Goal: Task Accomplishment & Management: Use online tool/utility

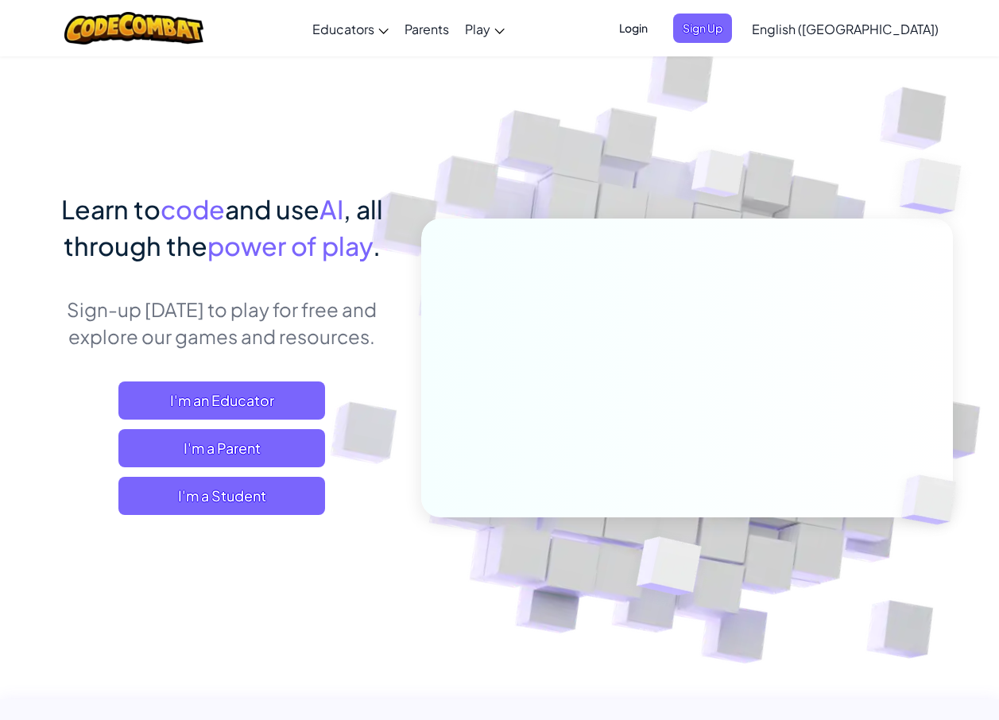
drag, startPoint x: 873, startPoint y: 24, endPoint x: 871, endPoint y: 36, distance: 12.0
click at [873, 24] on span "English ([GEOGRAPHIC_DATA])" at bounding box center [845, 29] width 187 height 17
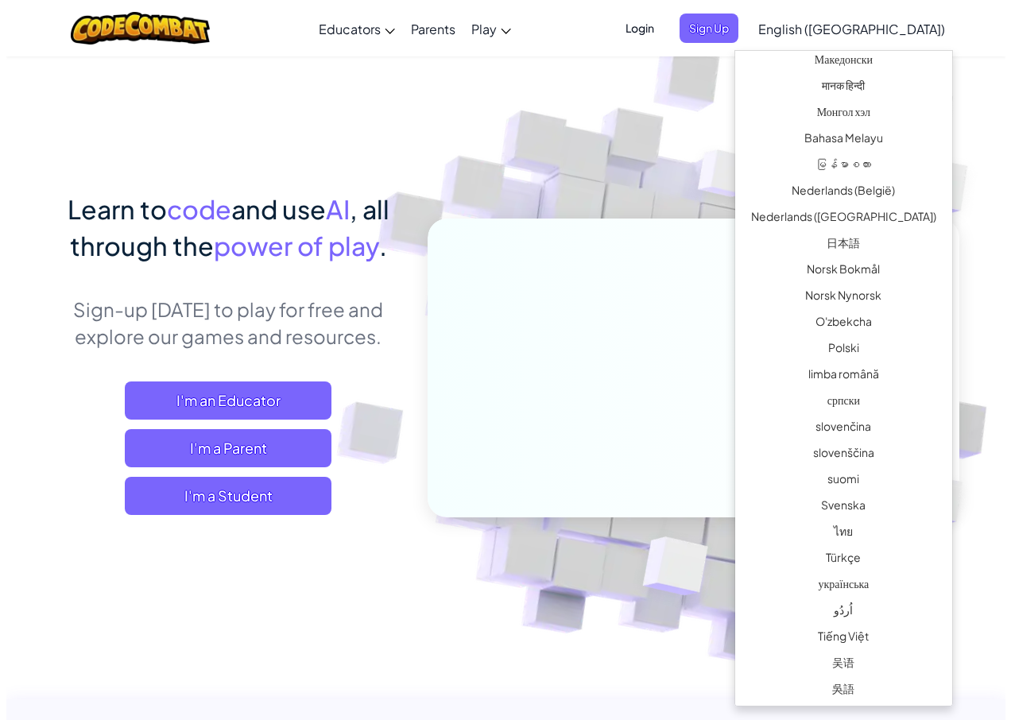
scroll to position [968, 0]
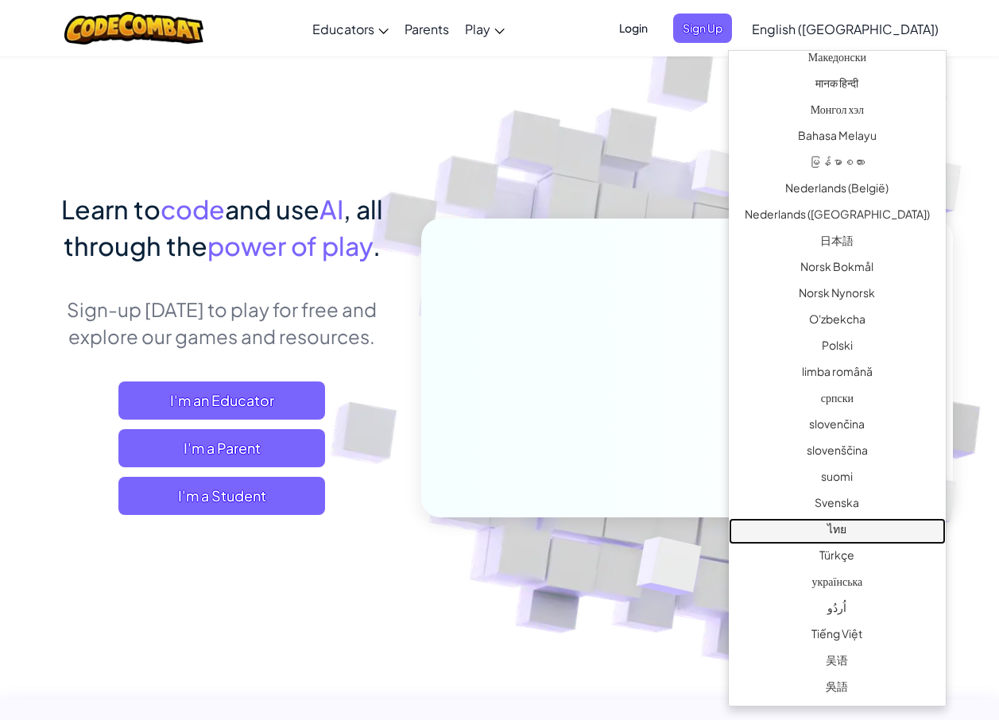
click at [834, 520] on link "ไทย" at bounding box center [837, 531] width 217 height 26
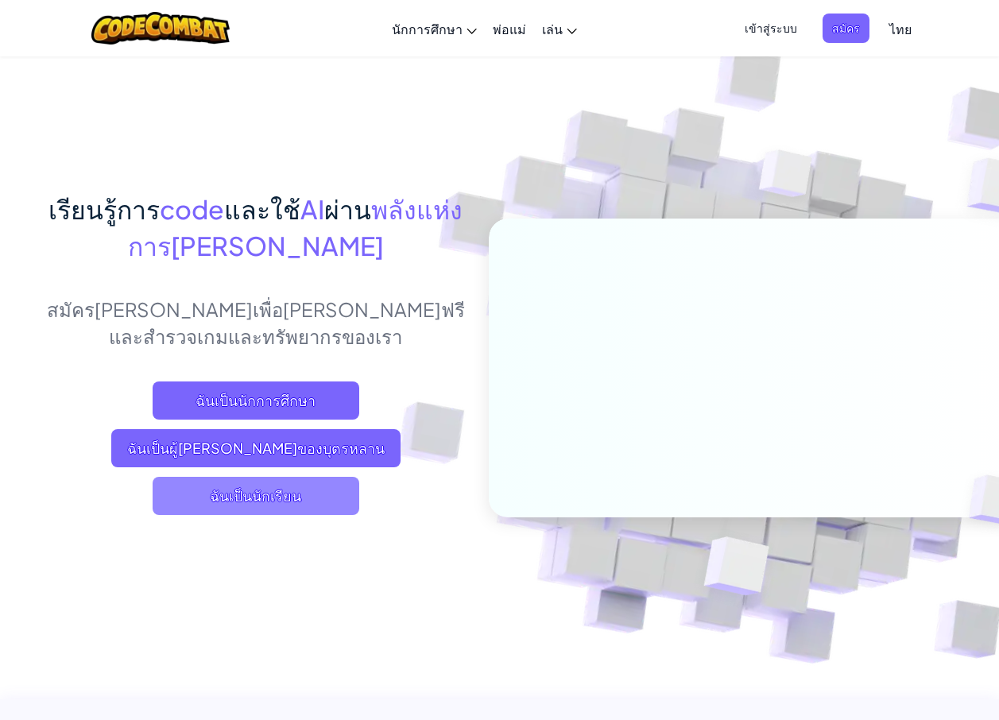
click at [245, 496] on span "ฉันเป็นนักเรียน" at bounding box center [256, 496] width 207 height 38
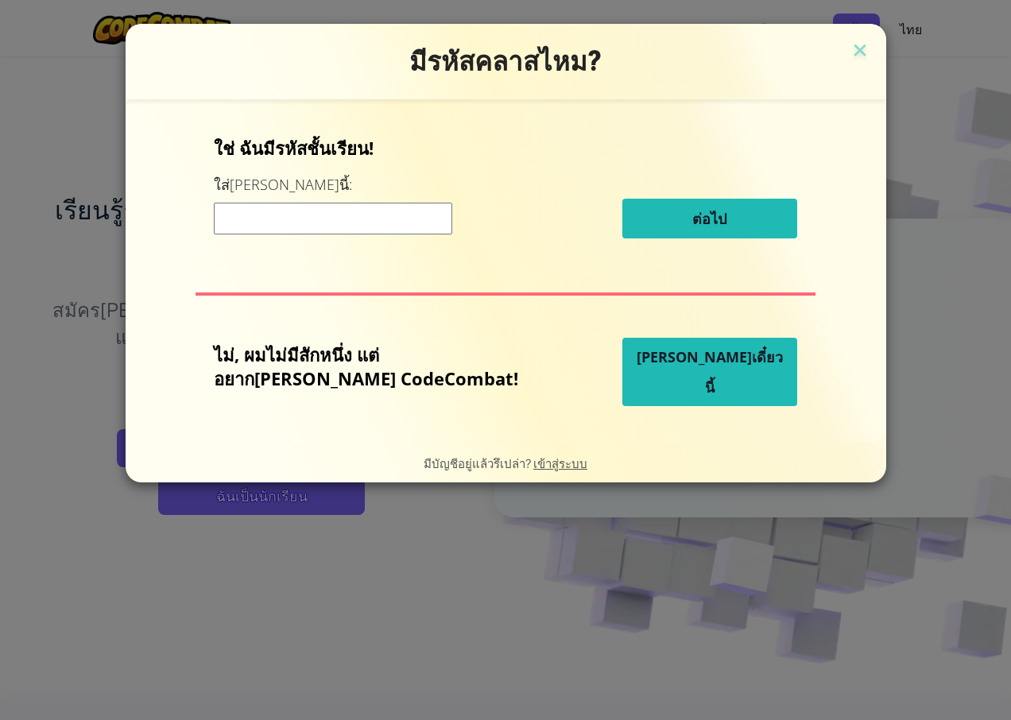
click at [295, 220] on input at bounding box center [333, 219] width 238 height 32
type input "f"
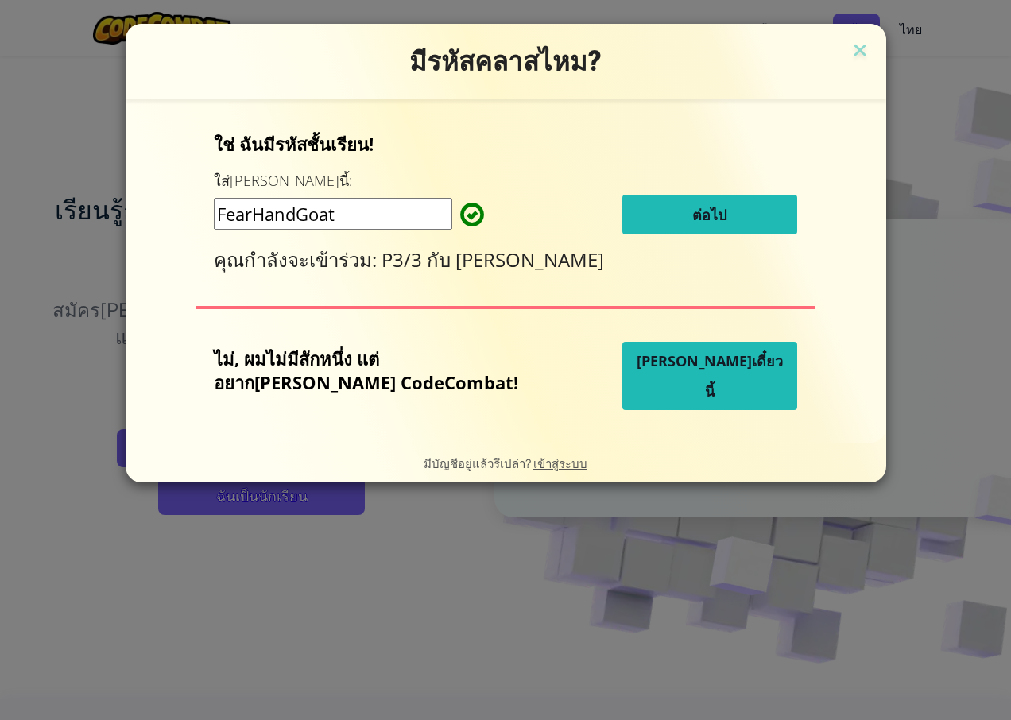
type input "FearHandGoat"
click at [665, 204] on button "ต่อไป" at bounding box center [709, 215] width 175 height 40
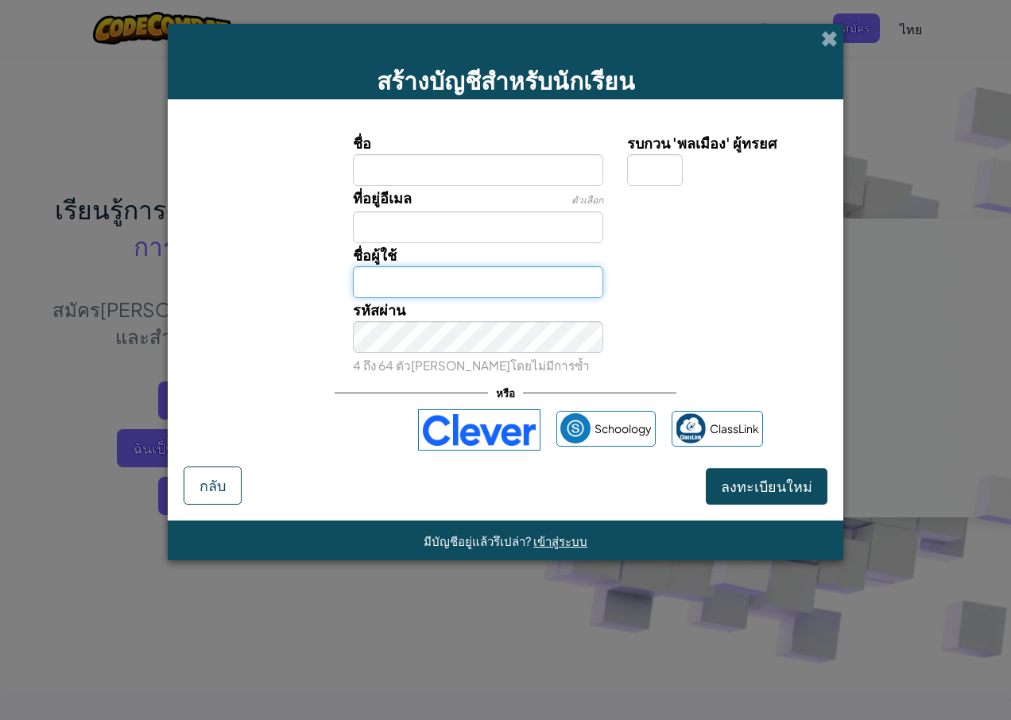
type input "Younoob1"
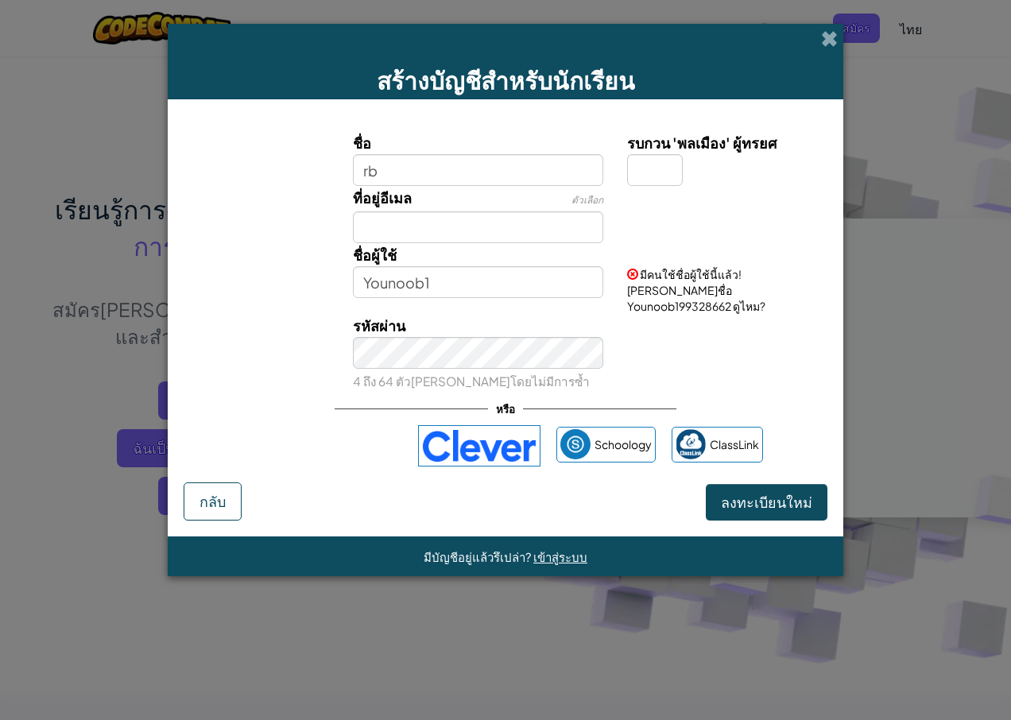
type input "r"
type input "พิมพิศา"
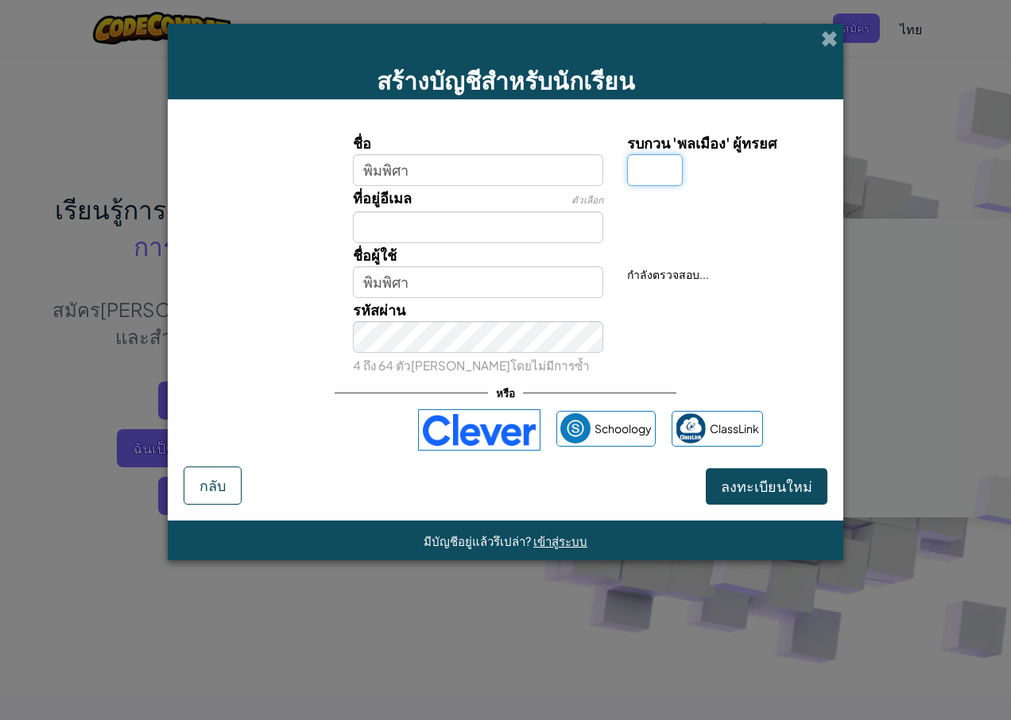
click at [657, 169] on input "รบกวน 'พลเมือง' ผู้ทรยศ" at bounding box center [655, 170] width 56 height 32
type input "1"
type input "พิมพิศา1"
click at [645, 167] on input "รบกวน 'พลเมือง' ผู้ทรยศ" at bounding box center [655, 170] width 56 height 32
type input "1"
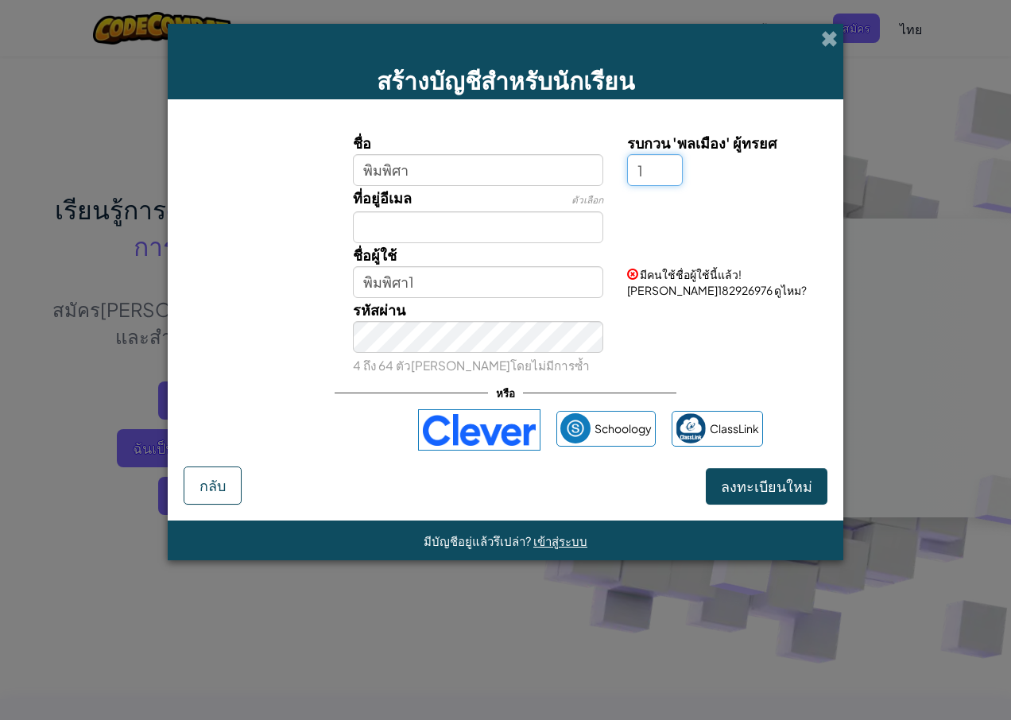
click at [645, 171] on input "1" at bounding box center [655, 170] width 56 height 32
click at [663, 169] on input "รบกวน 'พลเมือง' ผู้ทรยศ" at bounding box center [655, 170] width 56 height 32
type input "1"
click at [454, 283] on input "พิมพิศา1" at bounding box center [478, 282] width 251 height 32
type input "พ"
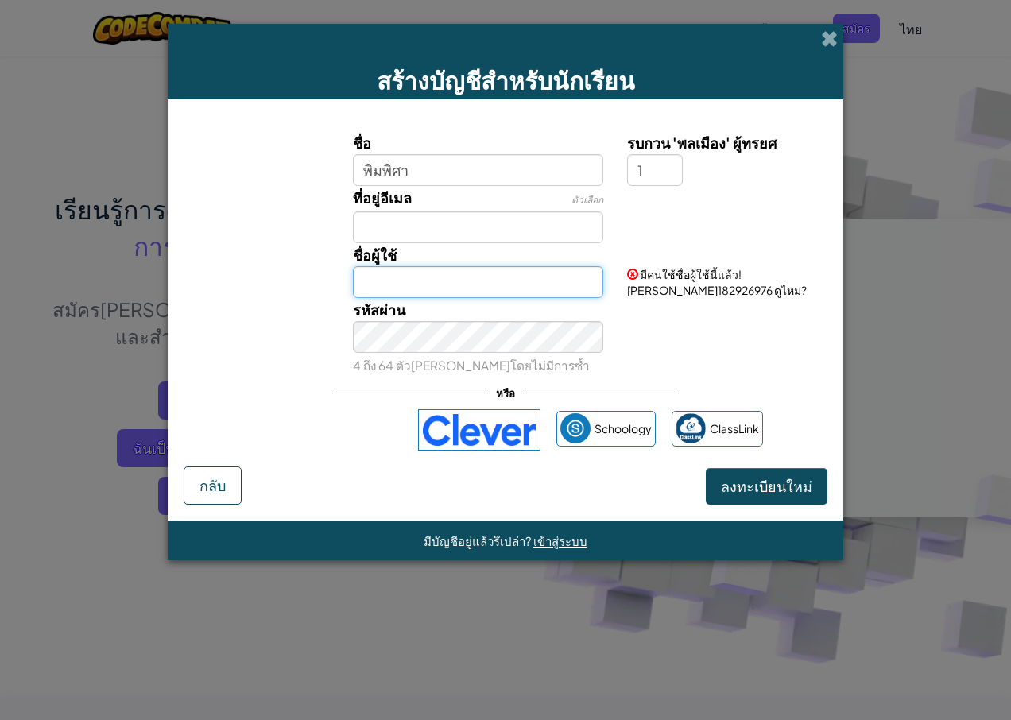
type input "ฟ"
type input "ahm 270816"
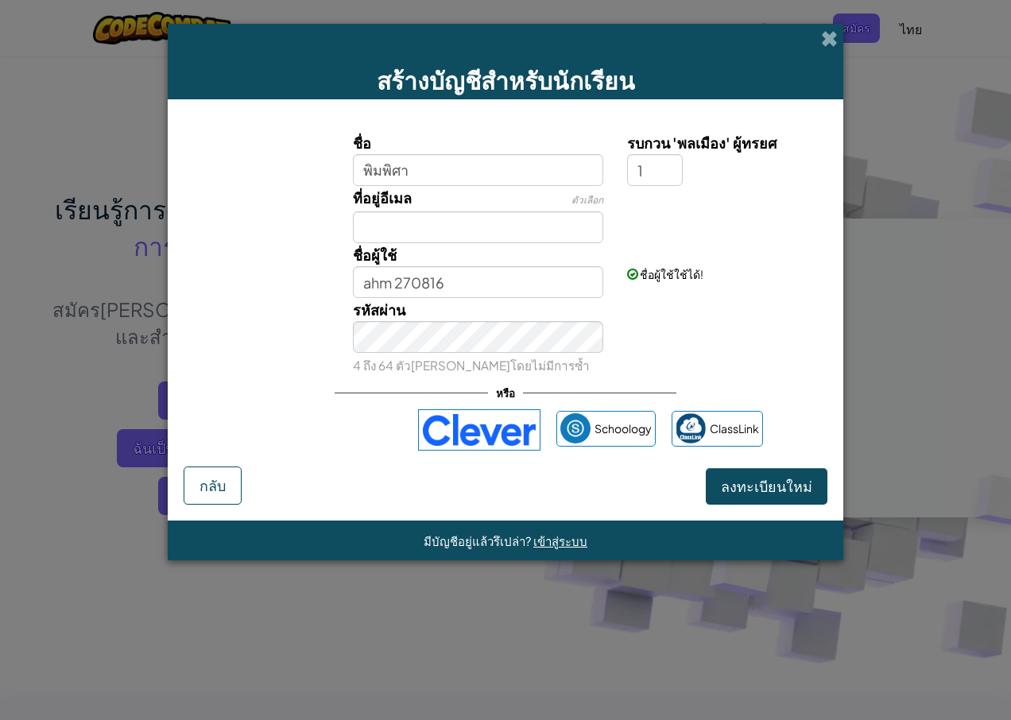
click at [292, 301] on div "รหัสผ่าน 4 ถึง 64 ตัว[PERSON_NAME]โดยไม่มีการซ้ำ" at bounding box center [506, 337] width 660 height 79
click at [269, 219] on div "ที่อยู่อีเมล ตัวเลือก" at bounding box center [506, 214] width 660 height 57
click at [725, 480] on span "ลงทะเบียนใหม่" at bounding box center [766, 486] width 91 height 18
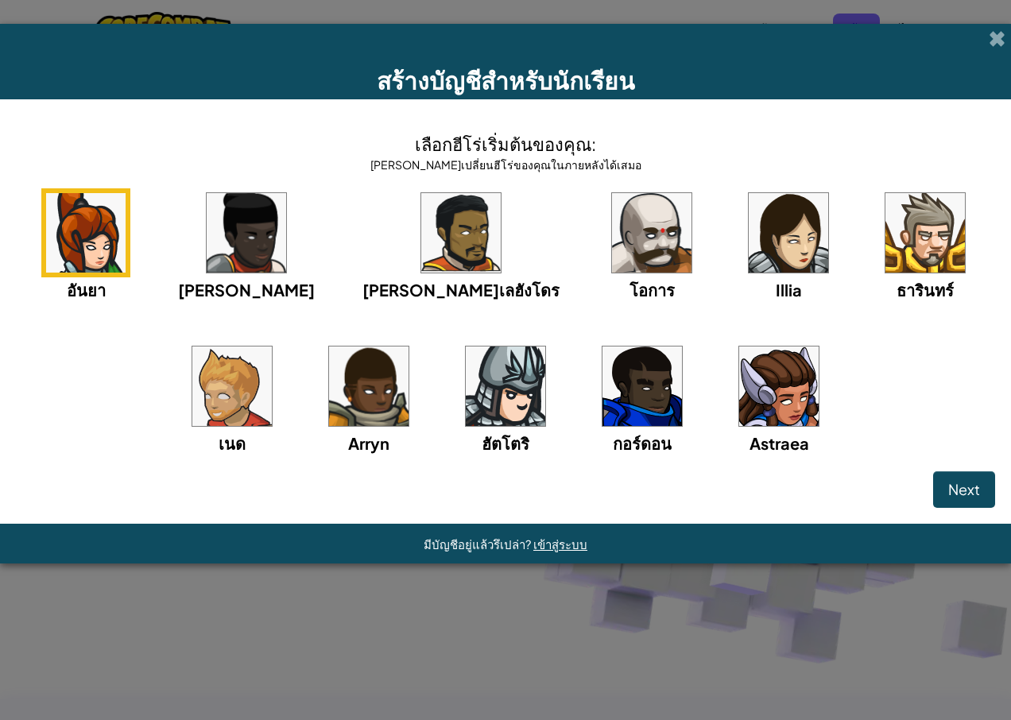
click at [466, 405] on img at bounding box center [505, 386] width 79 height 79
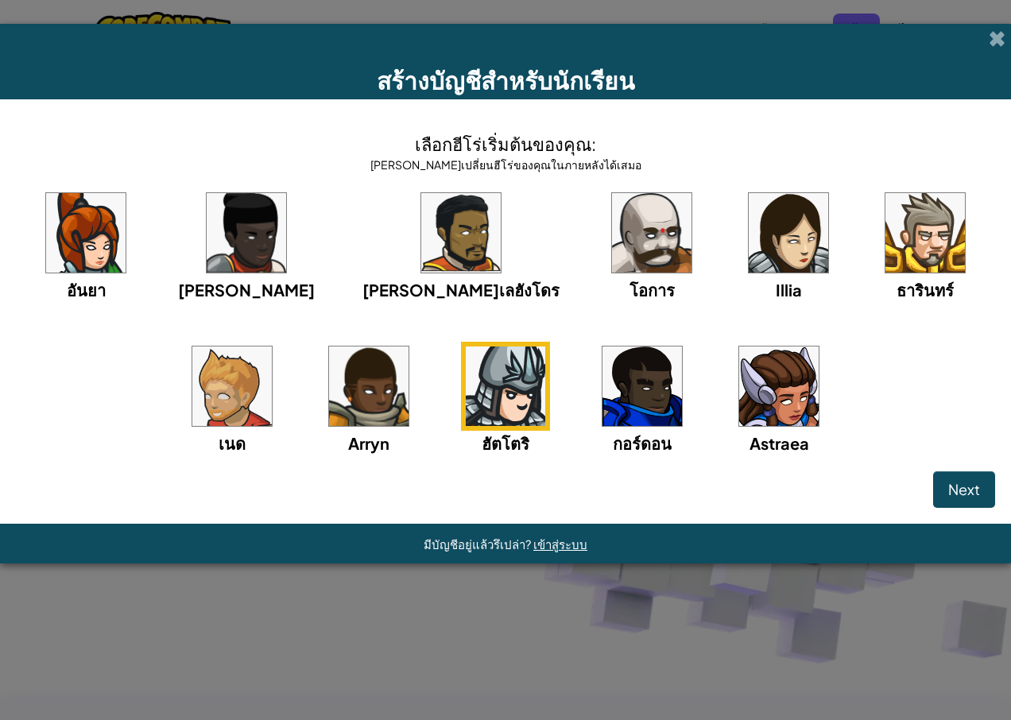
click at [886, 231] on img at bounding box center [925, 232] width 79 height 79
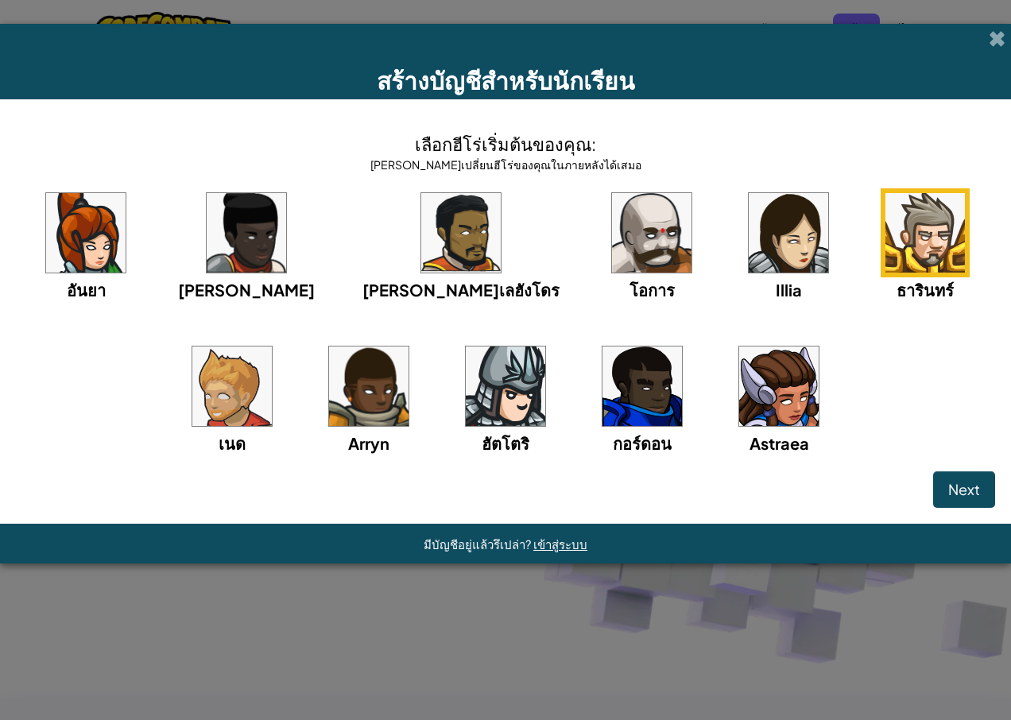
click at [886, 239] on img at bounding box center [925, 232] width 79 height 79
click at [886, 203] on img at bounding box center [925, 232] width 79 height 79
click at [963, 483] on span "Next" at bounding box center [964, 489] width 32 height 18
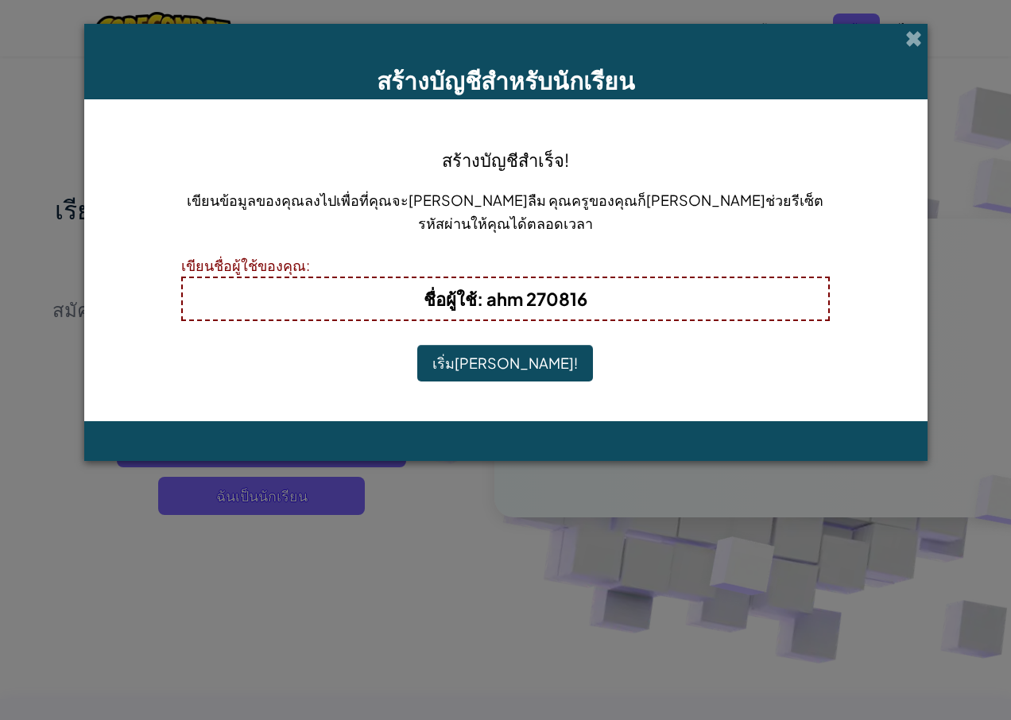
click at [510, 352] on button "เริ่ม[PERSON_NAME]!" at bounding box center [505, 363] width 176 height 37
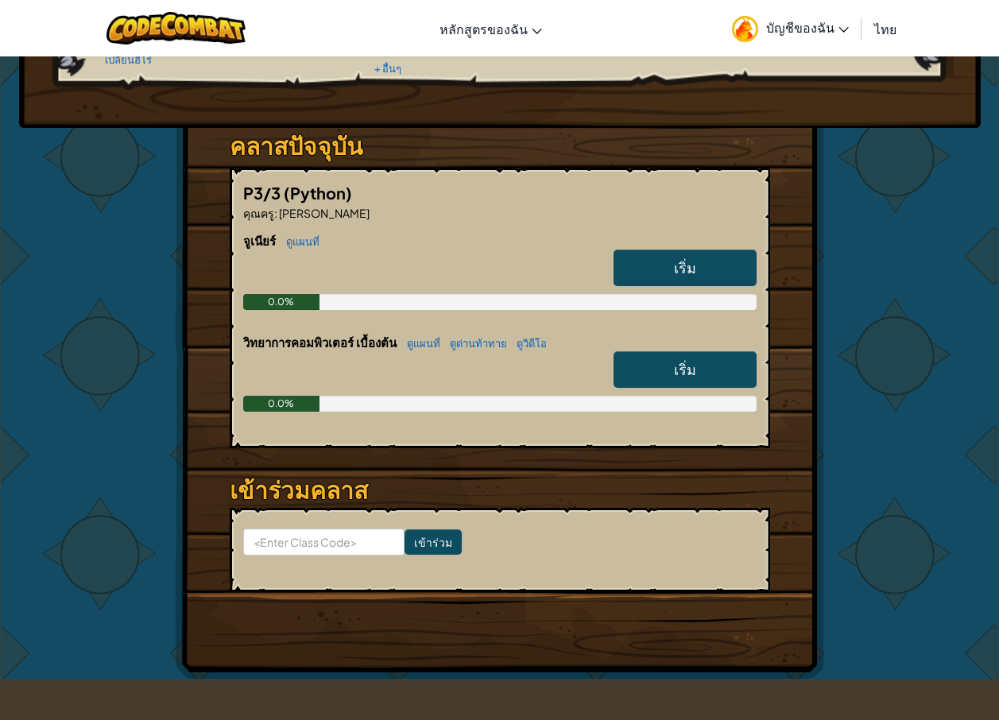
scroll to position [159, 0]
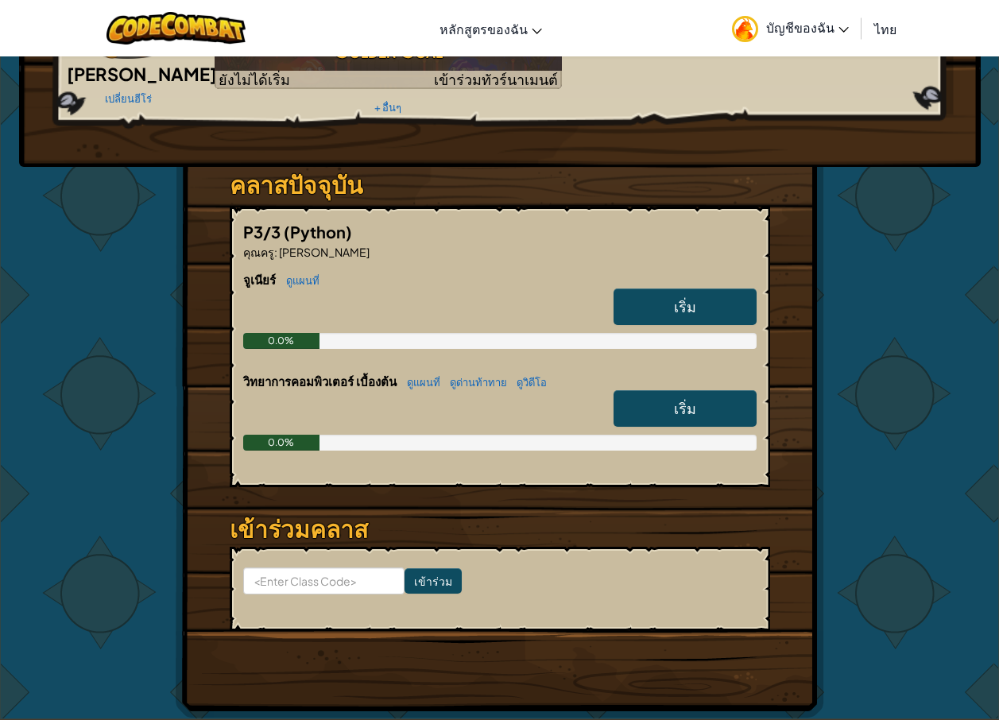
click at [705, 301] on link "เริ่ม" at bounding box center [685, 307] width 143 height 37
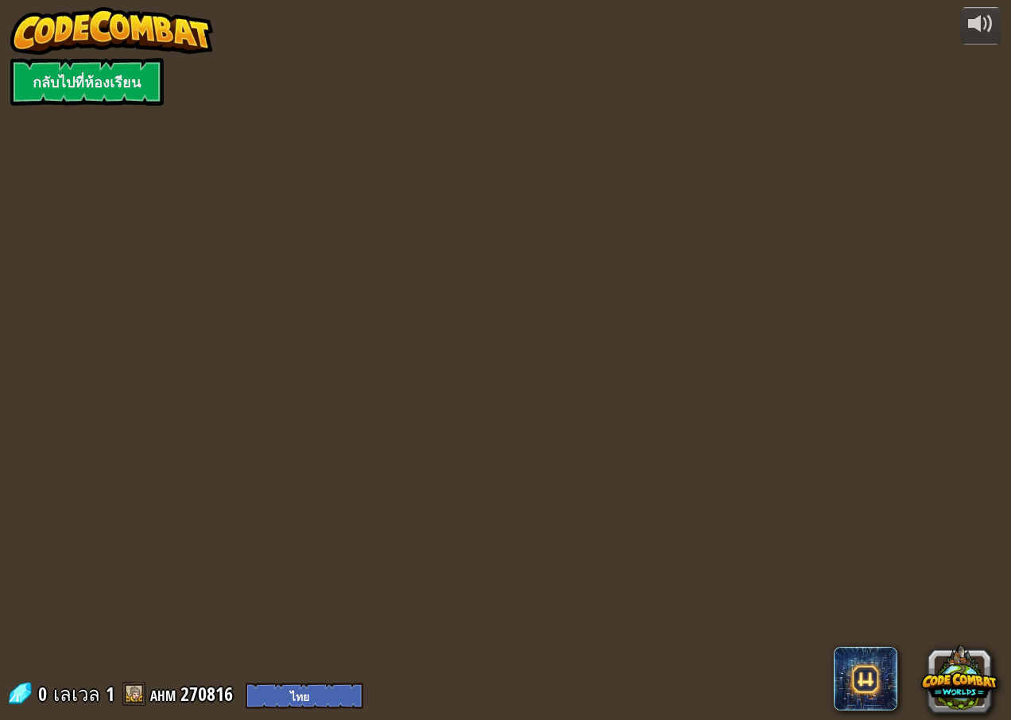
select select "th"
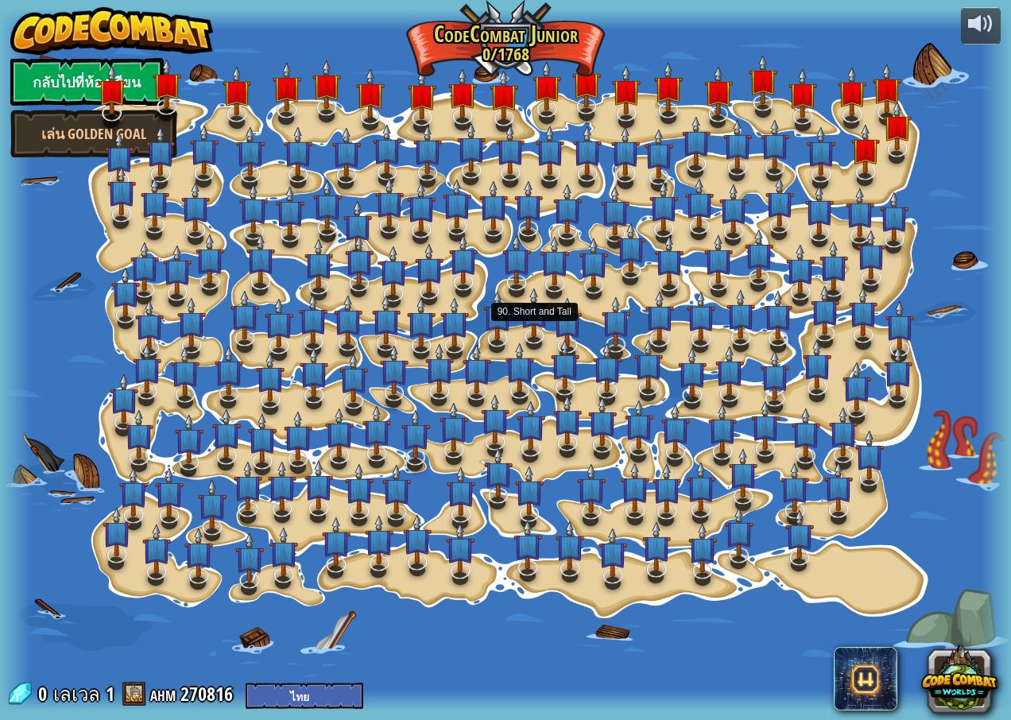
select select "th"
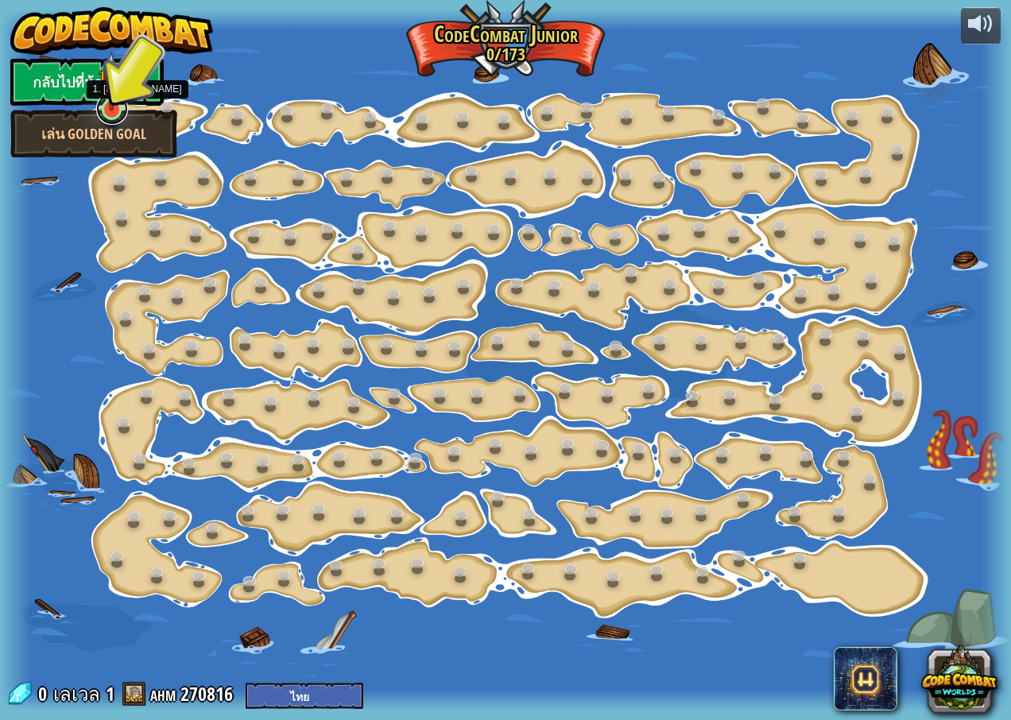
click at [113, 111] on link at bounding box center [112, 109] width 32 height 32
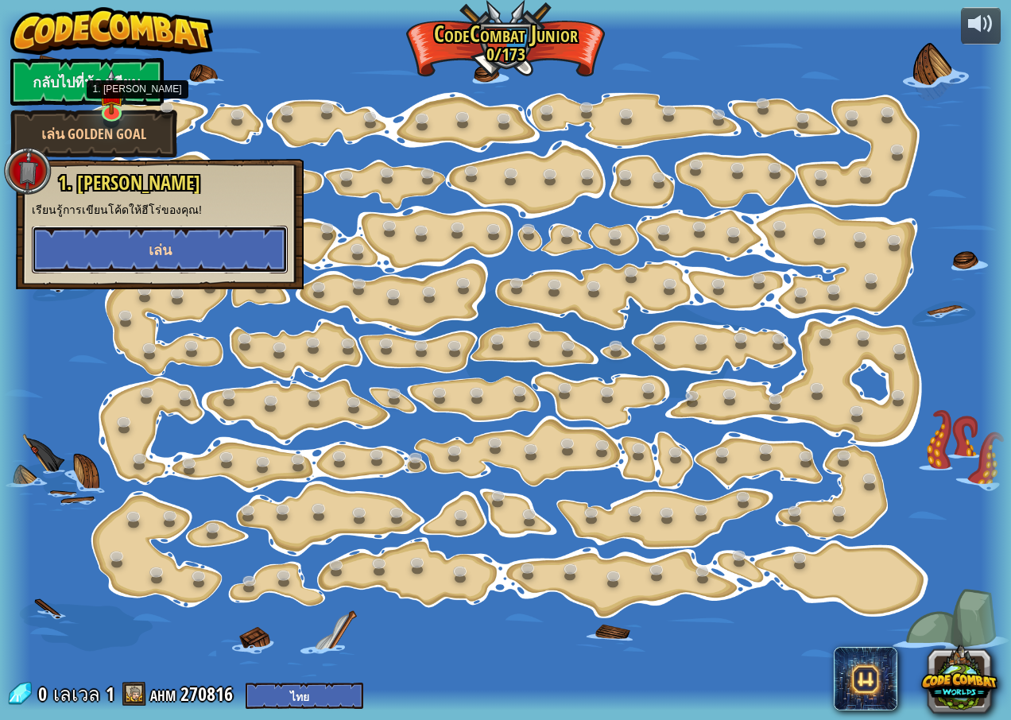
click at [180, 239] on button "เล่น" at bounding box center [160, 250] width 256 height 48
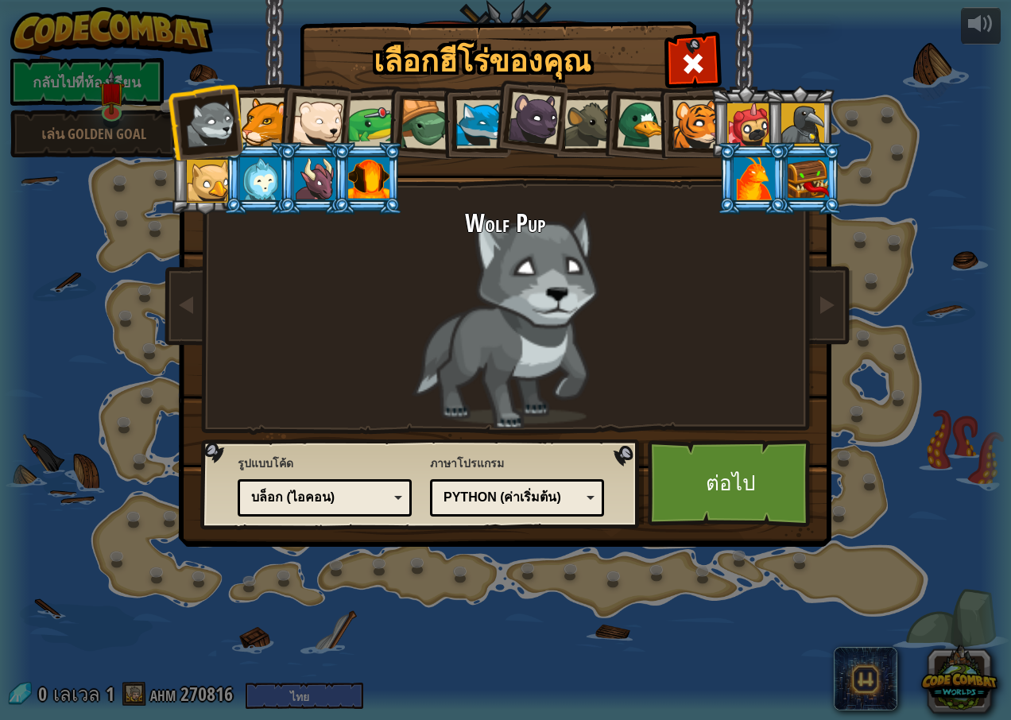
click at [646, 126] on div at bounding box center [643, 125] width 52 height 52
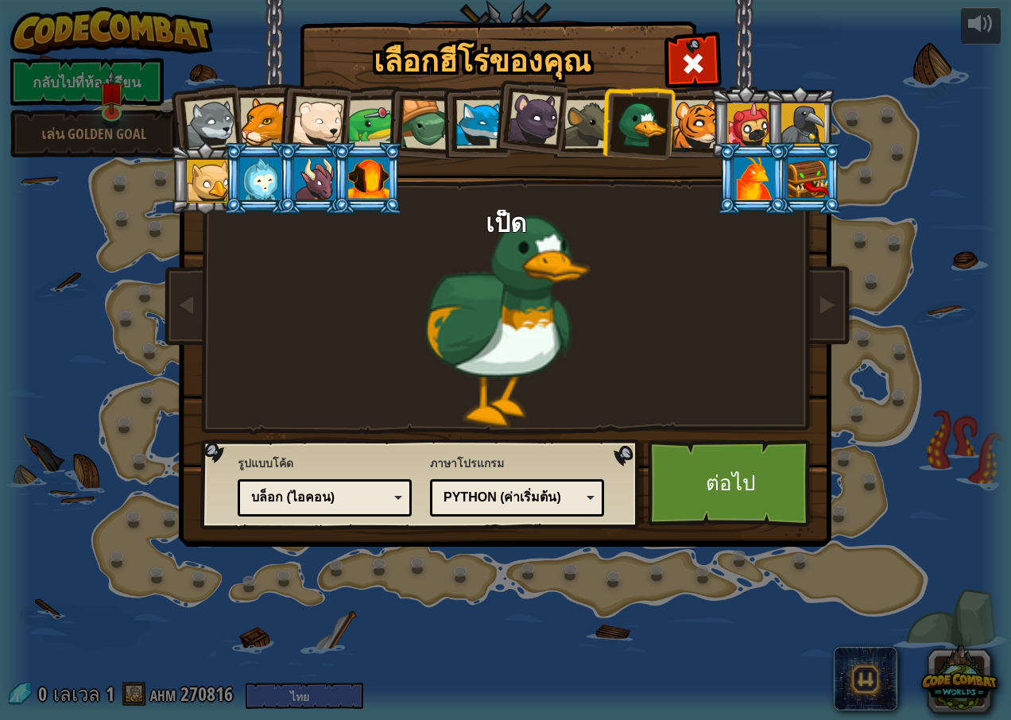
click at [750, 176] on div at bounding box center [754, 178] width 41 height 43
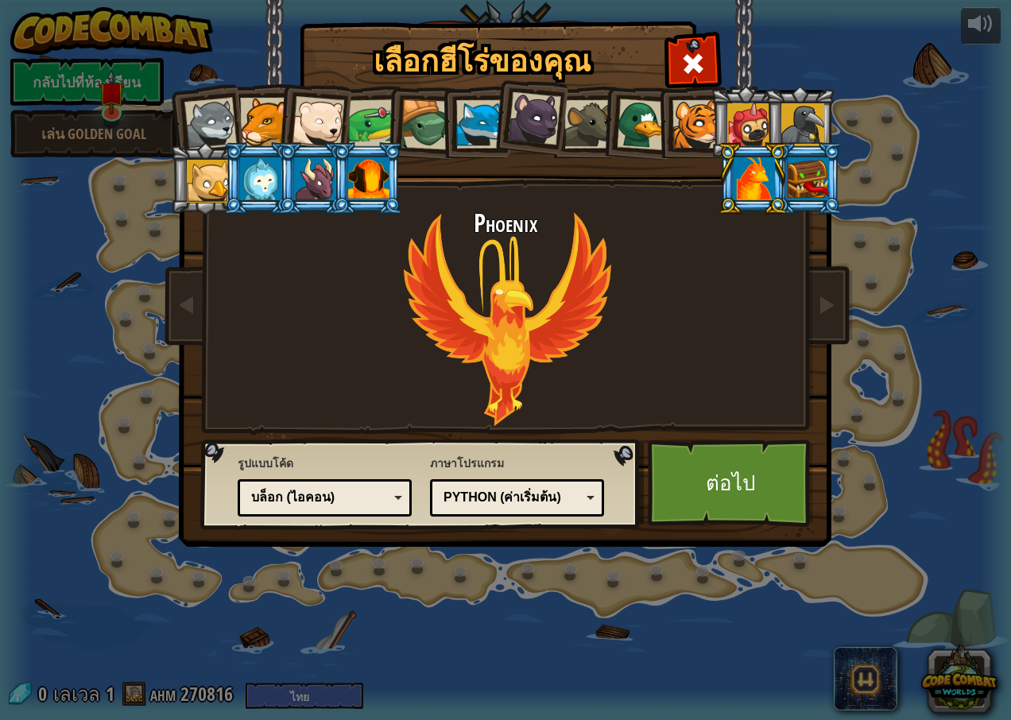
click at [361, 169] on div at bounding box center [368, 178] width 41 height 43
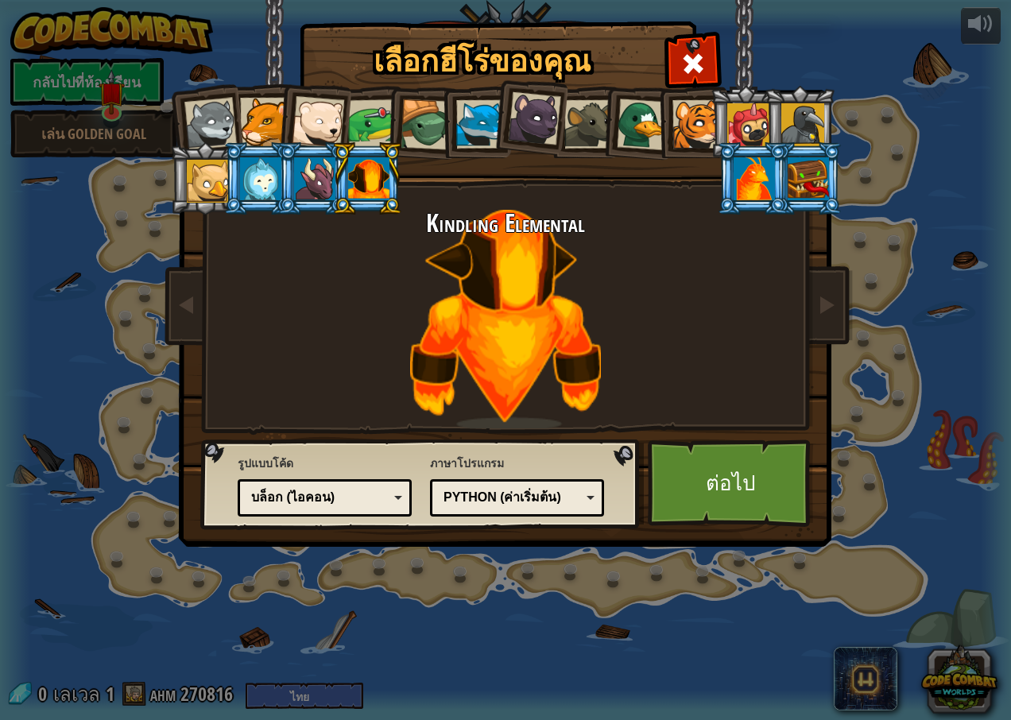
click at [254, 127] on div at bounding box center [264, 122] width 48 height 48
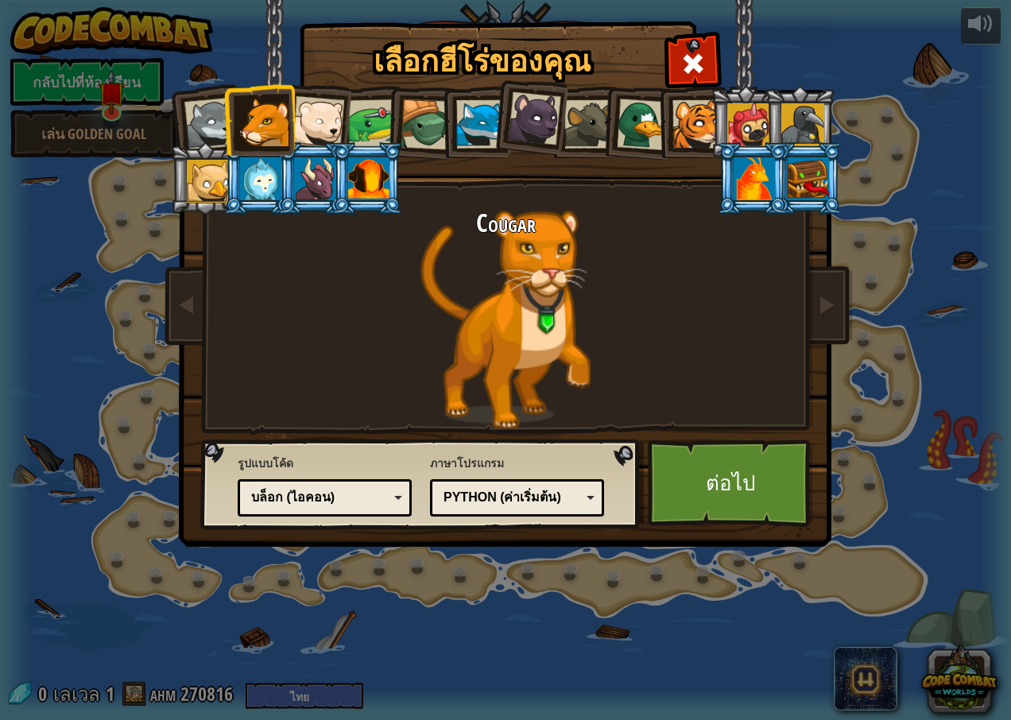
click at [742, 177] on div at bounding box center [754, 178] width 41 height 43
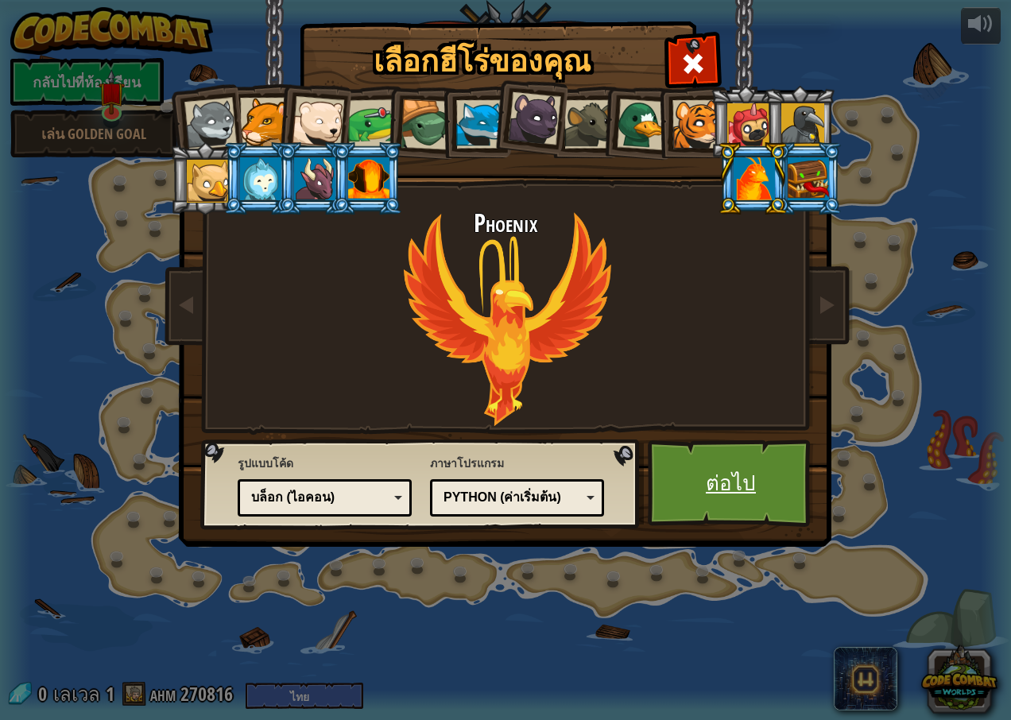
click at [720, 475] on link "ต่อไป" at bounding box center [731, 483] width 166 height 87
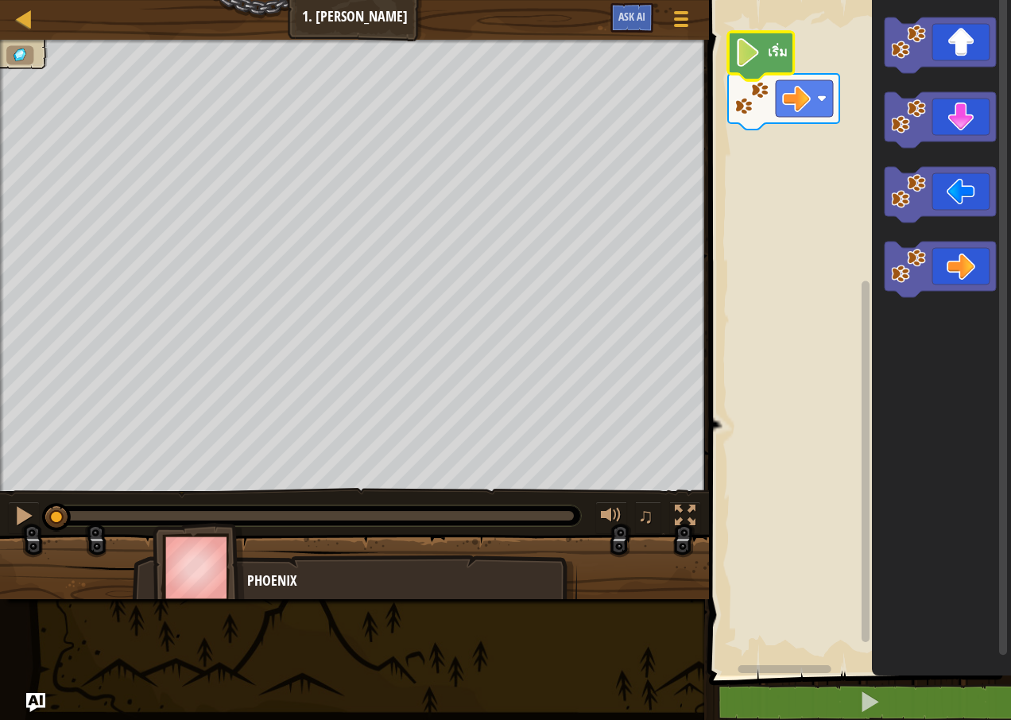
click at [762, 68] on icon "พื้นที่ทำงาน Blockly" at bounding box center [761, 56] width 66 height 48
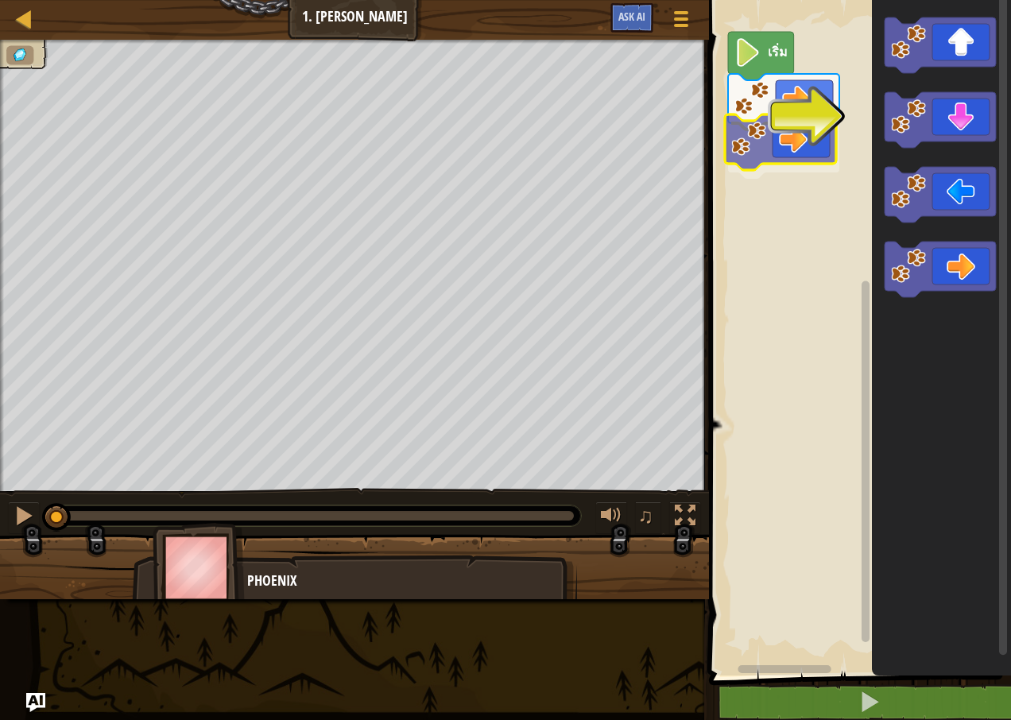
click at [808, 160] on div "เริ่ม" at bounding box center [857, 334] width 307 height 684
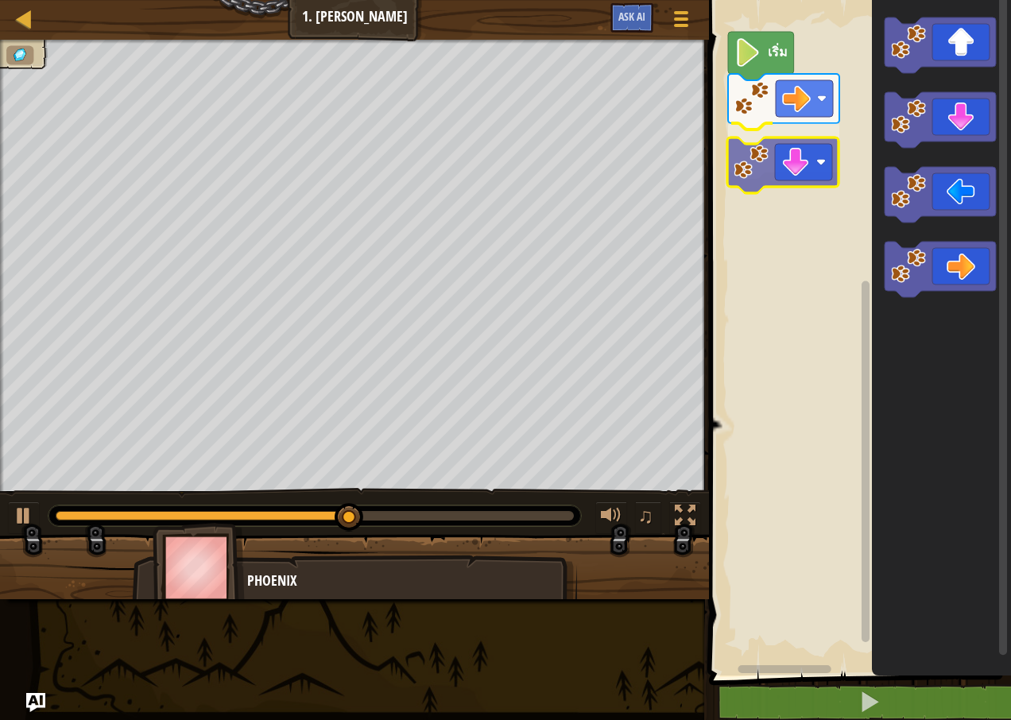
click at [807, 171] on div "เริ่ม" at bounding box center [857, 334] width 307 height 684
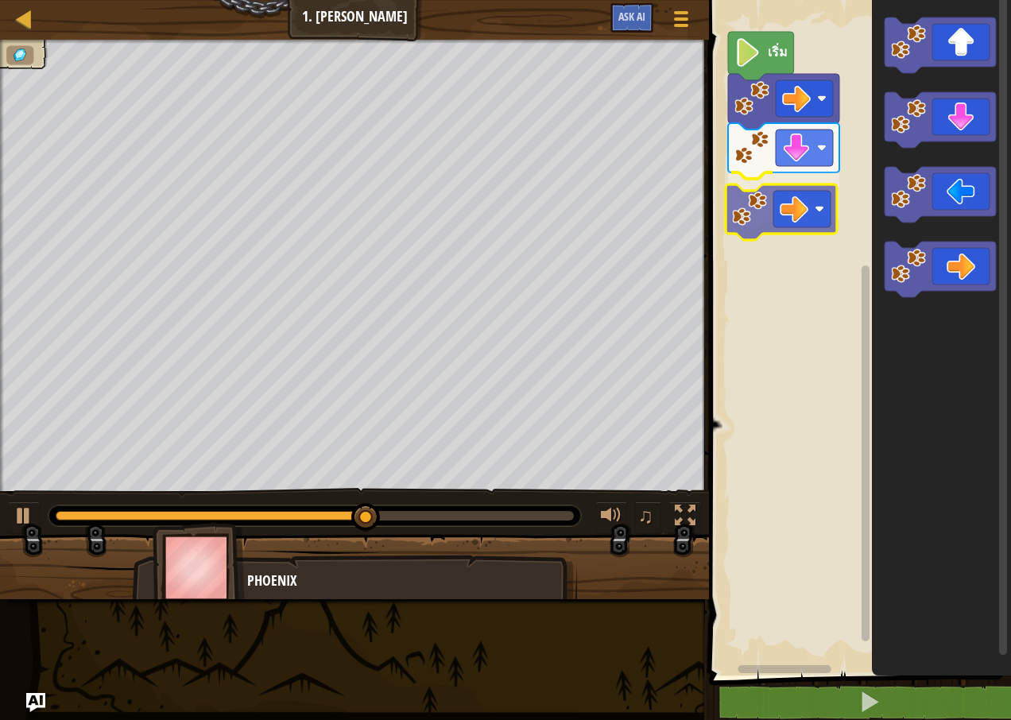
click at [816, 219] on div "เริ่ม" at bounding box center [857, 334] width 307 height 684
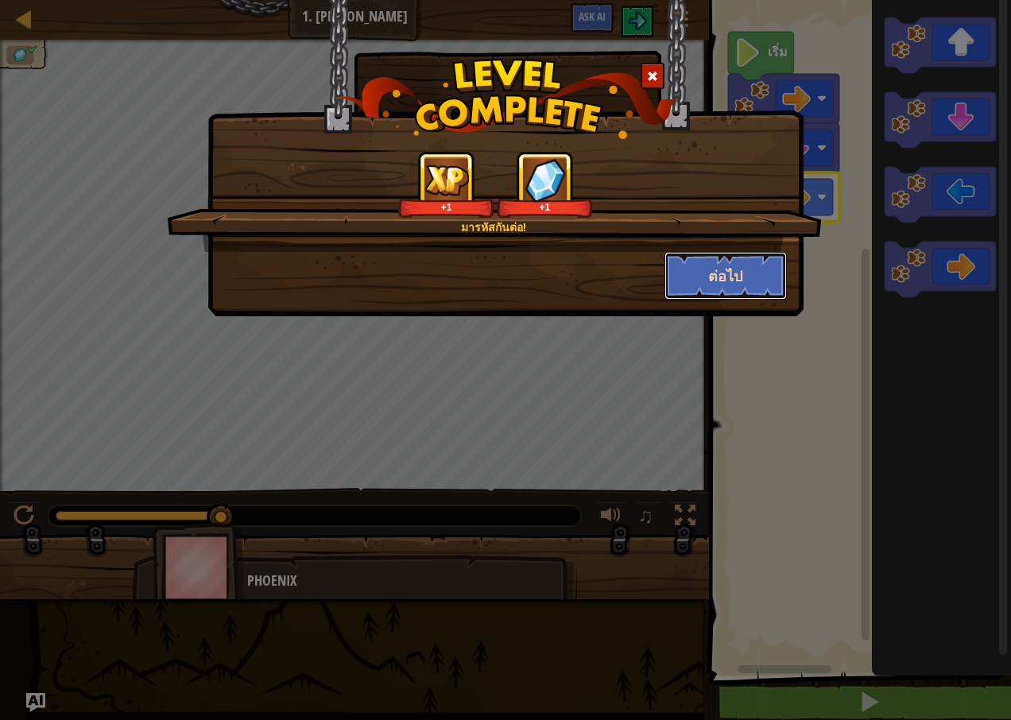
click at [727, 279] on button "ต่อไป" at bounding box center [726, 276] width 123 height 48
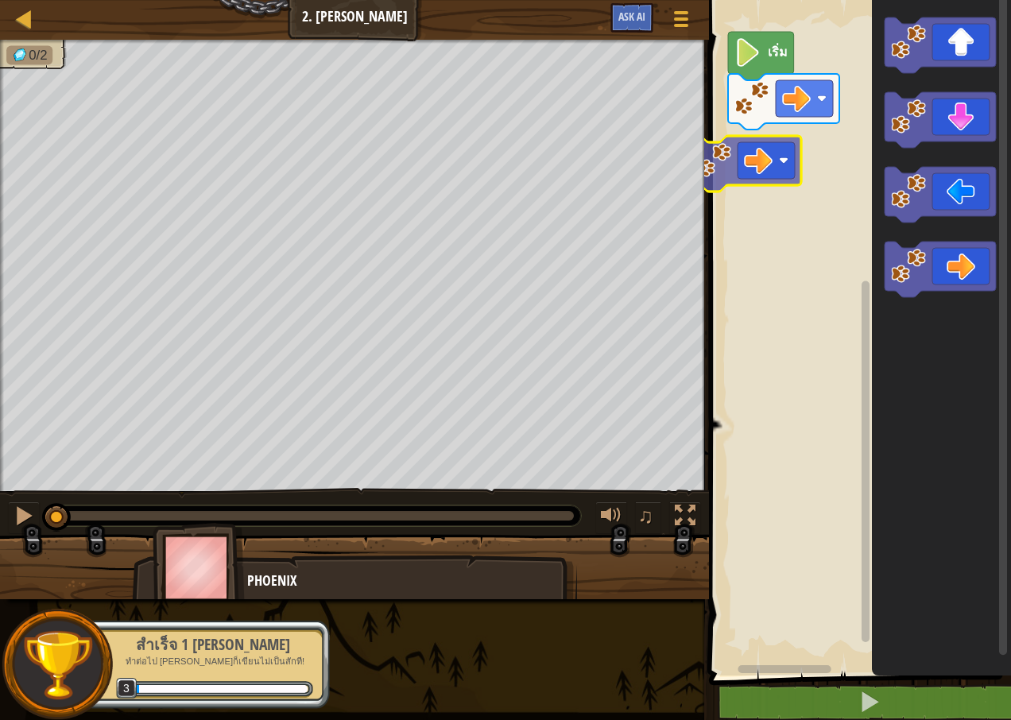
click at [766, 161] on div "เริ่ม" at bounding box center [857, 334] width 307 height 684
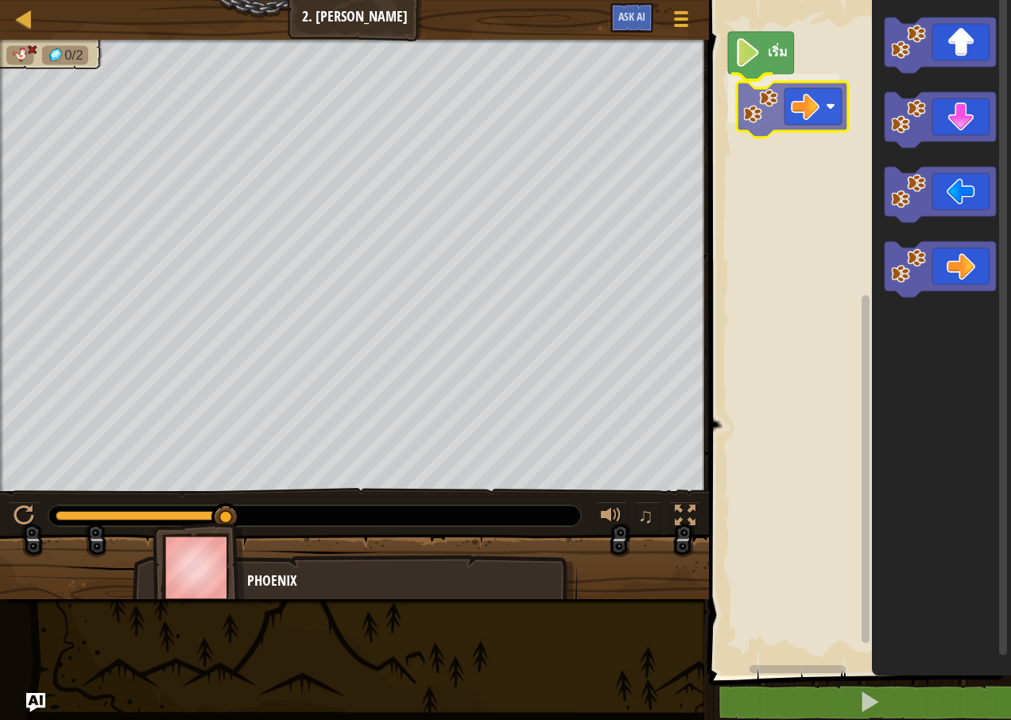
click at [797, 98] on div "เริ่ม" at bounding box center [857, 334] width 307 height 684
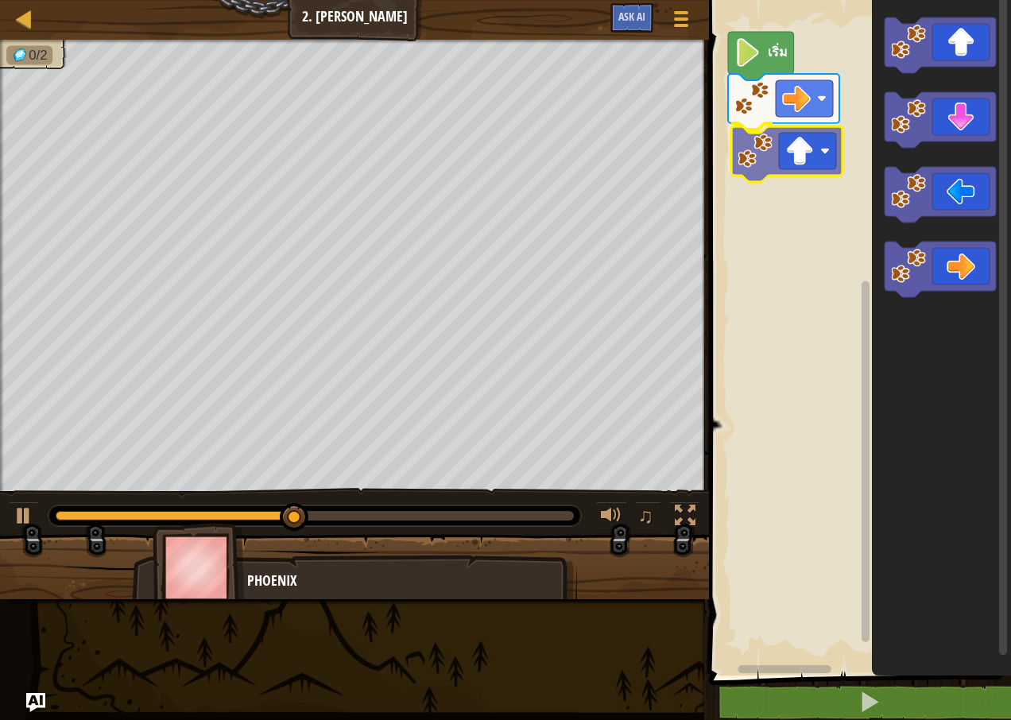
click at [791, 157] on div "เริ่ม" at bounding box center [857, 334] width 307 height 684
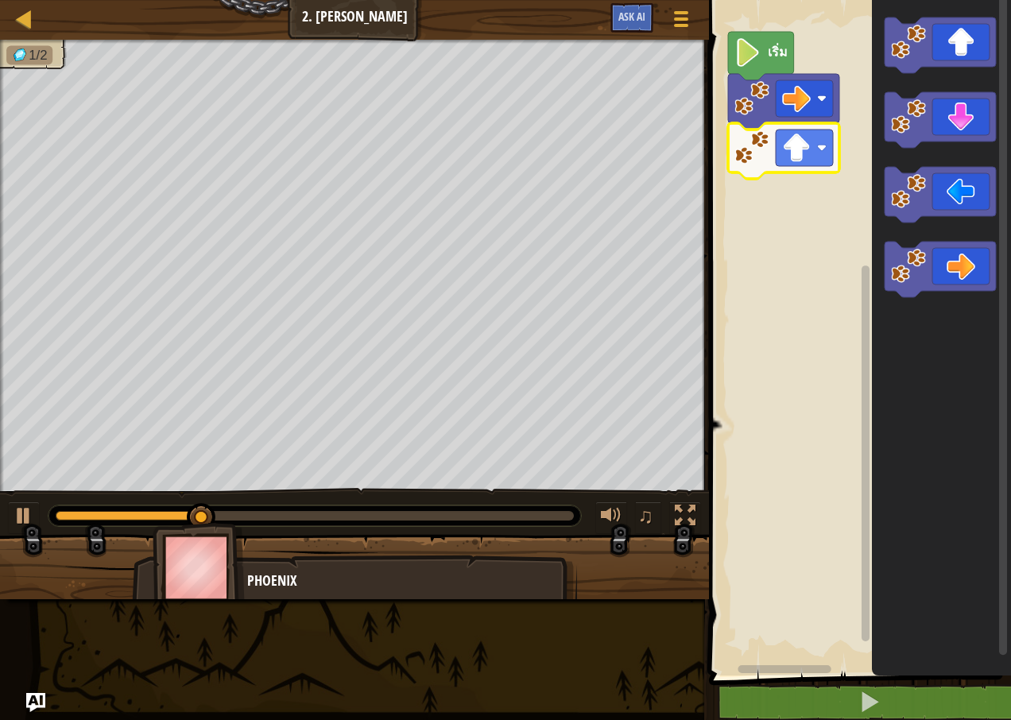
click at [819, 370] on rect "พื้นที่ทำงาน Blockly" at bounding box center [857, 334] width 307 height 684
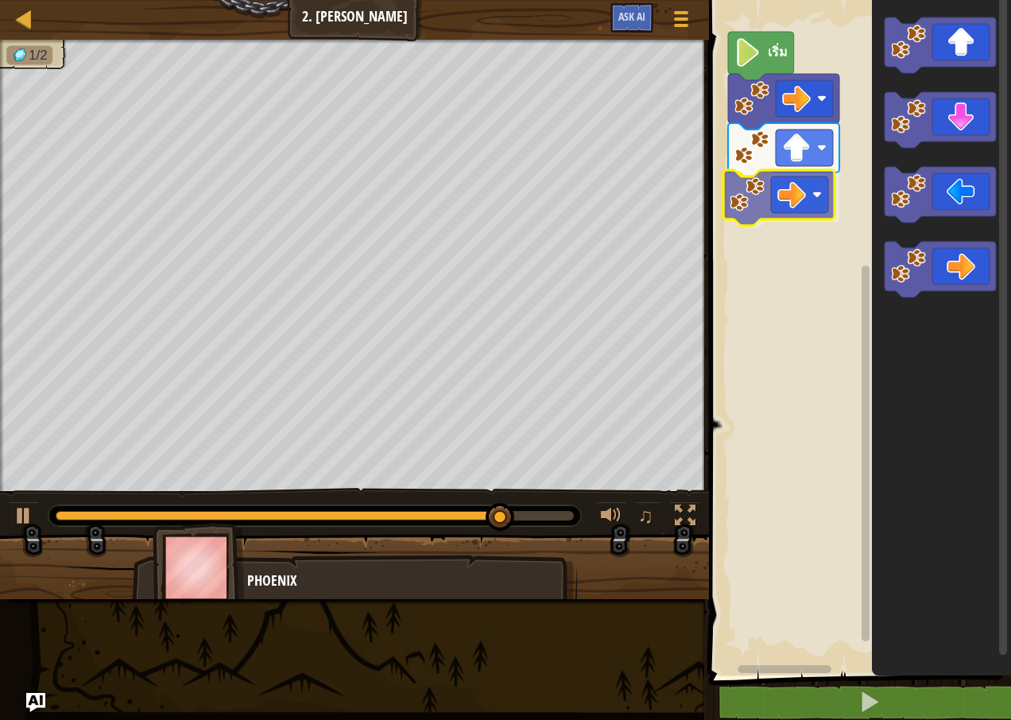
click at [787, 205] on div "เริ่ม" at bounding box center [857, 334] width 307 height 684
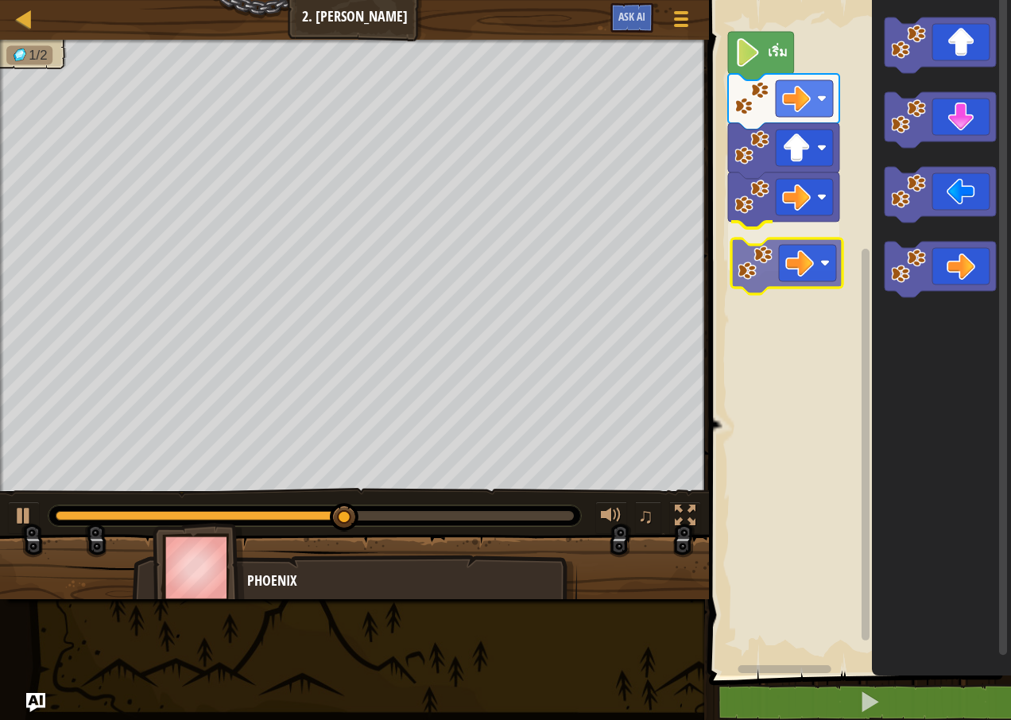
click at [768, 258] on div "เริ่ม" at bounding box center [857, 334] width 307 height 684
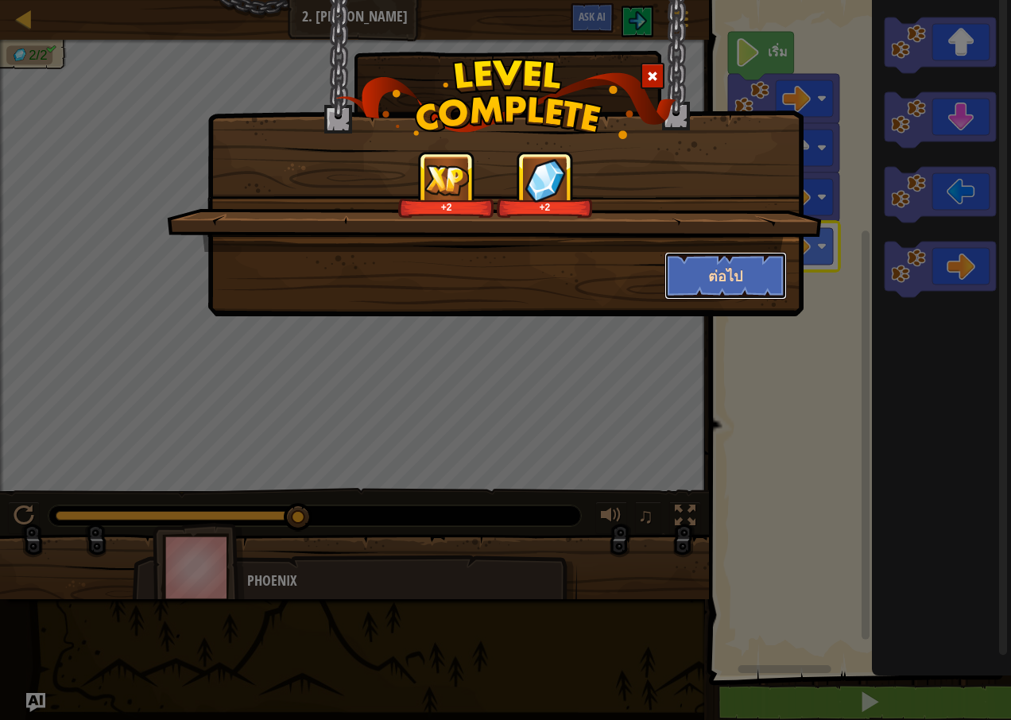
click at [736, 276] on button "ต่อไป" at bounding box center [726, 276] width 123 height 48
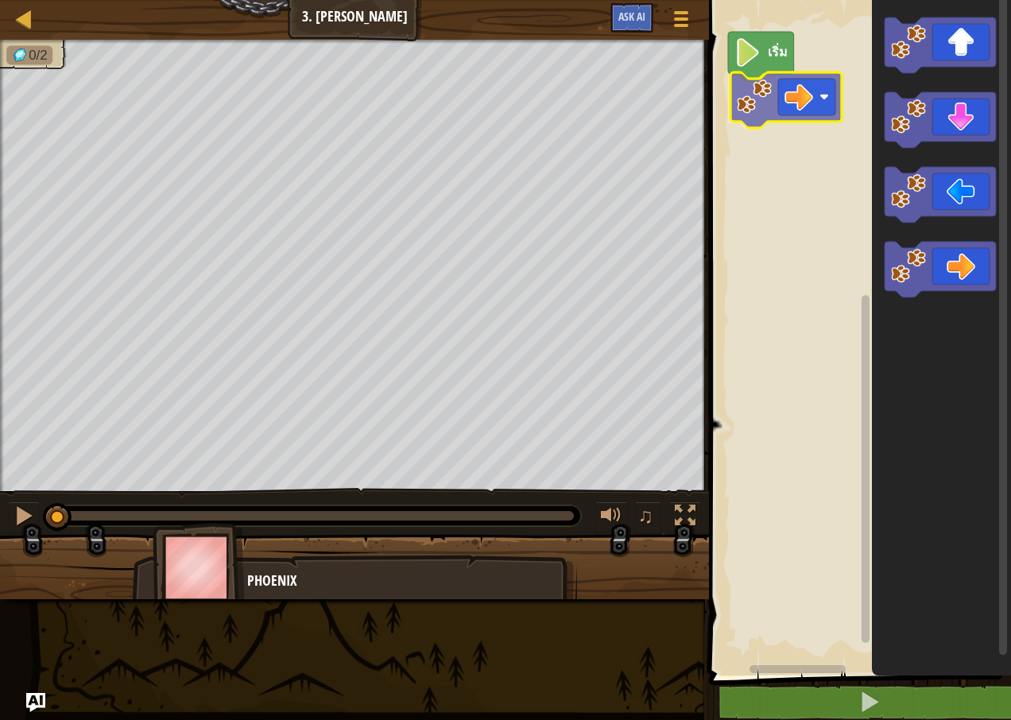
click at [777, 99] on div "เริ่ม" at bounding box center [857, 334] width 307 height 684
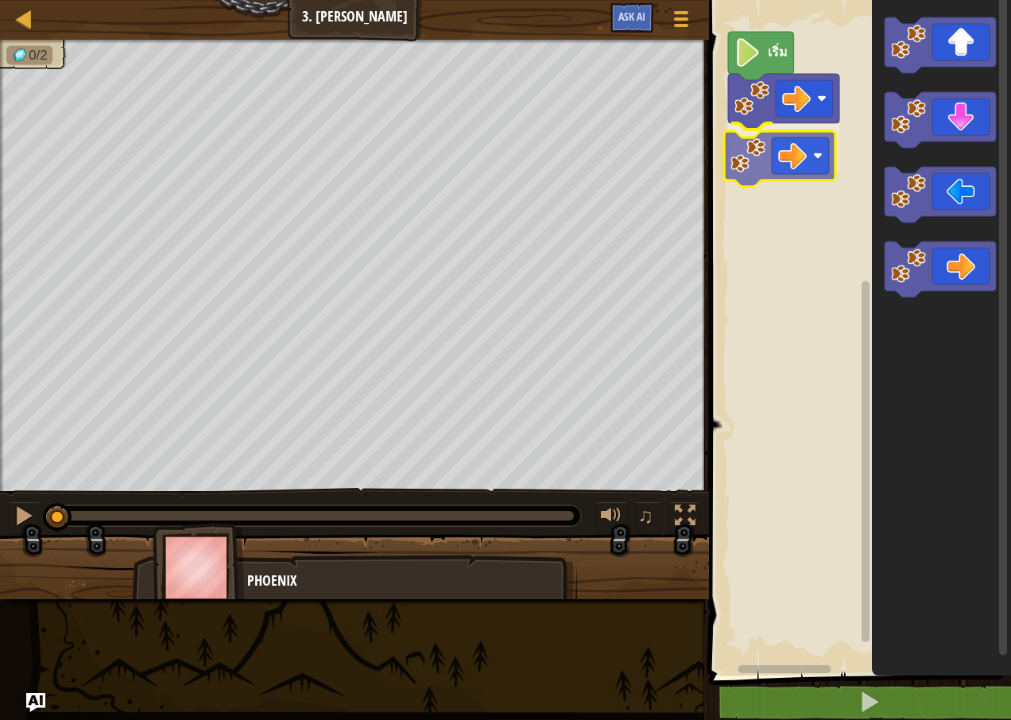
click at [776, 148] on div "เริ่ม" at bounding box center [857, 334] width 307 height 684
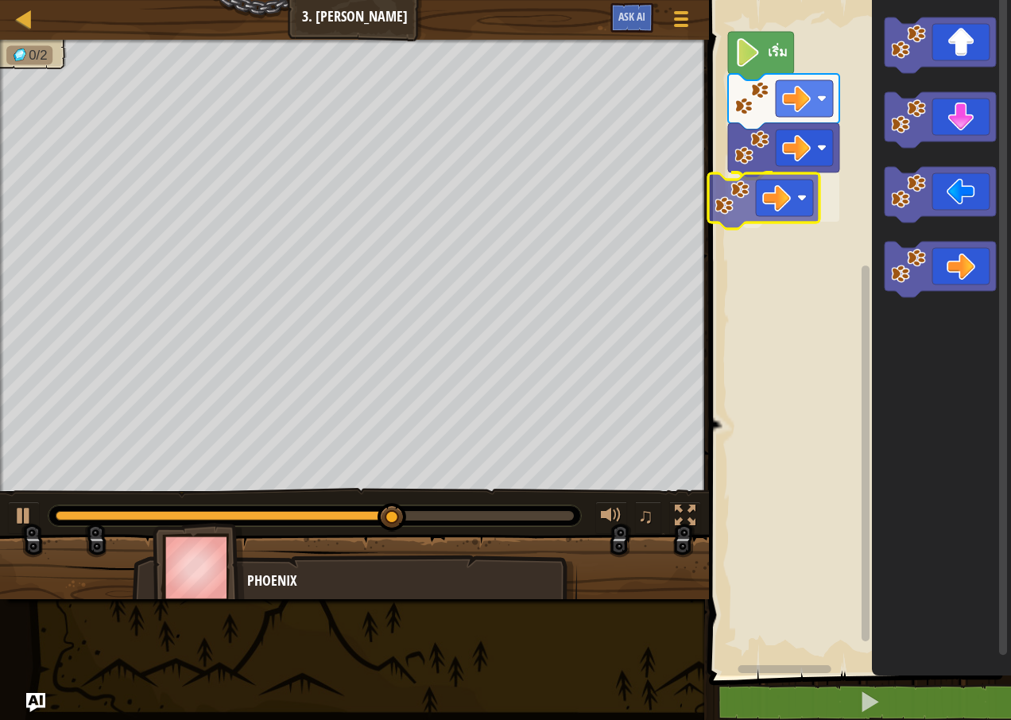
click at [775, 222] on div "เริ่ม" at bounding box center [857, 334] width 307 height 684
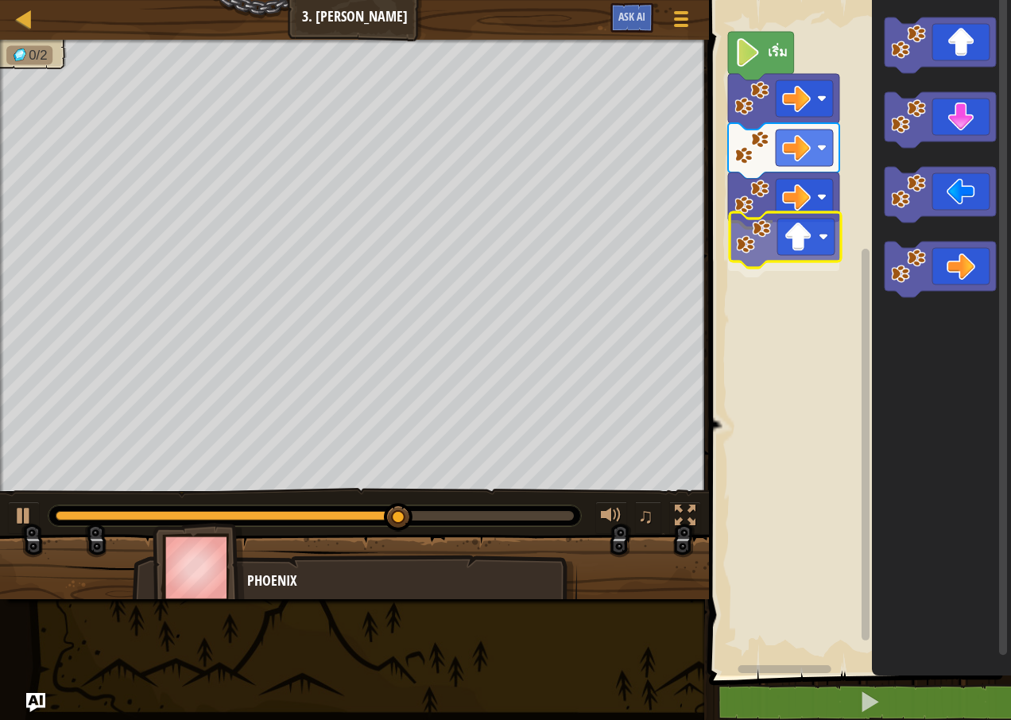
click at [824, 252] on div "เริ่ม" at bounding box center [857, 334] width 307 height 684
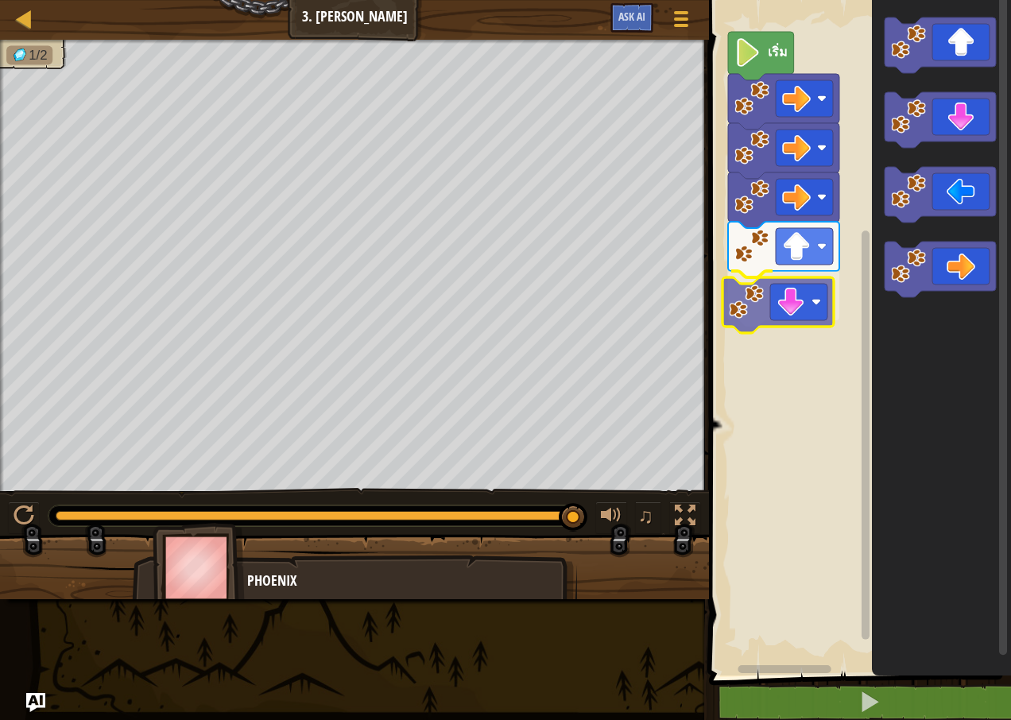
click at [783, 321] on div "เริ่ม" at bounding box center [857, 334] width 307 height 684
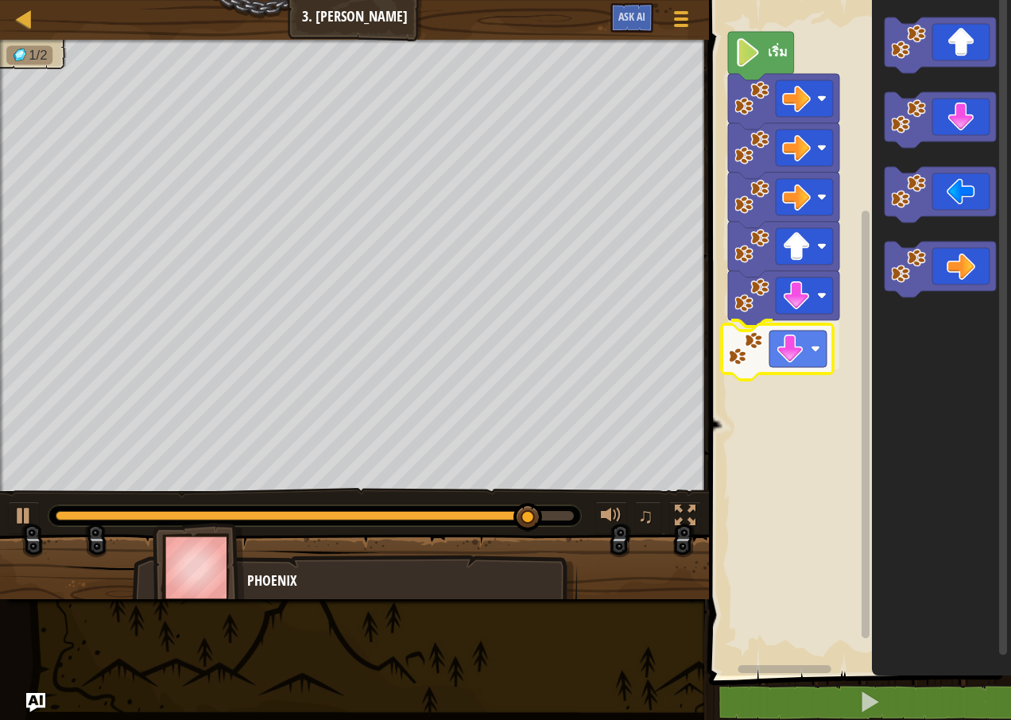
click at [786, 355] on div "เริ่ม" at bounding box center [857, 334] width 307 height 684
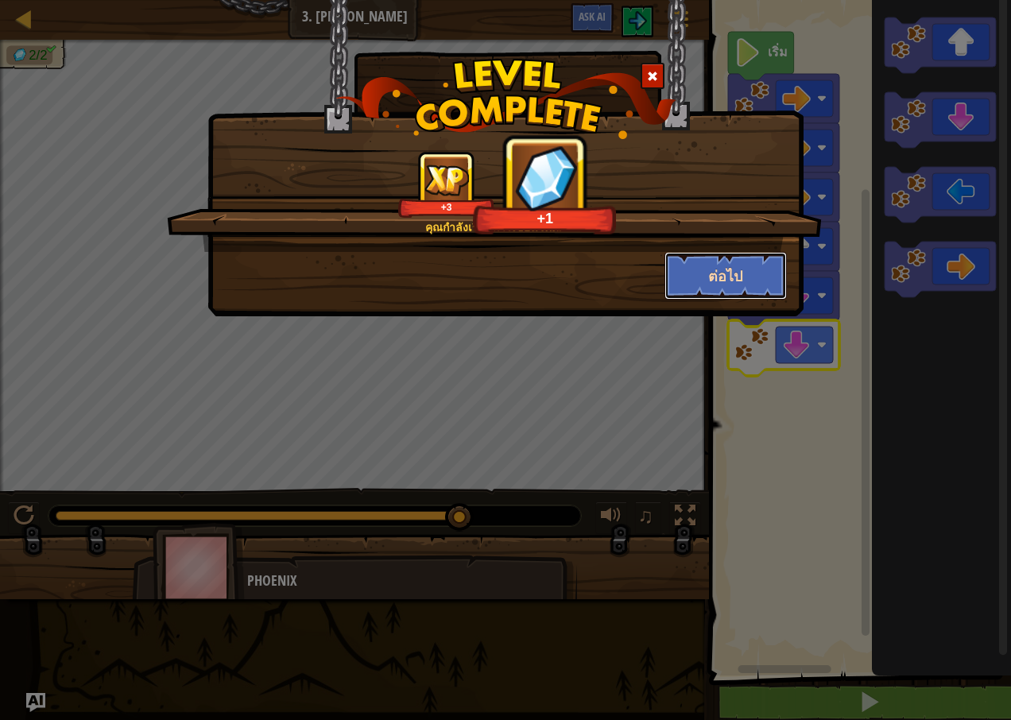
click at [725, 270] on button "ต่อไป" at bounding box center [726, 276] width 123 height 48
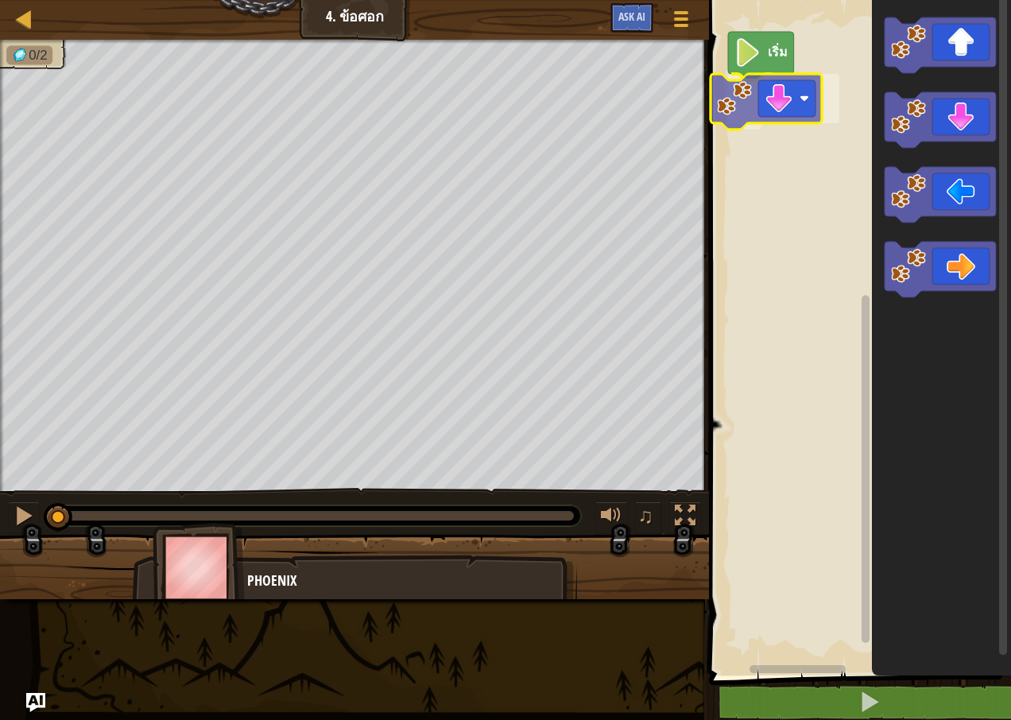
click at [781, 112] on div "เริ่ม" at bounding box center [857, 334] width 307 height 684
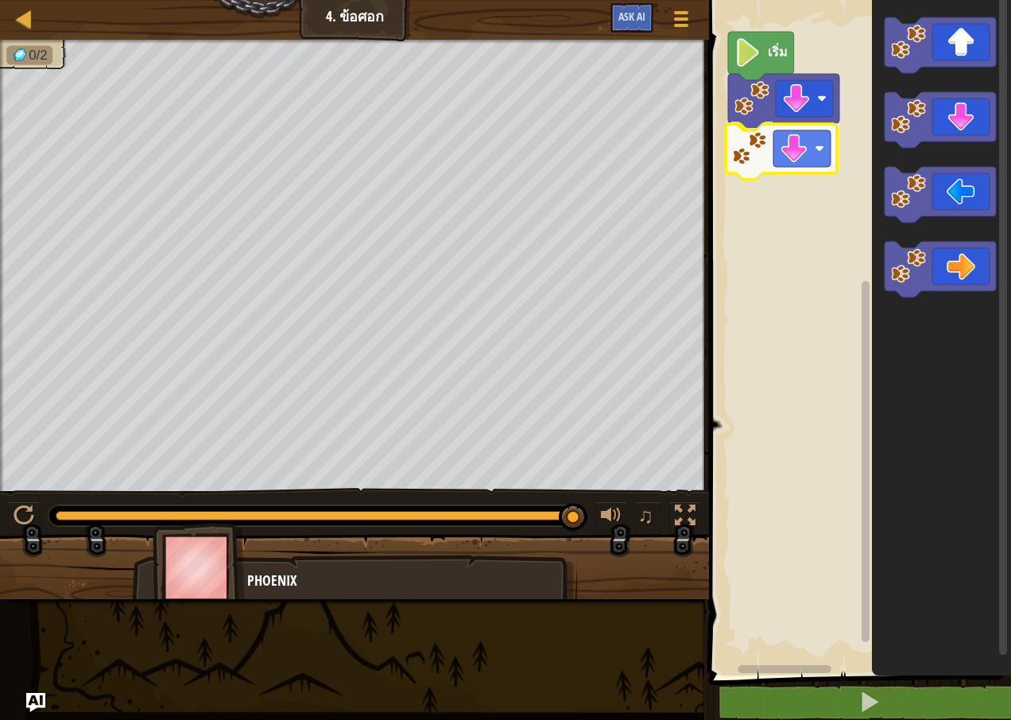
click at [801, 149] on div "เริ่ม" at bounding box center [857, 334] width 307 height 684
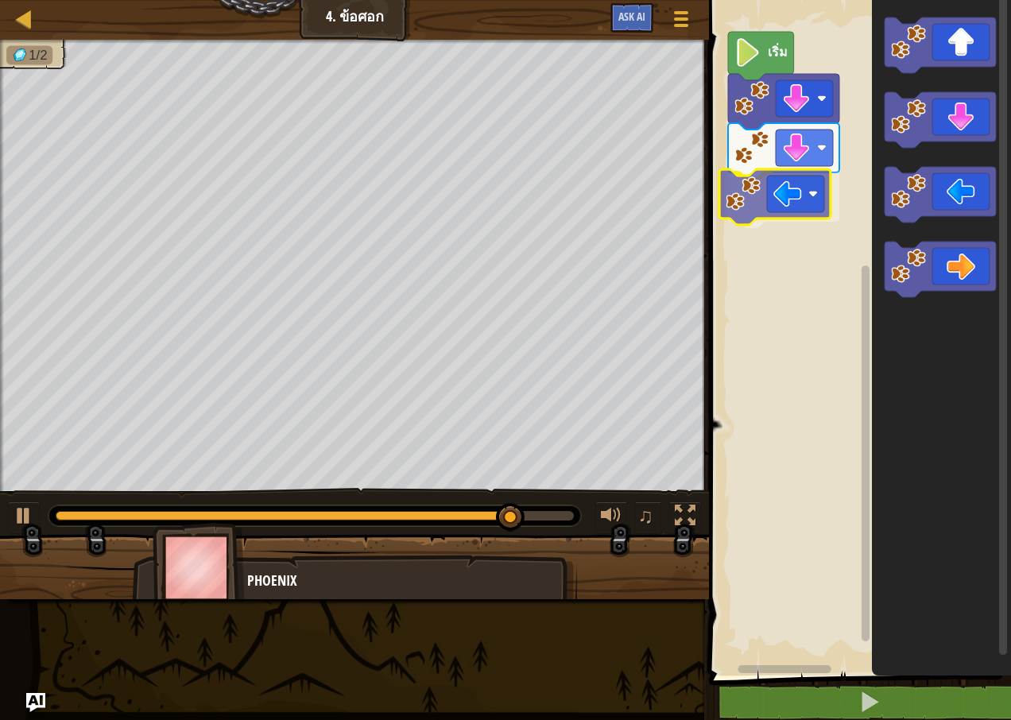
click at [795, 203] on div "เริ่ม" at bounding box center [857, 334] width 307 height 684
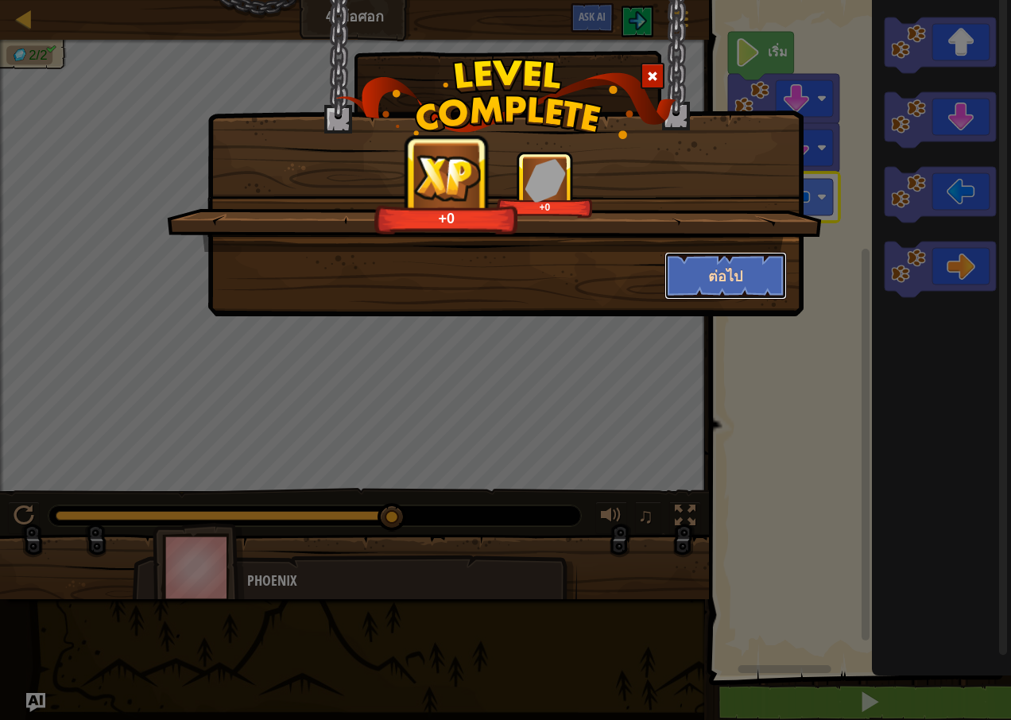
click at [746, 281] on button "ต่อไป" at bounding box center [726, 276] width 123 height 48
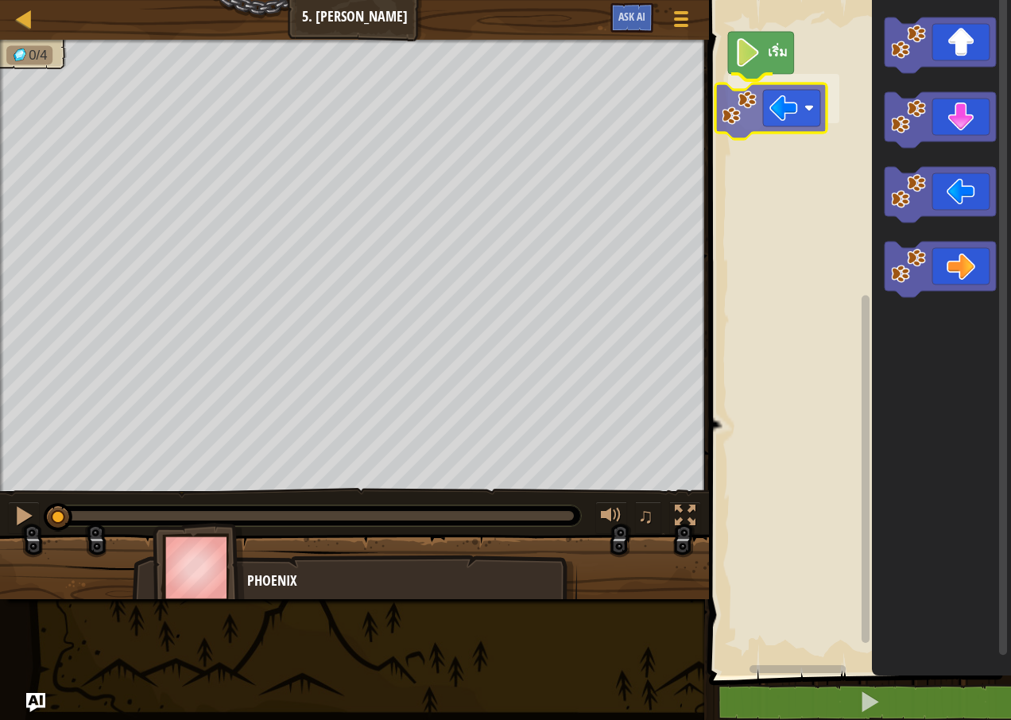
click at [787, 107] on div "เริ่ม" at bounding box center [857, 334] width 307 height 684
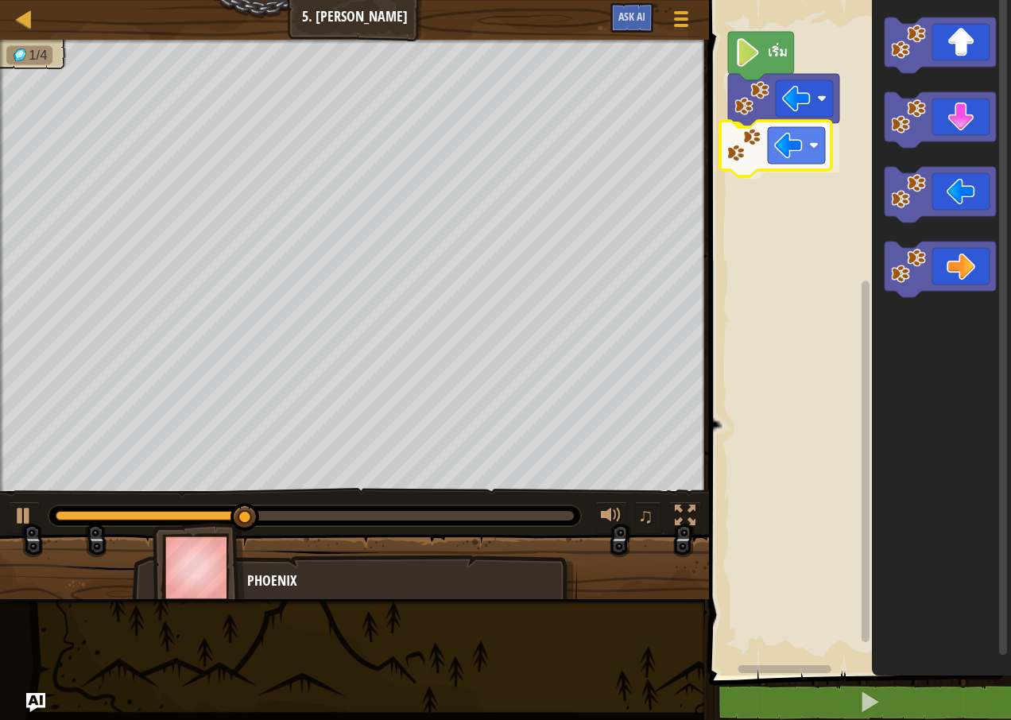
click at [789, 146] on div "เริ่ม" at bounding box center [857, 334] width 307 height 684
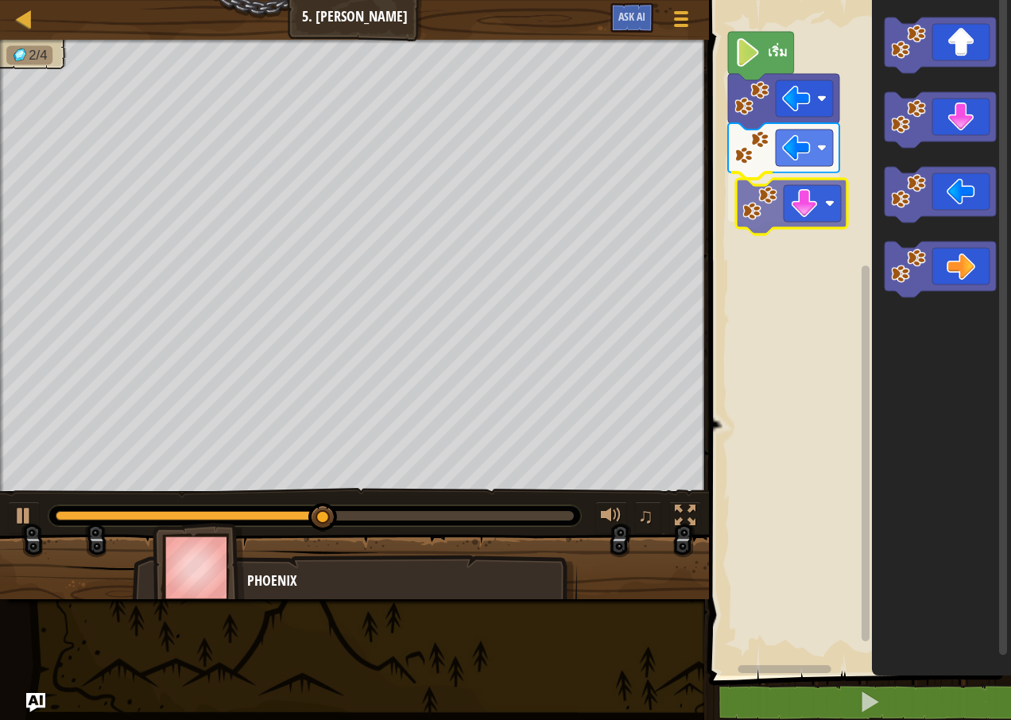
click at [800, 214] on div "เริ่ม" at bounding box center [857, 334] width 307 height 684
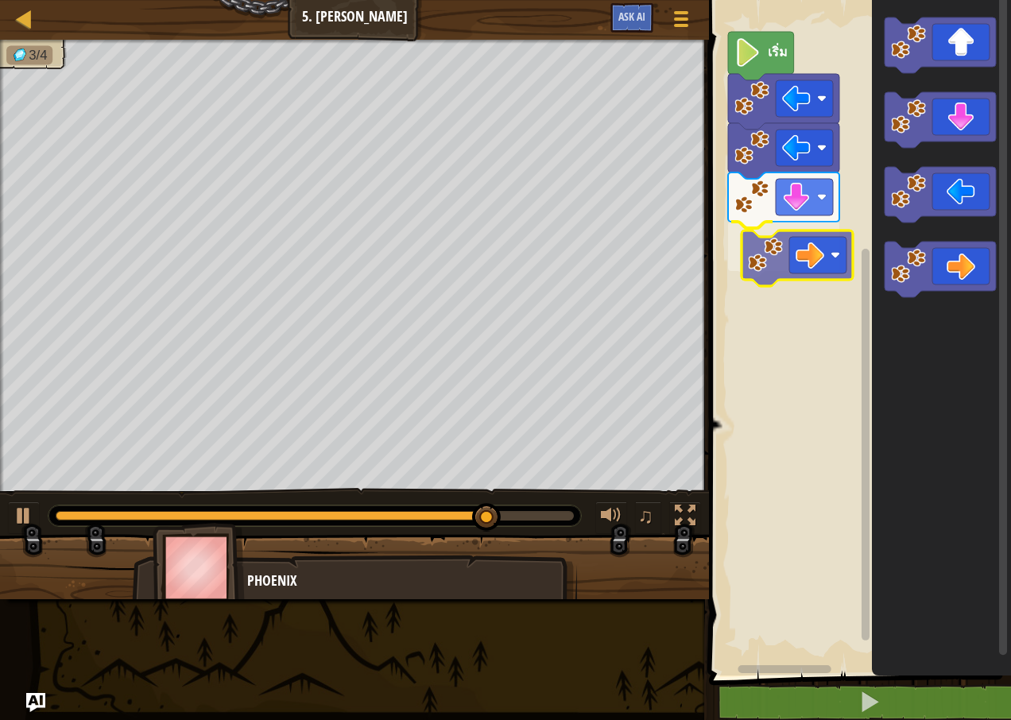
click at [831, 259] on div "เริ่ม" at bounding box center [857, 334] width 307 height 684
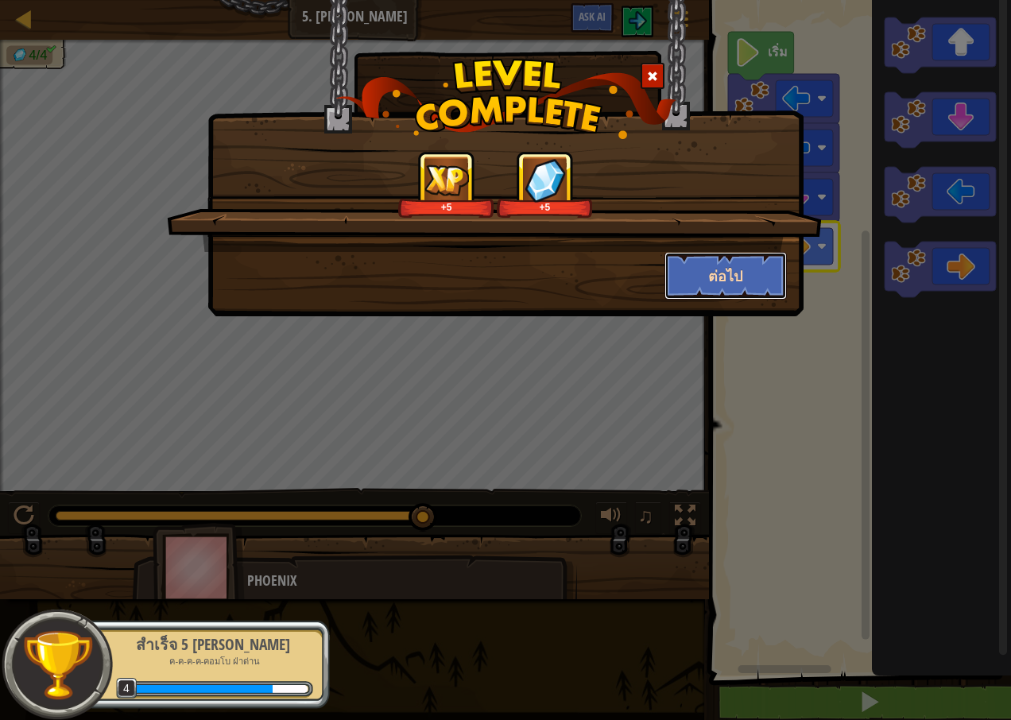
click at [745, 265] on button "ต่อไป" at bounding box center [726, 276] width 123 height 48
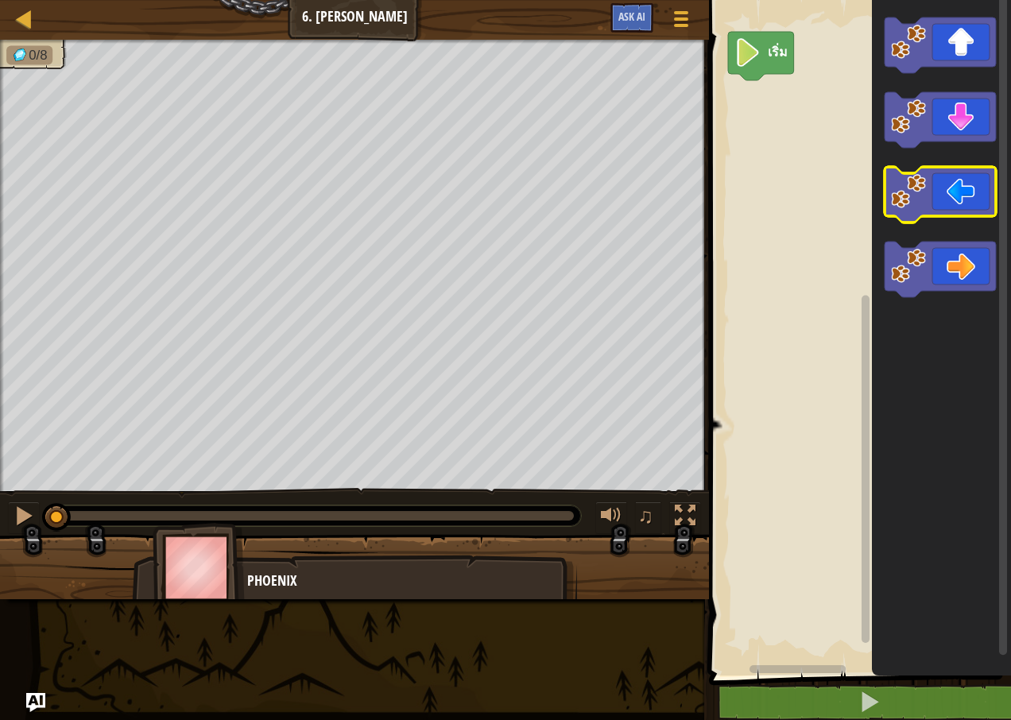
click at [940, 195] on icon "พื้นที่ทำงาน Blockly" at bounding box center [940, 195] width 111 height 56
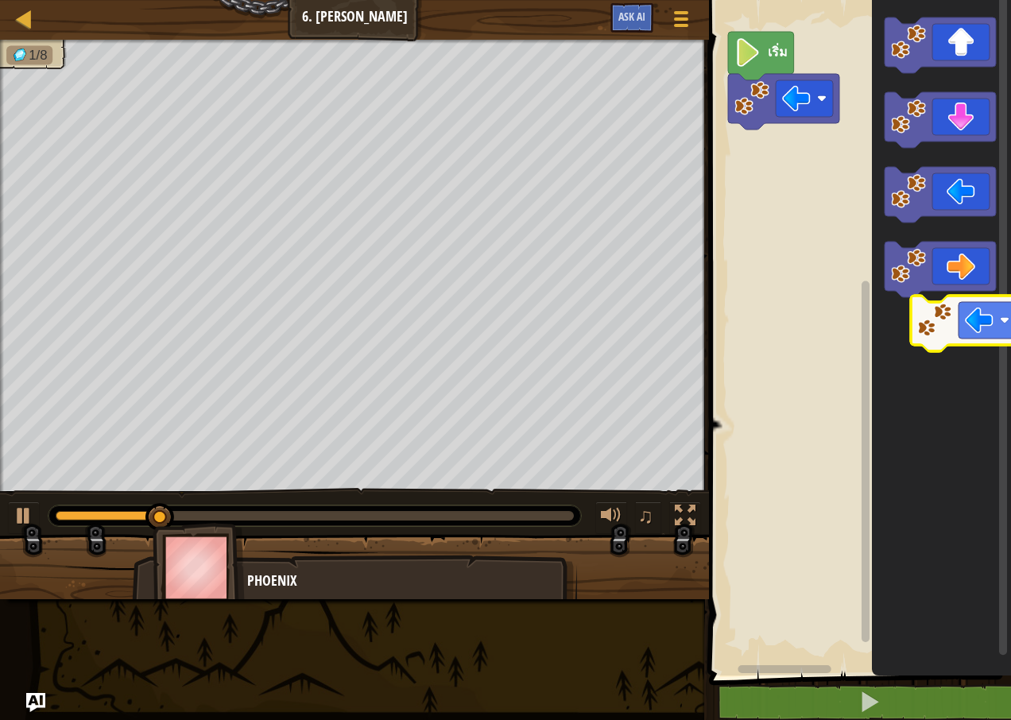
click at [967, 324] on icon "พื้นที่ทำงาน Blockly" at bounding box center [941, 334] width 139 height 684
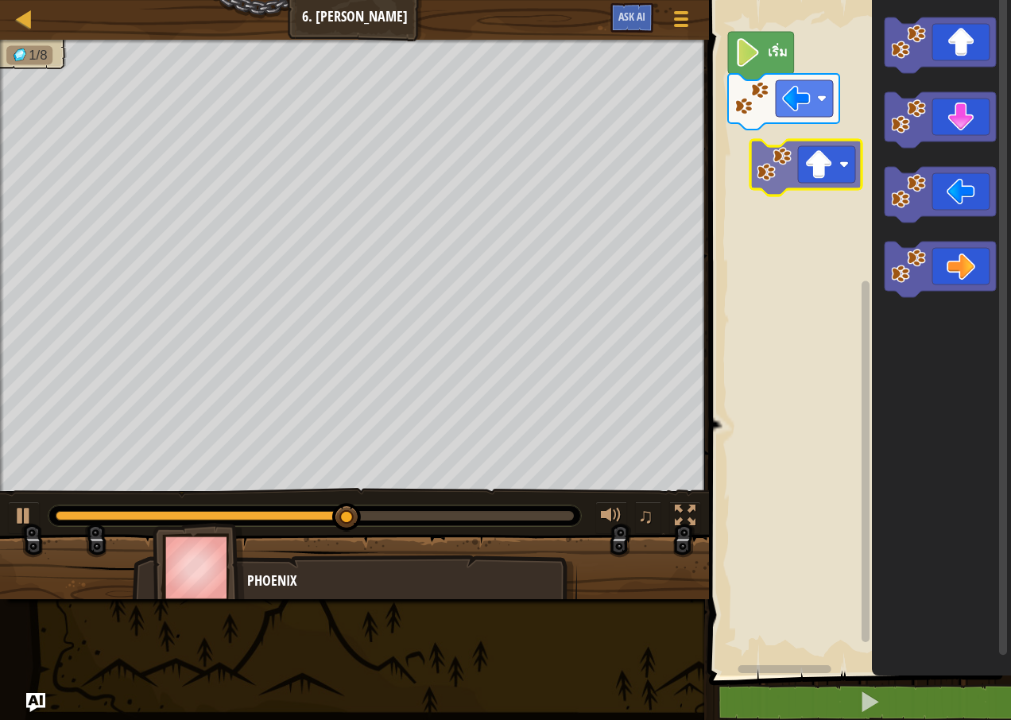
click at [832, 172] on div "เริ่ม" at bounding box center [857, 334] width 307 height 684
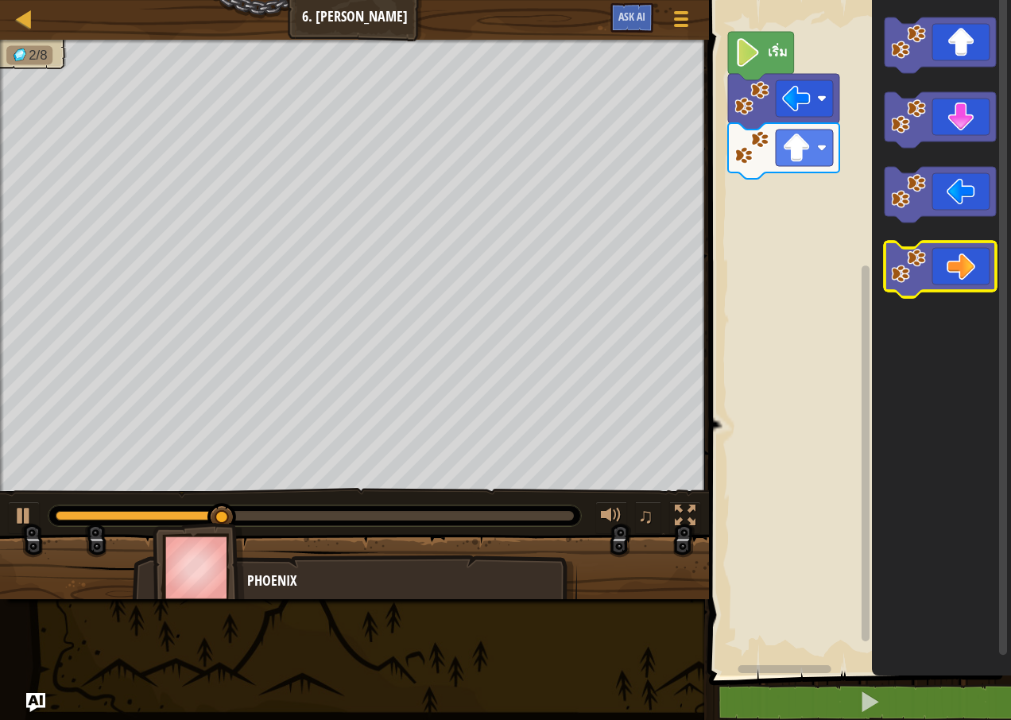
click at [948, 274] on icon "พื้นที่ทำงาน Blockly" at bounding box center [940, 270] width 111 height 56
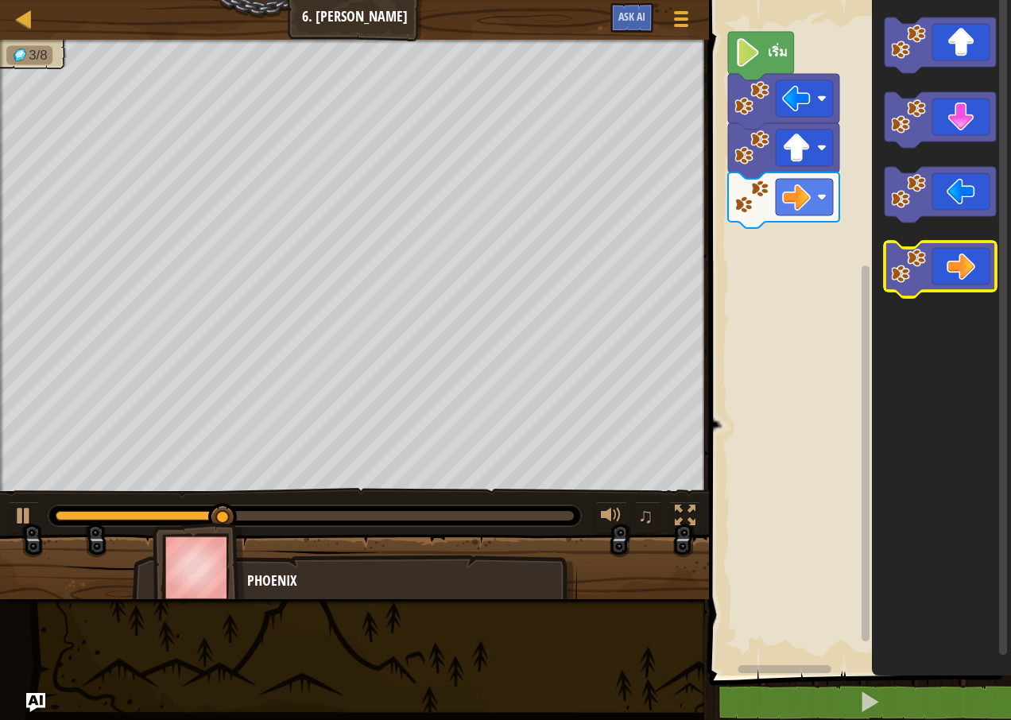
click at [939, 278] on icon "พื้นที่ทำงาน Blockly" at bounding box center [940, 270] width 111 height 56
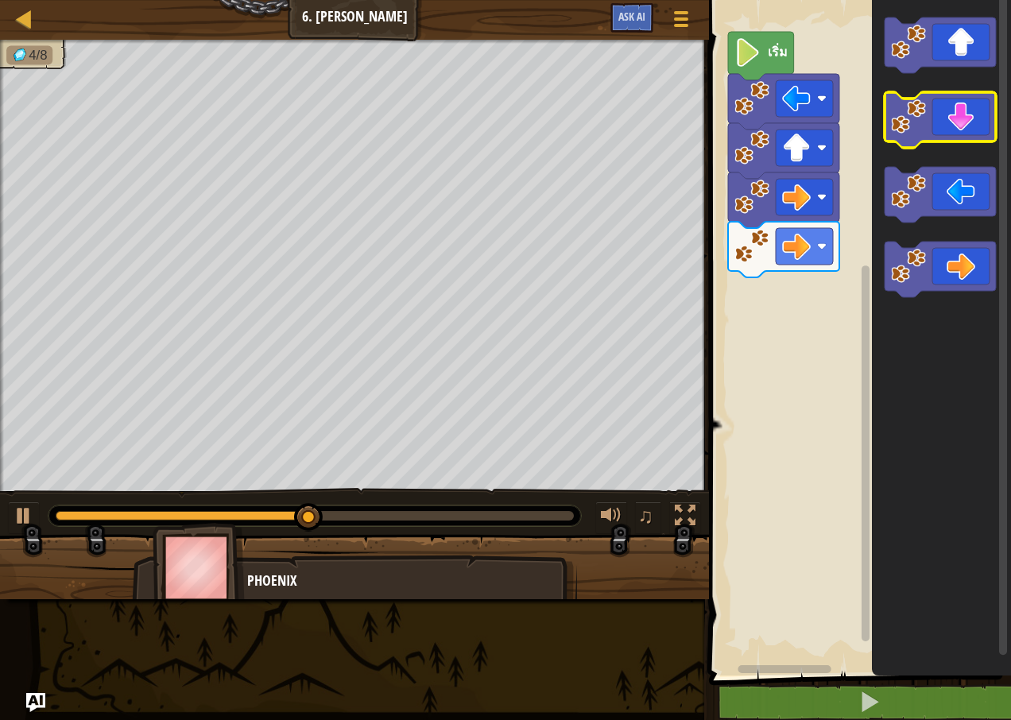
click at [971, 124] on icon "พื้นที่ทำงาน Blockly" at bounding box center [940, 120] width 111 height 56
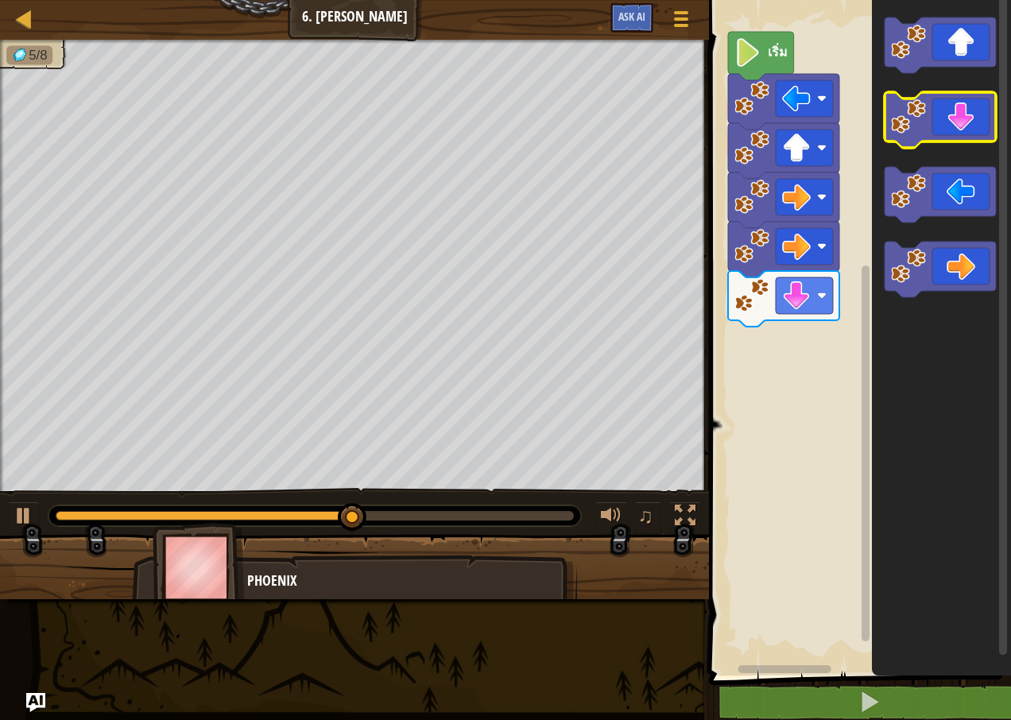
click at [957, 129] on icon "พื้นที่ทำงาน Blockly" at bounding box center [940, 120] width 111 height 56
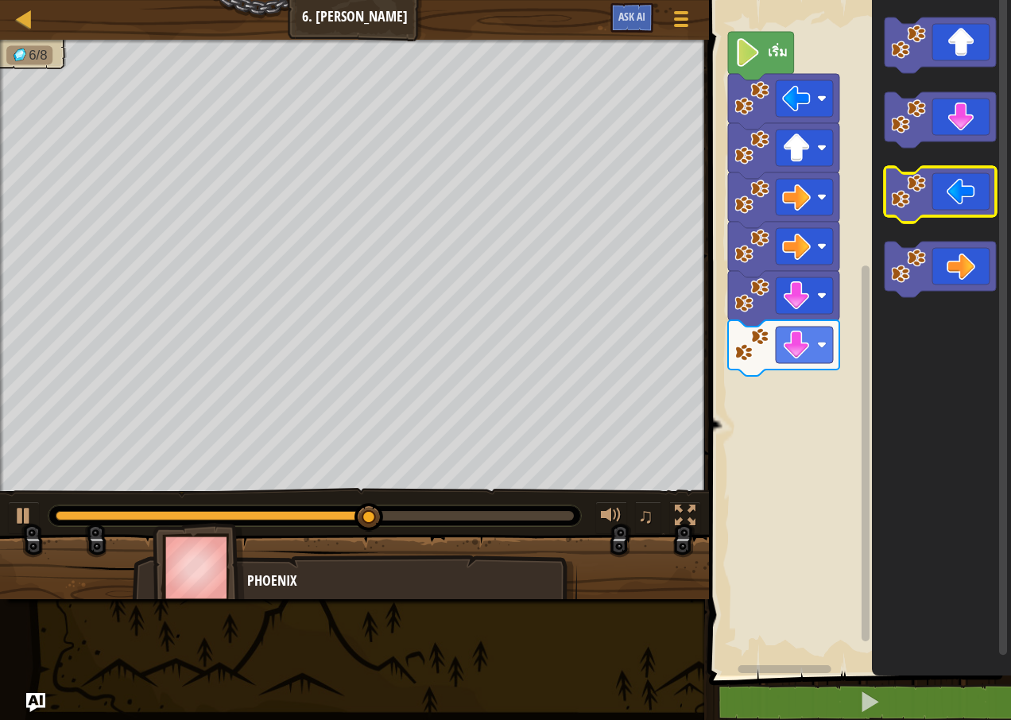
click at [946, 198] on icon "พื้นที่ทำงาน Blockly" at bounding box center [940, 195] width 111 height 56
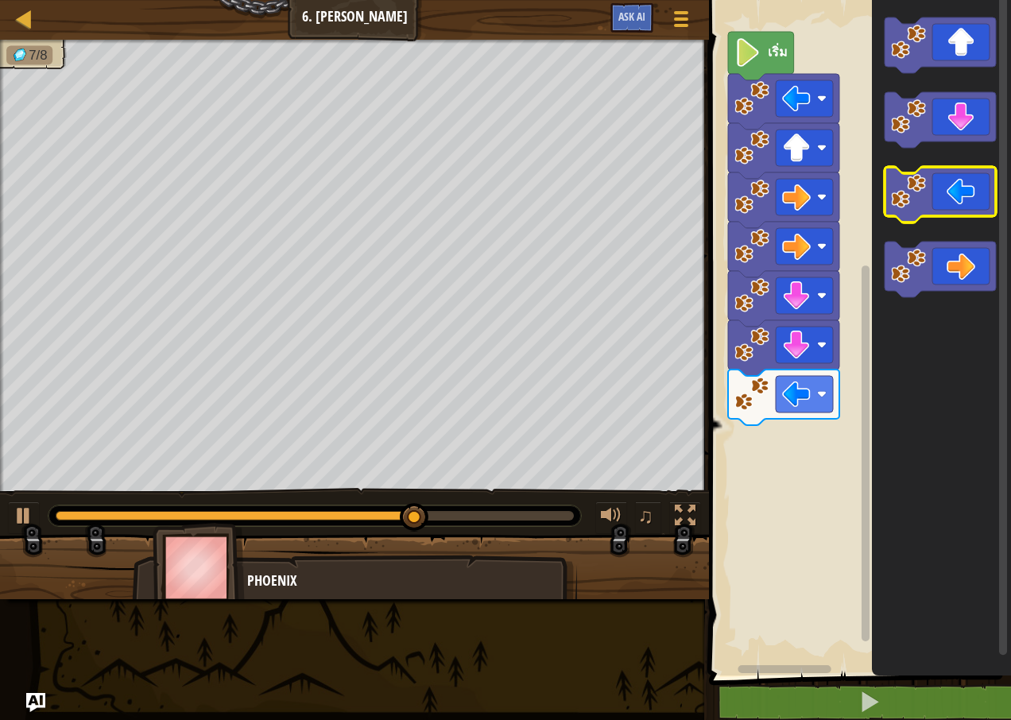
click at [939, 200] on icon "พื้นที่ทำงาน Blockly" at bounding box center [940, 195] width 111 height 56
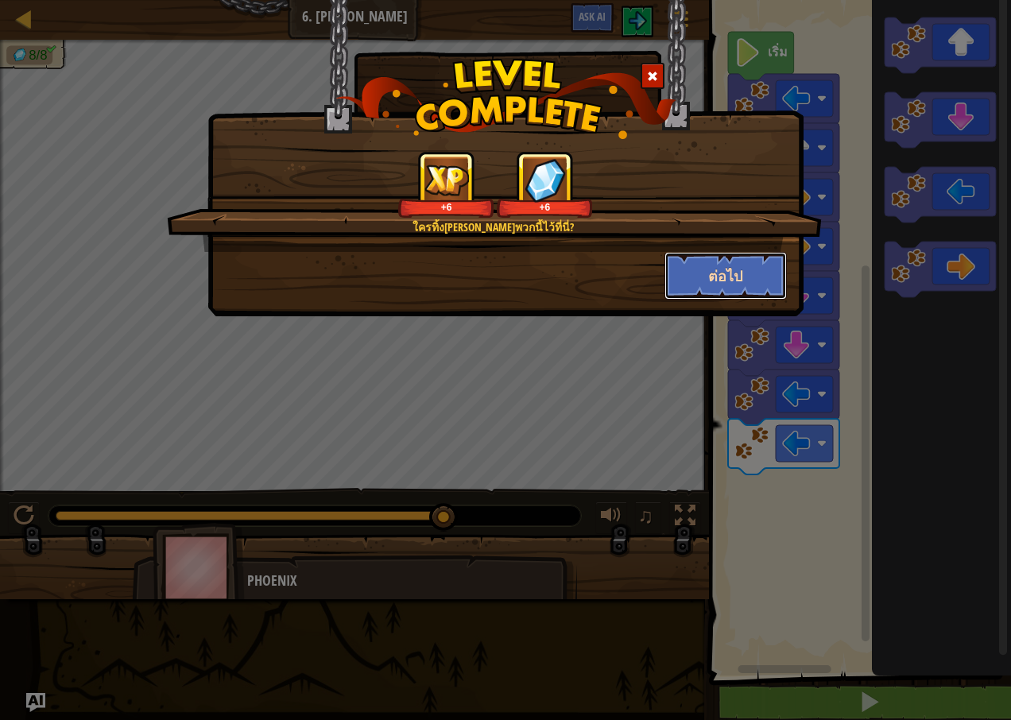
click at [726, 257] on button "ต่อไป" at bounding box center [726, 276] width 123 height 48
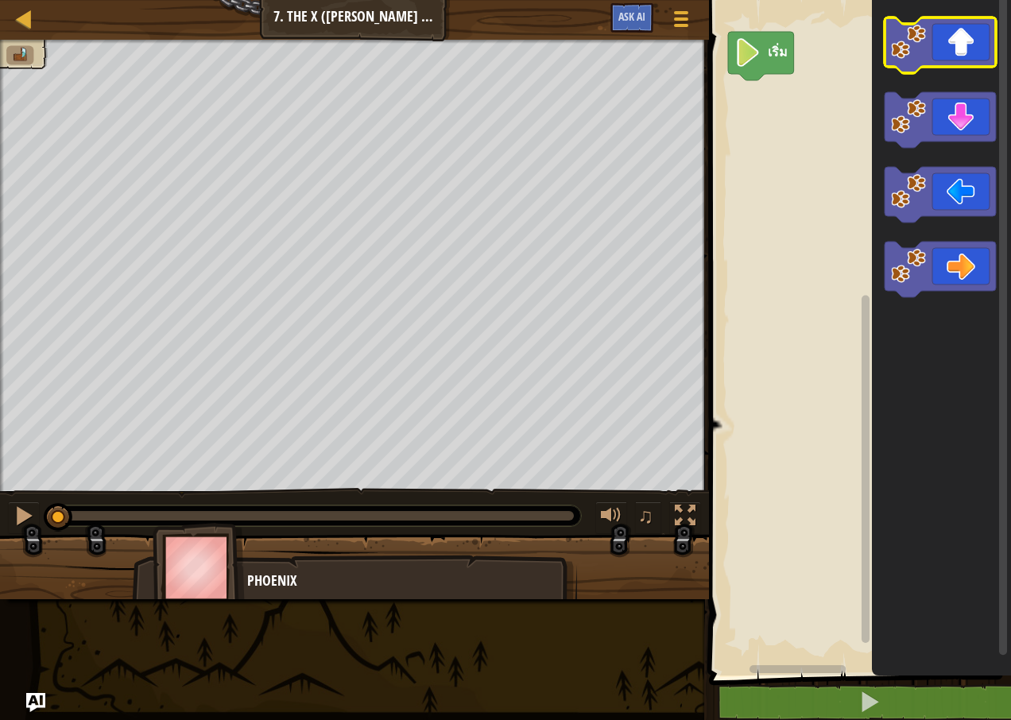
click at [951, 29] on icon "พื้นที่ทำงาน Blockly" at bounding box center [940, 45] width 111 height 56
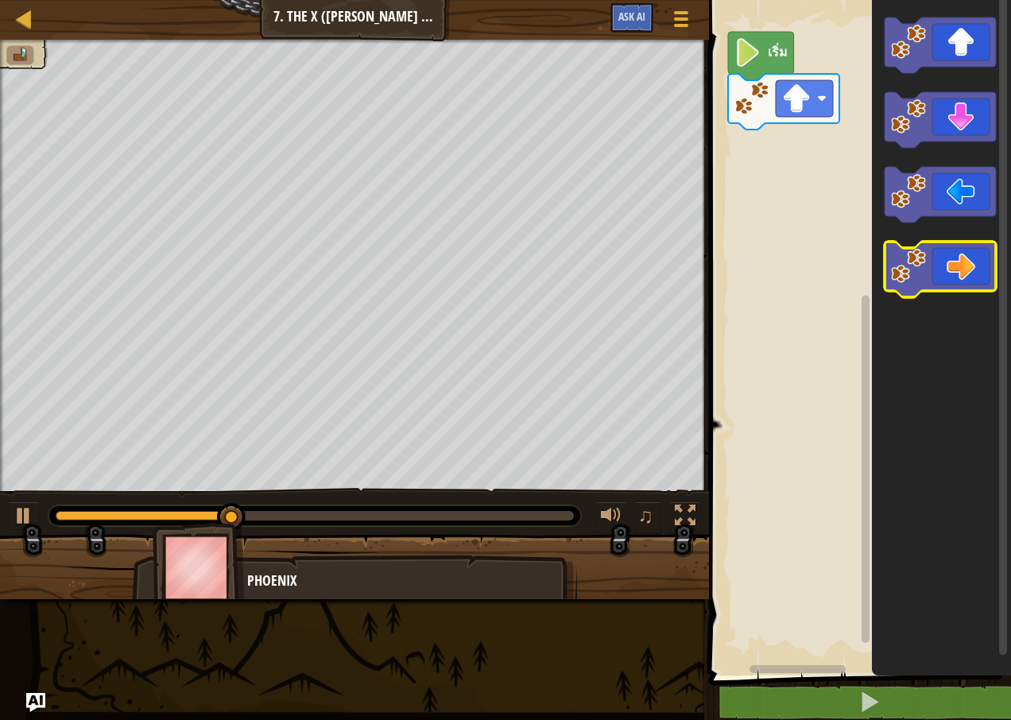
click at [933, 268] on icon "พื้นที่ทำงาน Blockly" at bounding box center [940, 270] width 111 height 56
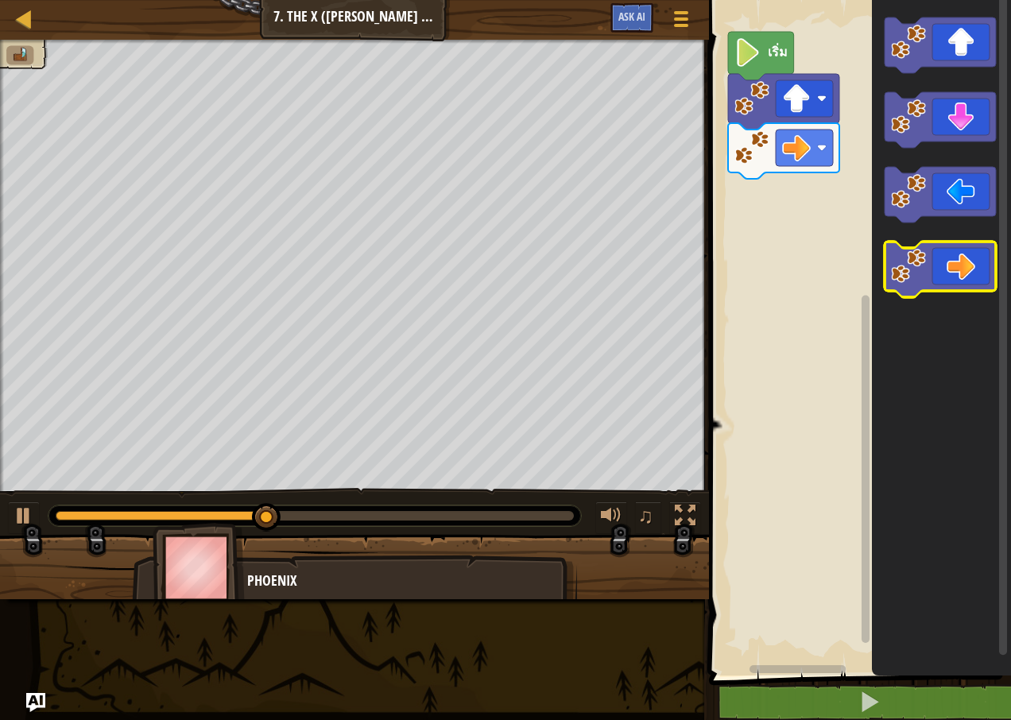
click at [931, 277] on icon "พื้นที่ทำงาน Blockly" at bounding box center [940, 270] width 111 height 56
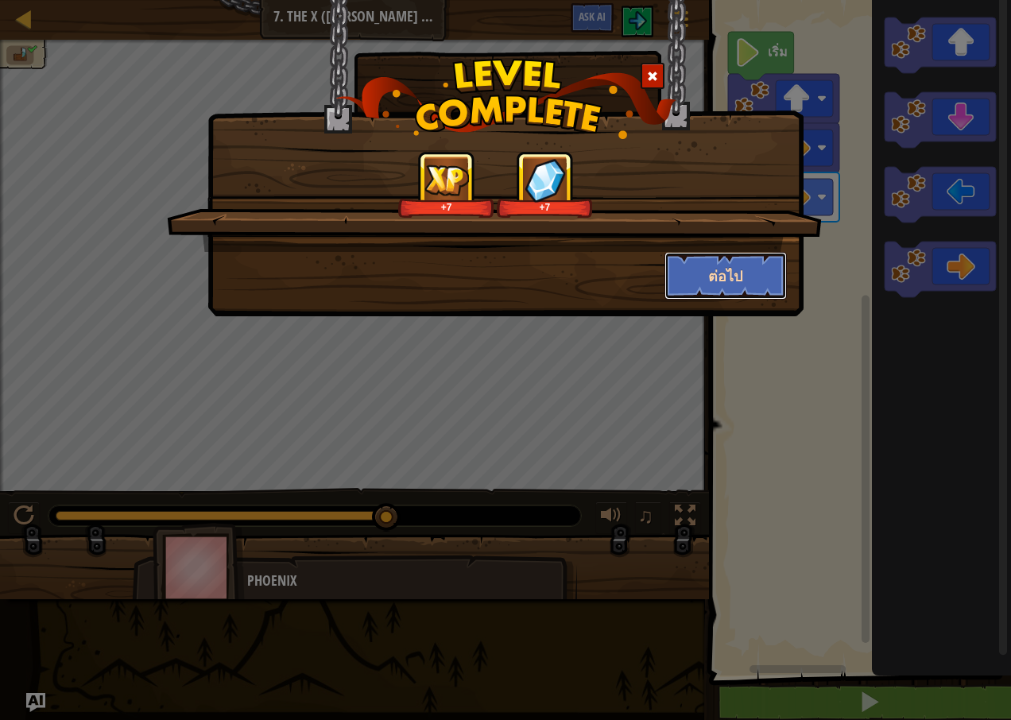
click at [755, 273] on button "ต่อไป" at bounding box center [726, 276] width 123 height 48
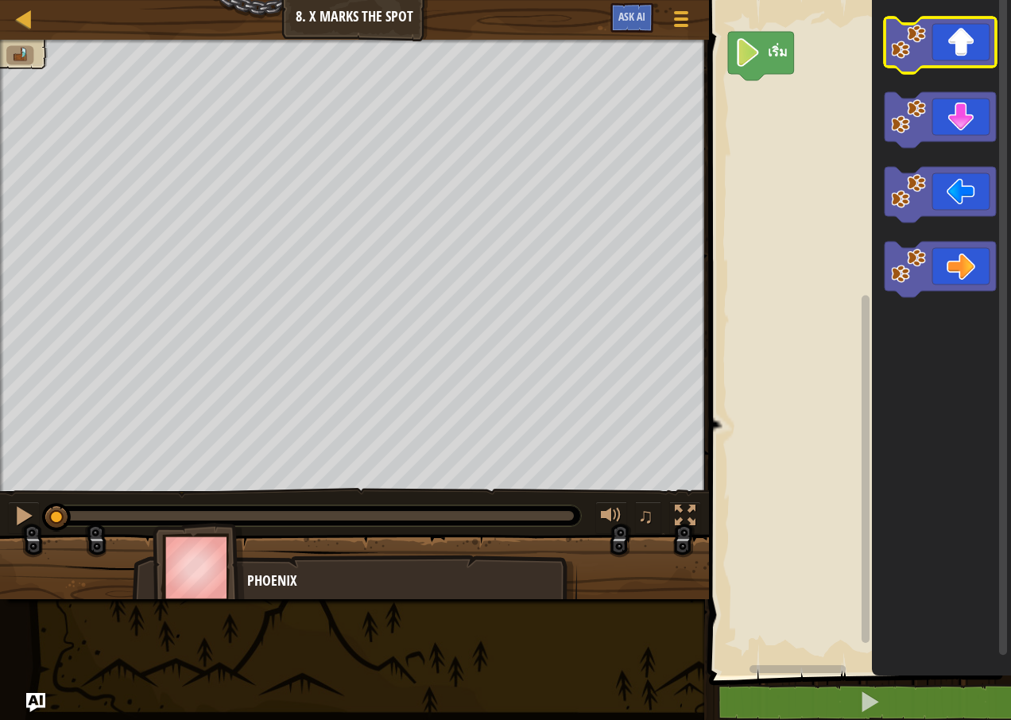
click at [979, 38] on icon "พื้นที่ทำงาน Blockly" at bounding box center [940, 45] width 111 height 56
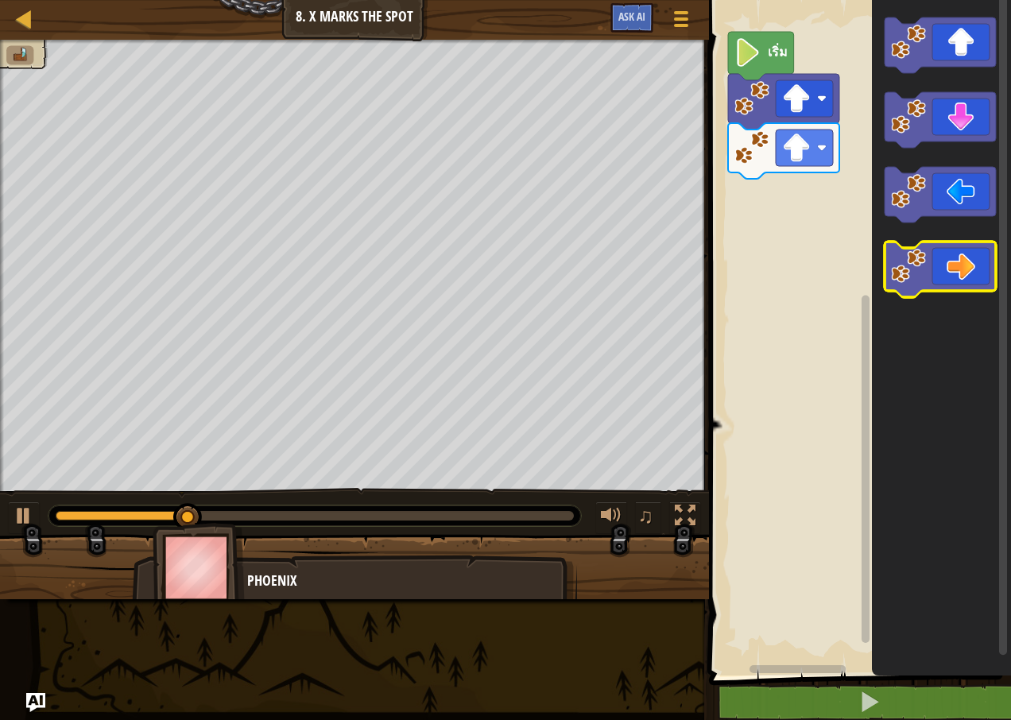
click at [949, 262] on icon "พื้นที่ทำงาน Blockly" at bounding box center [940, 270] width 111 height 56
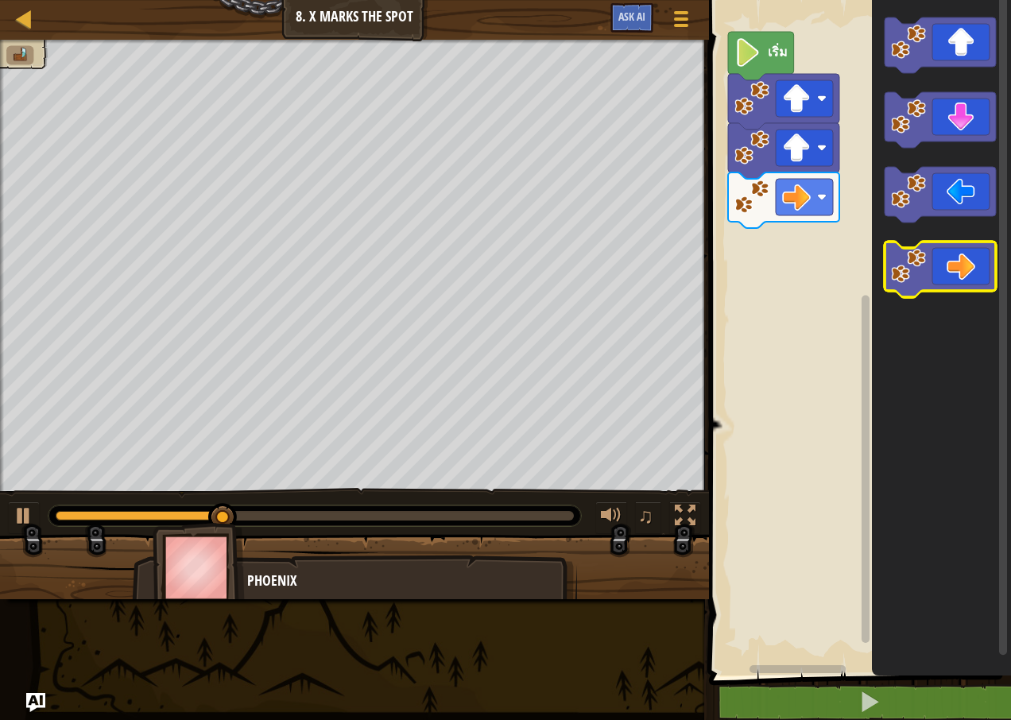
click at [948, 262] on icon "พื้นที่ทำงาน Blockly" at bounding box center [940, 270] width 111 height 56
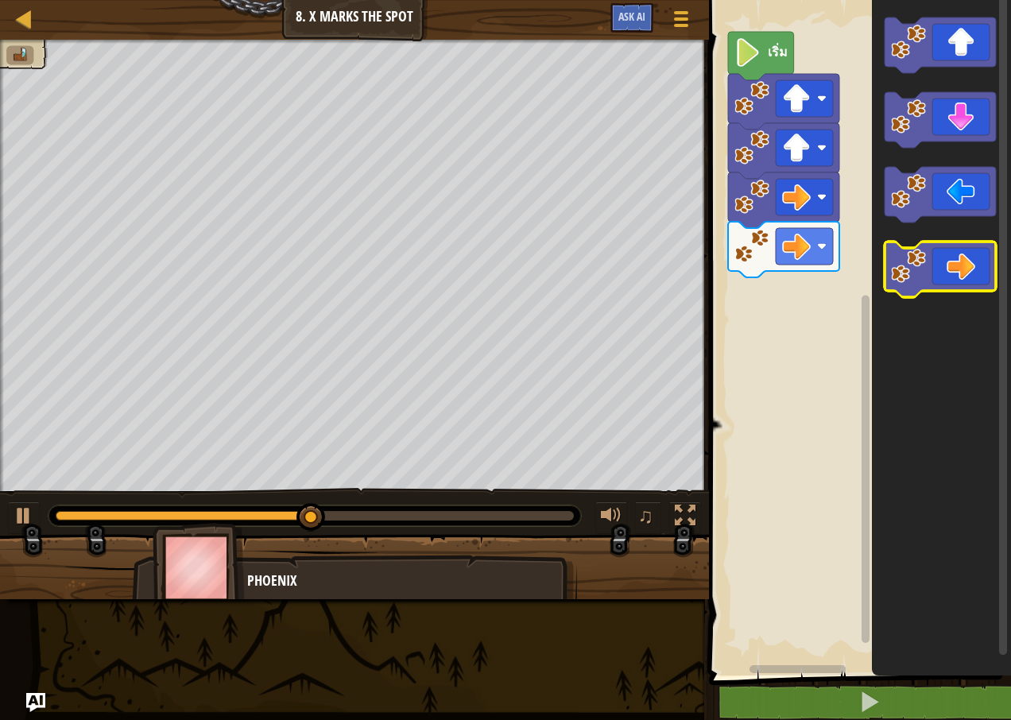
click at [948, 262] on icon "พื้นที่ทำงาน Blockly" at bounding box center [940, 270] width 111 height 56
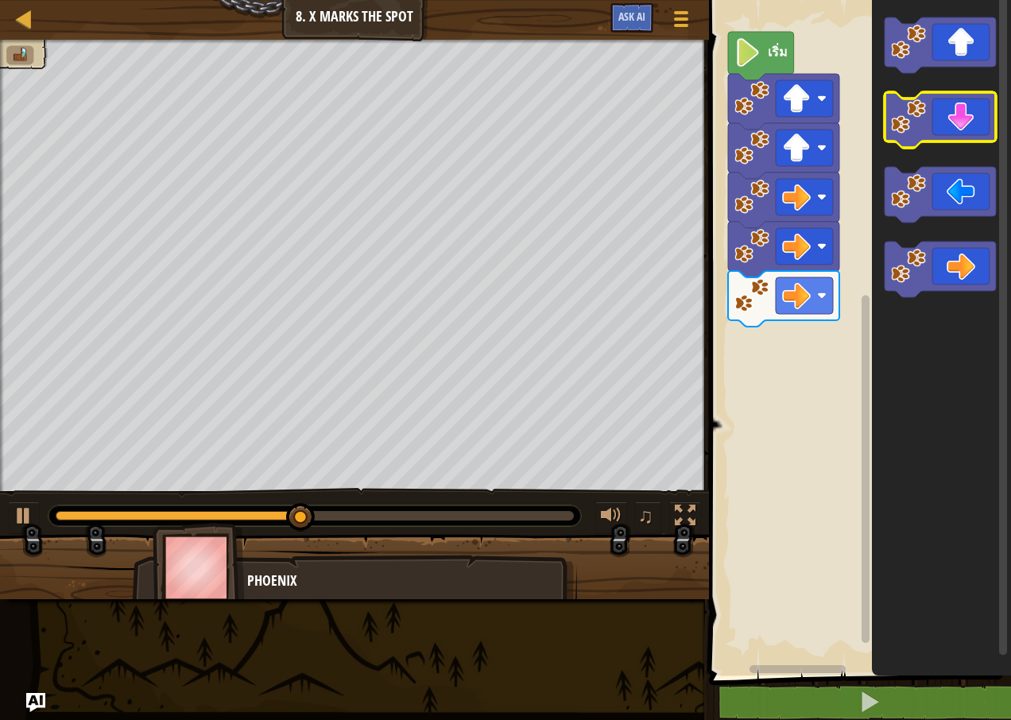
click at [971, 126] on icon "พื้นที่ทำงาน Blockly" at bounding box center [940, 120] width 111 height 56
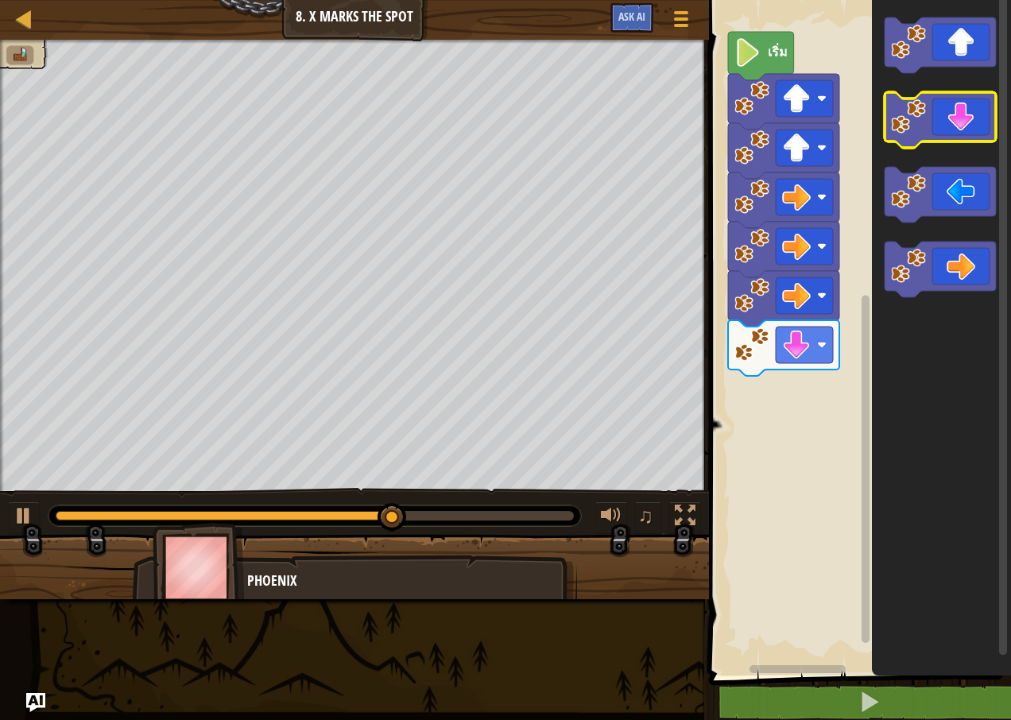
click at [967, 124] on icon "พื้นที่ทำงาน Blockly" at bounding box center [940, 120] width 111 height 56
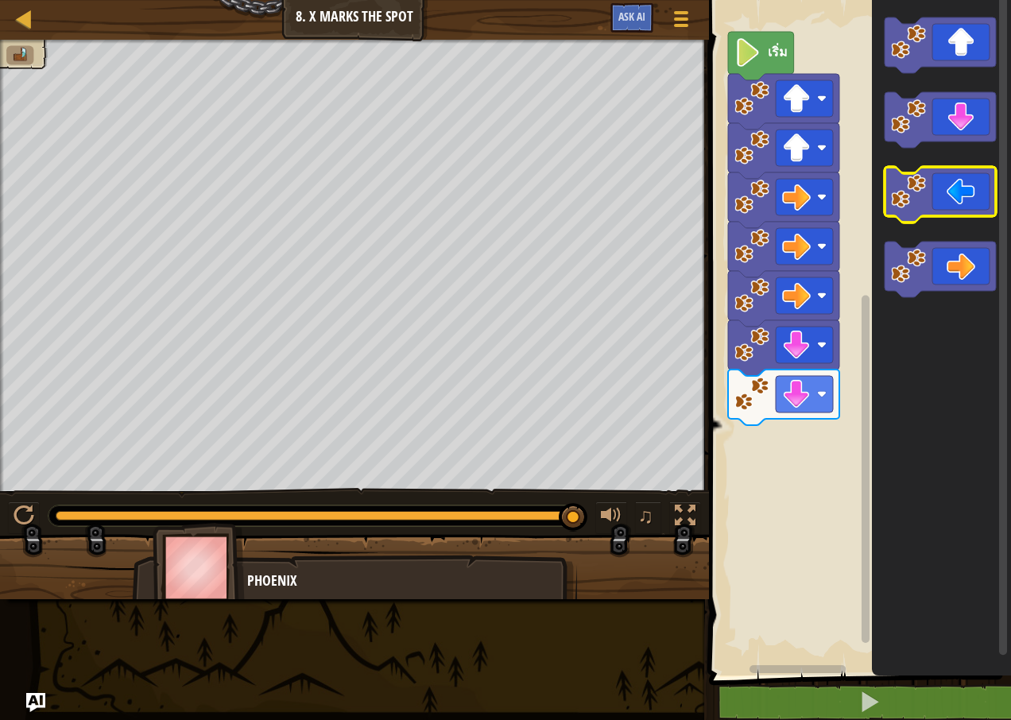
click at [944, 190] on icon "พื้นที่ทำงาน Blockly" at bounding box center [940, 195] width 111 height 56
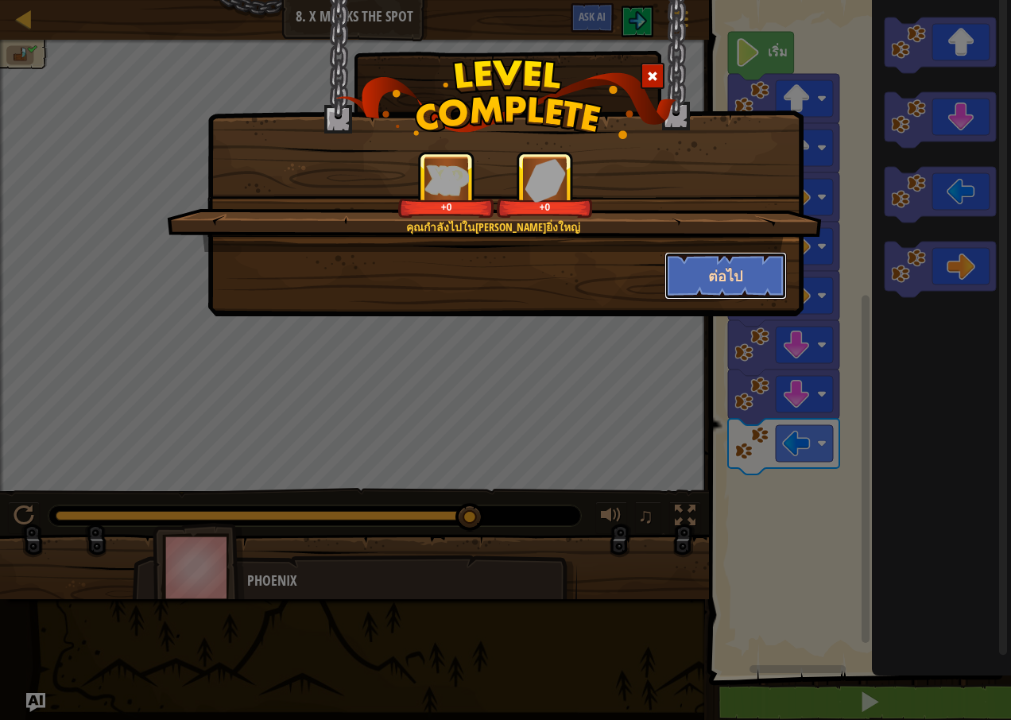
click at [734, 269] on button "ต่อไป" at bounding box center [726, 276] width 123 height 48
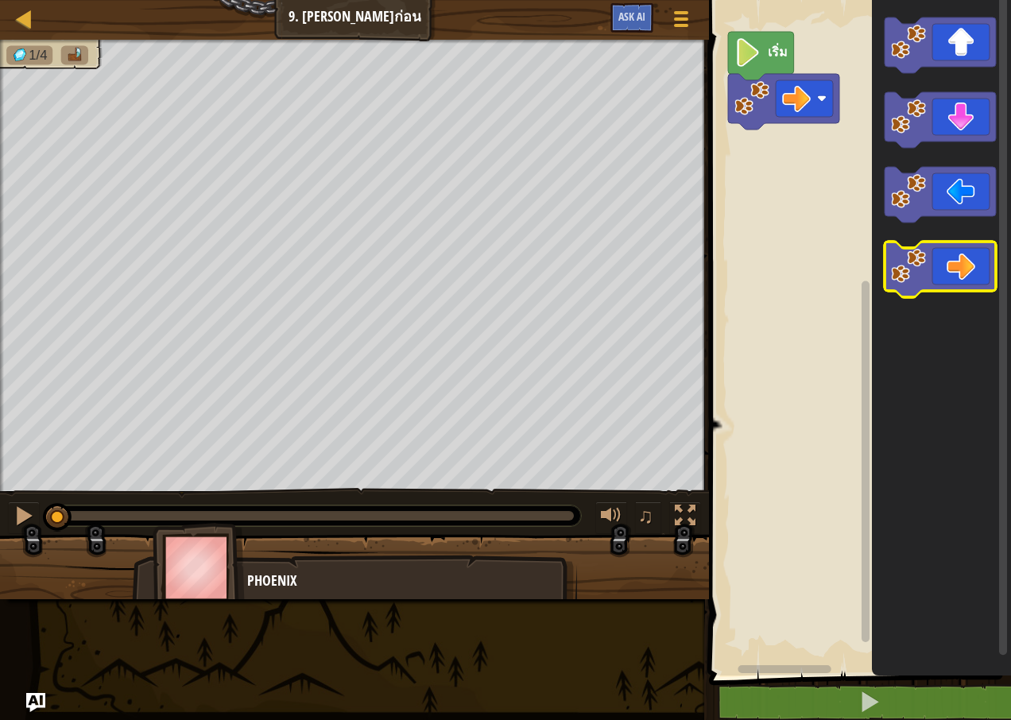
click at [945, 263] on icon "พื้นที่ทำงาน Blockly" at bounding box center [940, 270] width 111 height 56
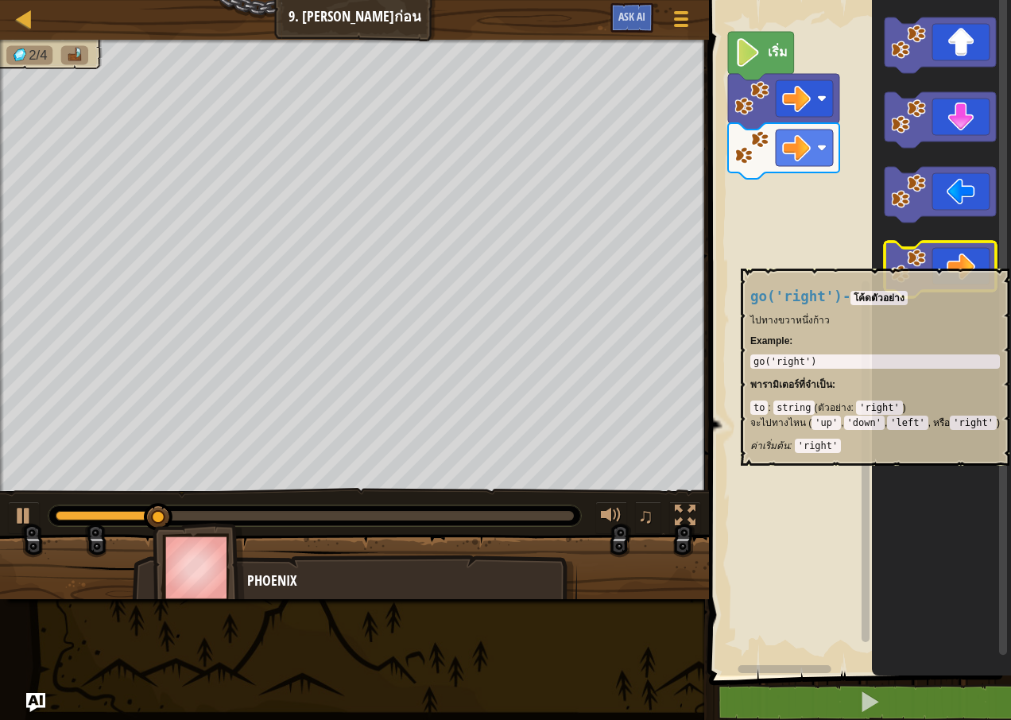
click at [950, 257] on icon "พื้นที่ทำงาน Blockly" at bounding box center [940, 270] width 111 height 56
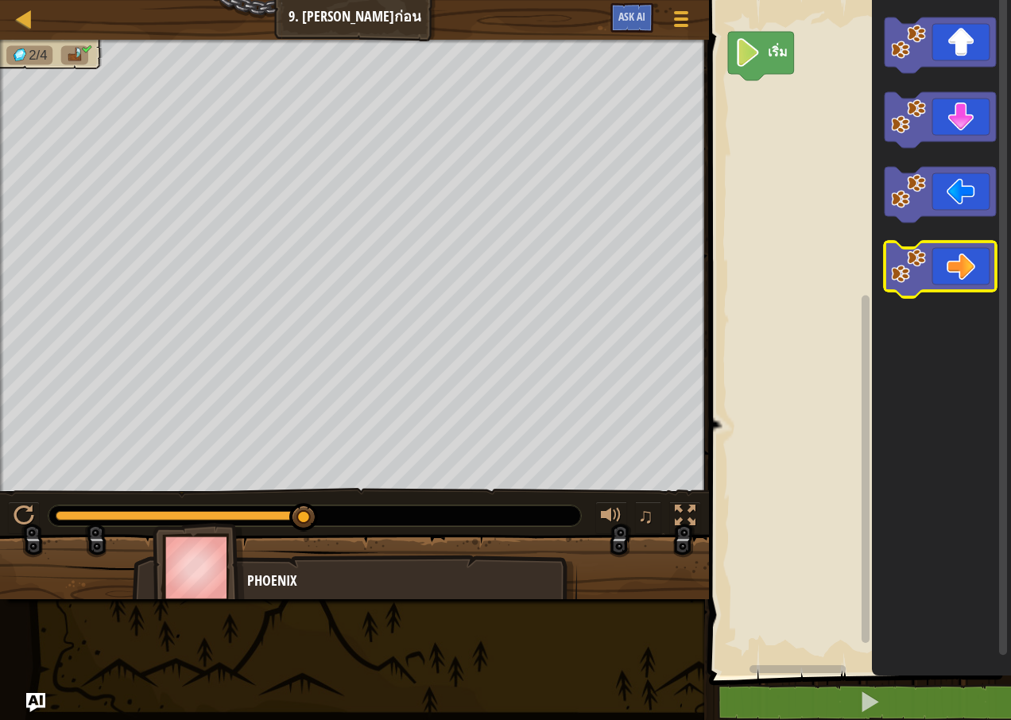
click at [941, 280] on icon "พื้นที่ทำงาน Blockly" at bounding box center [940, 270] width 111 height 56
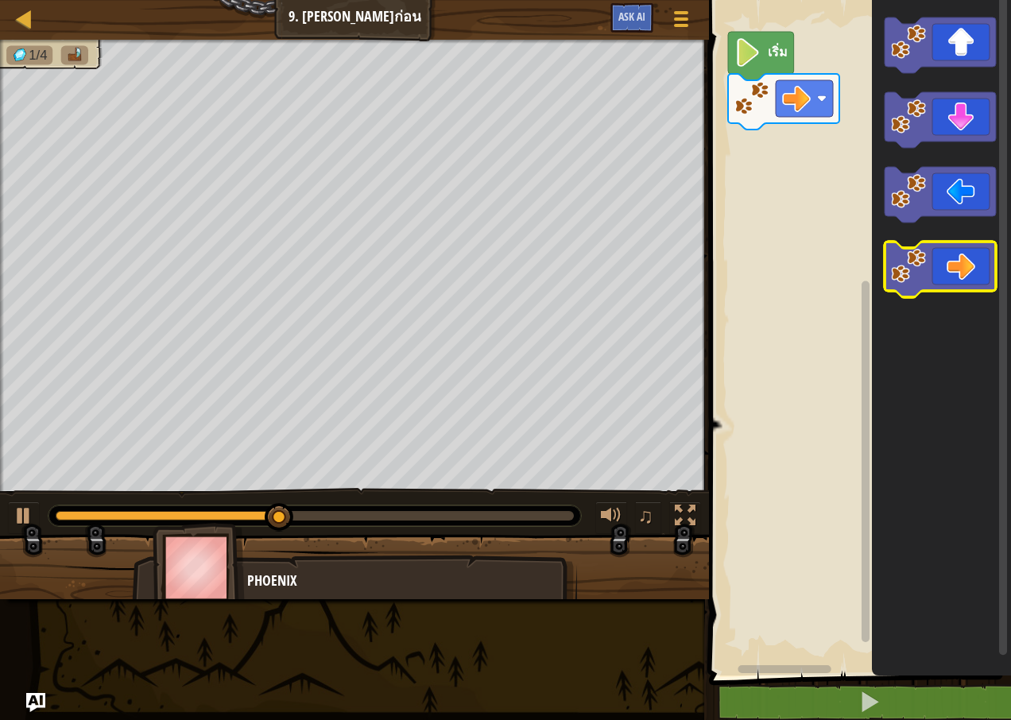
click at [928, 274] on icon "พื้นที่ทำงาน Blockly" at bounding box center [940, 270] width 111 height 56
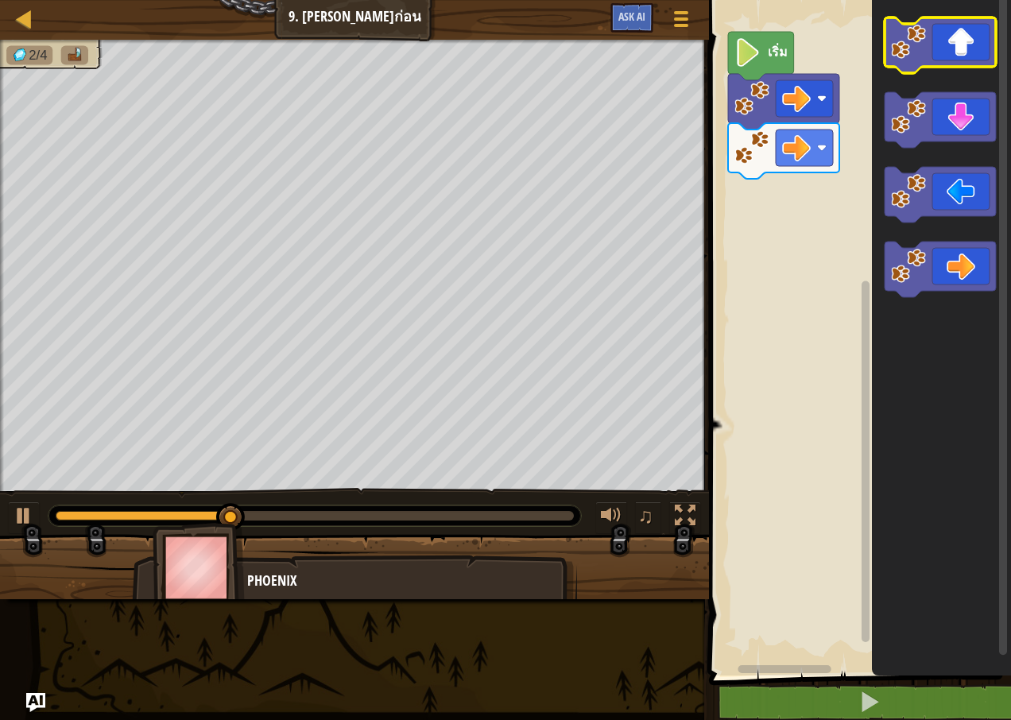
click at [959, 52] on icon "พื้นที่ทำงาน Blockly" at bounding box center [940, 45] width 111 height 56
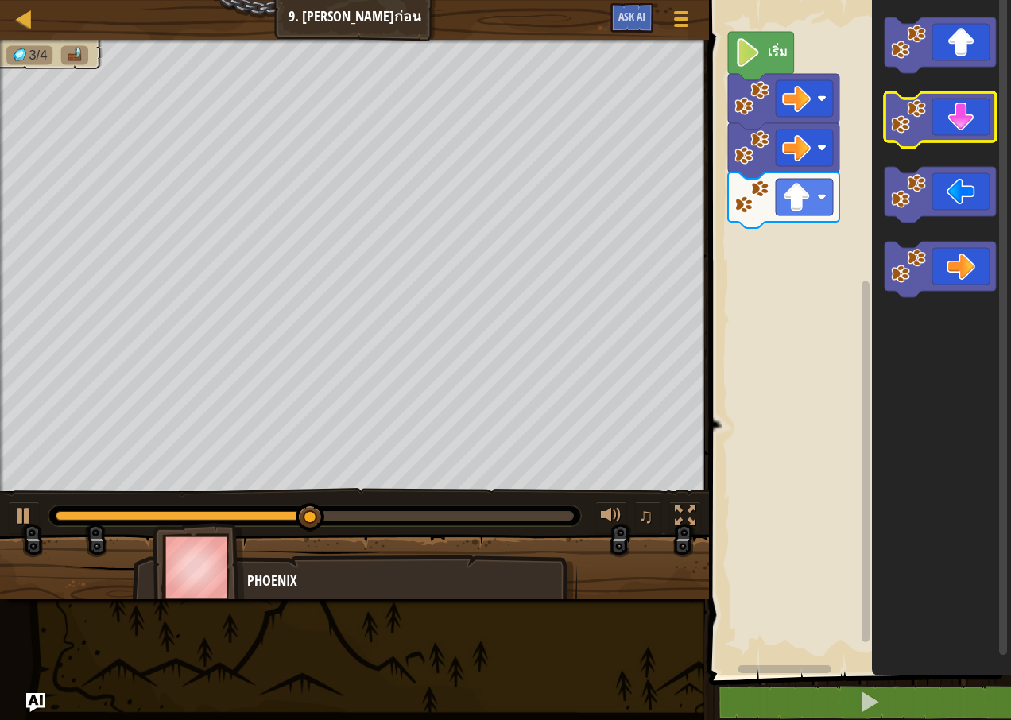
click at [963, 115] on icon "พื้นที่ทำงาน Blockly" at bounding box center [940, 120] width 111 height 56
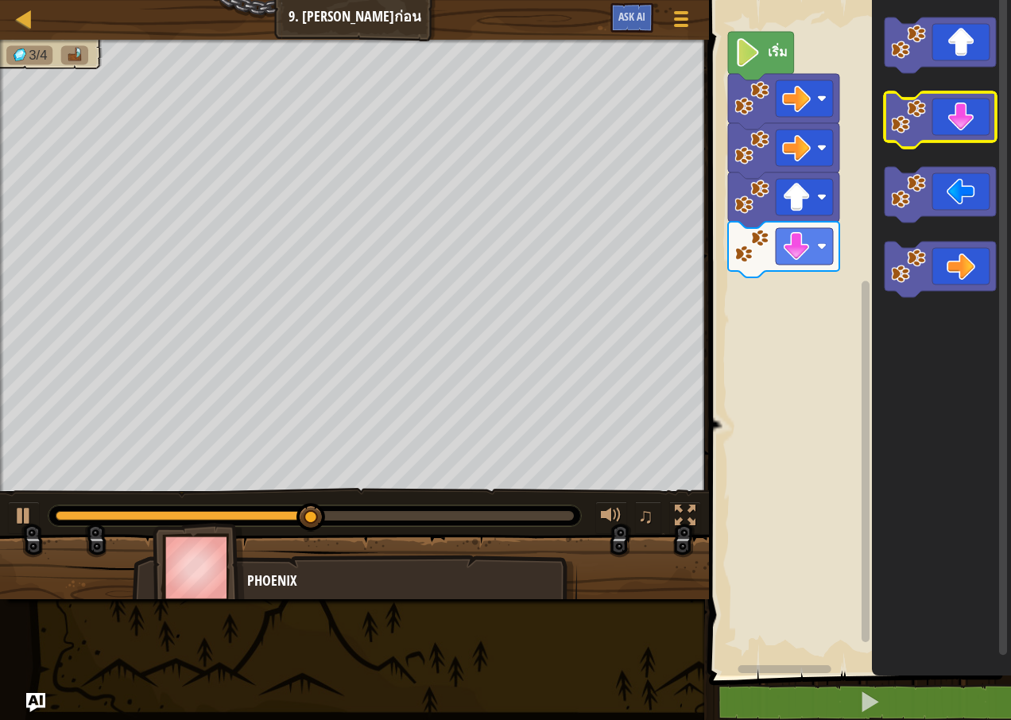
click at [956, 121] on icon "พื้นที่ทำงาน Blockly" at bounding box center [940, 120] width 111 height 56
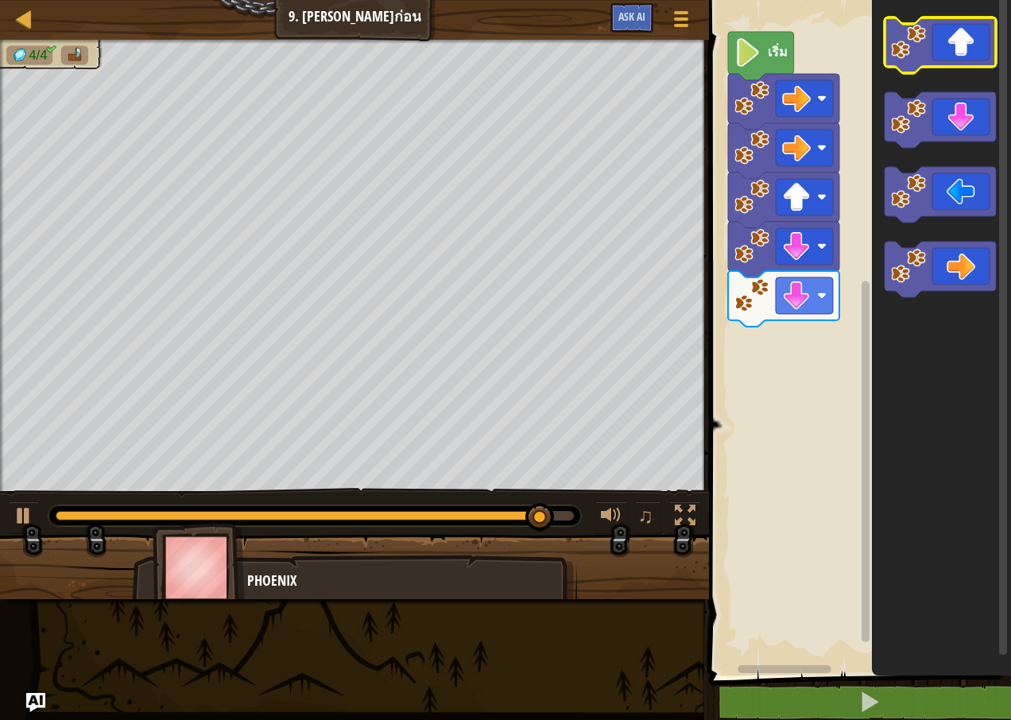
click at [967, 45] on icon "พื้นที่ทำงาน Blockly" at bounding box center [940, 45] width 111 height 56
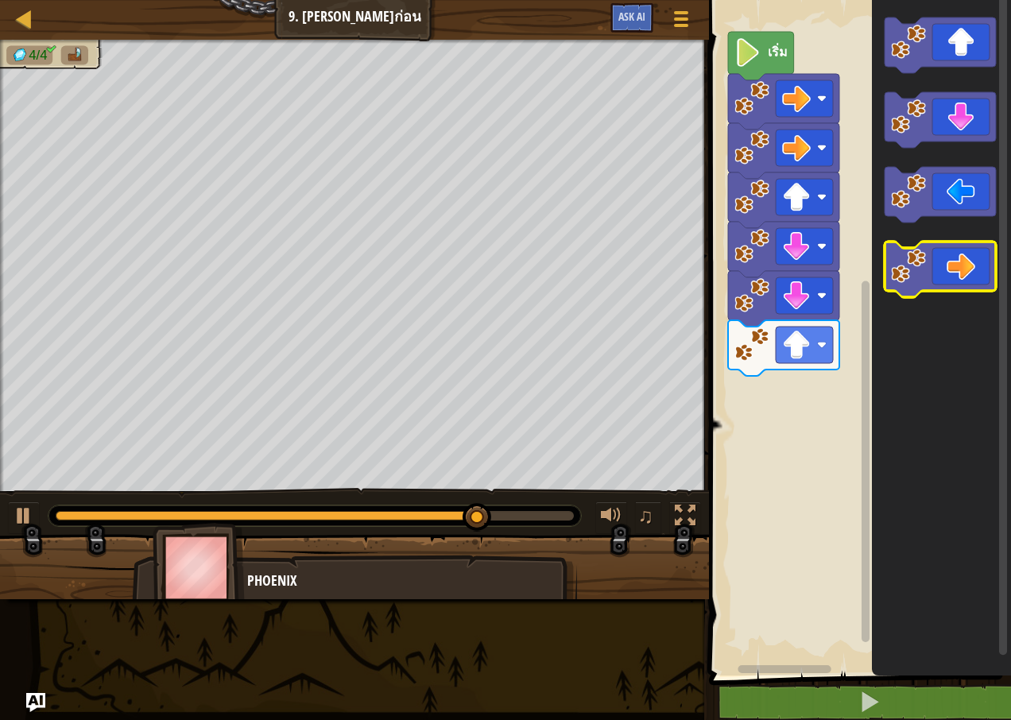
click at [947, 273] on icon "พื้นที่ทำงาน Blockly" at bounding box center [940, 270] width 111 height 56
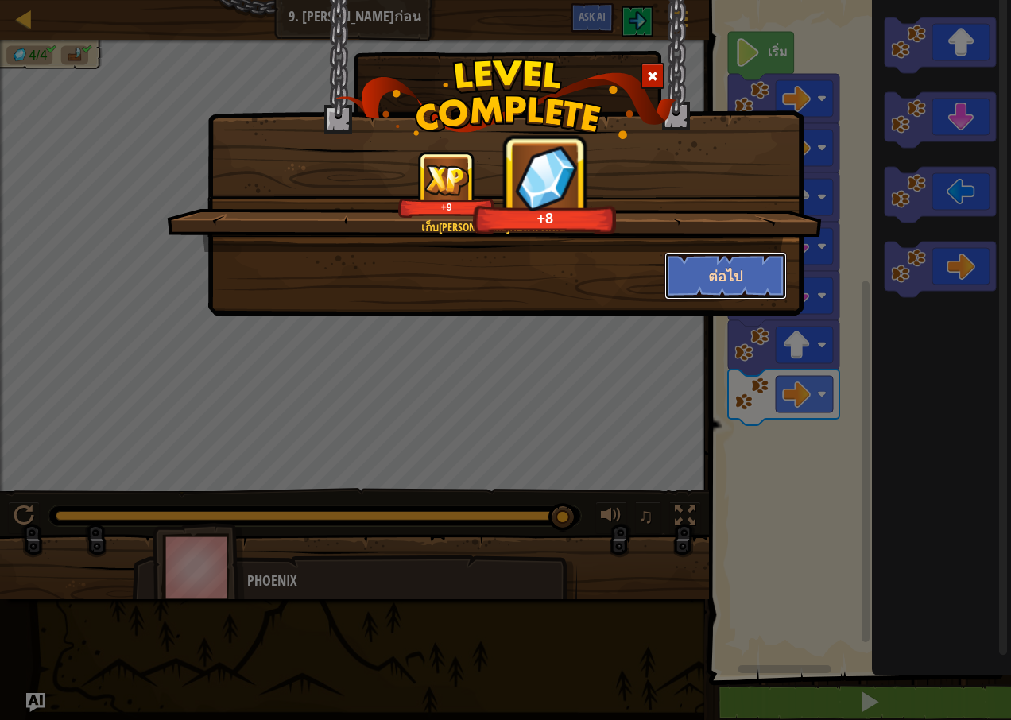
click at [770, 276] on button "ต่อไป" at bounding box center [726, 276] width 123 height 48
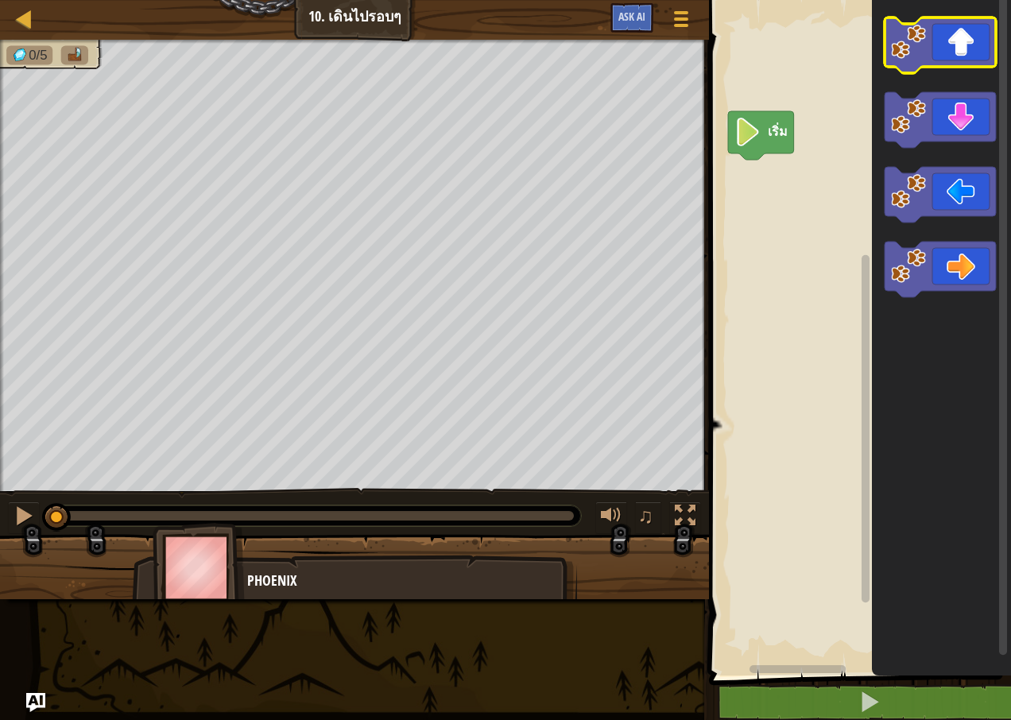
click at [964, 44] on icon "พื้นที่ทำงาน Blockly" at bounding box center [940, 45] width 111 height 56
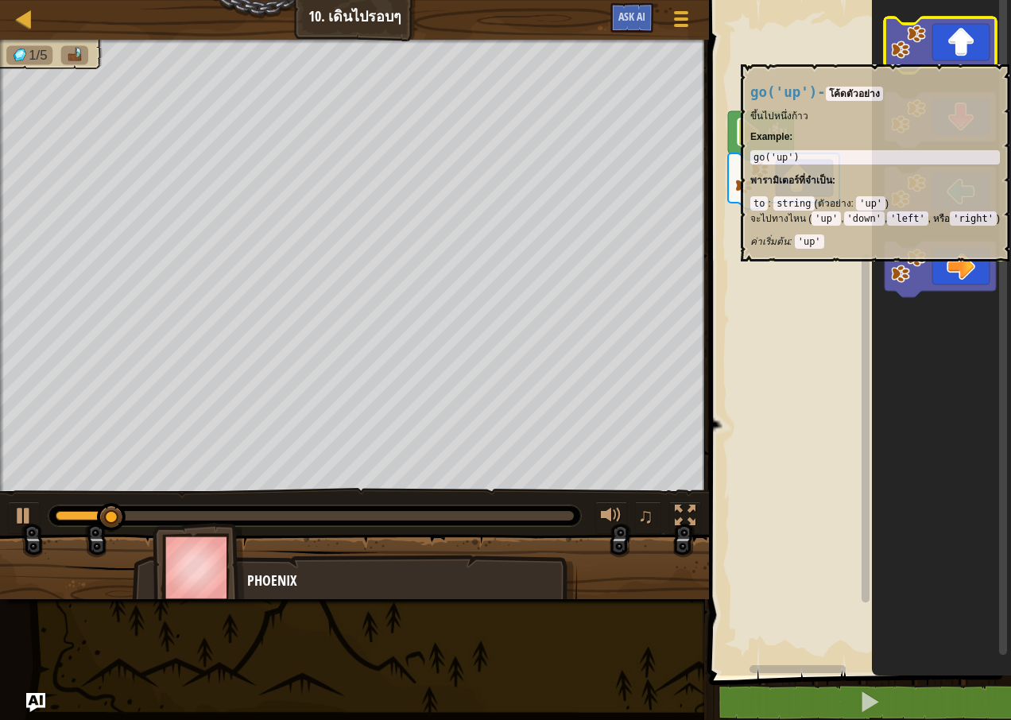
click at [953, 56] on icon "พื้นที่ทำงาน Blockly" at bounding box center [940, 45] width 111 height 56
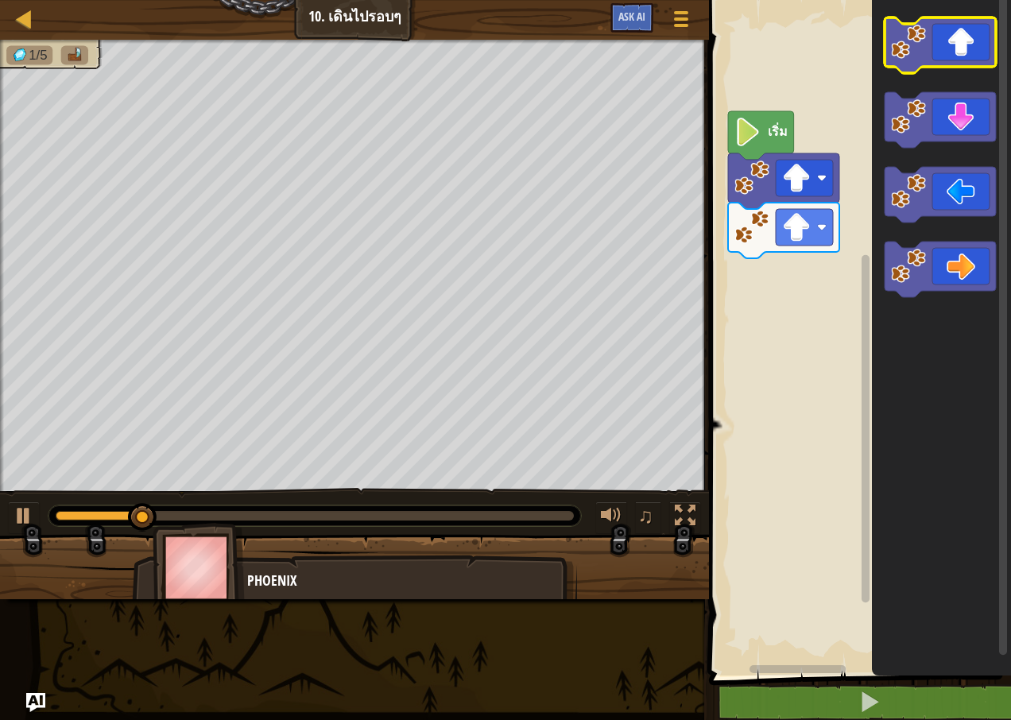
click at [953, 56] on icon "พื้นที่ทำงาน Blockly" at bounding box center [940, 45] width 111 height 56
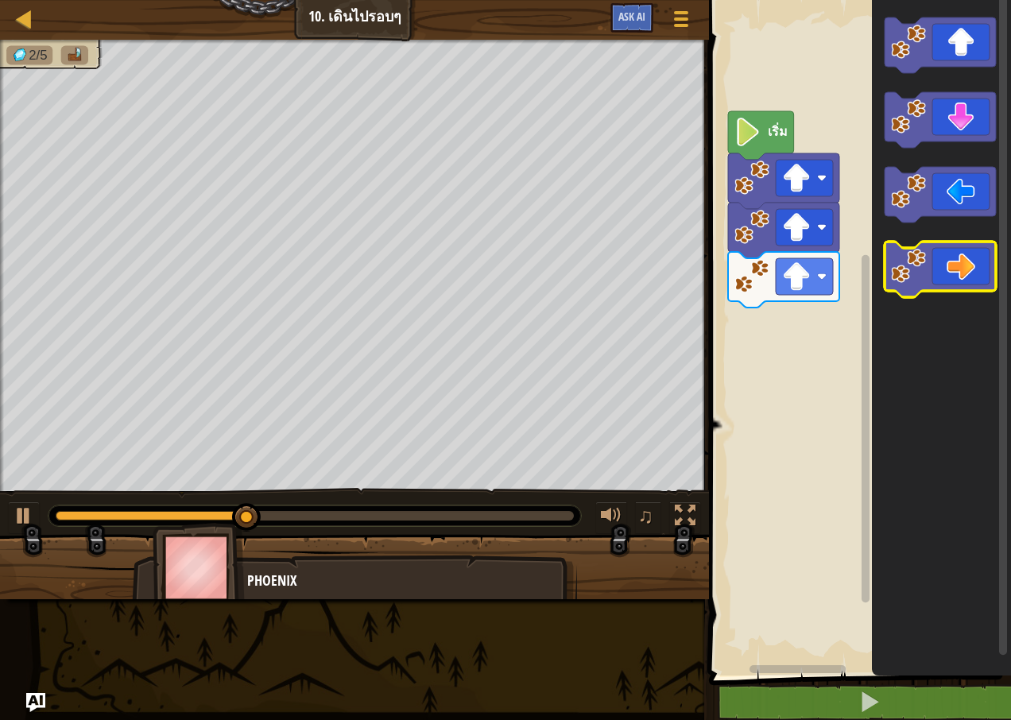
click at [924, 269] on image "พื้นที่ทำงาน Blockly" at bounding box center [908, 266] width 35 height 35
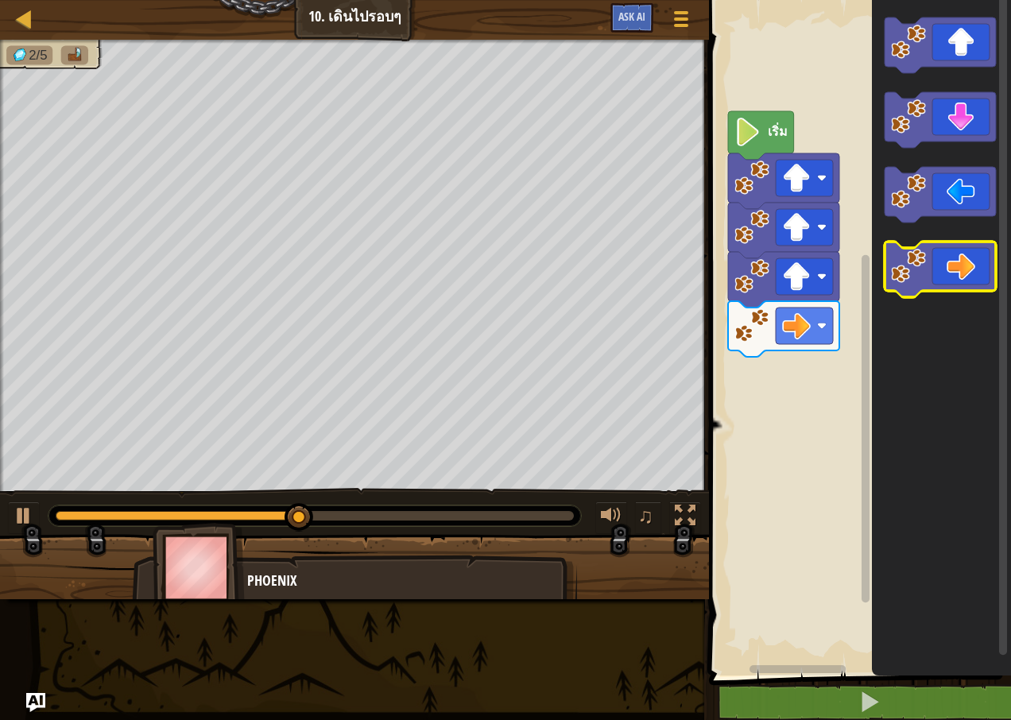
click at [932, 264] on icon "พื้นที่ทำงาน Blockly" at bounding box center [940, 270] width 111 height 56
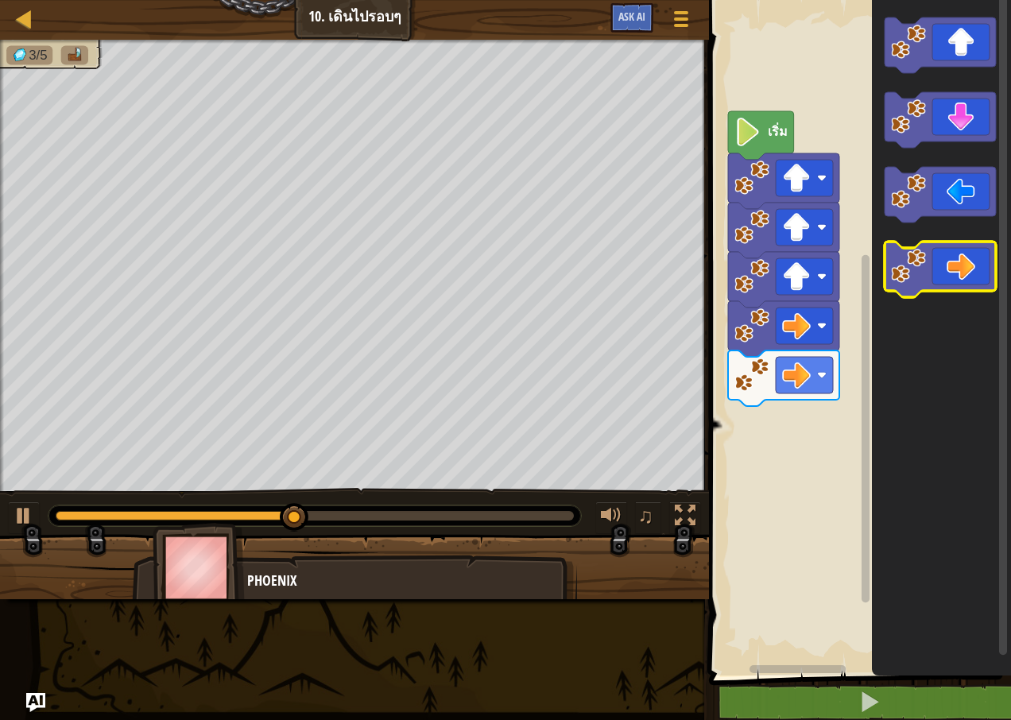
click at [925, 268] on image "พื้นที่ทำงาน Blockly" at bounding box center [908, 266] width 35 height 35
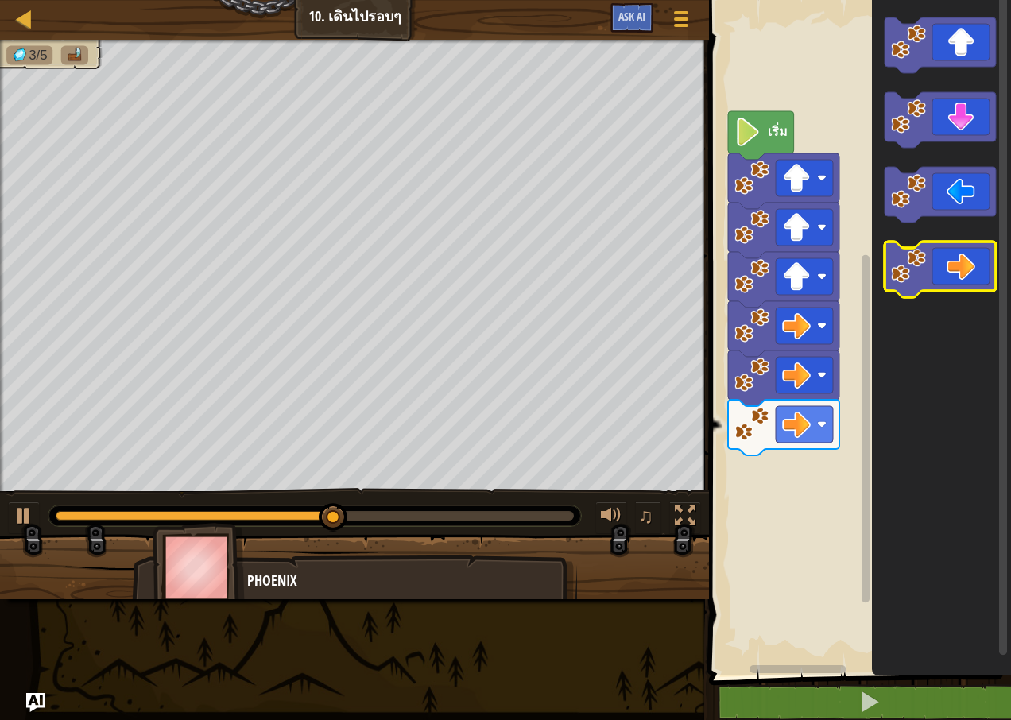
click at [925, 268] on image "พื้นที่ทำงาน Blockly" at bounding box center [908, 266] width 35 height 35
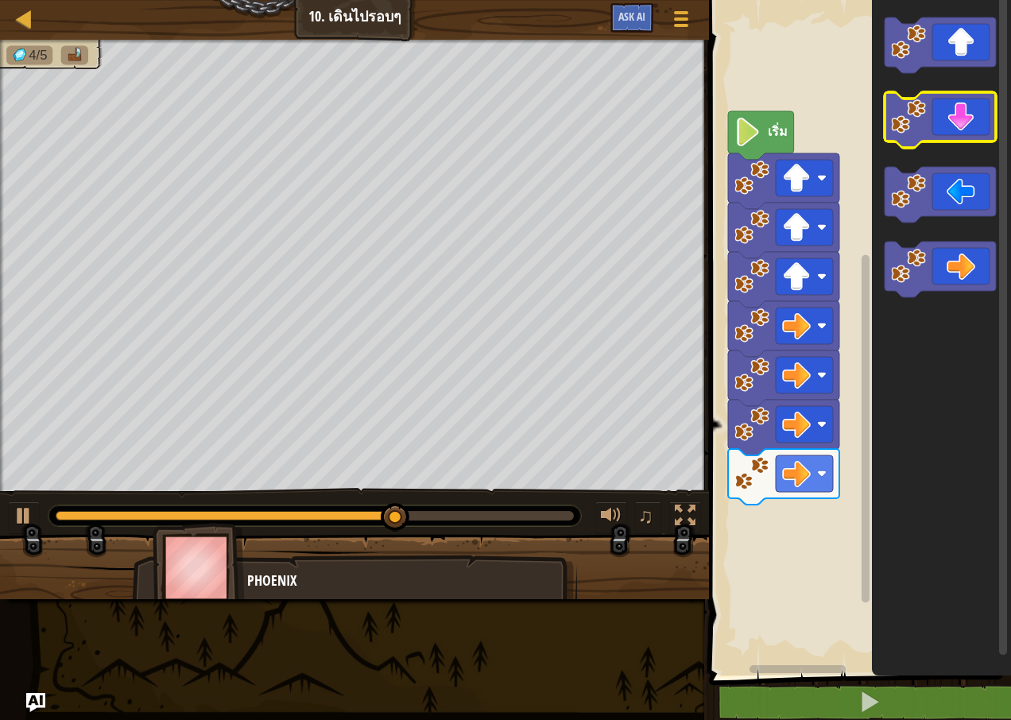
click at [959, 145] on rect "พื้นที่ทำงาน Blockly" at bounding box center [940, 120] width 111 height 56
click at [971, 130] on icon "พื้นที่ทำงาน Blockly" at bounding box center [940, 120] width 111 height 56
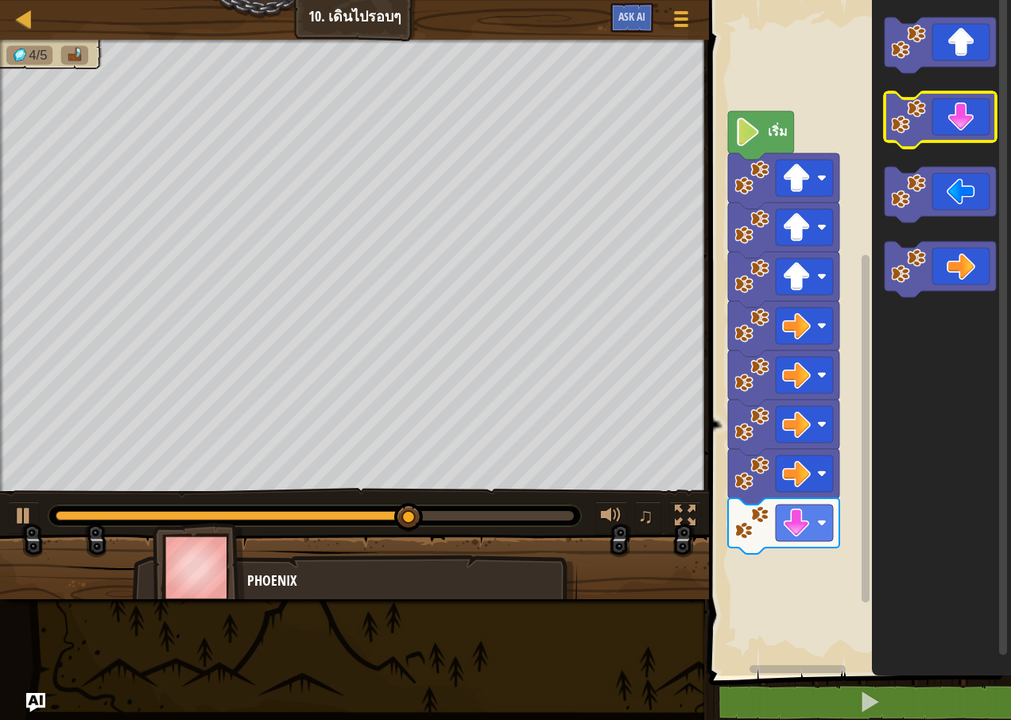
click at [971, 130] on icon "พื้นที่ทำงาน Blockly" at bounding box center [940, 120] width 111 height 56
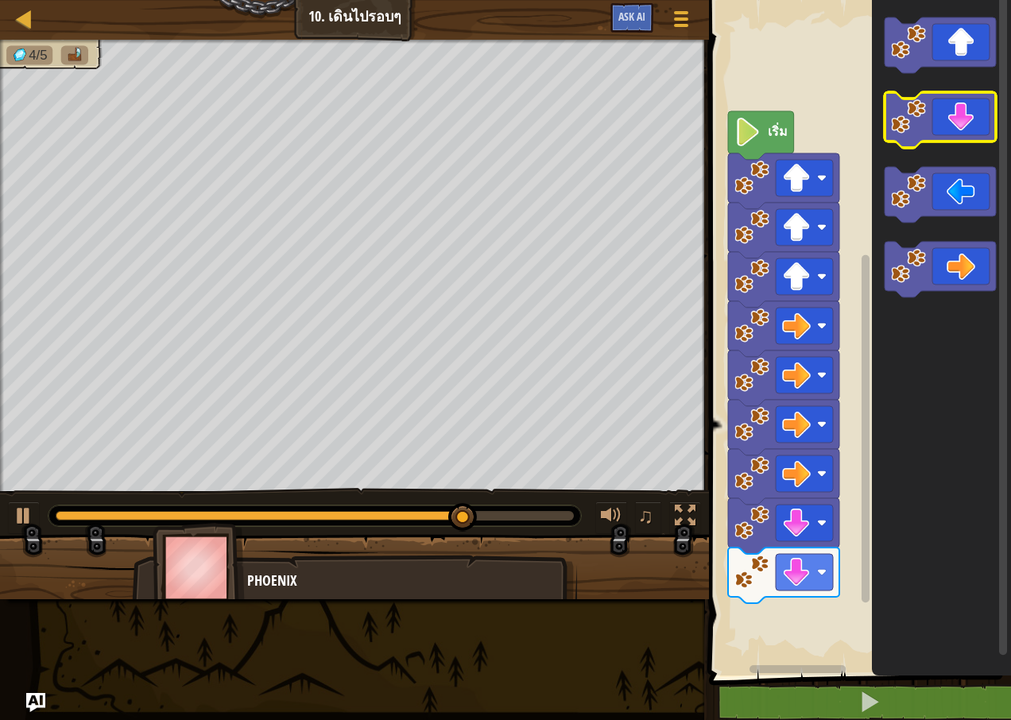
click at [971, 130] on icon "พื้นที่ทำงาน Blockly" at bounding box center [940, 120] width 111 height 56
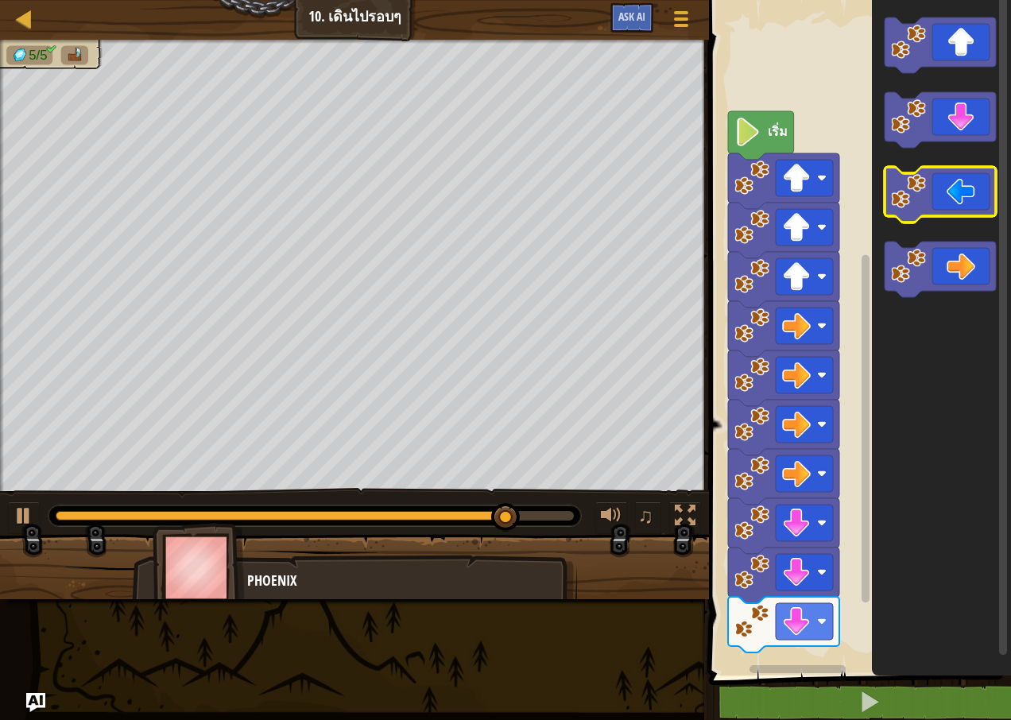
click at [951, 197] on icon "พื้นที่ทำงาน Blockly" at bounding box center [940, 195] width 111 height 56
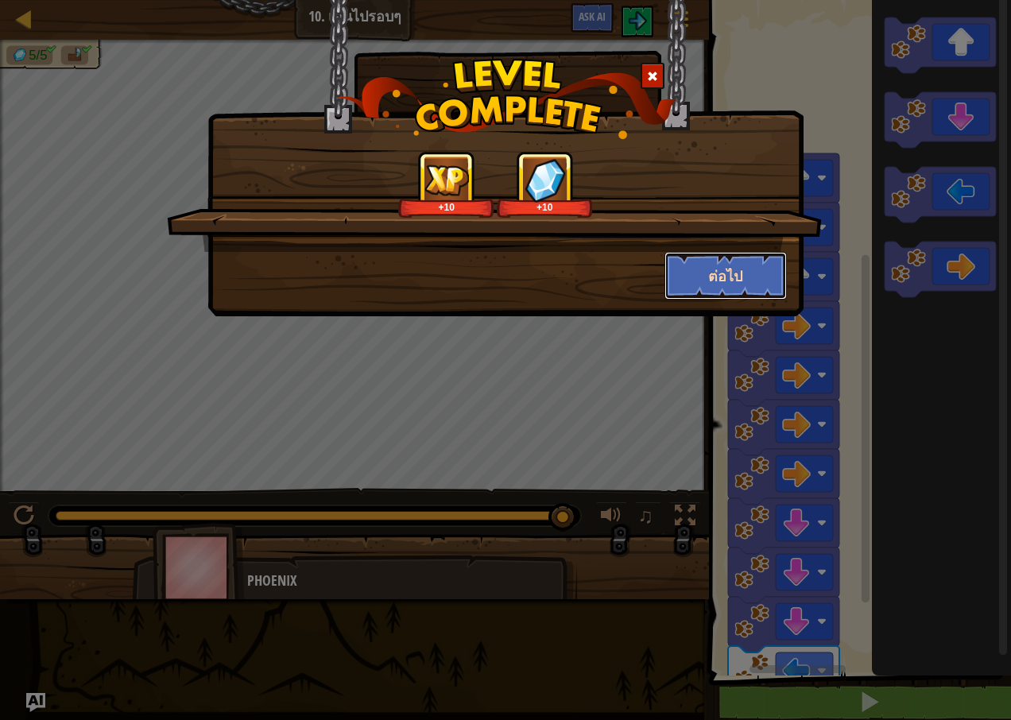
click at [727, 269] on button "ต่อไป" at bounding box center [726, 276] width 123 height 48
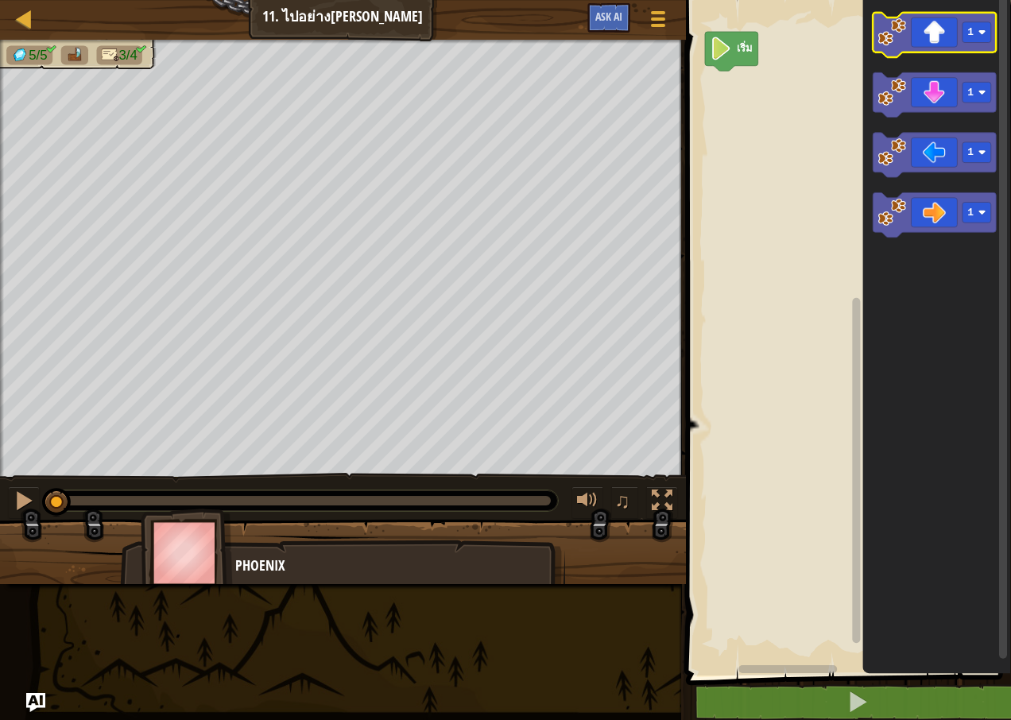
click at [948, 23] on icon "พื้นที่ทำงาน Blockly" at bounding box center [934, 35] width 123 height 45
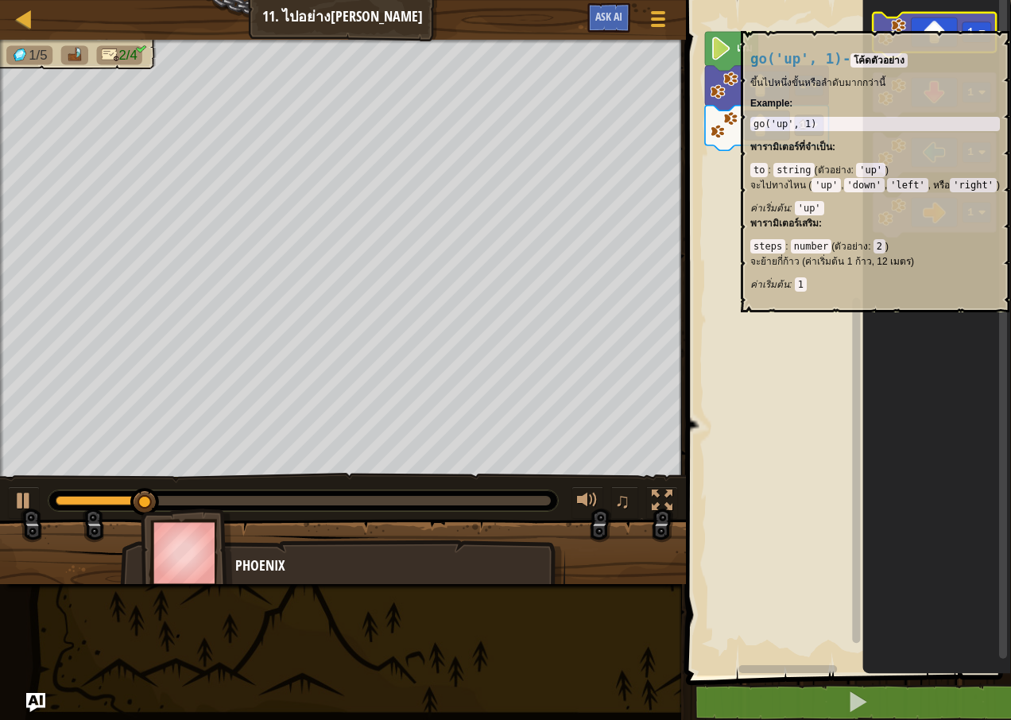
click at [950, 23] on icon "พื้นที่ทำงาน Blockly" at bounding box center [934, 35] width 123 height 45
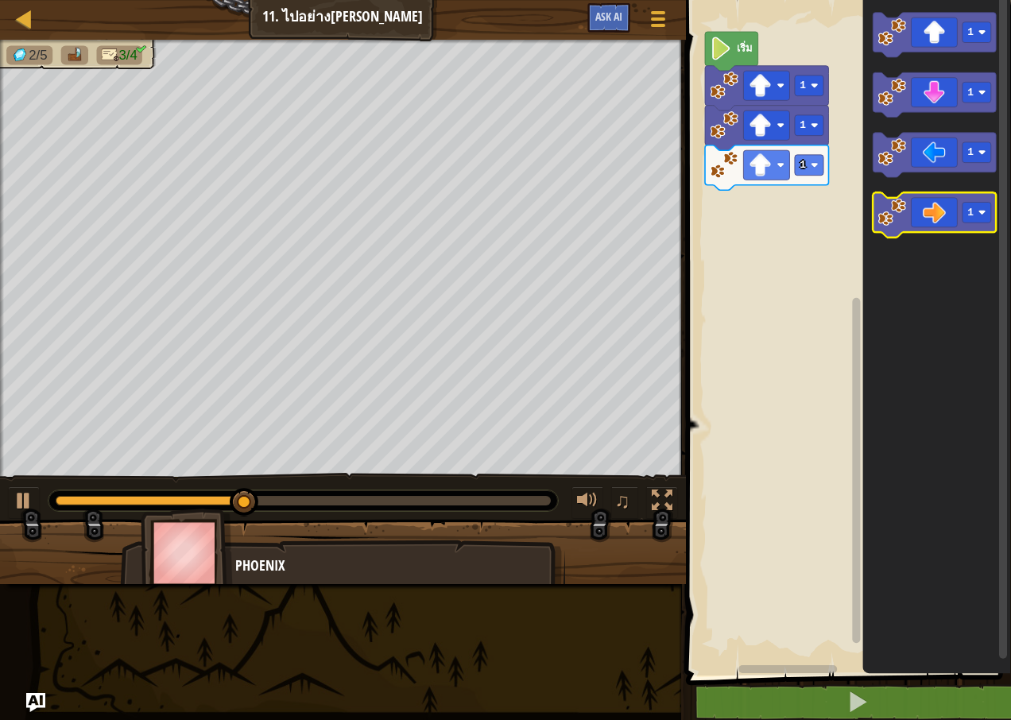
click at [915, 207] on icon "พื้นที่ทำงาน Blockly" at bounding box center [934, 215] width 123 height 45
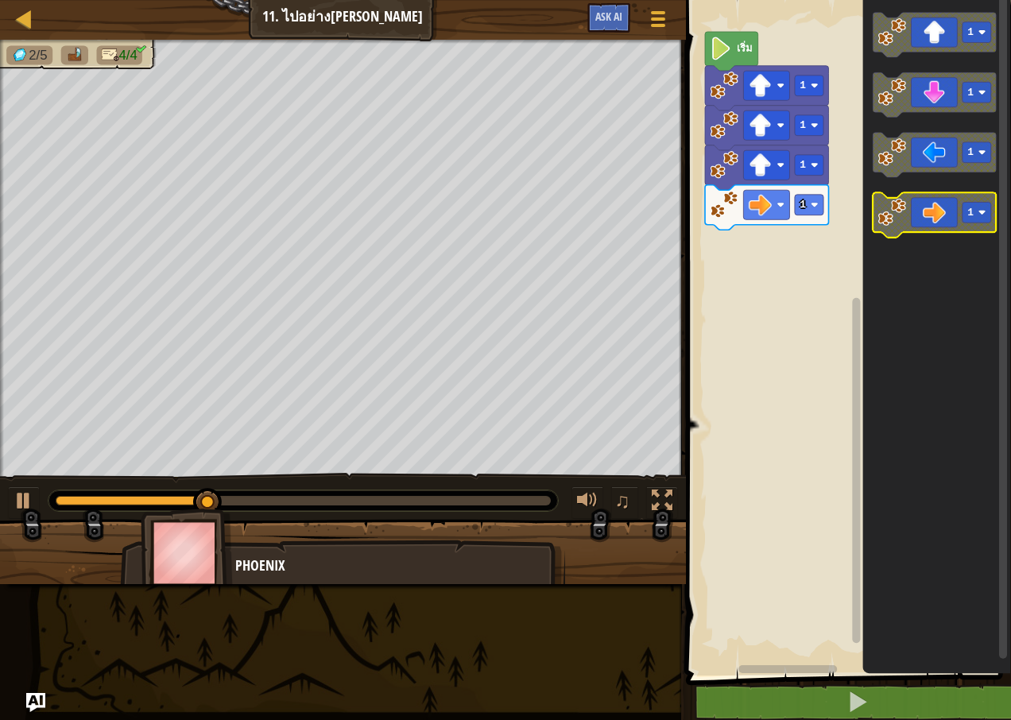
click at [910, 207] on icon "พื้นที่ทำงาน Blockly" at bounding box center [934, 215] width 123 height 45
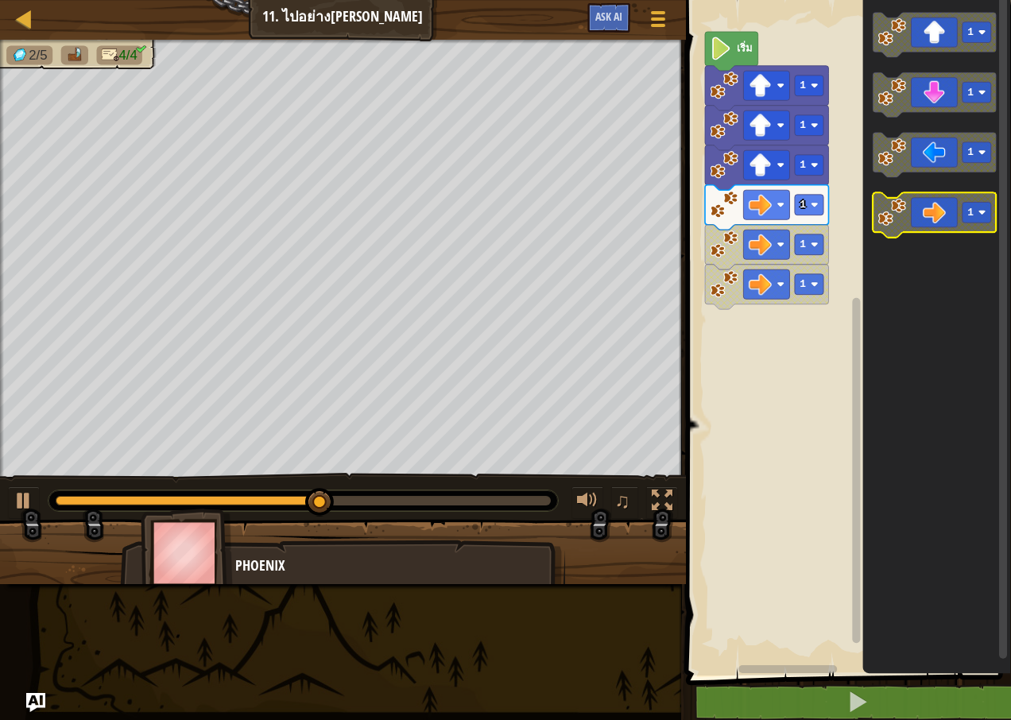
click at [910, 207] on icon "พื้นที่ทำงาน Blockly" at bounding box center [934, 215] width 123 height 45
click at [928, 222] on icon "พื้นที่ทำงาน Blockly" at bounding box center [934, 215] width 123 height 45
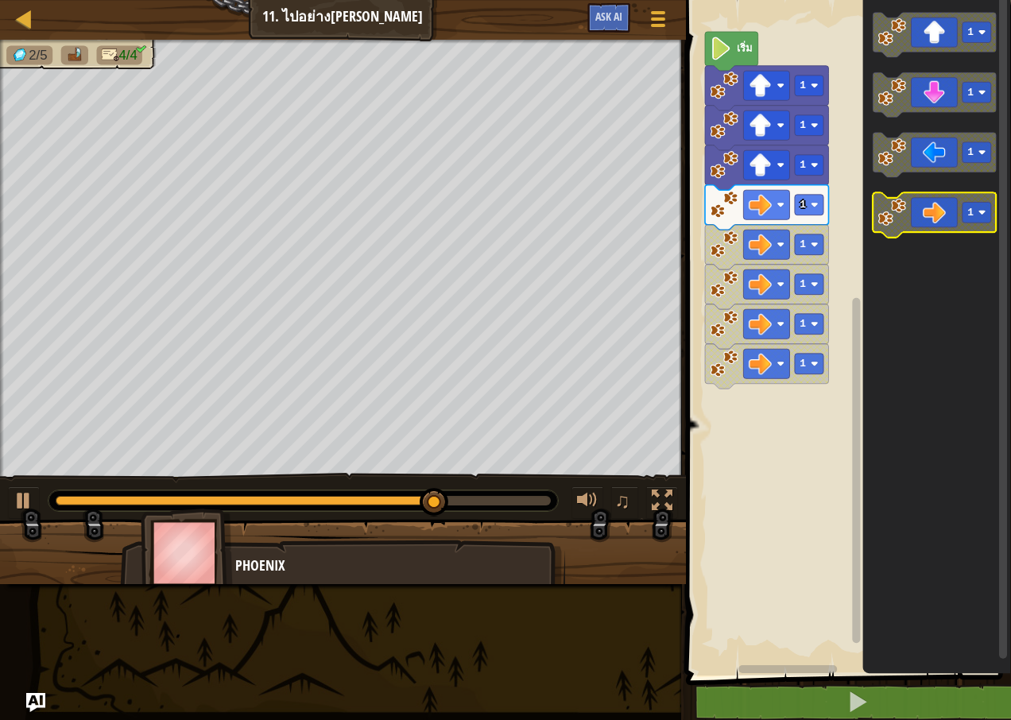
click at [928, 222] on icon "พื้นที่ทำงาน Blockly" at bounding box center [934, 215] width 123 height 45
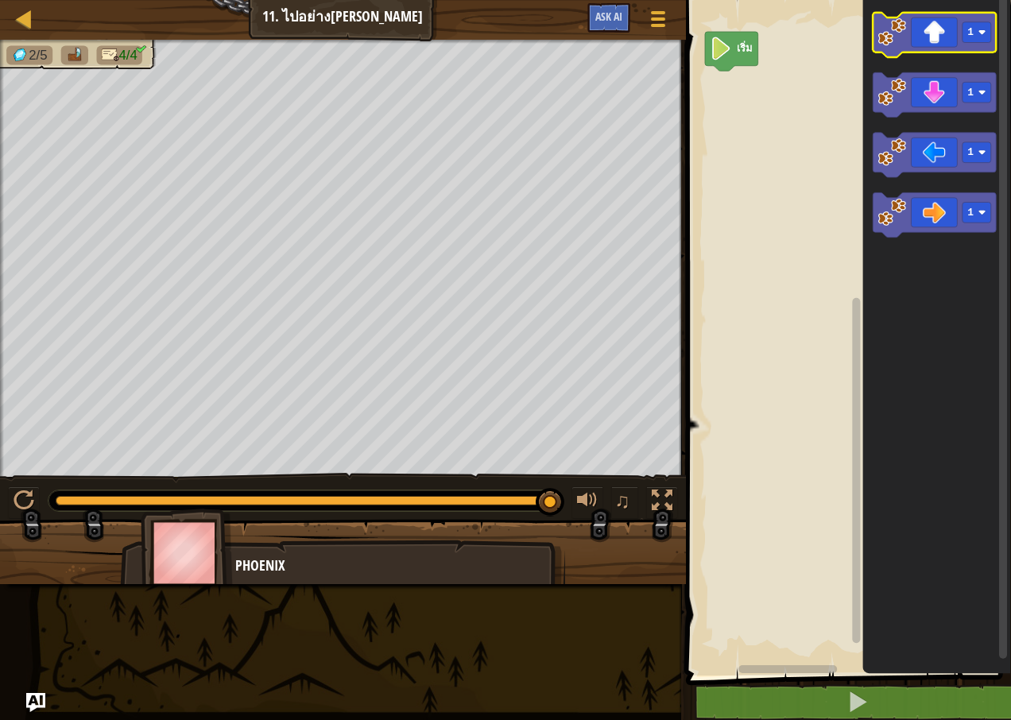
click at [938, 46] on icon "พื้นที่ทำงาน Blockly" at bounding box center [934, 35] width 123 height 45
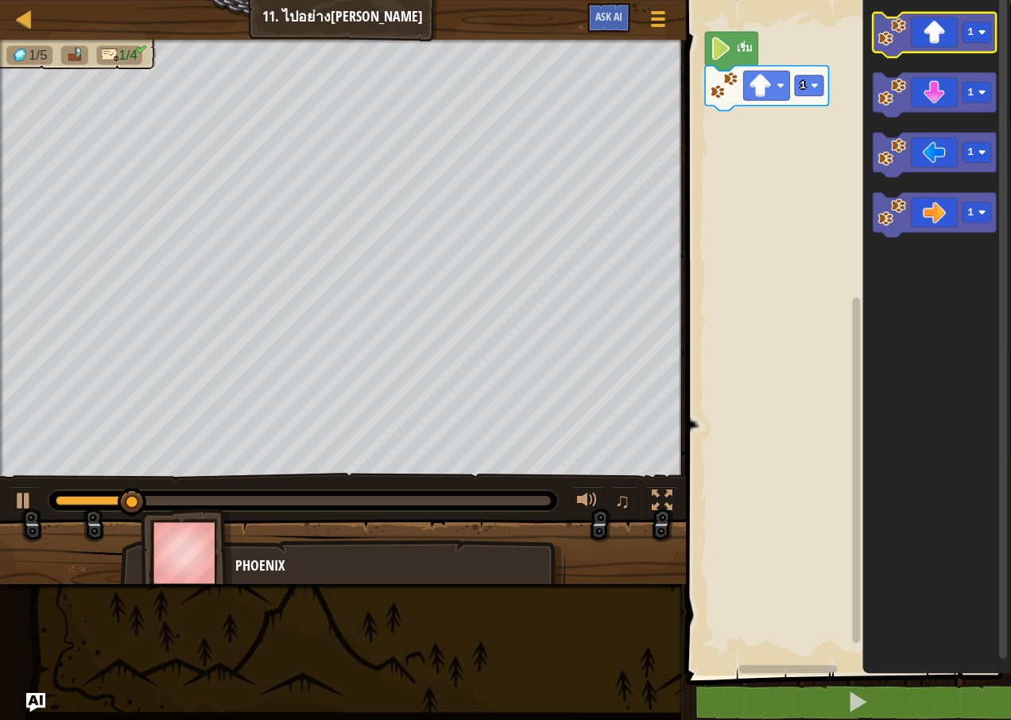
click at [938, 46] on icon "พื้นที่ทำงาน Blockly" at bounding box center [934, 35] width 123 height 45
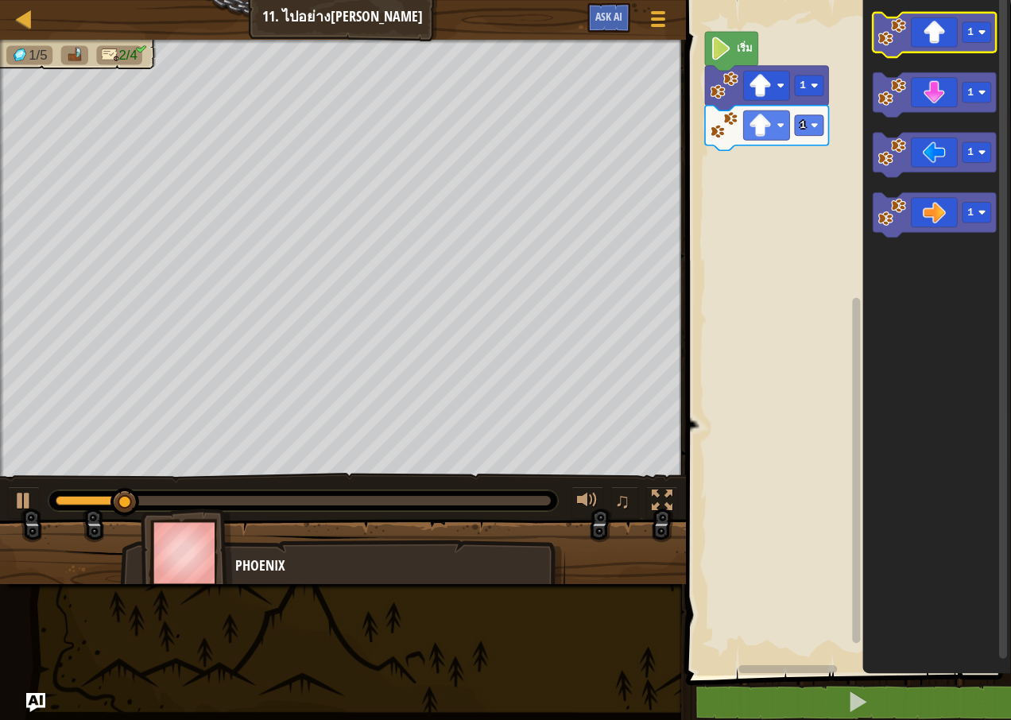
click at [938, 46] on icon "พื้นที่ทำงาน Blockly" at bounding box center [934, 35] width 123 height 45
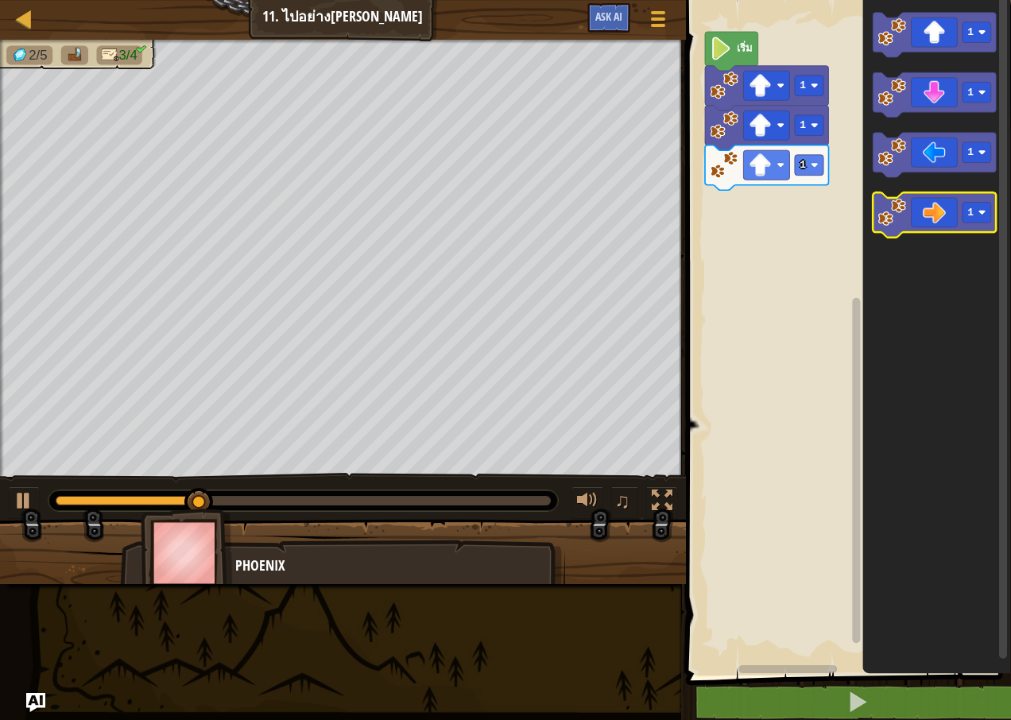
click at [943, 210] on icon "พื้นที่ทำงาน Blockly" at bounding box center [934, 215] width 123 height 45
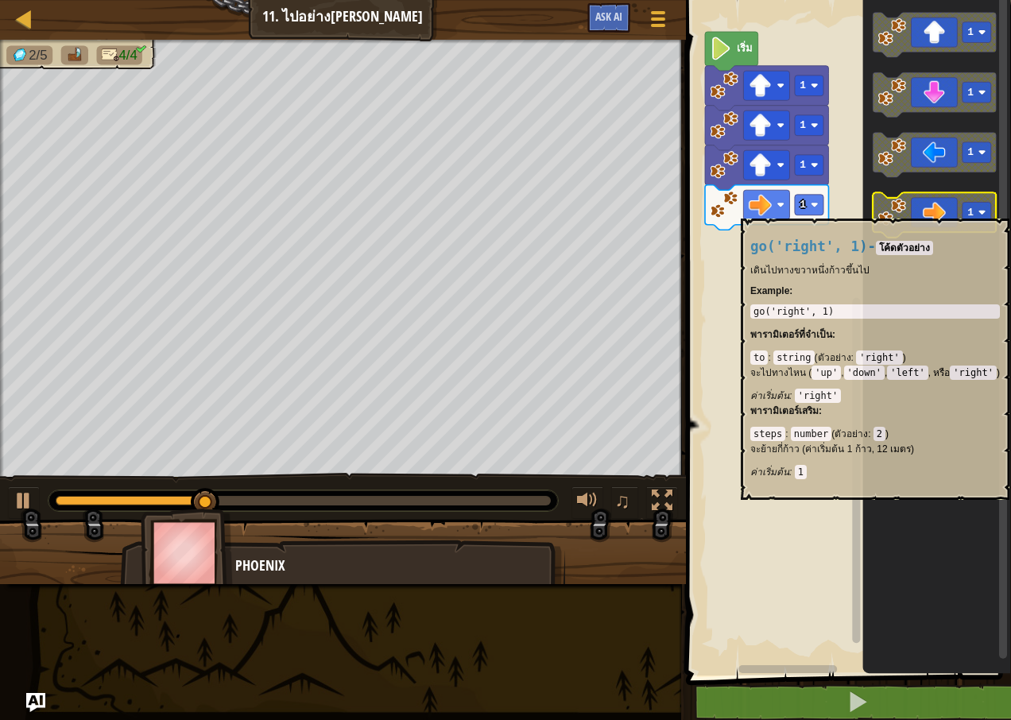
click at [943, 211] on icon "พื้นที่ทำงาน Blockly" at bounding box center [934, 215] width 123 height 45
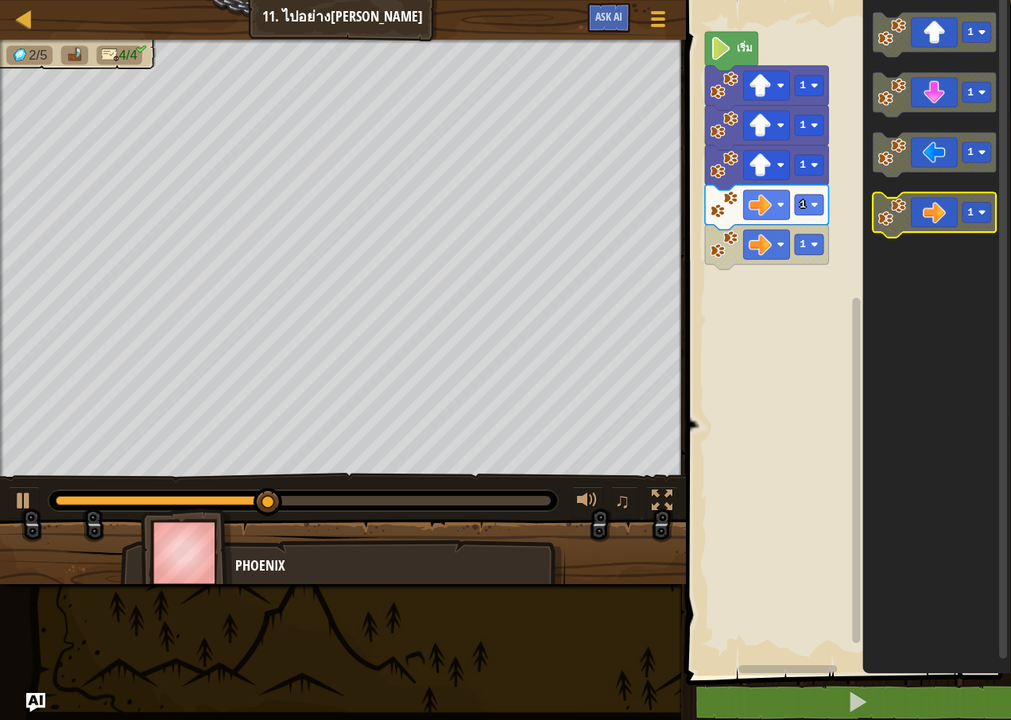
click at [941, 214] on icon "พื้นที่ทำงาน Blockly" at bounding box center [934, 215] width 123 height 45
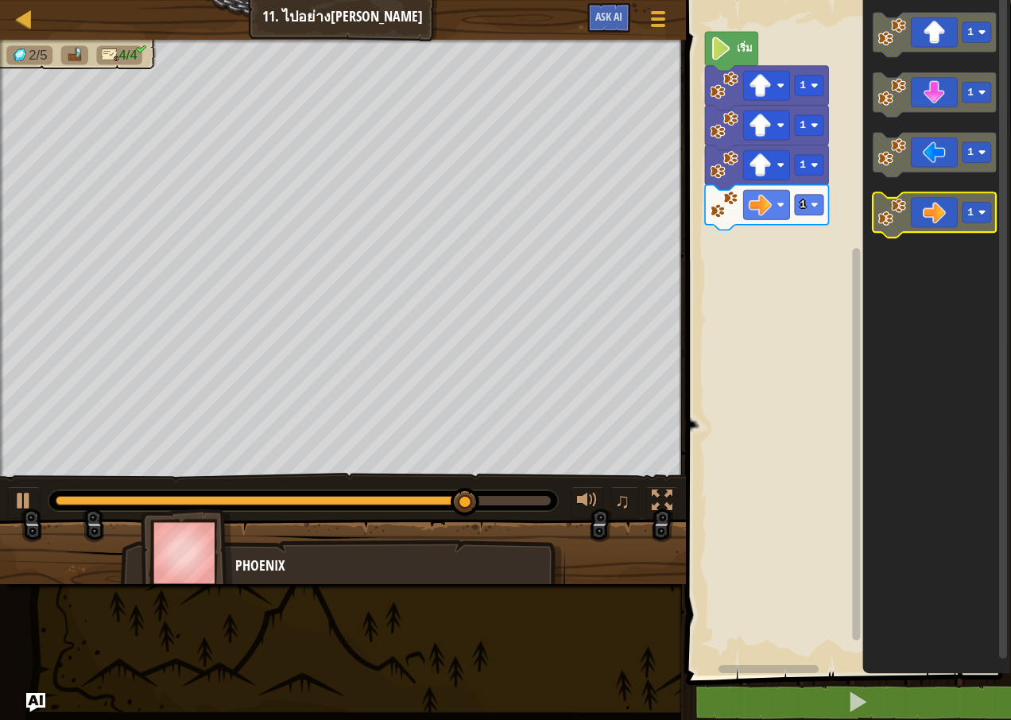
click at [938, 227] on icon "พื้นที่ทำงาน Blockly" at bounding box center [934, 215] width 123 height 45
click at [944, 221] on icon "พื้นที่ทำงาน Blockly" at bounding box center [934, 215] width 123 height 45
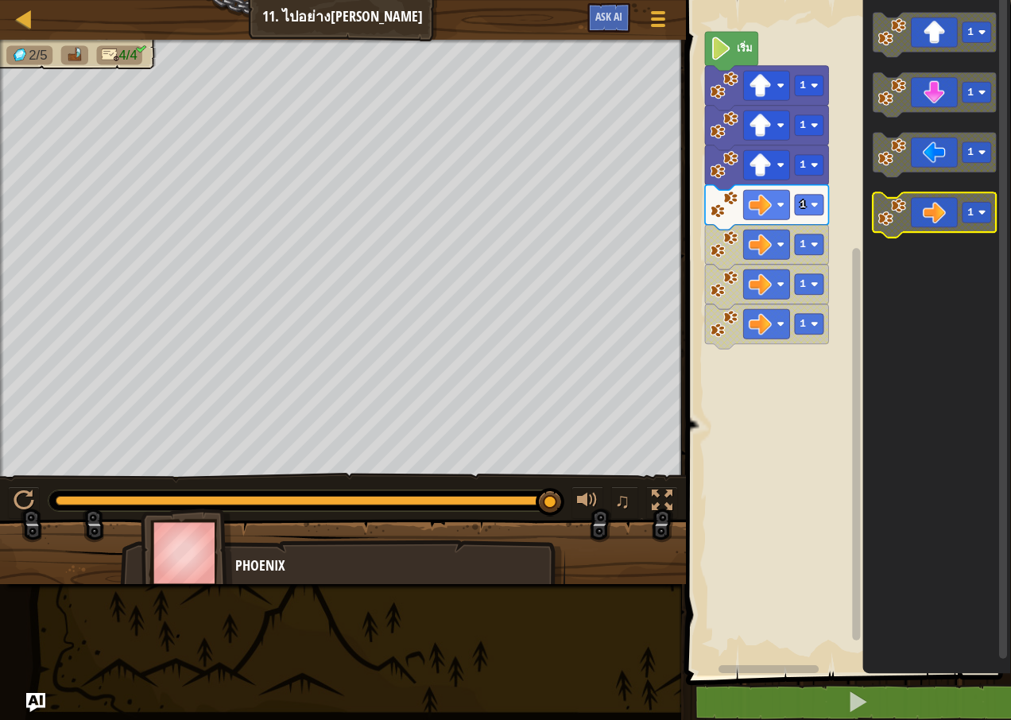
click at [944, 221] on icon "พื้นที่ทำงาน Blockly" at bounding box center [934, 215] width 123 height 45
click at [944, 220] on icon "พื้นที่ทำงาน Blockly" at bounding box center [934, 215] width 123 height 45
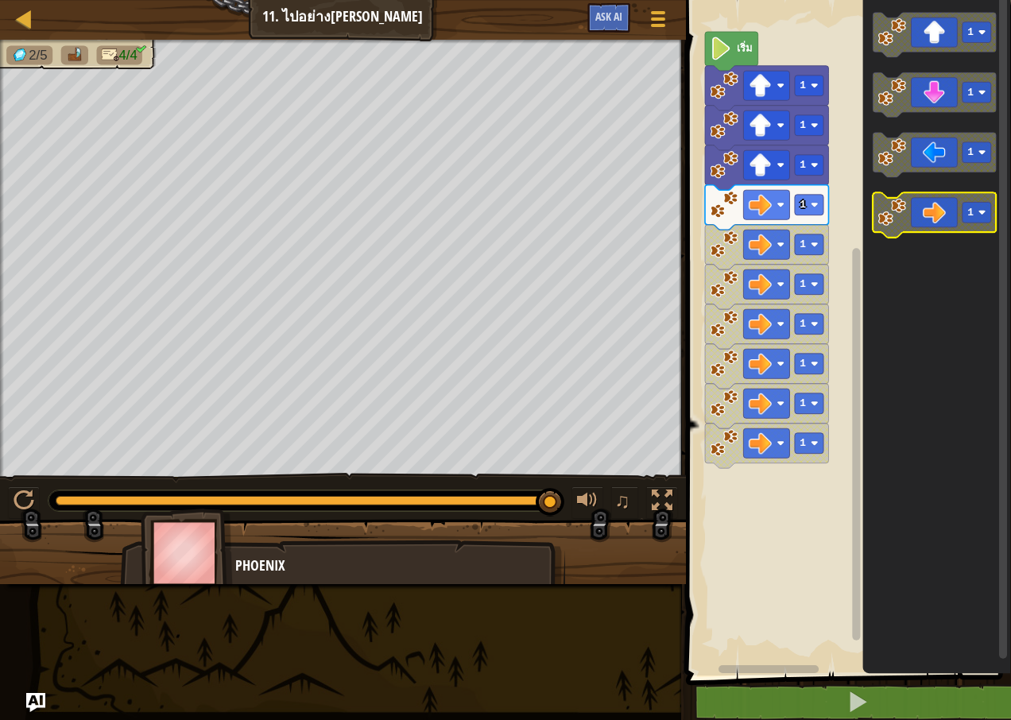
click at [944, 220] on icon "พื้นที่ทำงาน Blockly" at bounding box center [934, 215] width 123 height 45
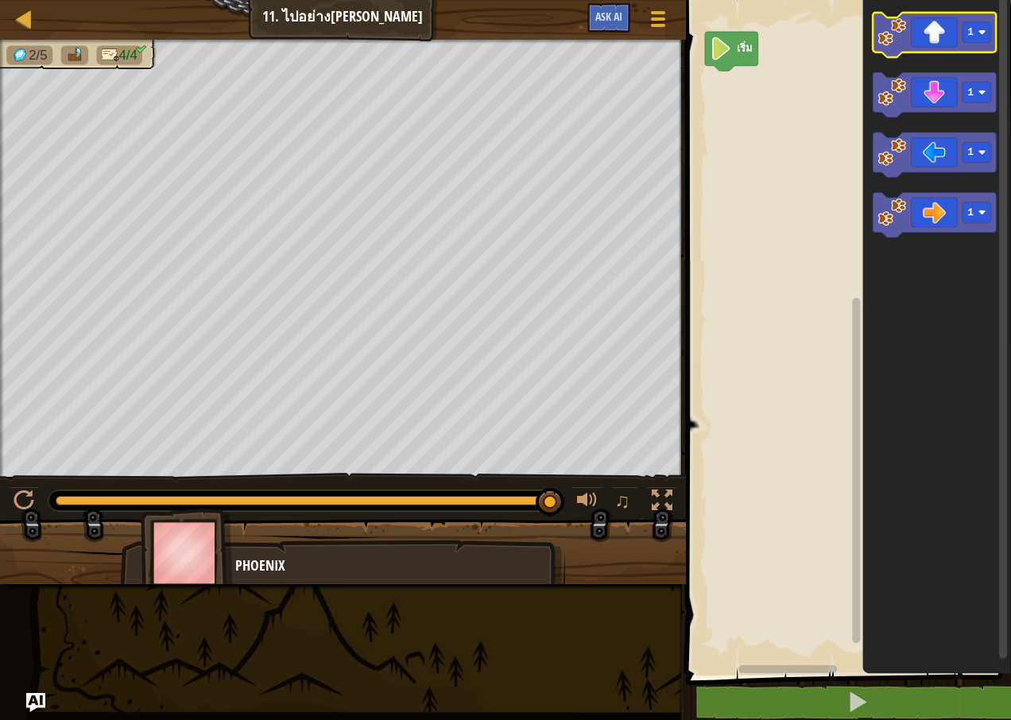
click at [932, 46] on icon "พื้นที่ทำงาน Blockly" at bounding box center [934, 35] width 123 height 45
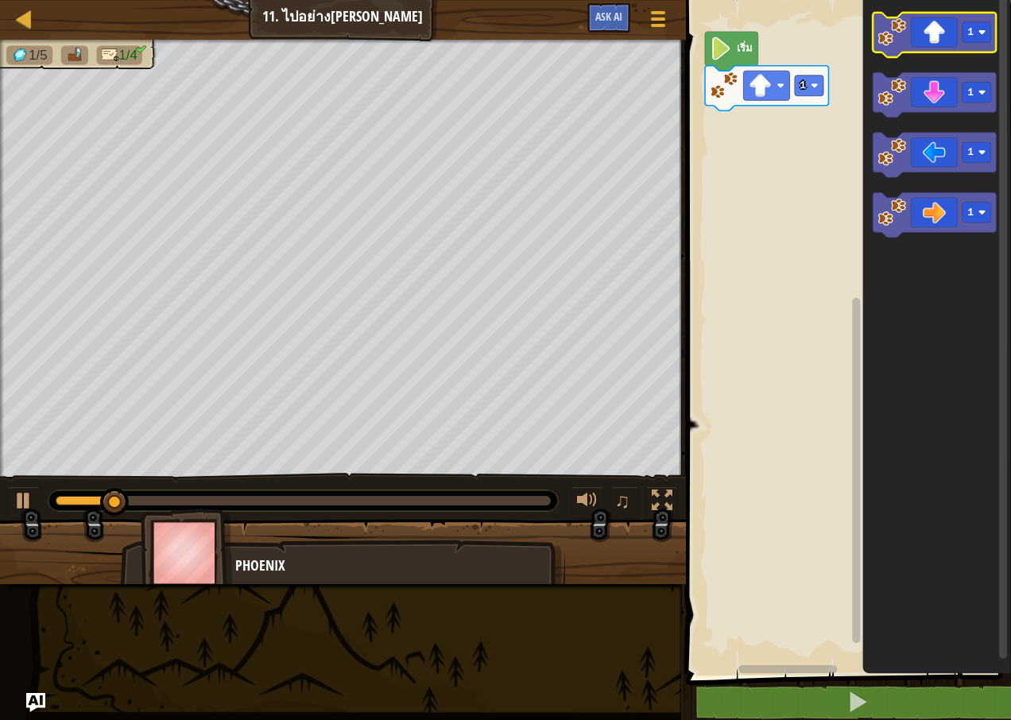
click at [932, 46] on icon "พื้นที่ทำงาน Blockly" at bounding box center [934, 35] width 123 height 45
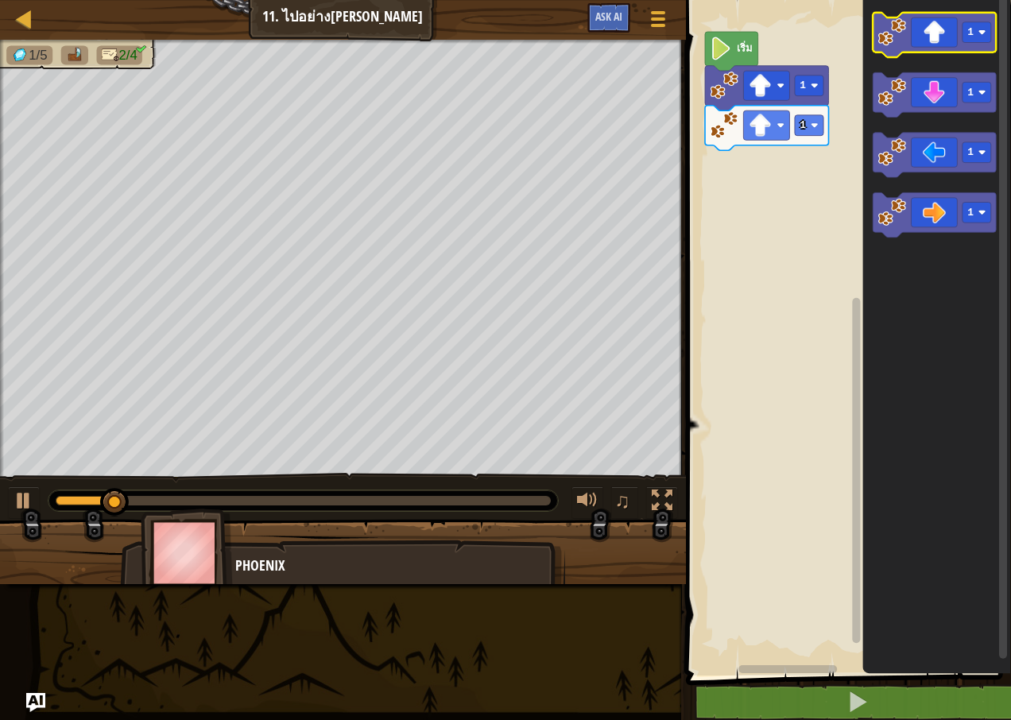
click at [926, 47] on icon "พื้นที่ทำงาน Blockly" at bounding box center [934, 35] width 123 height 45
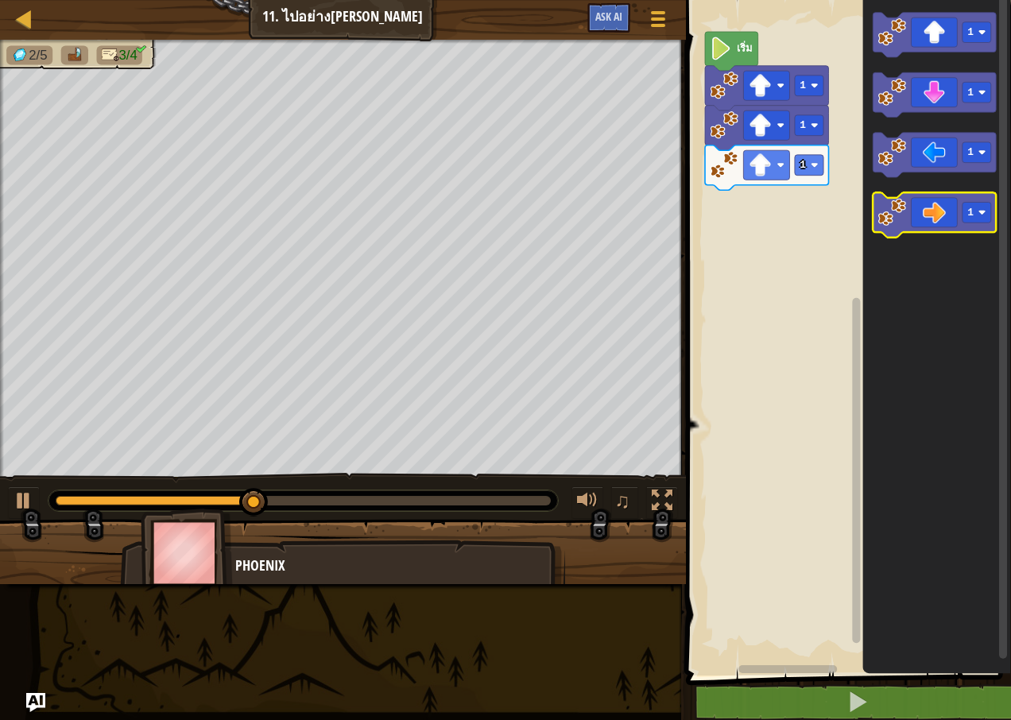
click at [922, 211] on icon "พื้นที่ทำงาน Blockly" at bounding box center [934, 215] width 123 height 45
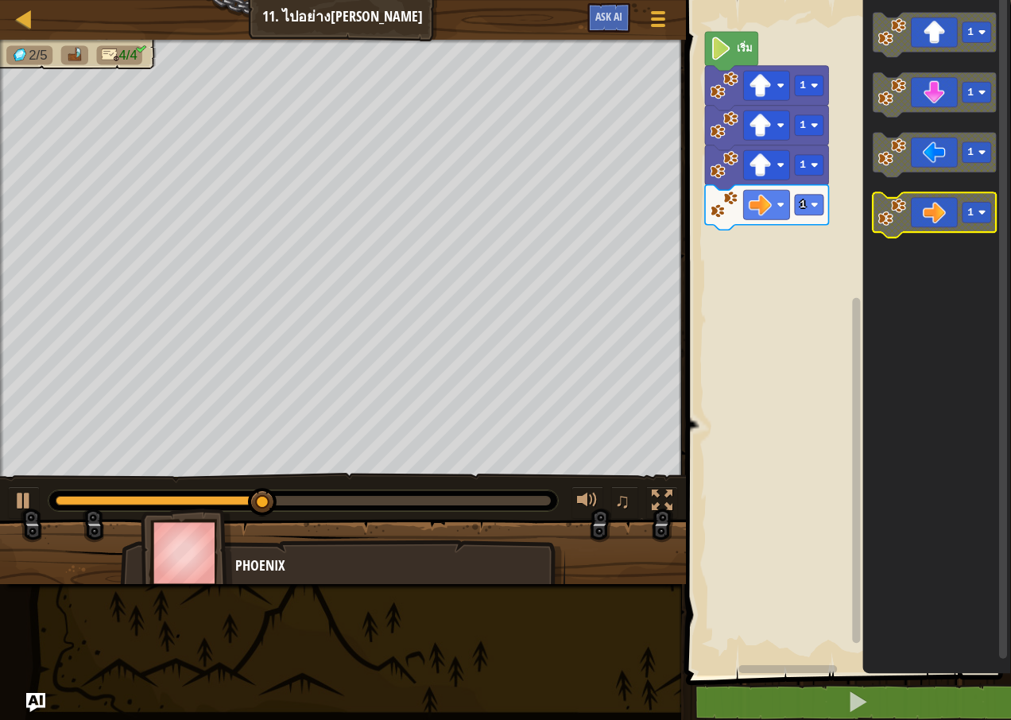
click at [930, 223] on icon "พื้นที่ทำงาน Blockly" at bounding box center [934, 215] width 123 height 45
click at [929, 223] on icon "พื้นที่ทำงาน Blockly" at bounding box center [934, 215] width 123 height 45
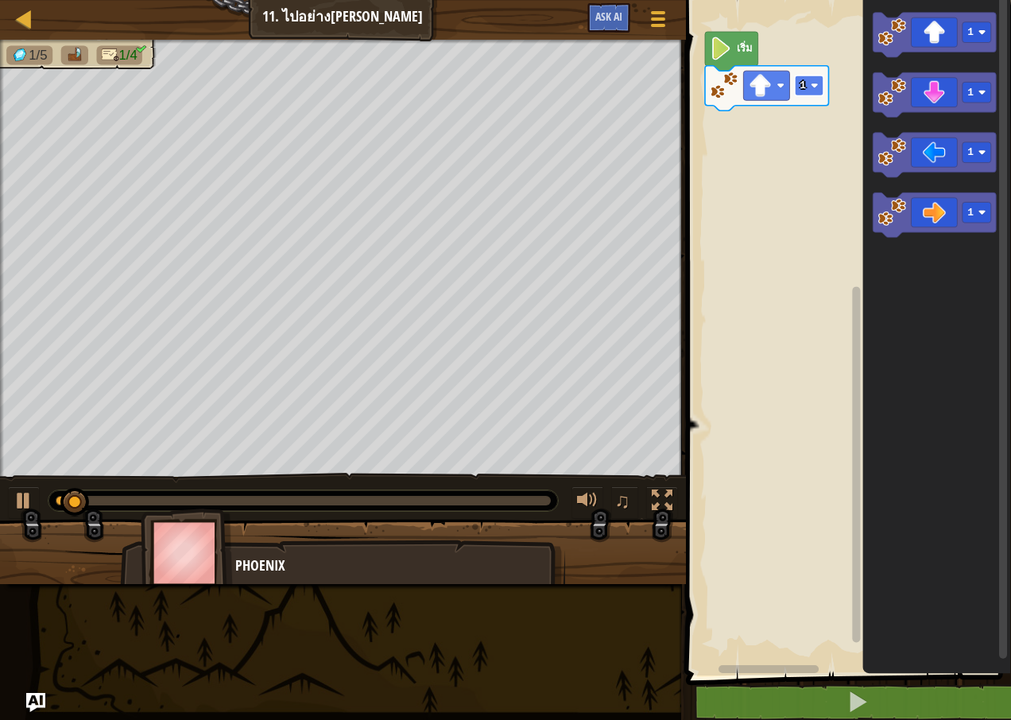
click at [806, 88] on rect "พื้นที่ทำงาน Blockly" at bounding box center [809, 86] width 29 height 21
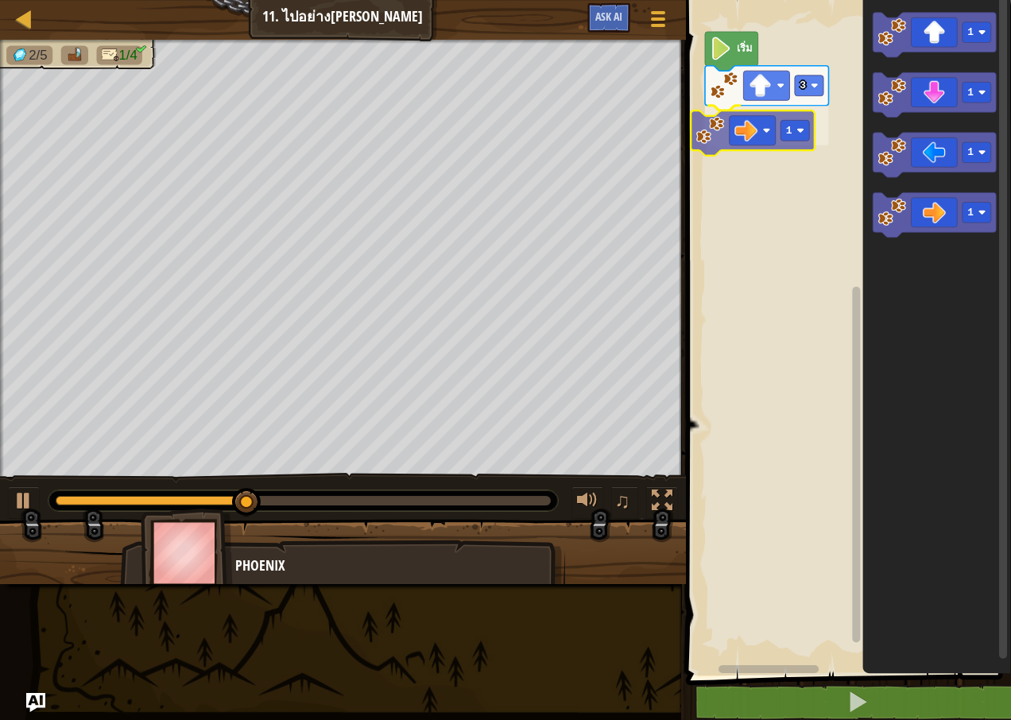
click at [739, 130] on div "เริ่ม 3 1 1 1 1 1 1" at bounding box center [846, 334] width 330 height 684
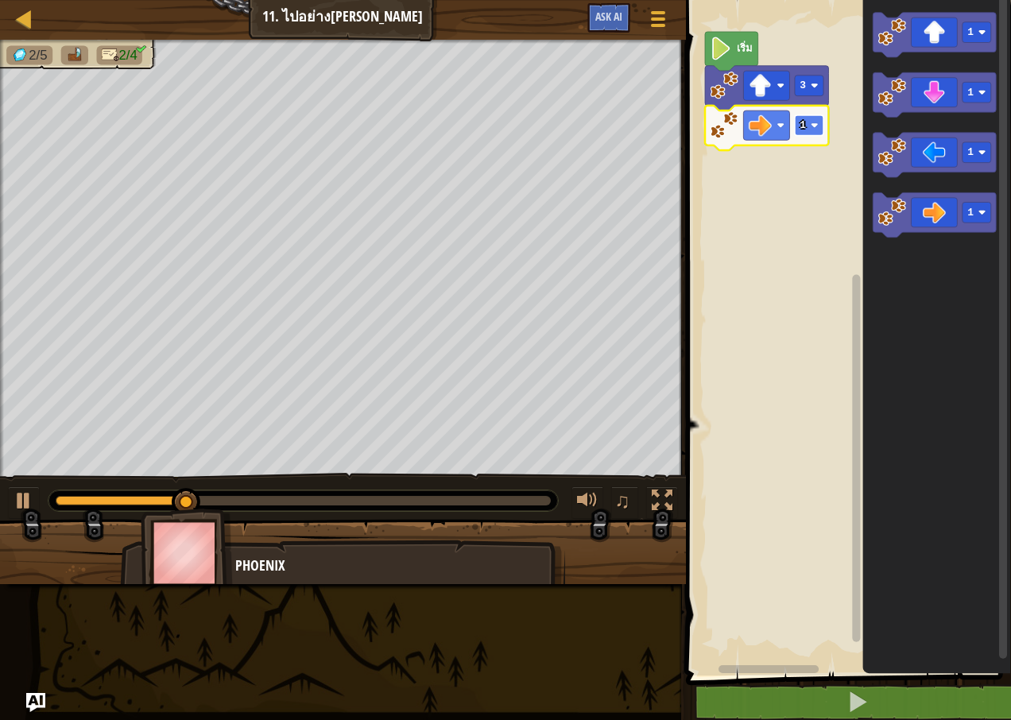
click at [795, 126] on rect "พื้นที่ทำงาน Blockly" at bounding box center [809, 125] width 29 height 21
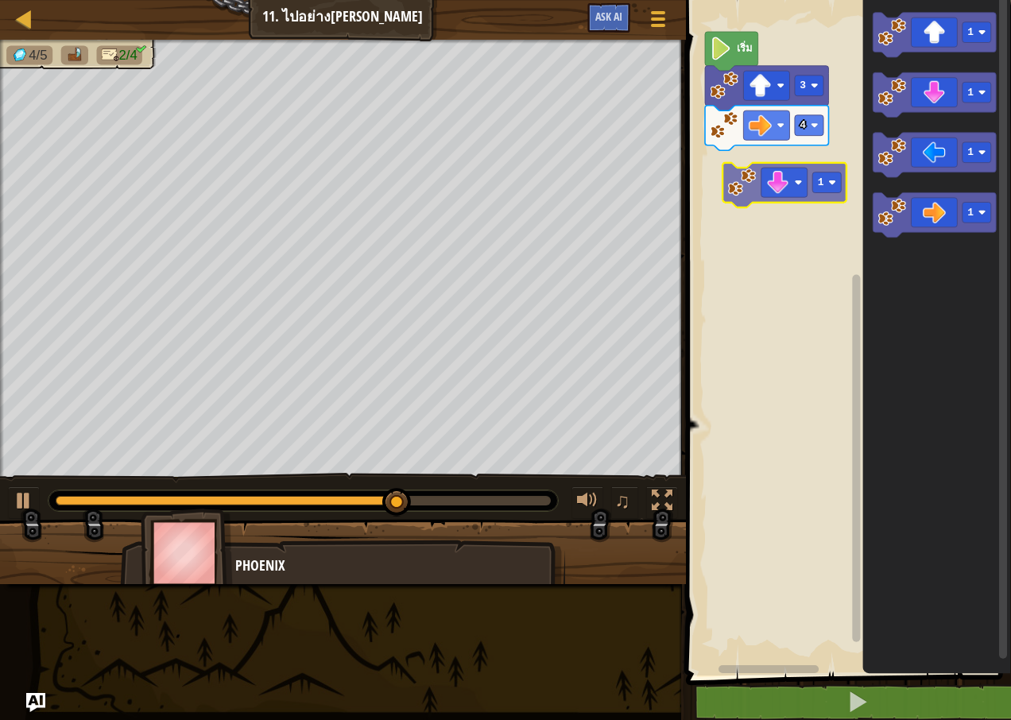
click at [782, 181] on div "เริ่ม 3 4 1 1 1 1 1" at bounding box center [846, 334] width 330 height 684
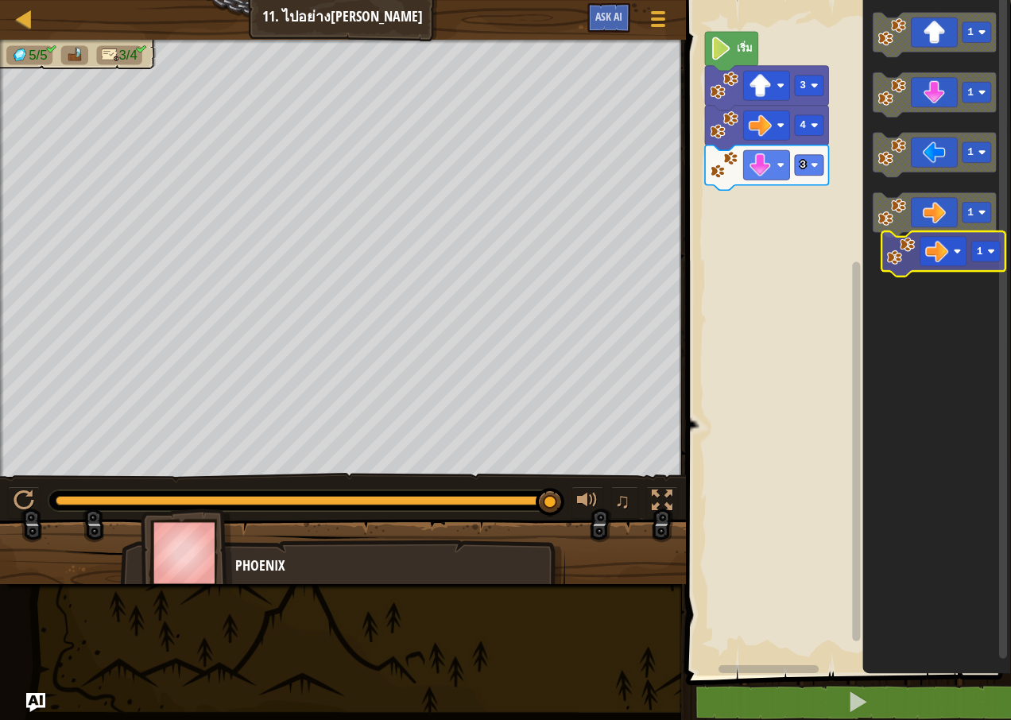
click at [940, 254] on icon "1 1 1 1" at bounding box center [937, 334] width 149 height 684
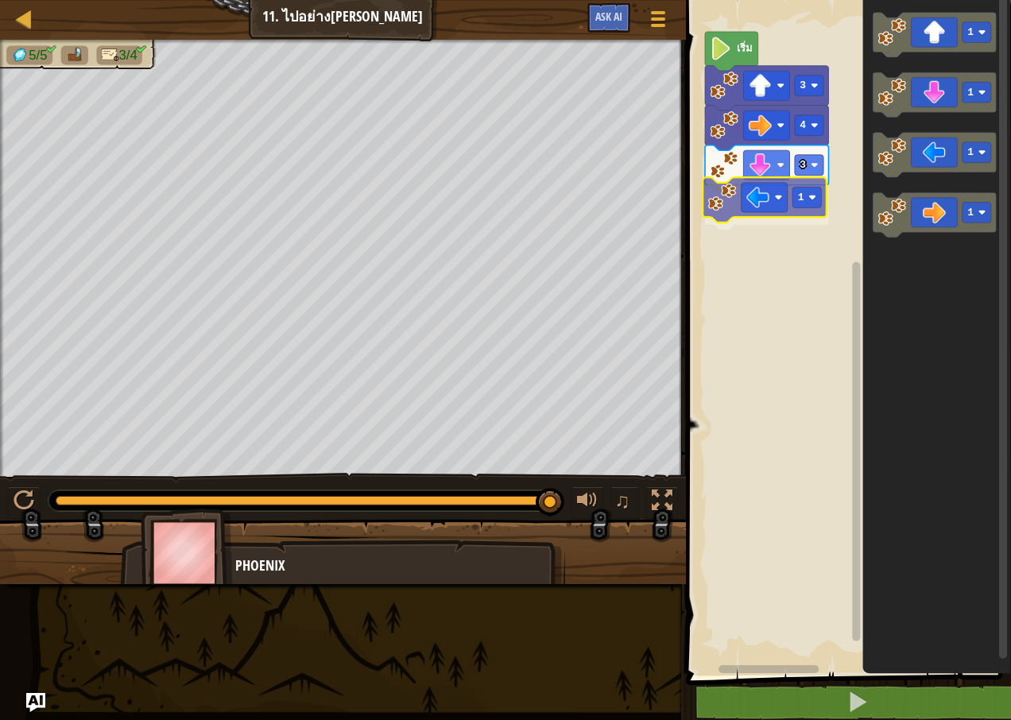
click at [773, 200] on div "เริ่ม 3 4 3 1 1 1 1 1 1" at bounding box center [846, 334] width 330 height 684
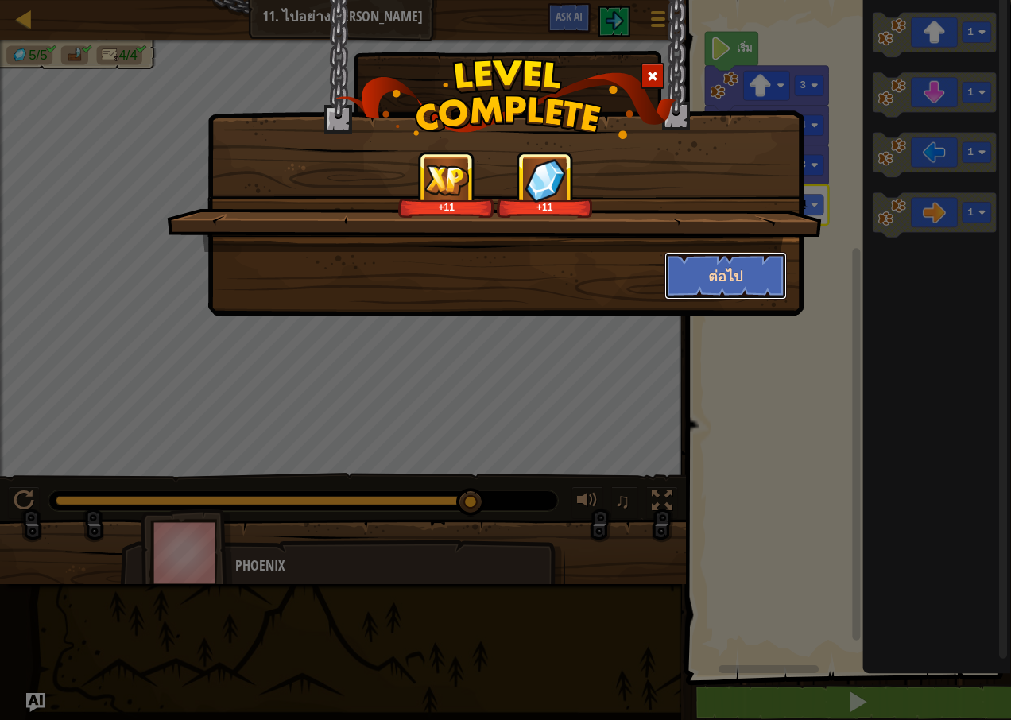
click at [715, 278] on button "ต่อไป" at bounding box center [726, 276] width 123 height 48
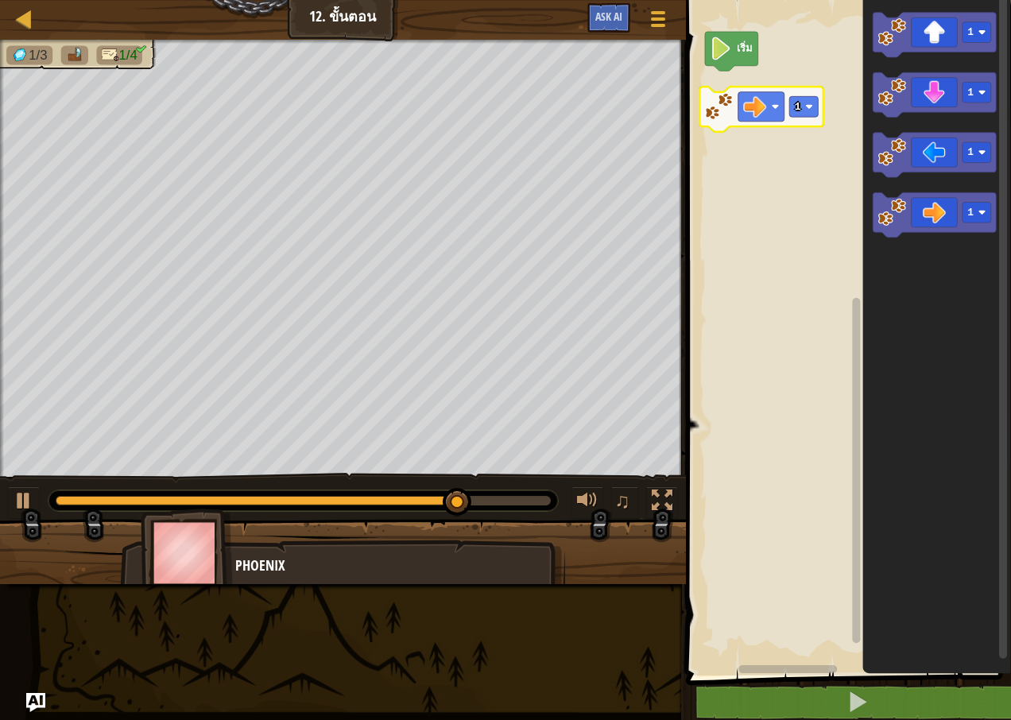
click at [785, 114] on div "เริ่ม 1 1 1 1 1" at bounding box center [846, 334] width 330 height 684
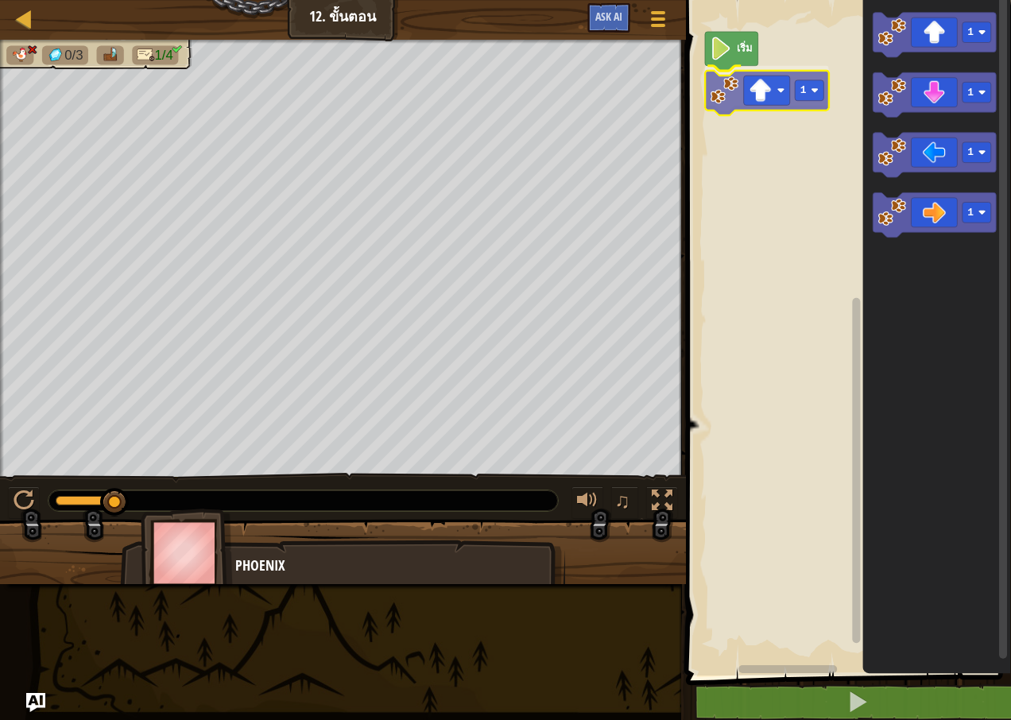
click at [750, 95] on div "เริ่ม 1 1 1 1 1 1" at bounding box center [846, 334] width 330 height 684
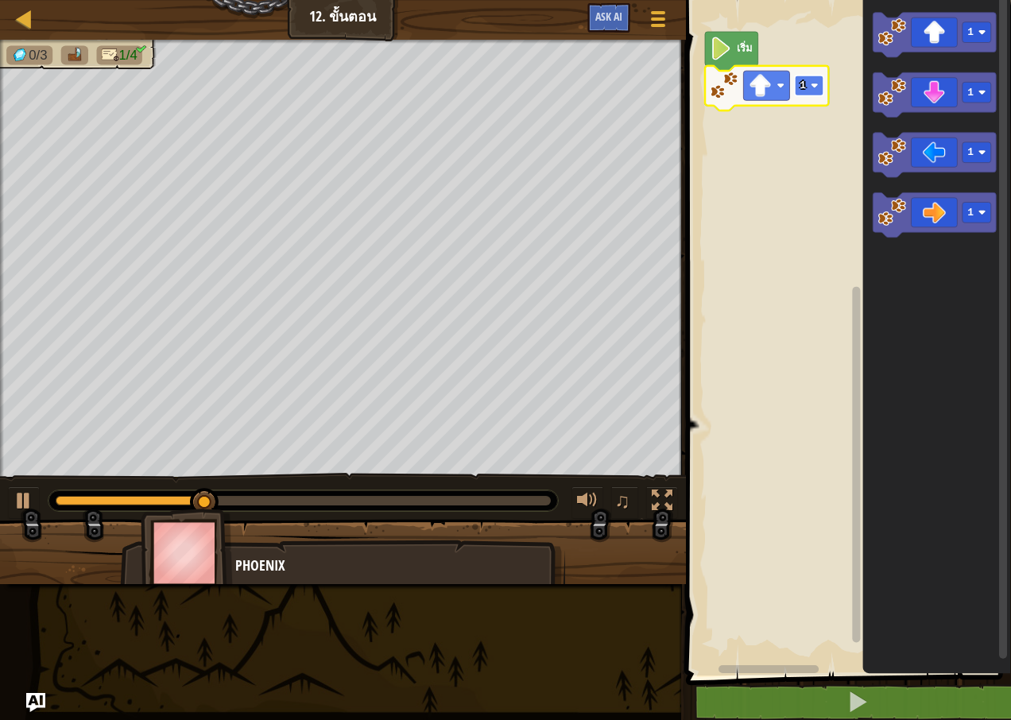
click at [814, 87] on image "พื้นที่ทำงาน Blockly" at bounding box center [815, 86] width 8 height 8
click at [808, 80] on rect "พื้นที่ทำงาน Blockly" at bounding box center [809, 86] width 29 height 21
click at [817, 84] on image "พื้นที่ทำงาน Blockly" at bounding box center [815, 86] width 8 height 8
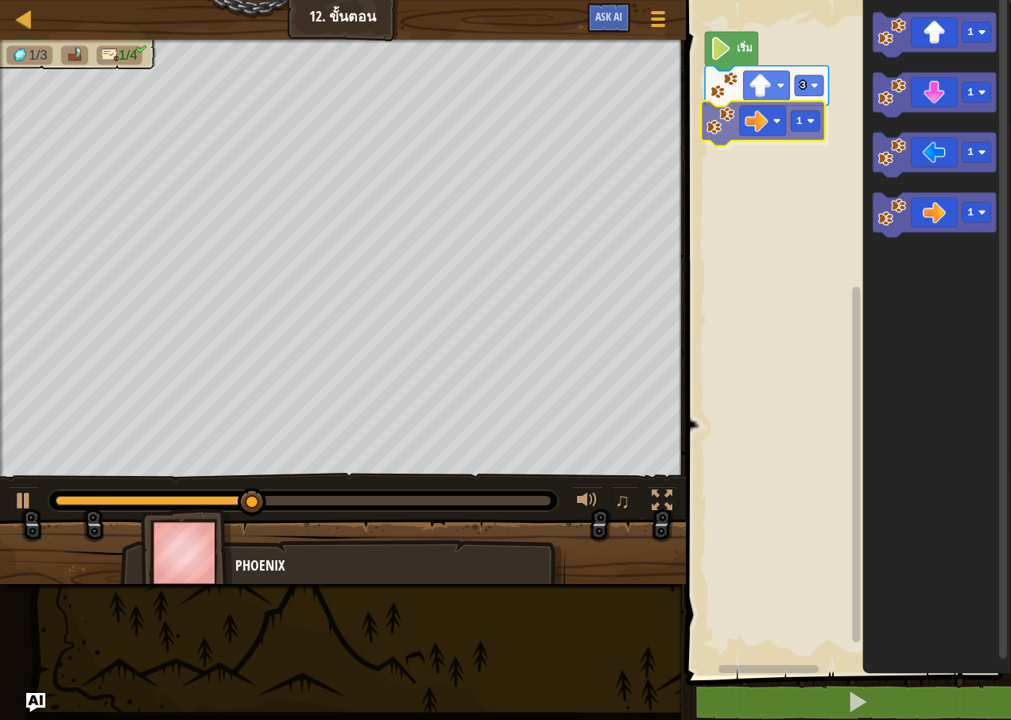
click at [749, 122] on div "เริ่ม 3 1 1 1 1 1 1" at bounding box center [846, 334] width 330 height 684
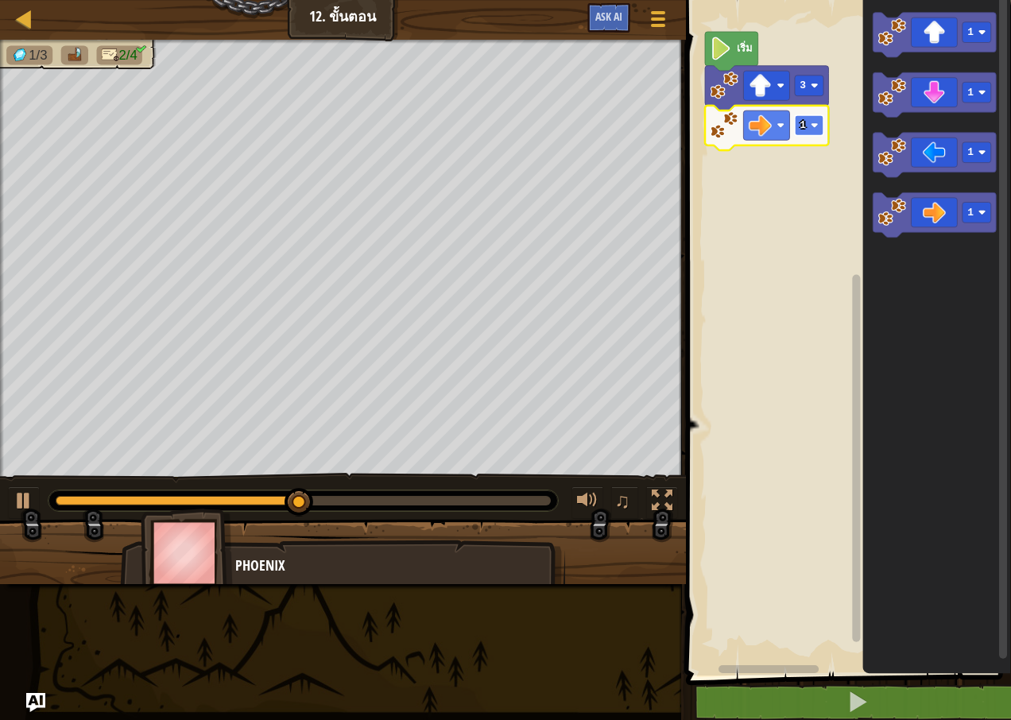
click at [815, 125] on image "พื้นที่ทำงาน Blockly" at bounding box center [815, 126] width 8 height 8
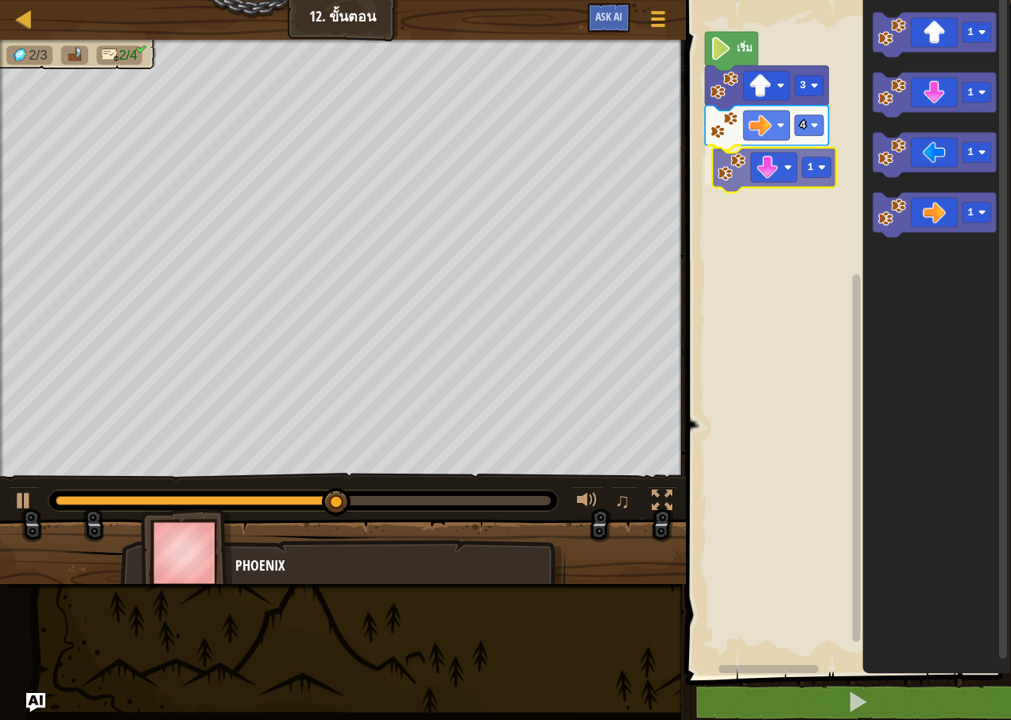
click at [784, 172] on div "เริ่ม 3 4 1 1 1 1 1 1" at bounding box center [846, 334] width 330 height 684
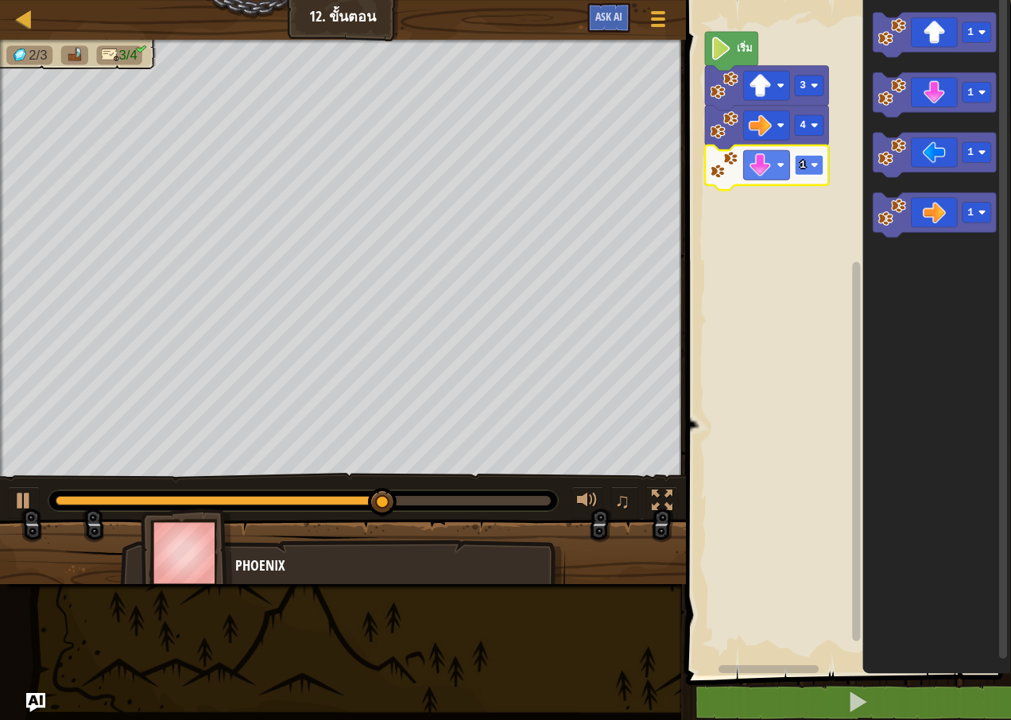
click at [814, 167] on image "พื้นที่ทำงาน Blockly" at bounding box center [815, 165] width 8 height 8
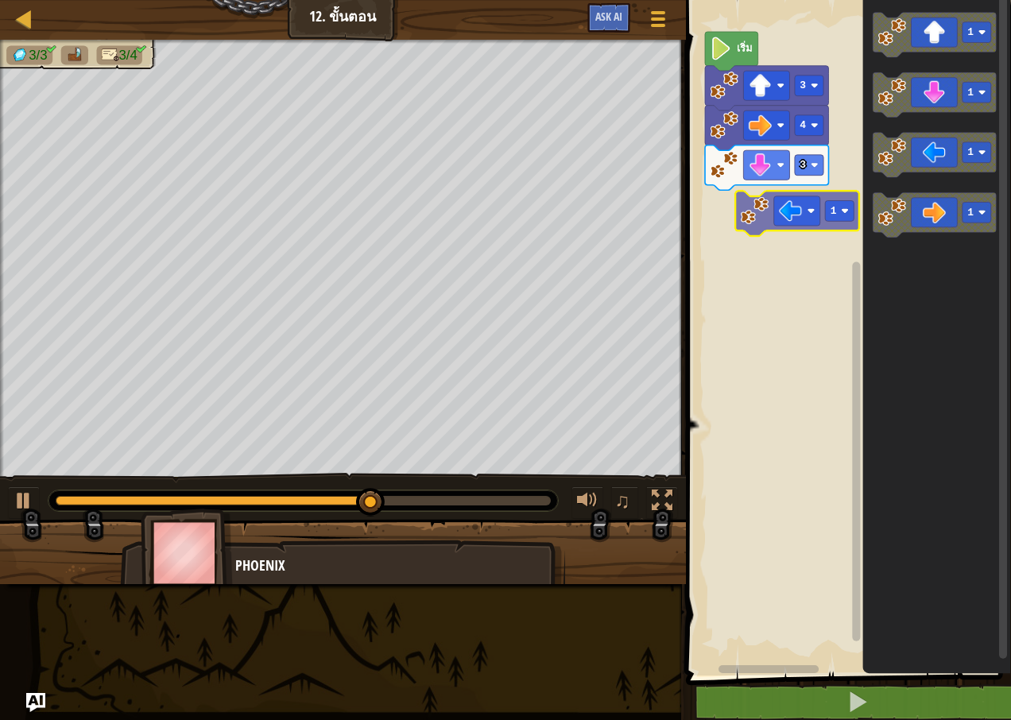
click at [789, 222] on div "เริ่ม 3 4 3 1 1 1 1 1" at bounding box center [846, 334] width 330 height 684
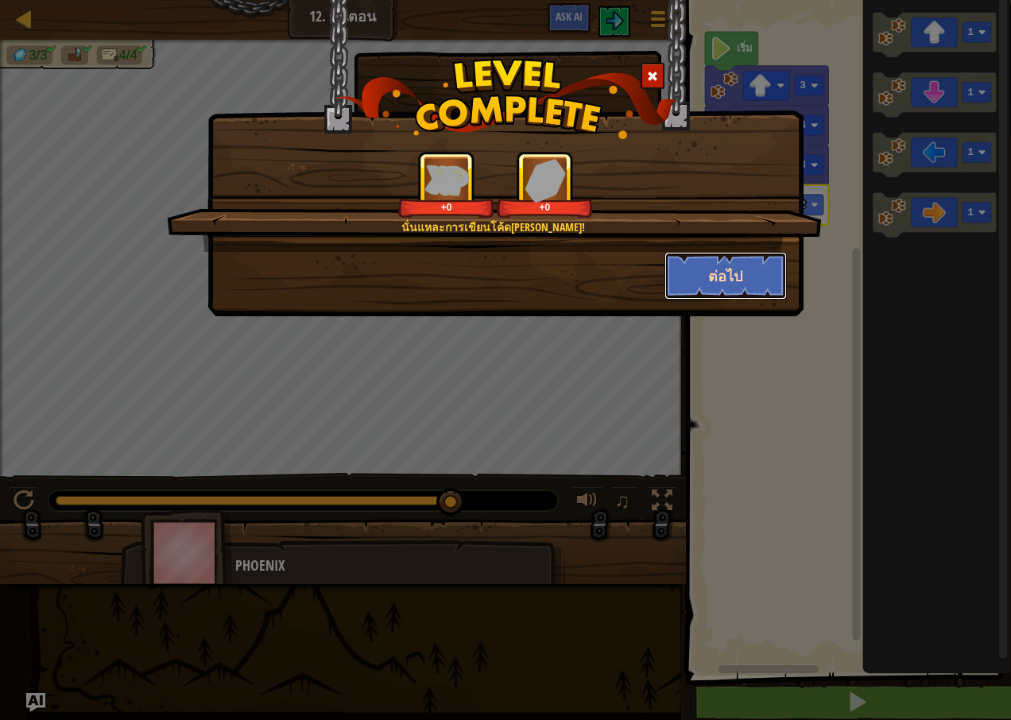
click at [711, 269] on button "ต่อไป" at bounding box center [726, 276] width 123 height 48
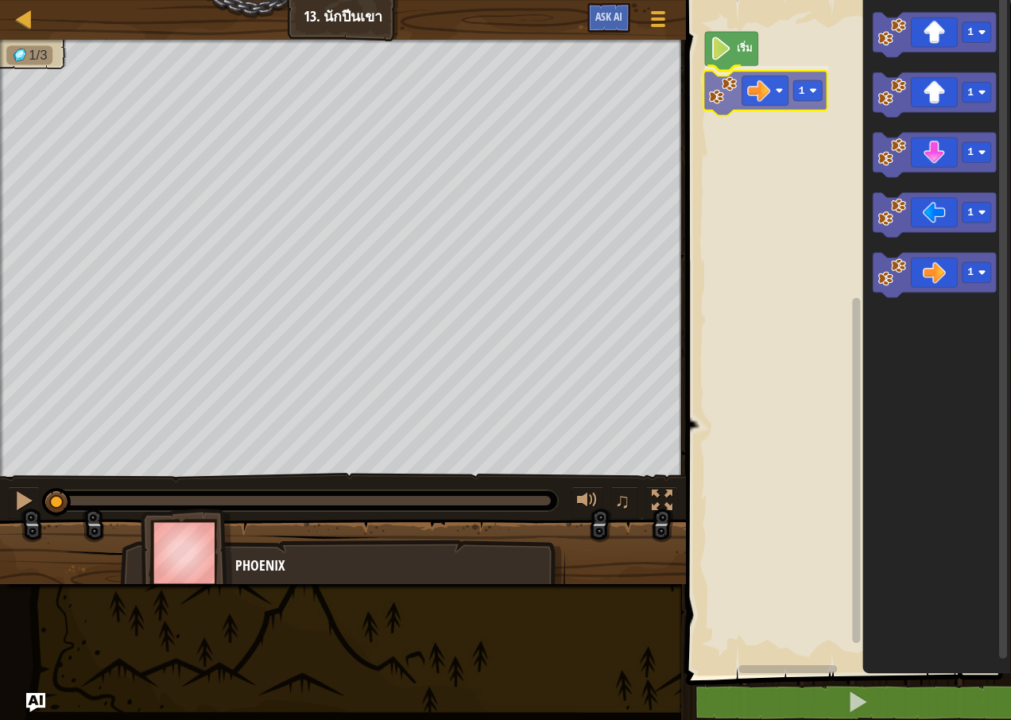
click at [753, 97] on div "เริ่ม 1 1 1 1 1 1 1" at bounding box center [846, 334] width 330 height 684
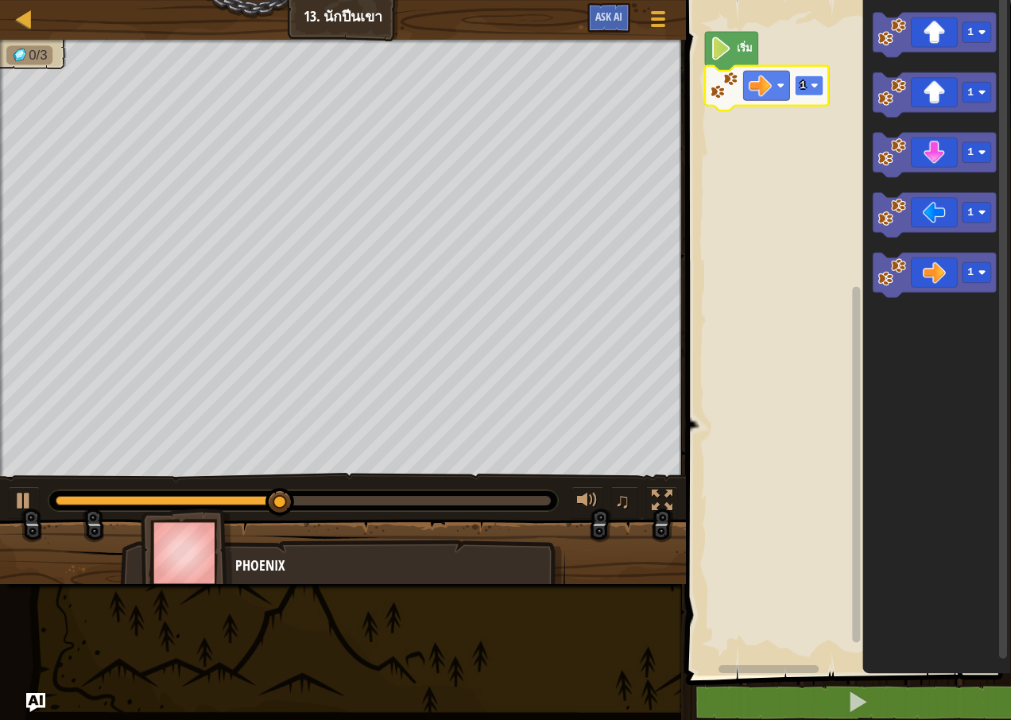
click at [804, 79] on text "1" at bounding box center [803, 85] width 6 height 12
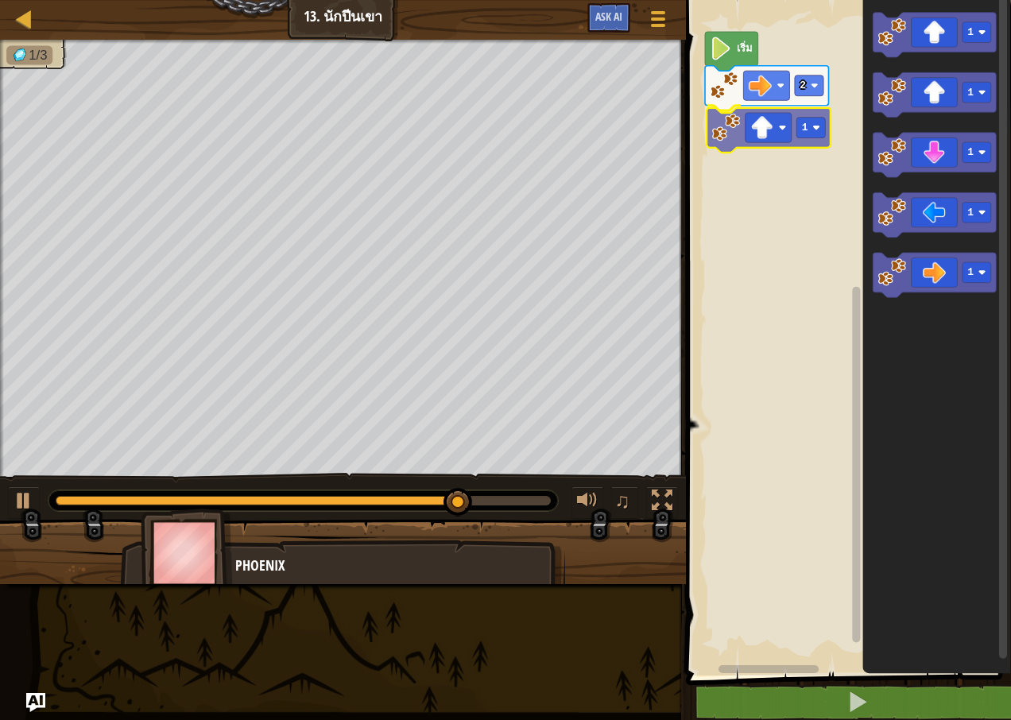
click at [758, 126] on div "เริ่ม 2 1 1 1 1 1 1 1" at bounding box center [846, 334] width 330 height 684
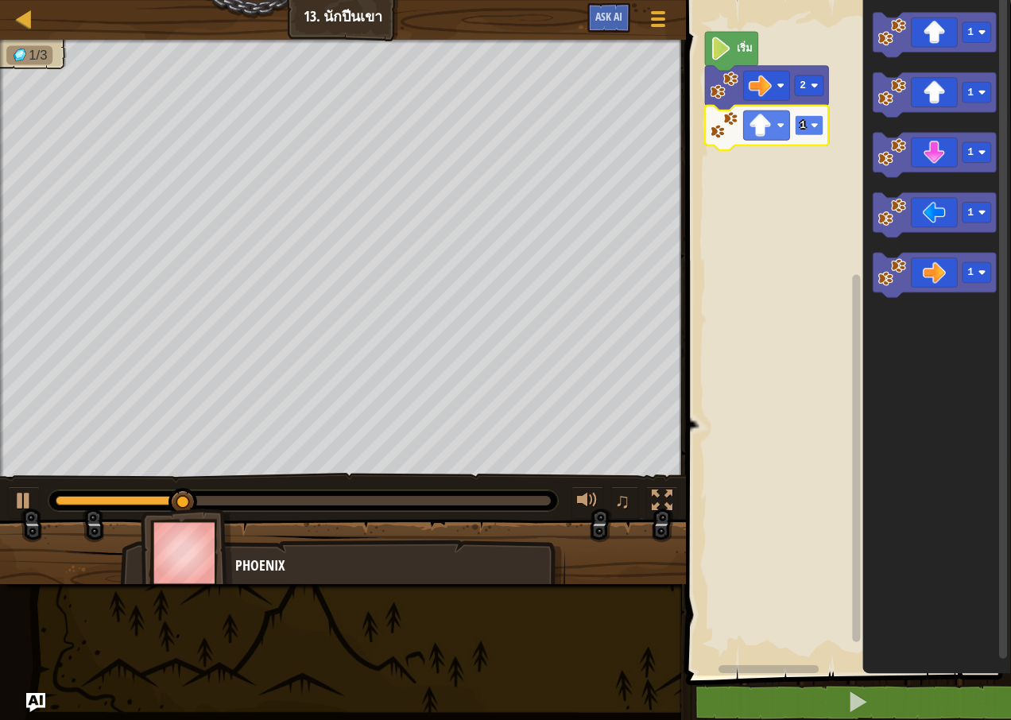
click at [804, 130] on text "1" at bounding box center [803, 125] width 6 height 12
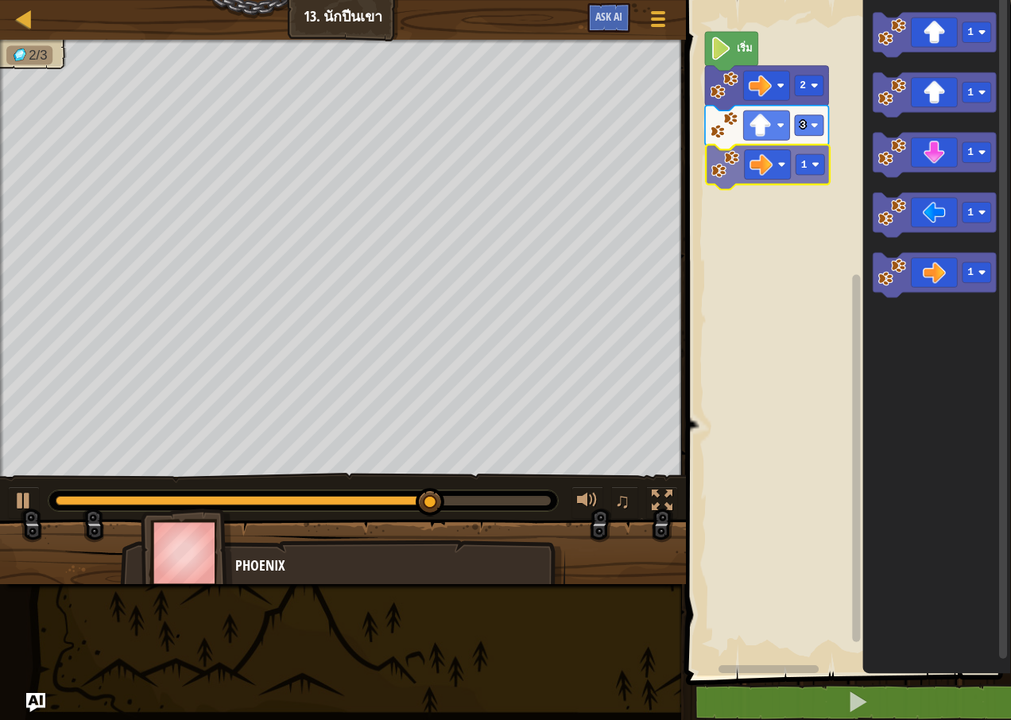
click at [747, 161] on div "เริ่ม 2 3 1 1 1 1 1 1 1" at bounding box center [846, 334] width 330 height 684
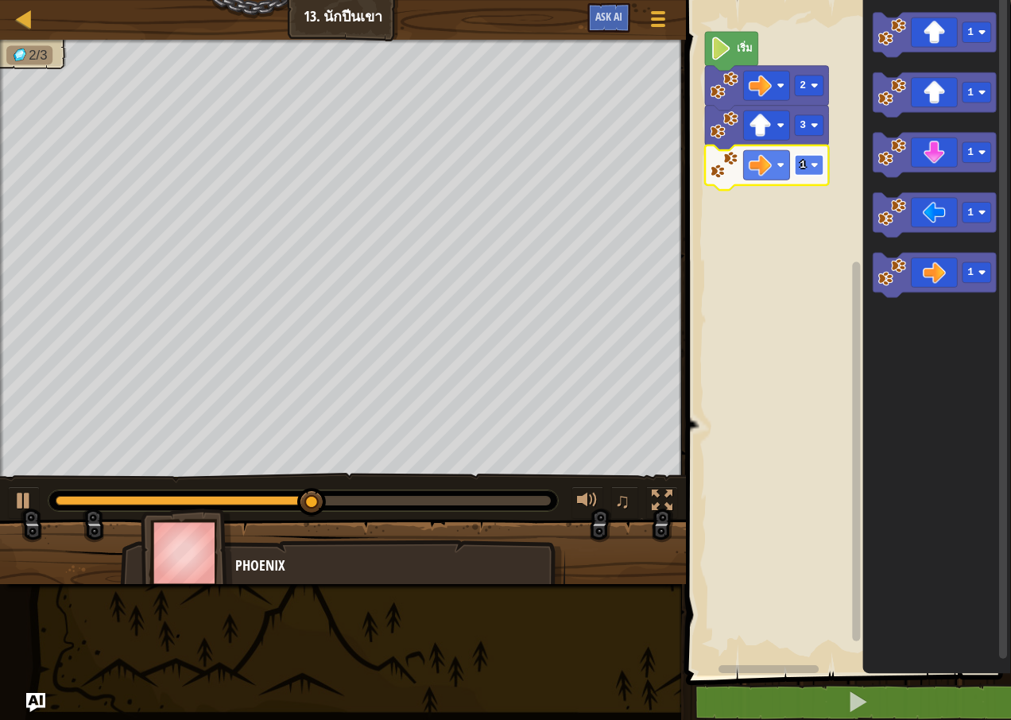
click at [820, 168] on rect "พื้นที่ทำงาน Blockly" at bounding box center [809, 165] width 29 height 21
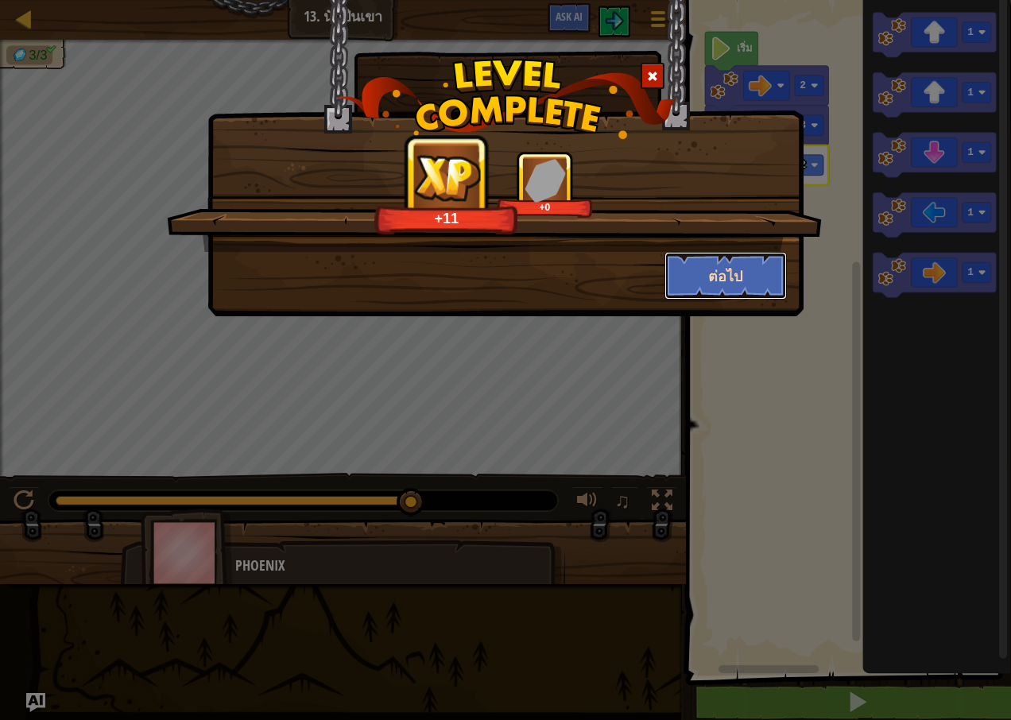
click at [734, 280] on button "ต่อไป" at bounding box center [726, 276] width 123 height 48
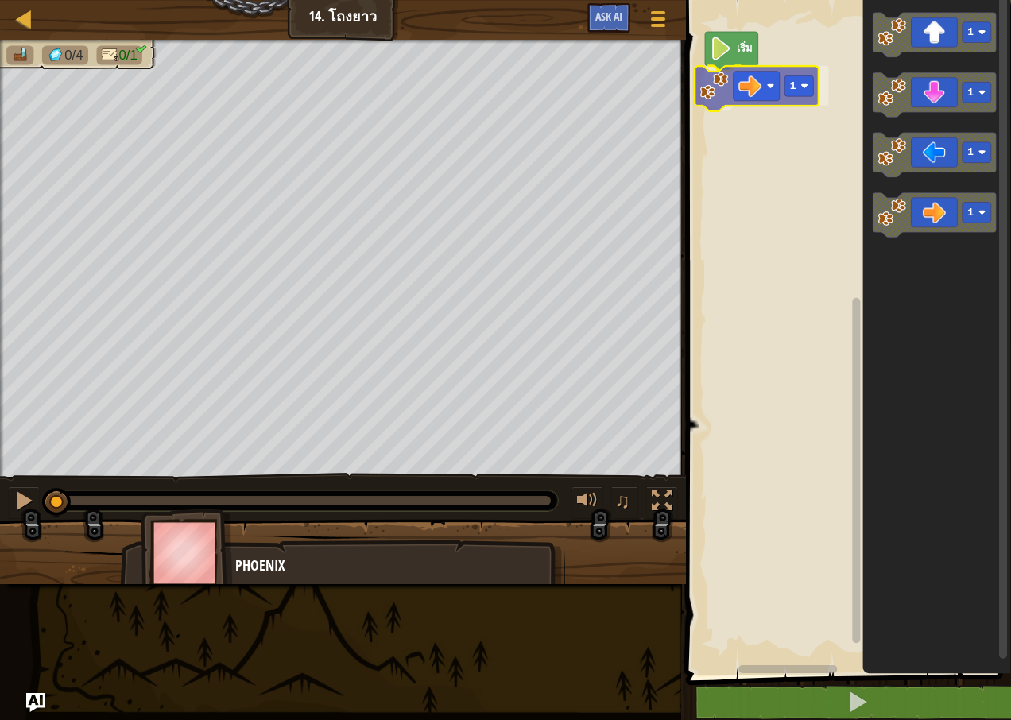
click at [743, 86] on div "เริ่ม 1 1 1 1 1 1" at bounding box center [846, 334] width 330 height 684
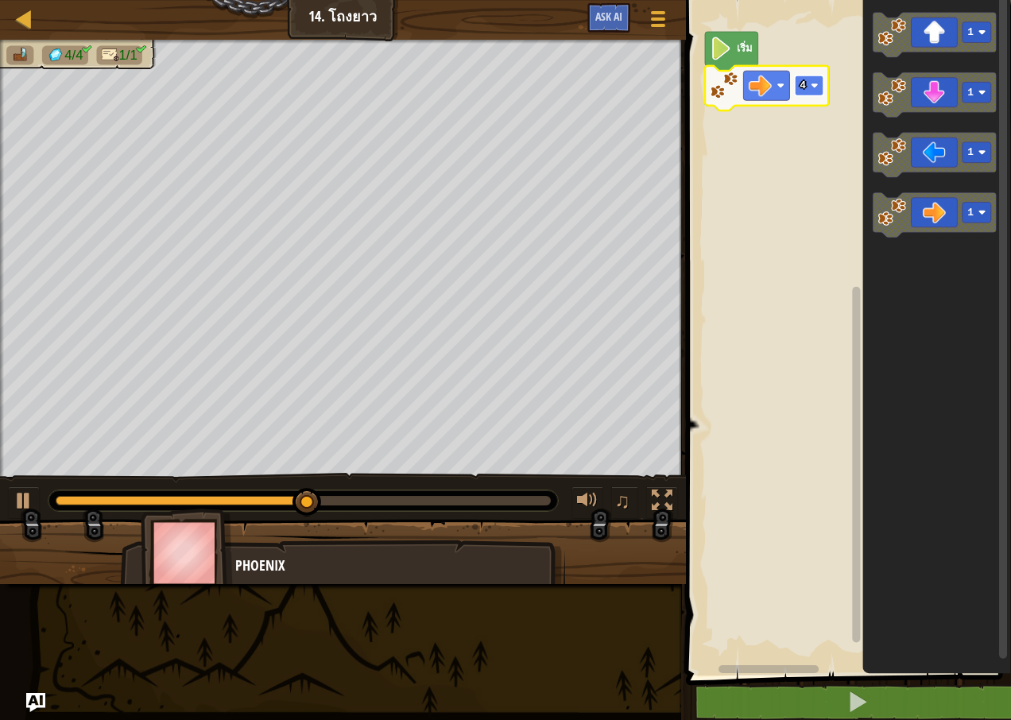
click at [815, 84] on image "พื้นที่ทำงาน Blockly" at bounding box center [815, 86] width 8 height 8
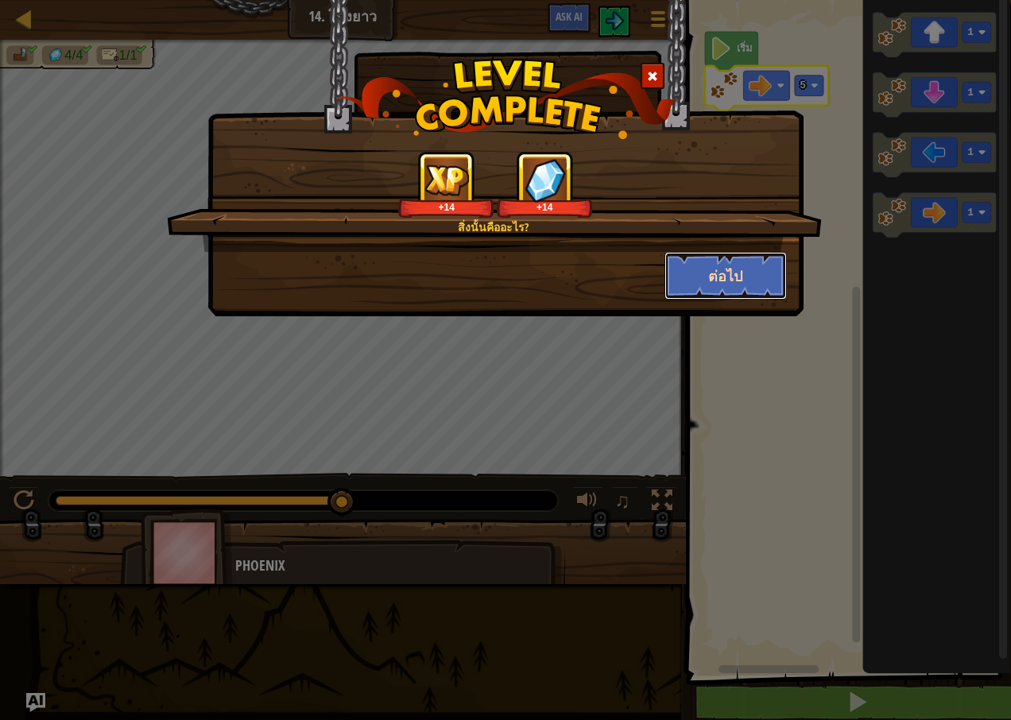
click at [736, 263] on button "ต่อไป" at bounding box center [726, 276] width 123 height 48
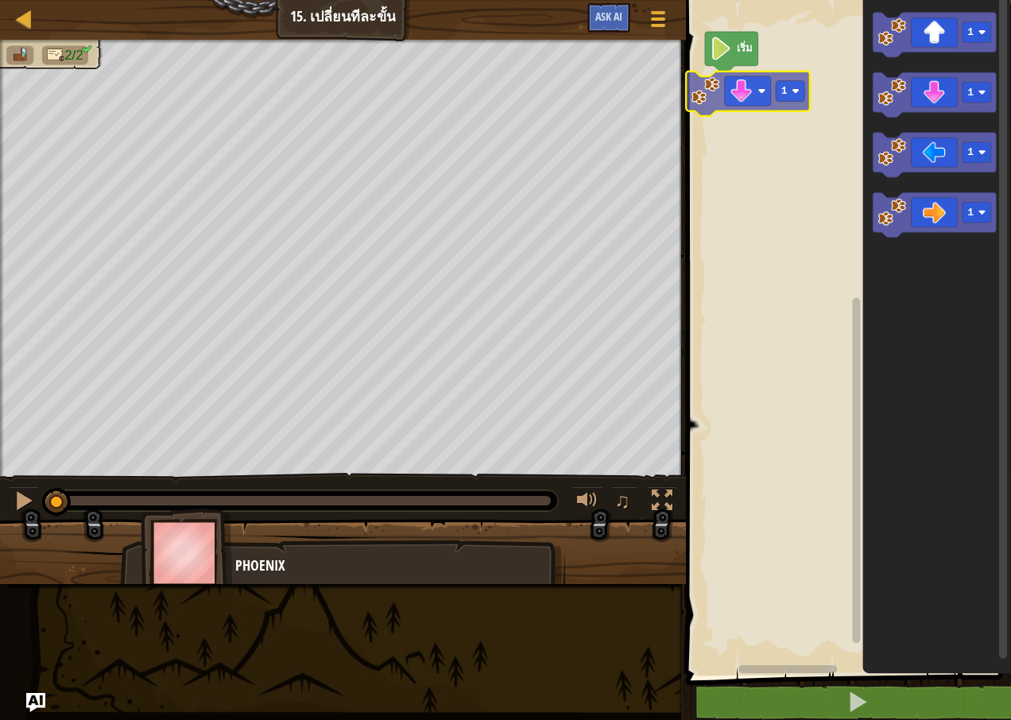
click at [766, 98] on div "เริ่ม 1 1 1 1 1 1" at bounding box center [846, 334] width 330 height 684
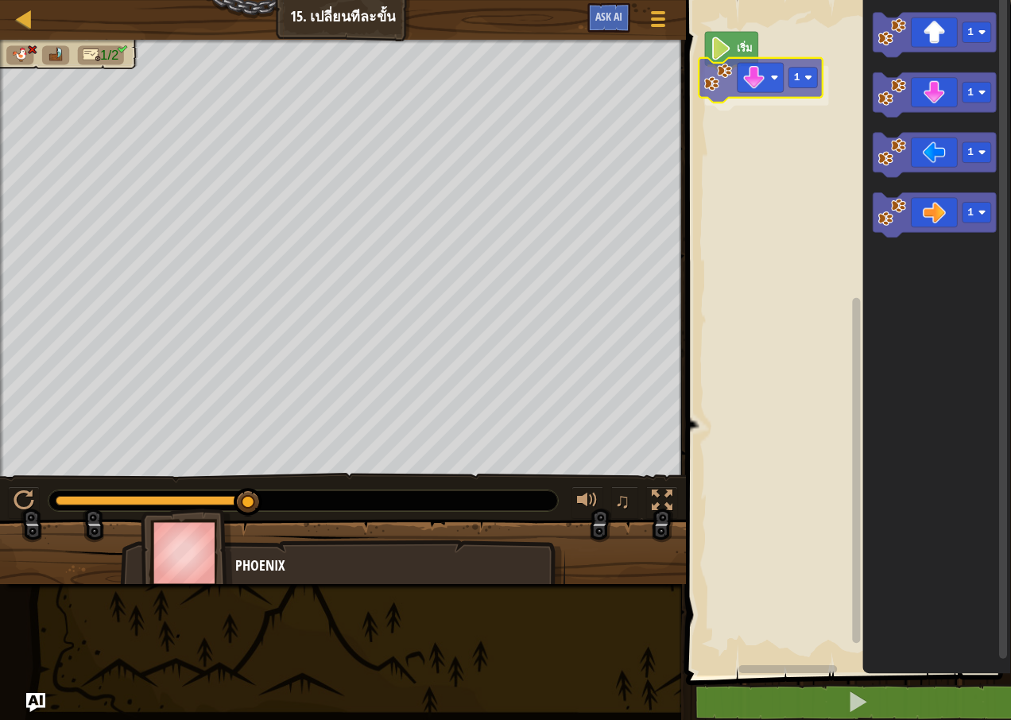
click at [770, 68] on div "เริ่ม 1 1 1 1 1 1" at bounding box center [846, 334] width 330 height 684
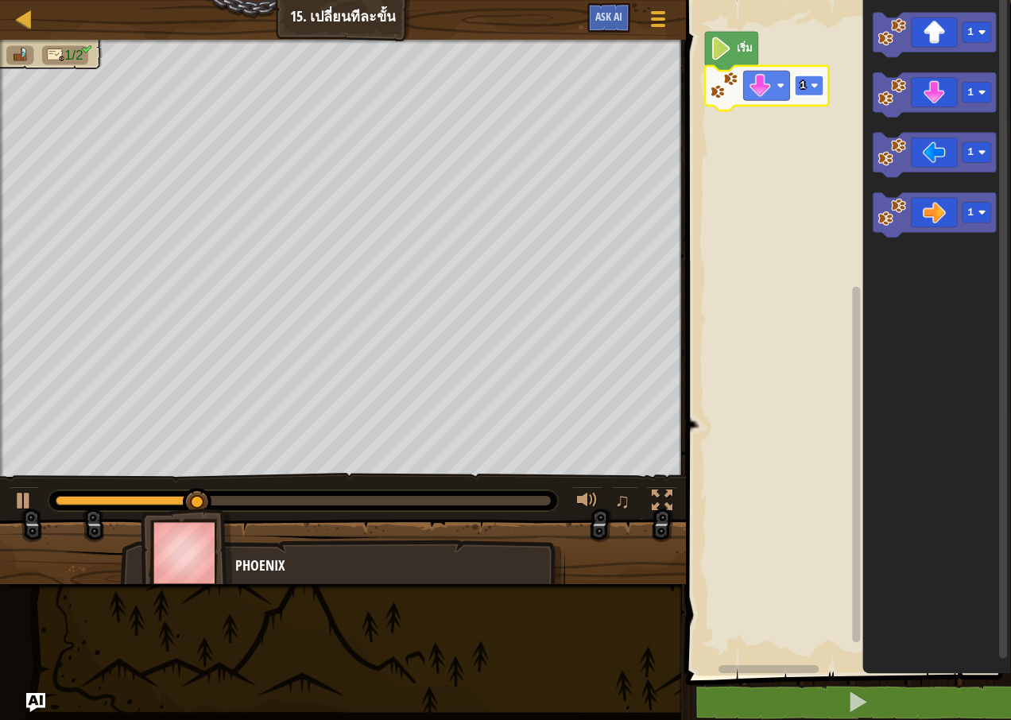
click at [808, 81] on rect "พื้นที่ทำงาน Blockly" at bounding box center [809, 86] width 29 height 21
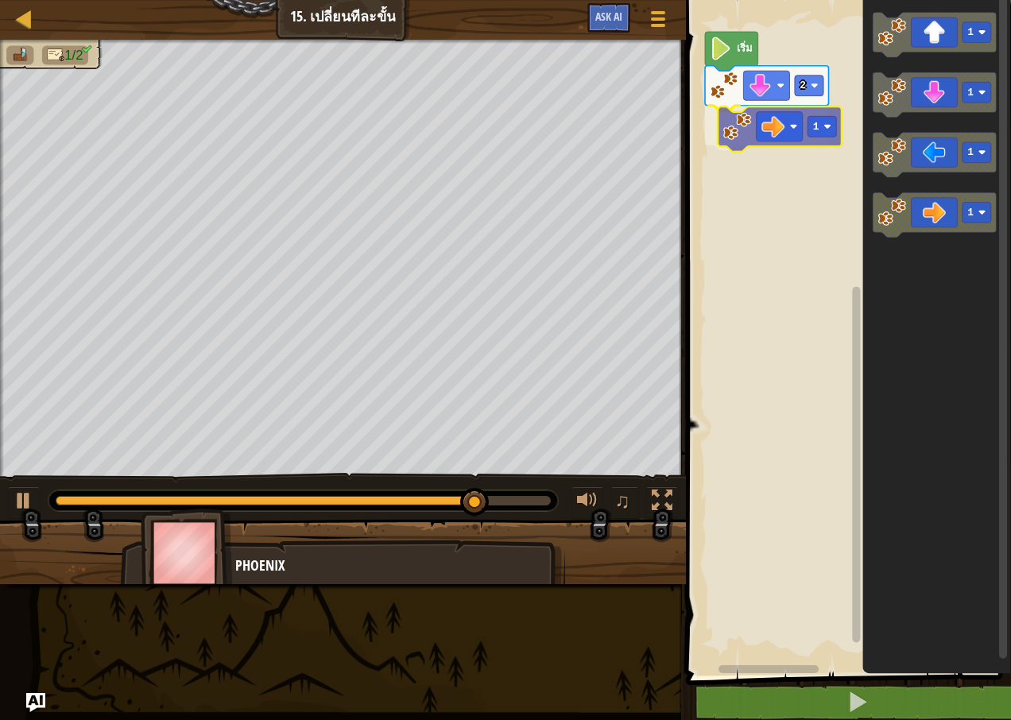
click at [765, 131] on div "เริ่ม 2 1 1 1 1 1 1" at bounding box center [846, 334] width 330 height 684
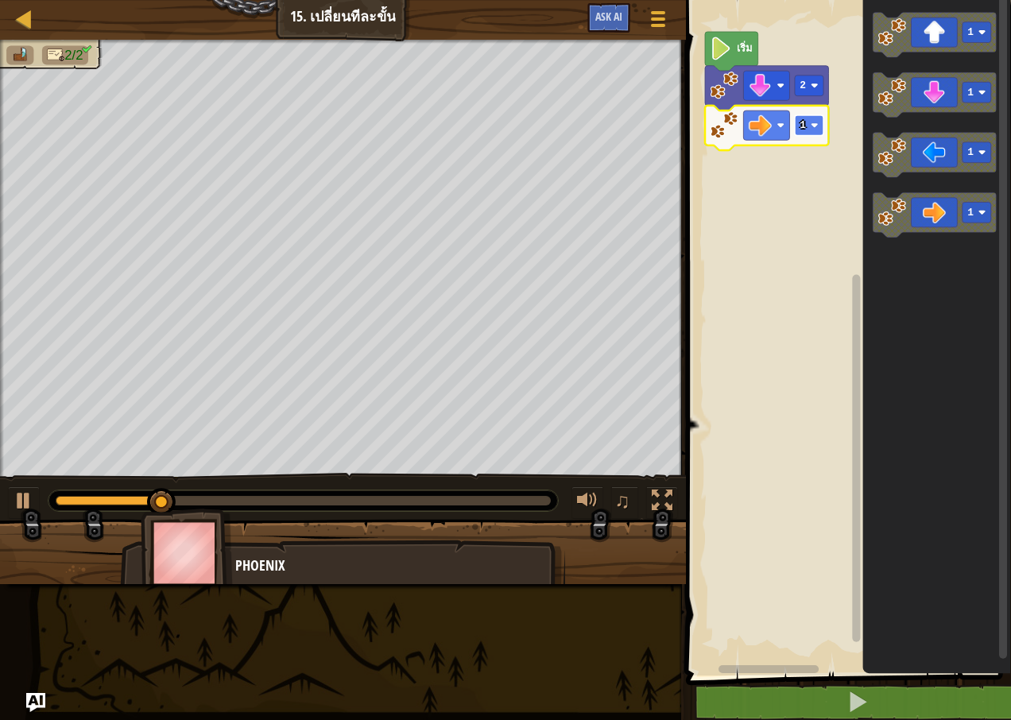
click at [812, 123] on image "พื้นที่ทำงาน Blockly" at bounding box center [815, 126] width 8 height 8
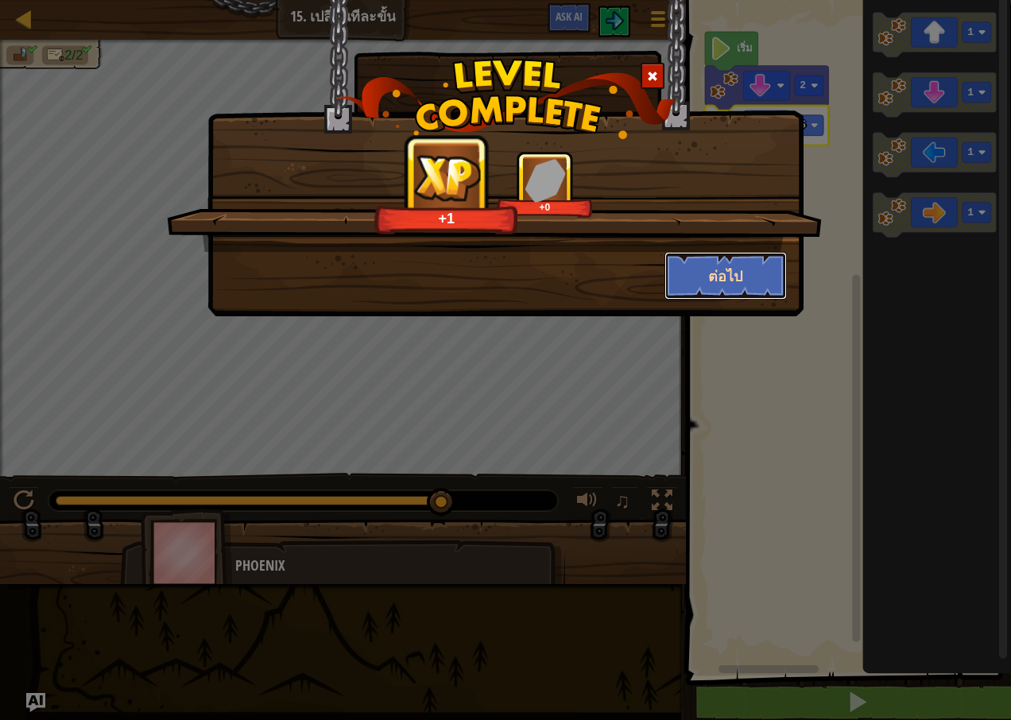
click at [708, 270] on button "ต่อไป" at bounding box center [726, 276] width 123 height 48
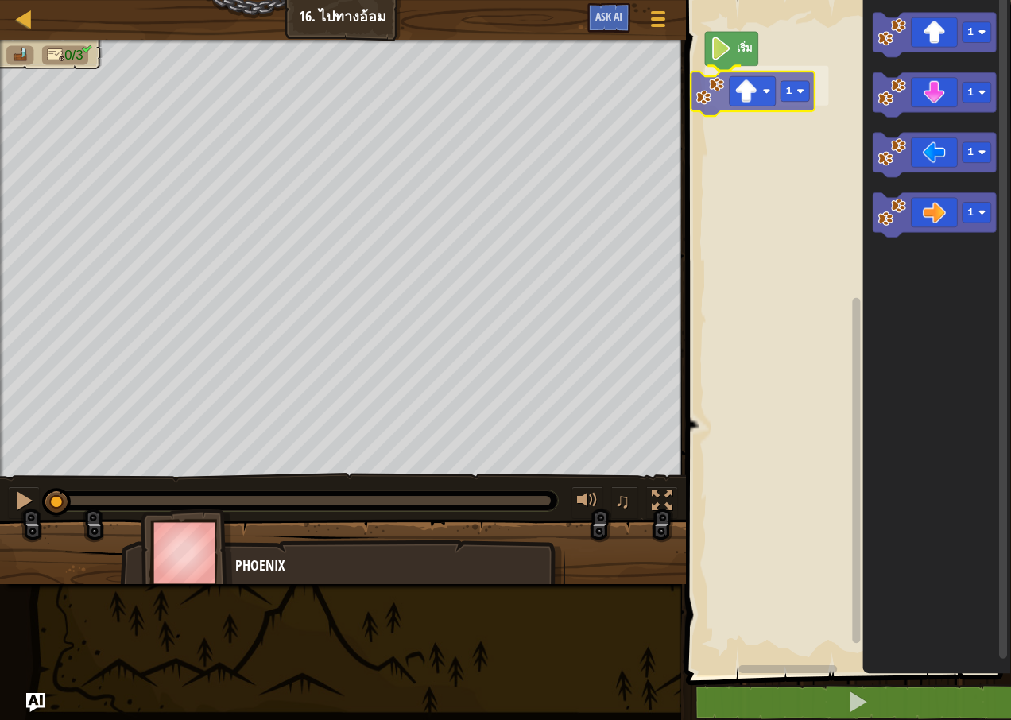
click at [747, 96] on div "เริ่ม 1 1 1 1 1 1" at bounding box center [846, 334] width 330 height 684
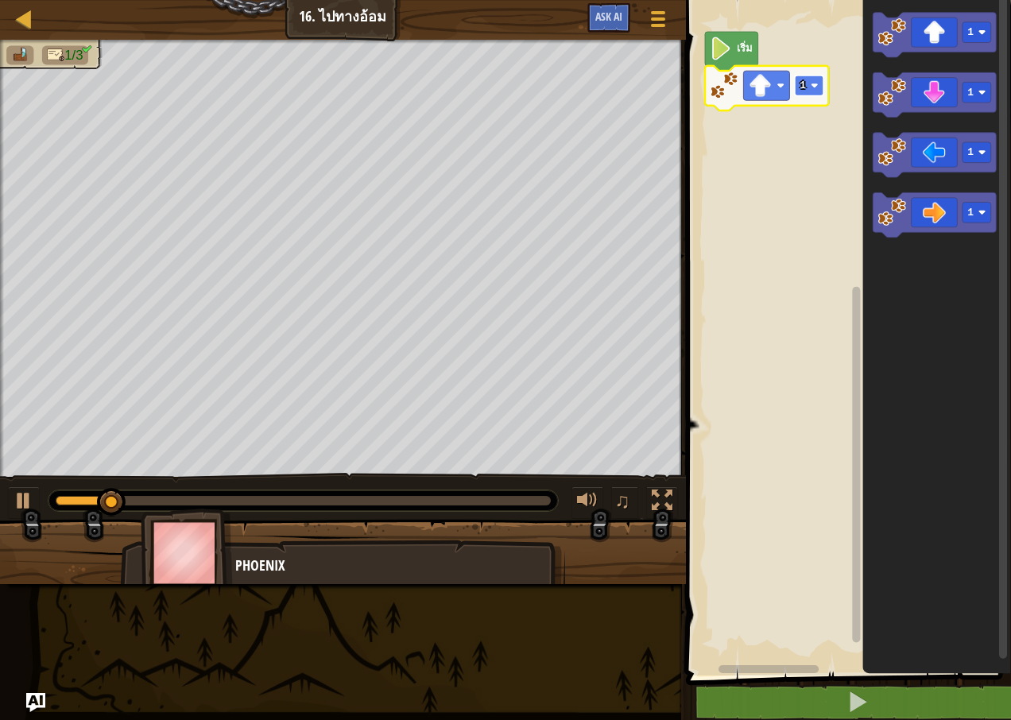
click at [812, 86] on image "พื้นที่ทำงาน Blockly" at bounding box center [815, 86] width 8 height 8
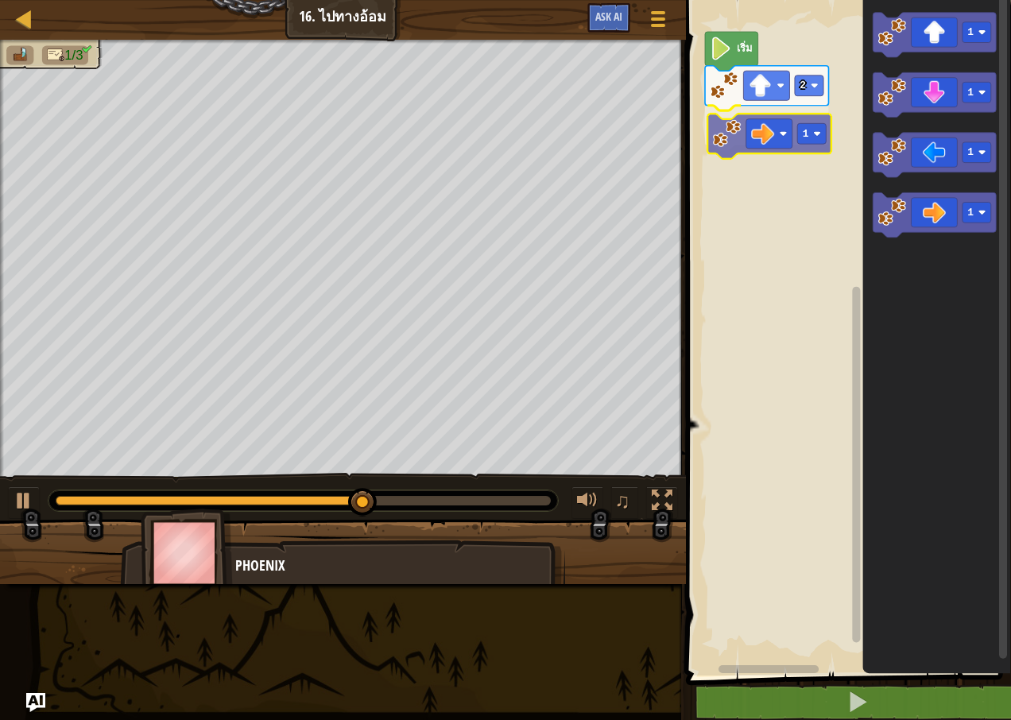
click at [766, 134] on div "เริ่ม 2 1 1 1 1 1 1" at bounding box center [846, 334] width 330 height 684
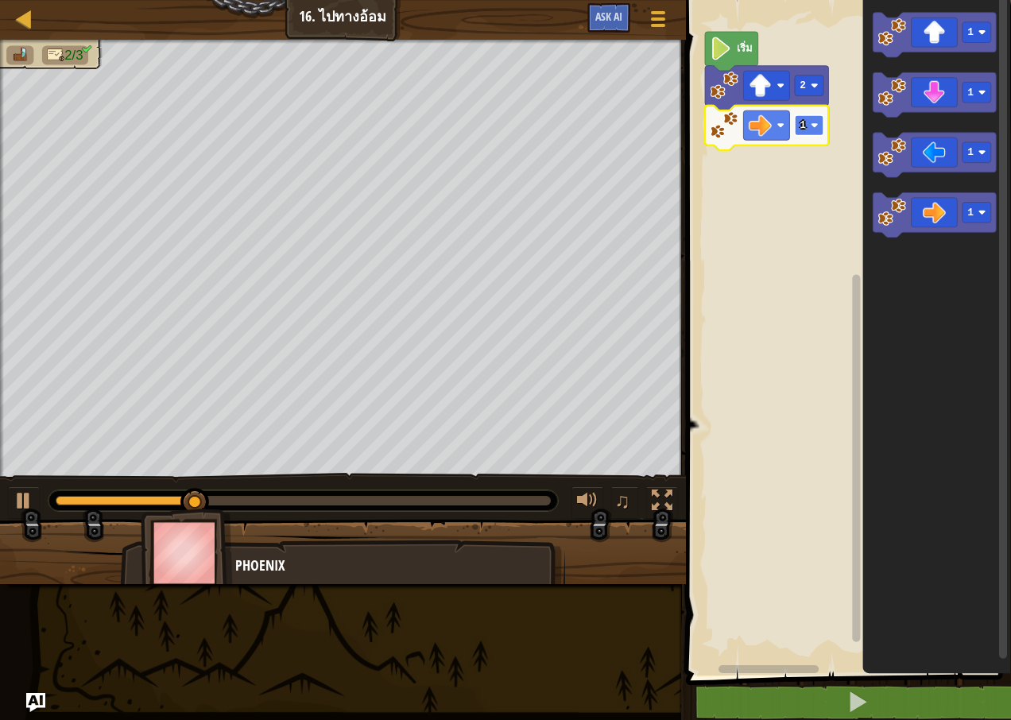
click at [806, 116] on rect "พื้นที่ทำงาน Blockly" at bounding box center [809, 125] width 29 height 21
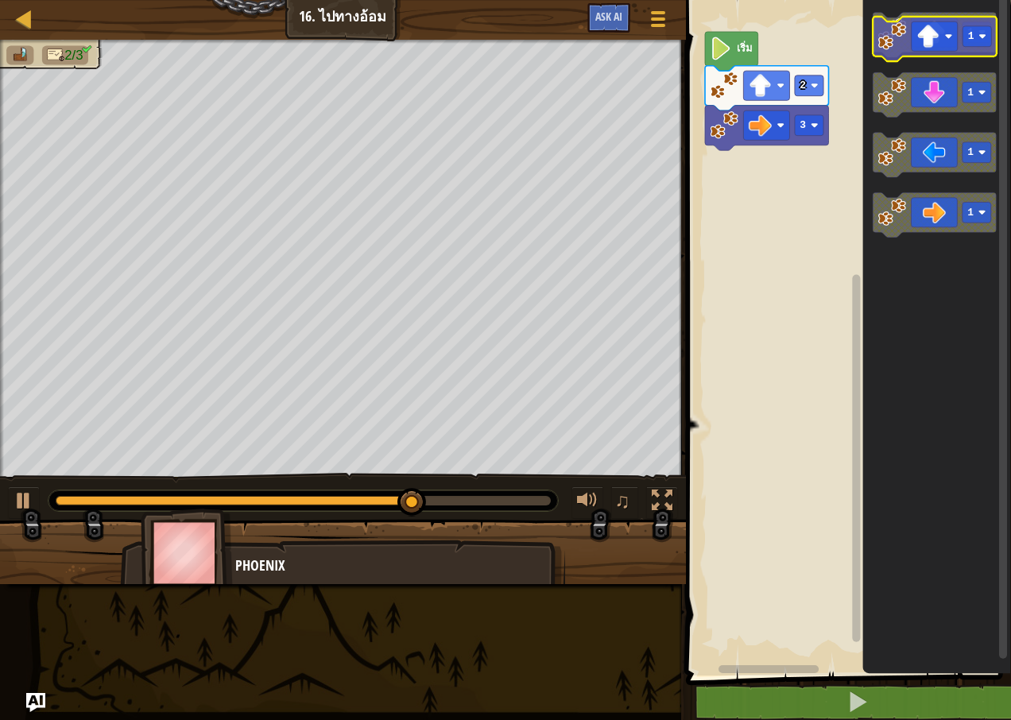
click at [955, 39] on icon "พื้นที่ทำงาน Blockly" at bounding box center [934, 35] width 123 height 45
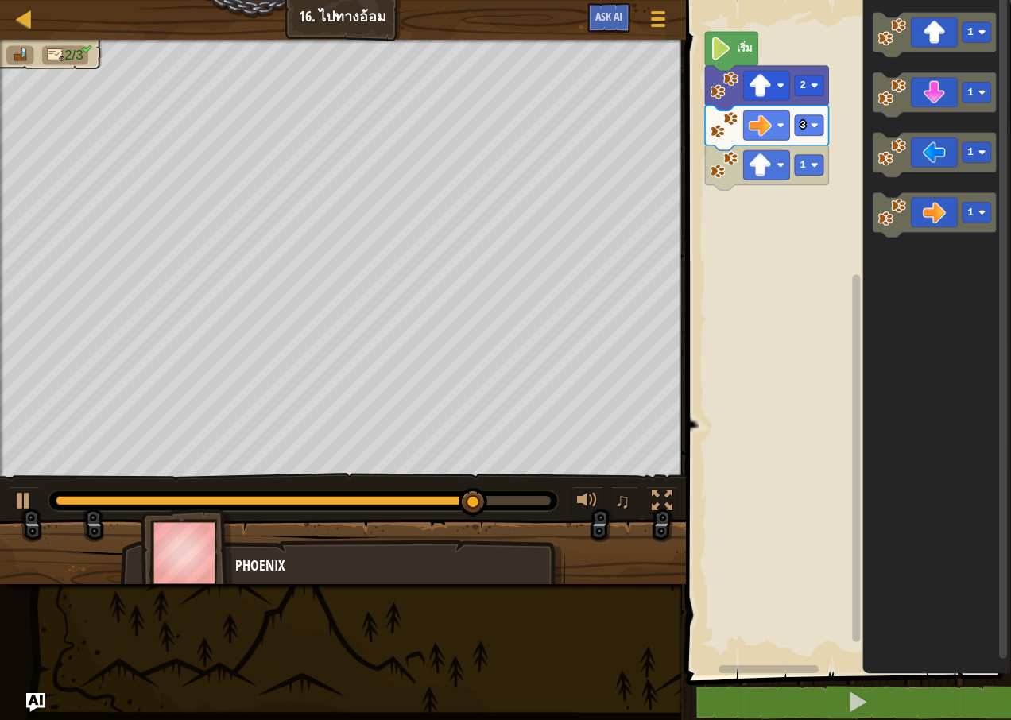
click at [795, 178] on div "เริ่ม 2 3 1 1 1 1 1" at bounding box center [846, 334] width 330 height 684
click at [912, 106] on icon "พื้นที่ทำงาน Blockly" at bounding box center [934, 95] width 123 height 45
click at [917, 99] on icon "พื้นที่ทำงาน Blockly" at bounding box center [934, 95] width 123 height 45
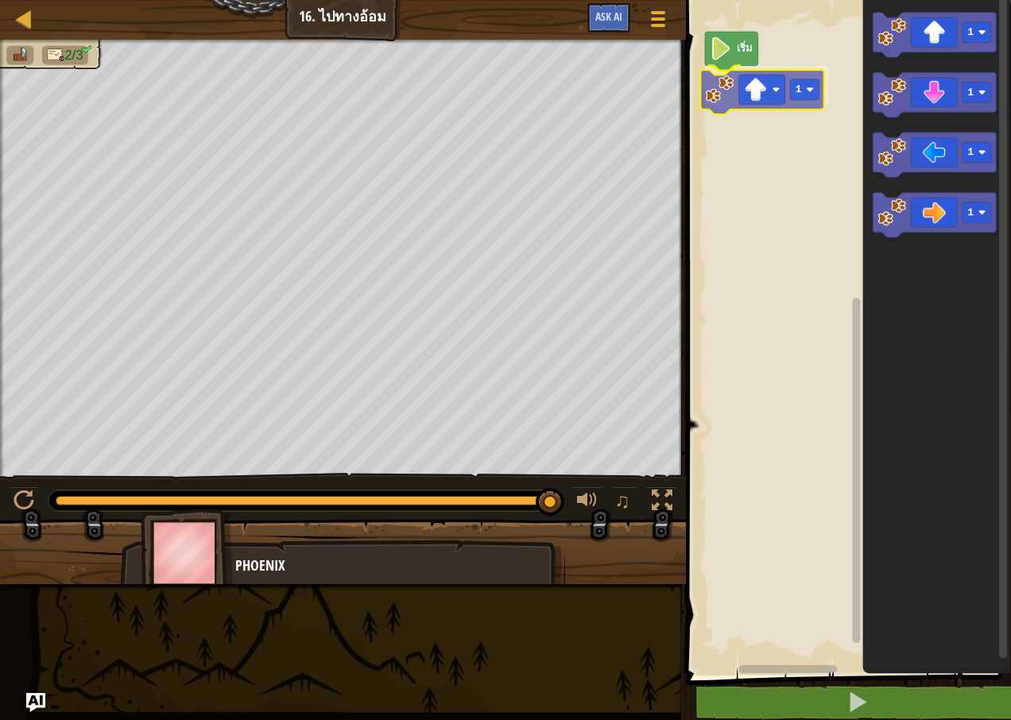
click at [765, 96] on div "เริ่ม 1 1 1 1 1 1" at bounding box center [846, 334] width 330 height 684
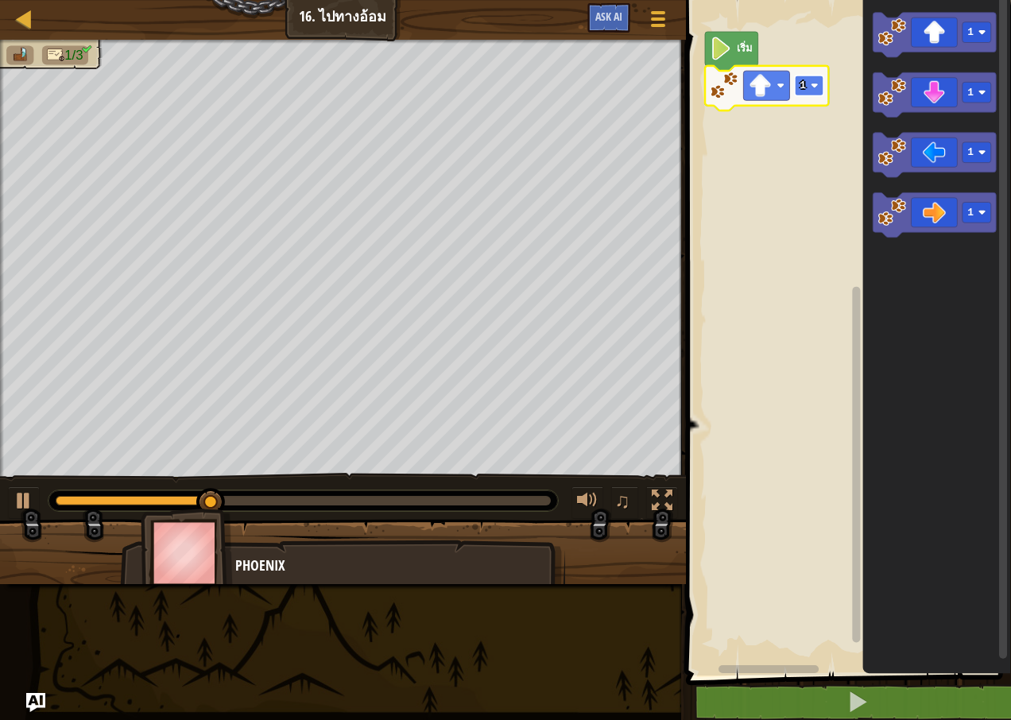
click at [807, 85] on rect "พื้นที่ทำงาน Blockly" at bounding box center [809, 86] width 29 height 21
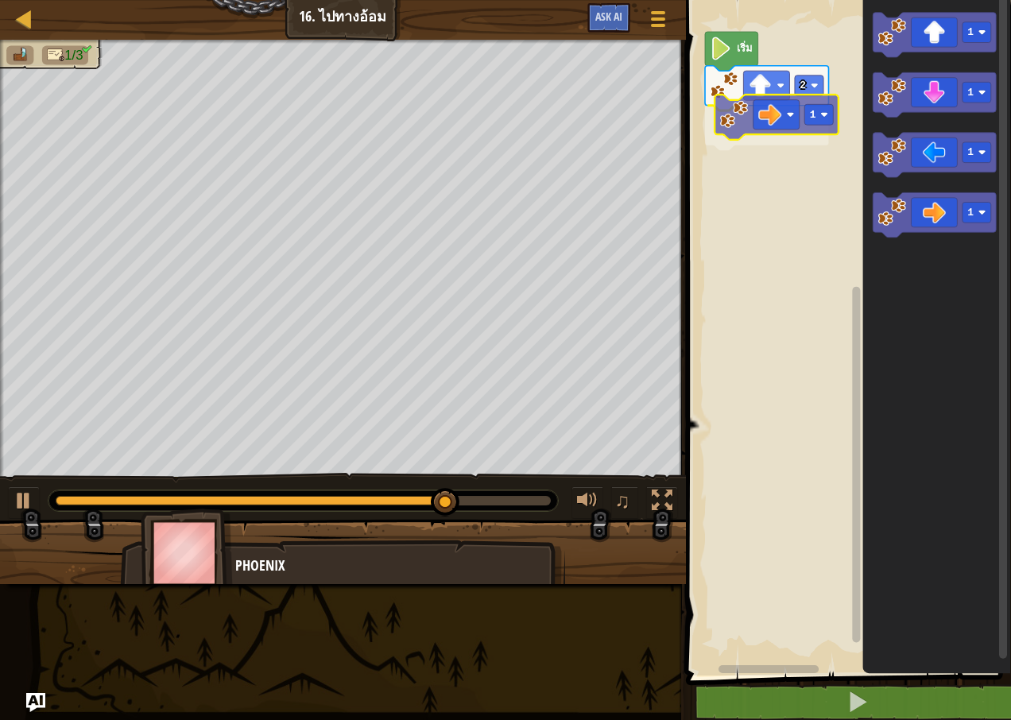
click at [773, 118] on div "เริ่ม 2 1 1 1 1 1 1" at bounding box center [846, 334] width 330 height 684
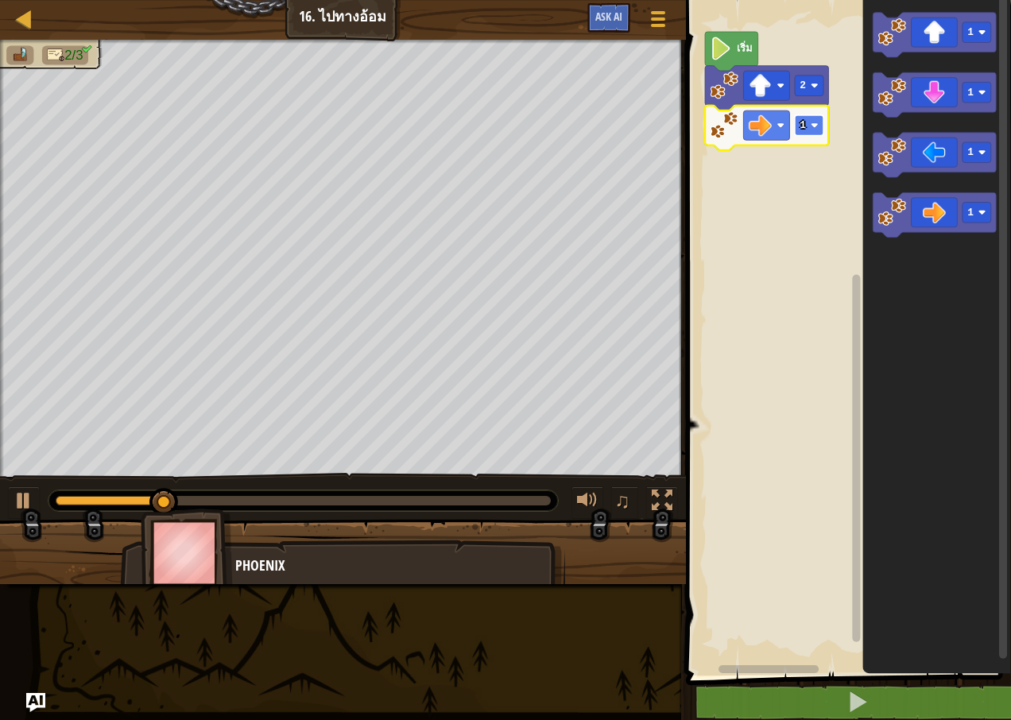
click at [805, 123] on text "1" at bounding box center [803, 125] width 6 height 12
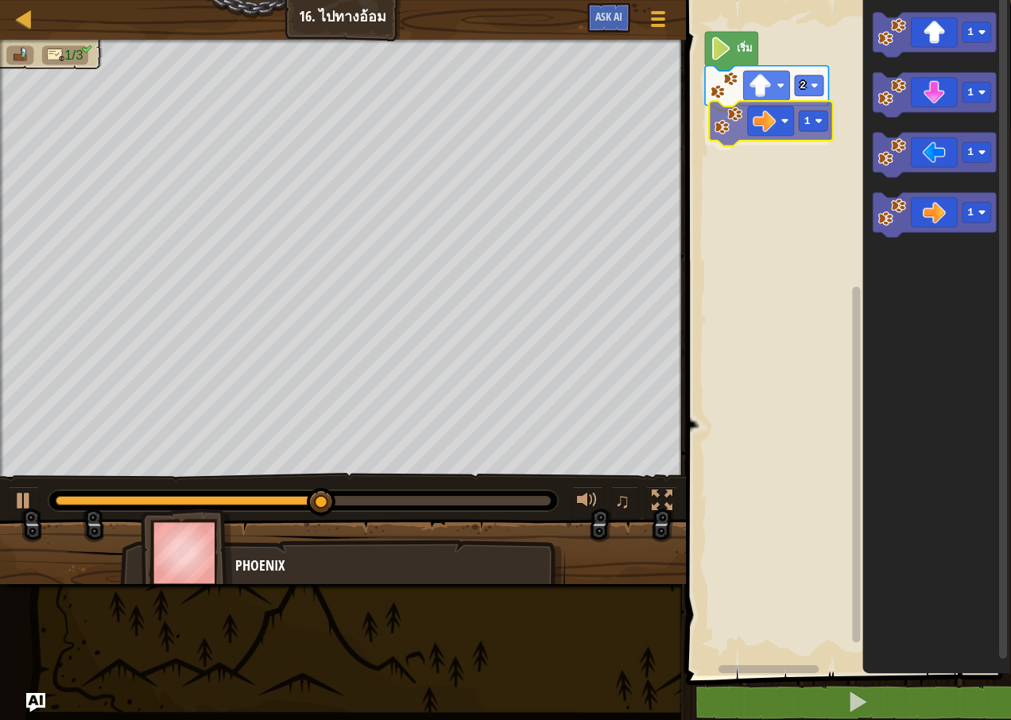
click at [781, 137] on div "เริ่ม 2 1 1 1 1 1 1" at bounding box center [846, 334] width 330 height 684
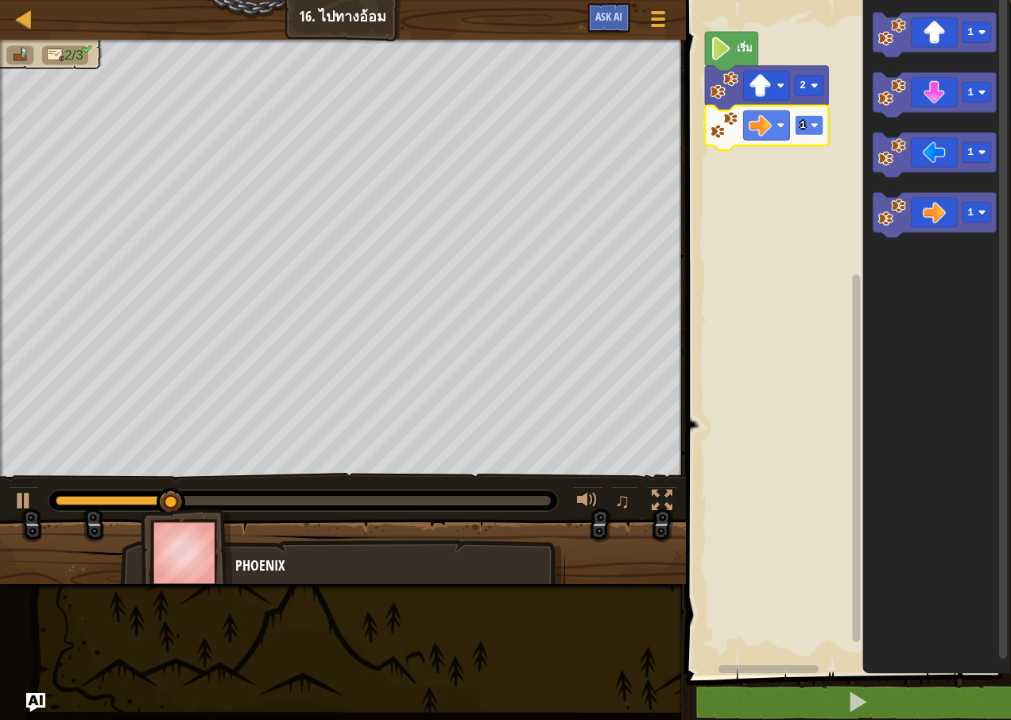
click at [812, 123] on image "พื้นที่ทำงาน Blockly" at bounding box center [815, 126] width 8 height 8
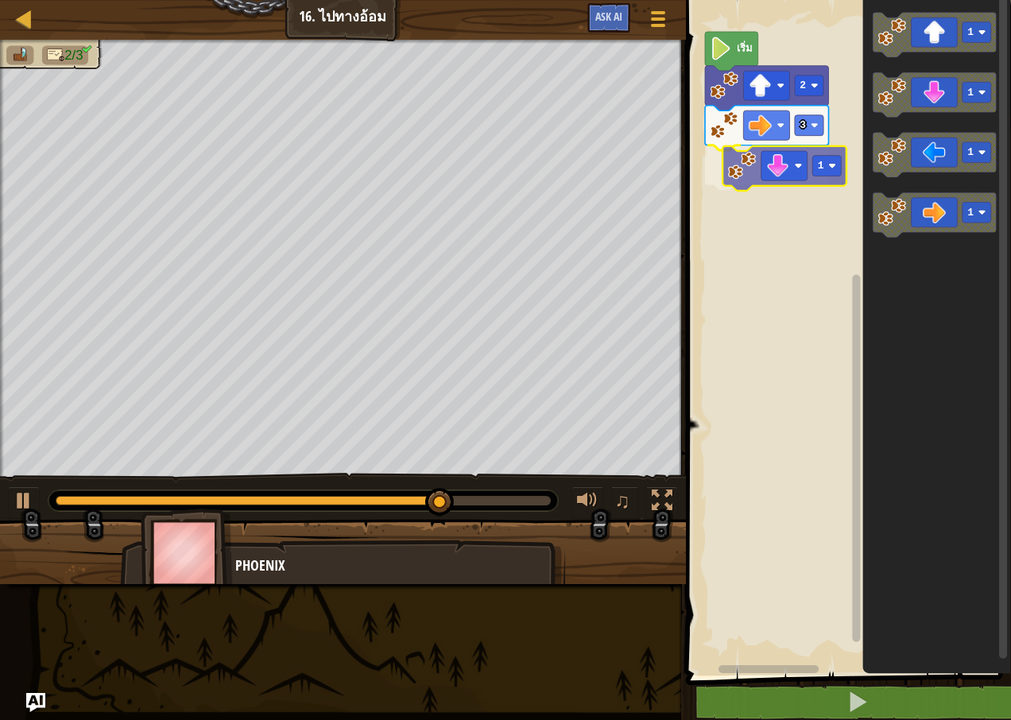
click at [777, 175] on div "เริ่ม 2 3 1 1 1 1 1 1" at bounding box center [846, 334] width 330 height 684
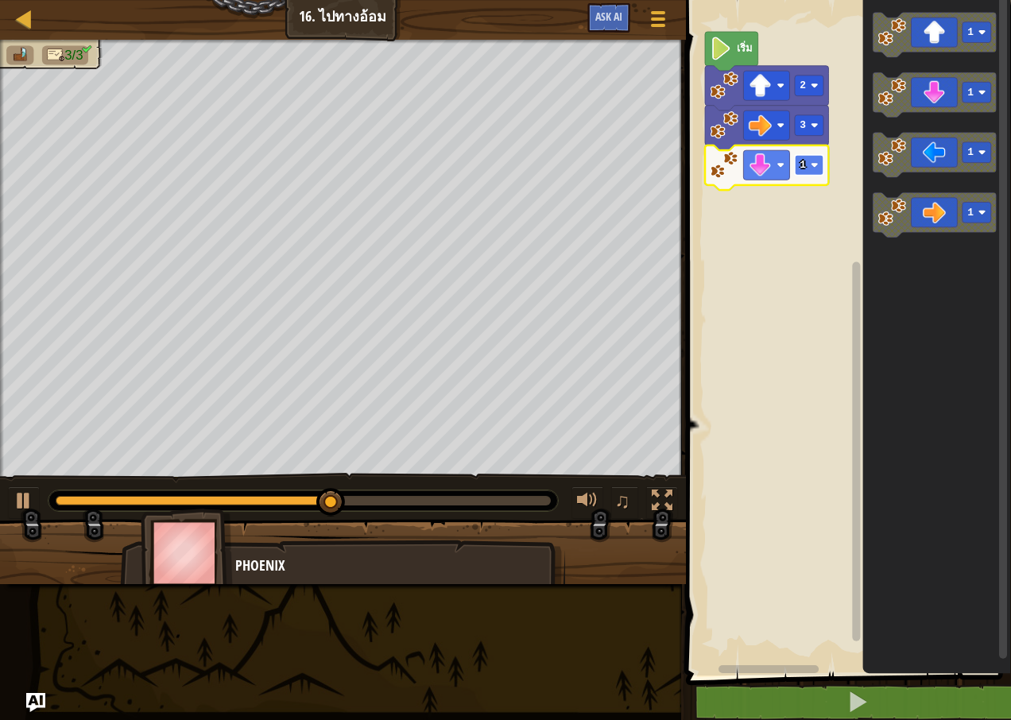
click at [815, 167] on image "พื้นที่ทำงาน Blockly" at bounding box center [815, 165] width 8 height 8
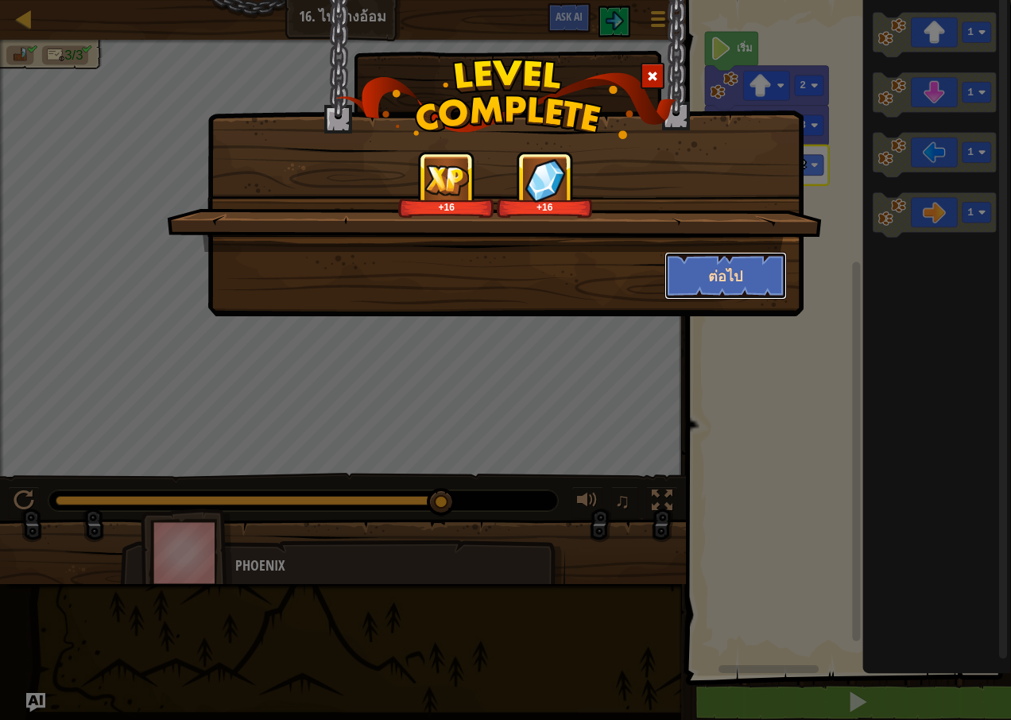
click at [702, 273] on button "ต่อไป" at bounding box center [726, 276] width 123 height 48
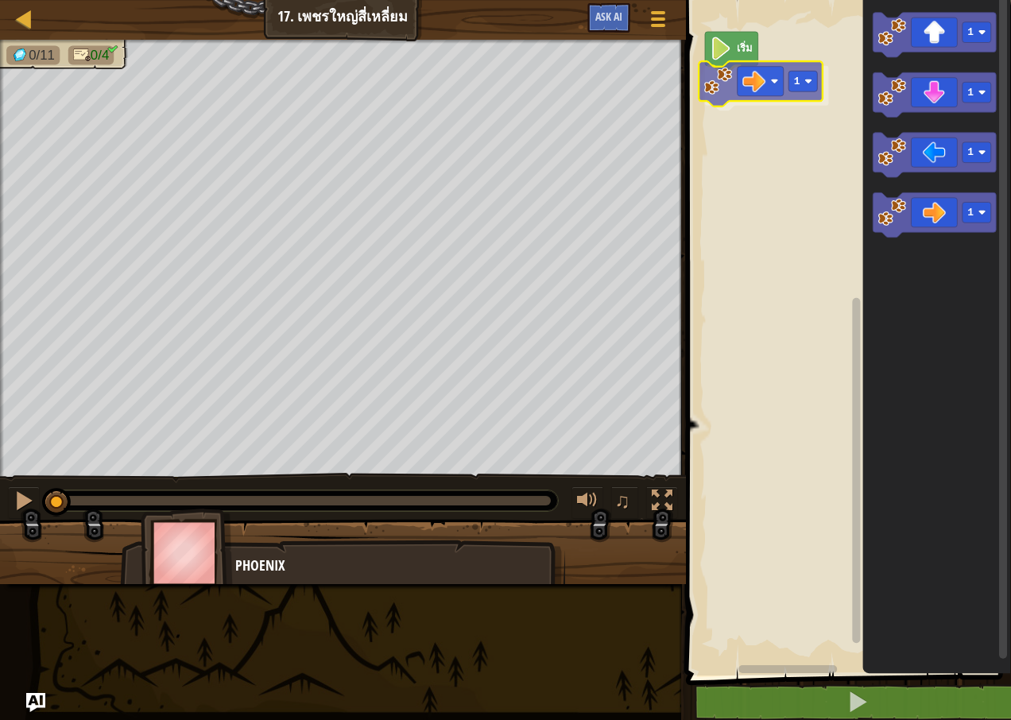
click at [751, 87] on div "เริ่ม 1 1 1 1 1 1" at bounding box center [846, 334] width 330 height 684
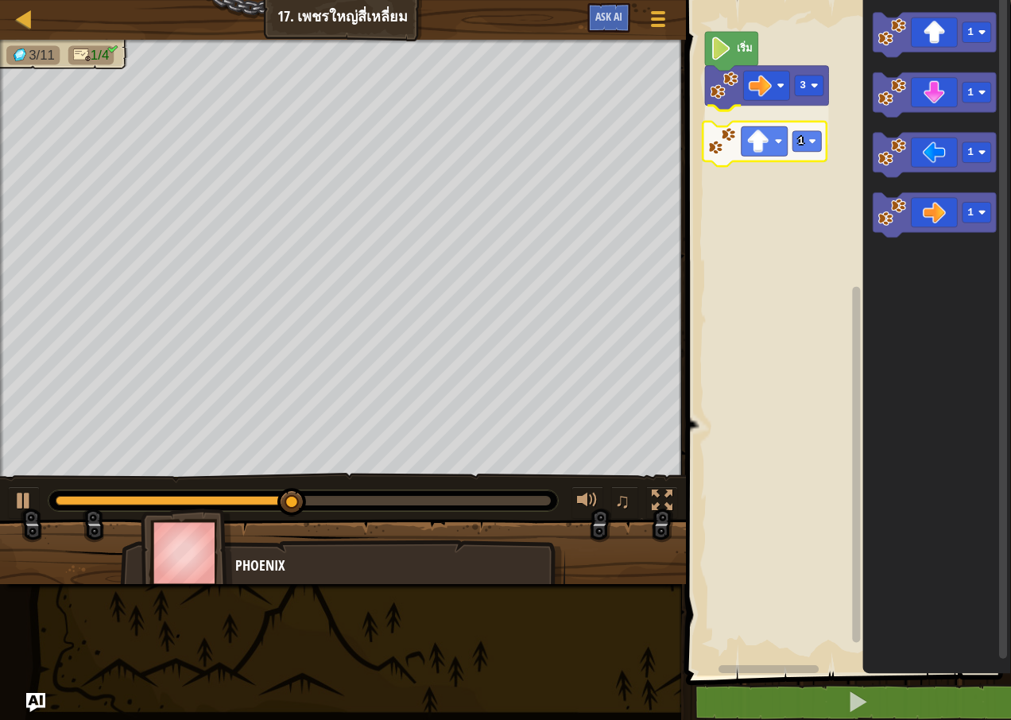
click at [764, 150] on div "เริ่ม 3 1 1 1 1 1 1" at bounding box center [846, 334] width 330 height 684
click at [810, 122] on rect "พื้นที่ทำงาน Blockly" at bounding box center [809, 125] width 29 height 21
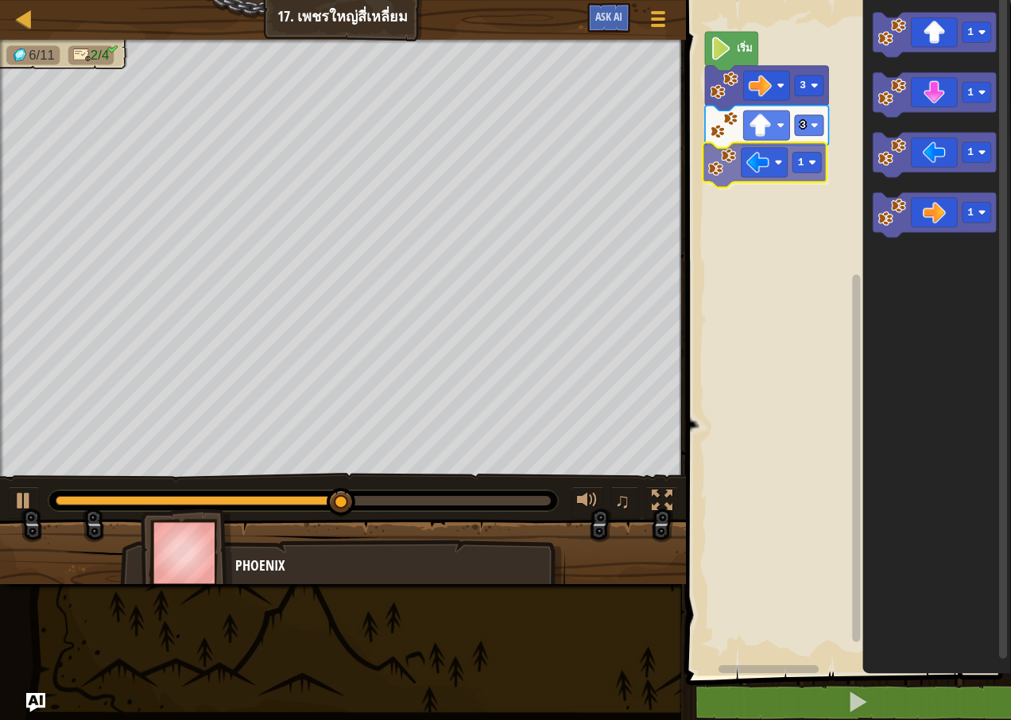
click at [772, 176] on div "เริ่ม 3 3 1 1 1 1 1 1" at bounding box center [846, 334] width 330 height 684
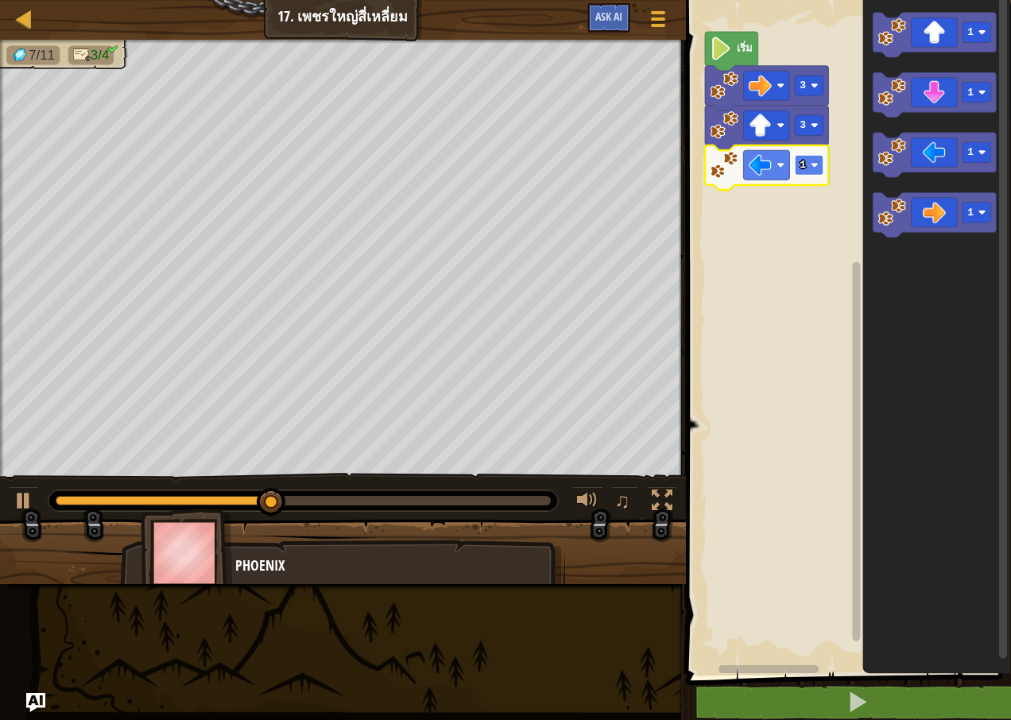
click at [818, 165] on image "พื้นที่ทำงาน Blockly" at bounding box center [815, 165] width 8 height 8
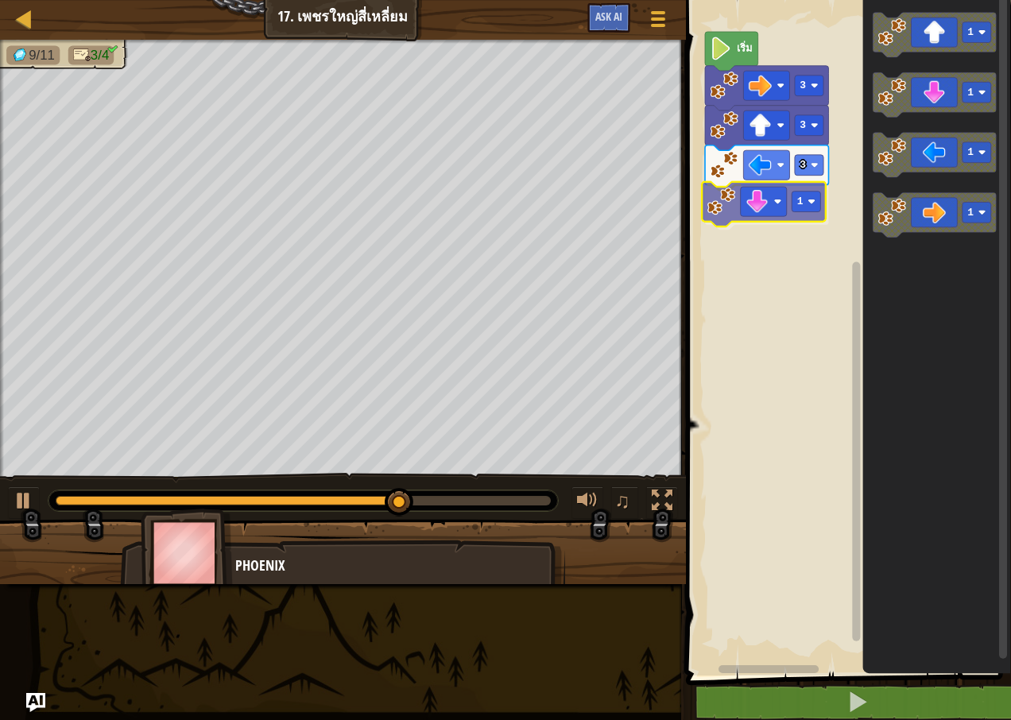
click at [764, 210] on div "เริ่ม 3 3 3 1 1 1 1 1 1" at bounding box center [846, 334] width 330 height 684
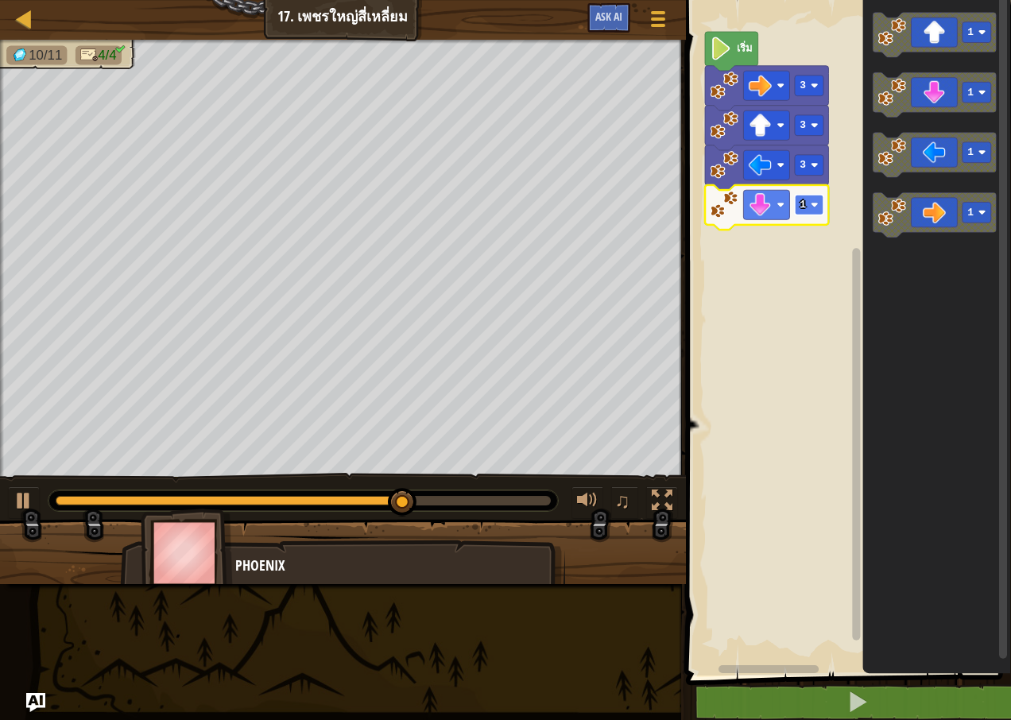
click at [805, 203] on text "1" at bounding box center [803, 205] width 6 height 12
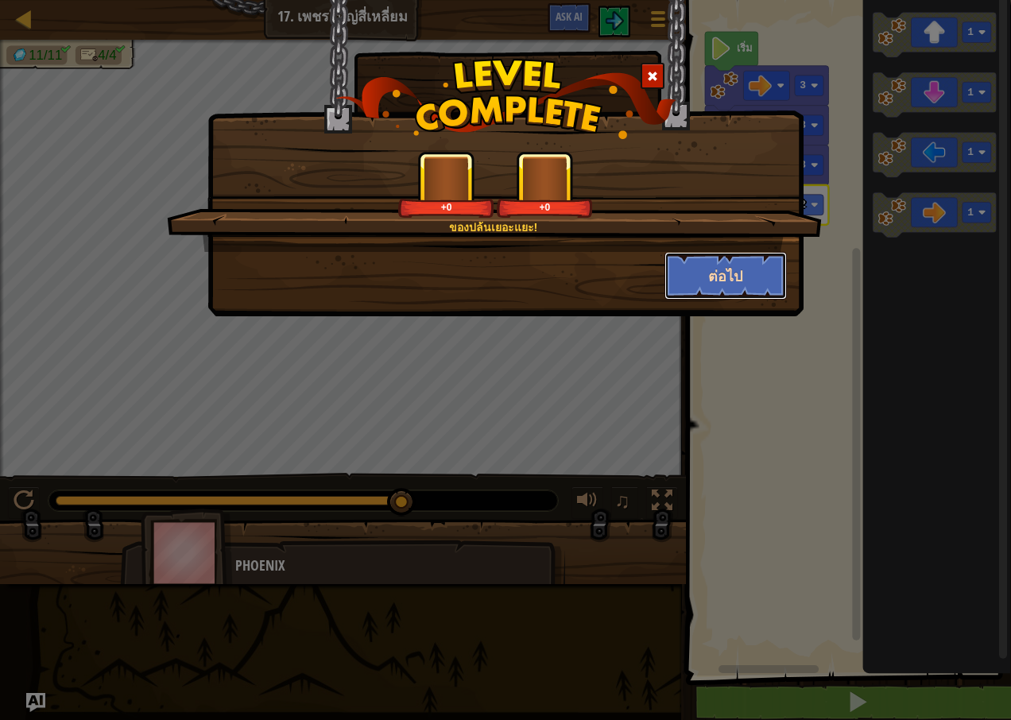
click at [726, 268] on button "ต่อไป" at bounding box center [726, 276] width 123 height 48
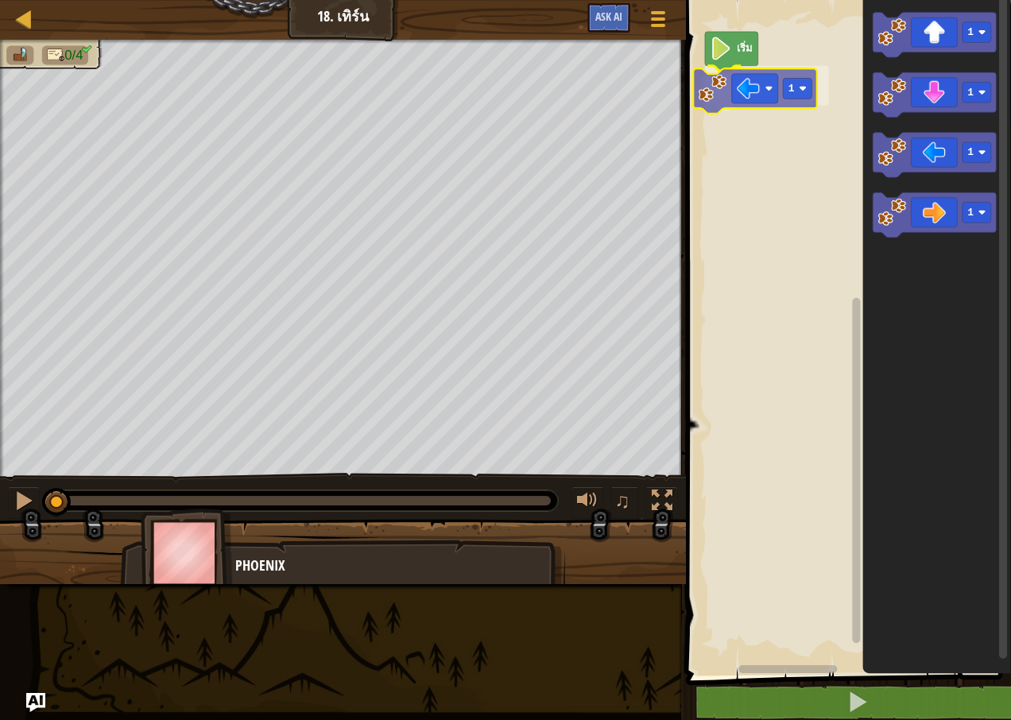
click at [748, 95] on div "เริ่ม 1 1 1 1 1 1" at bounding box center [846, 334] width 330 height 684
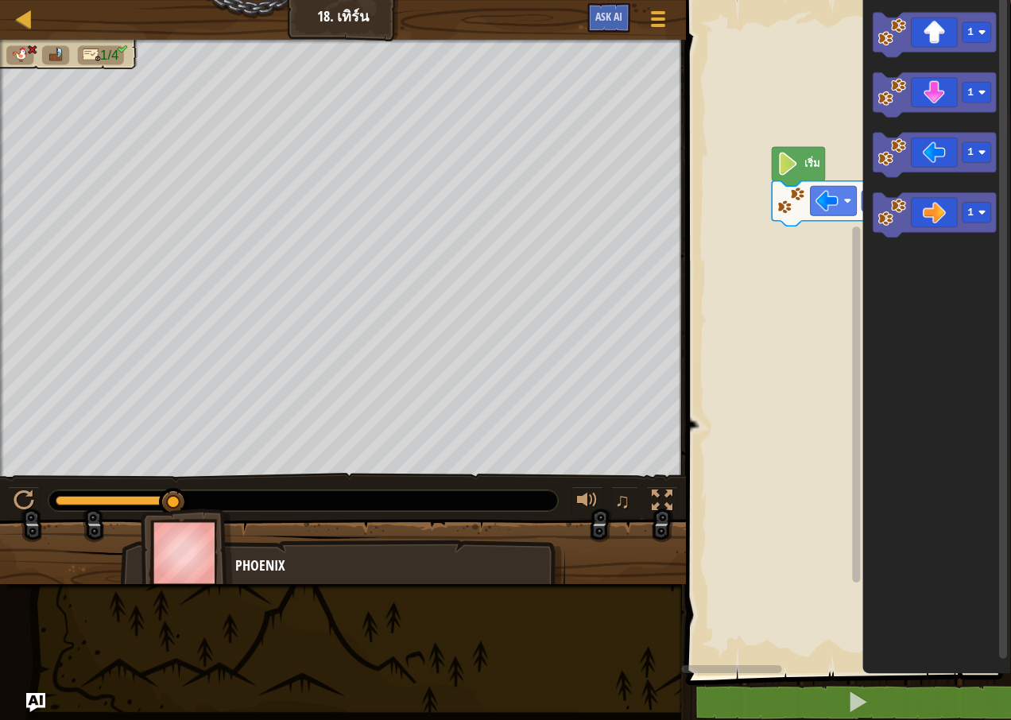
click at [870, 246] on div "เริ่ม 3 1 1 1 1" at bounding box center [846, 334] width 330 height 684
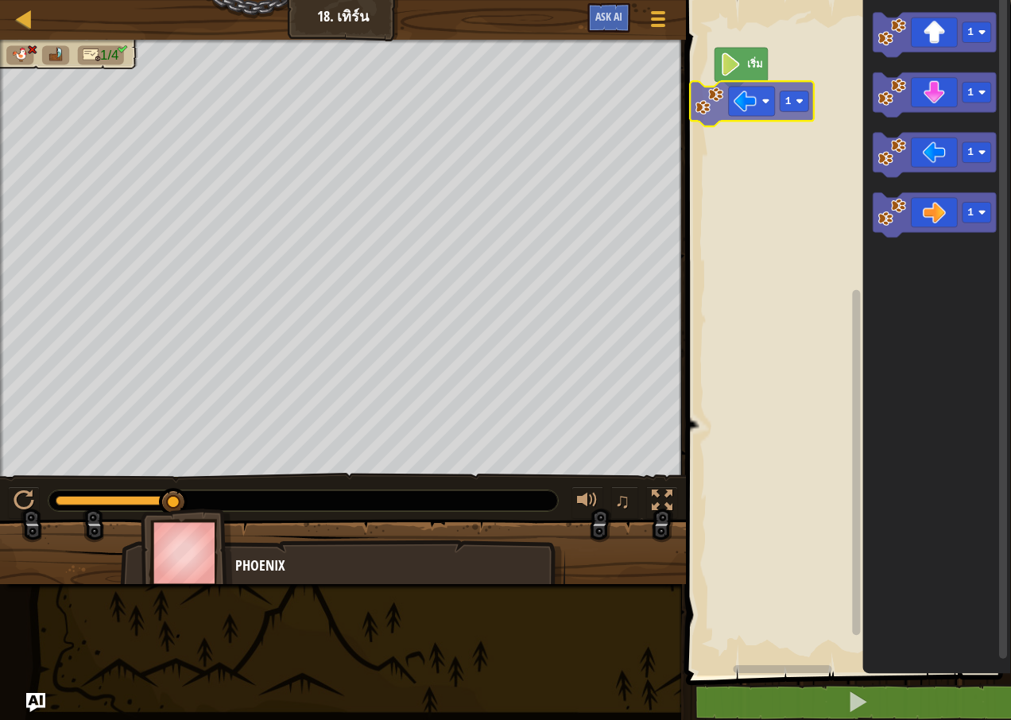
click at [758, 93] on div "เริ่ม 1 1 1 1 1" at bounding box center [846, 334] width 330 height 684
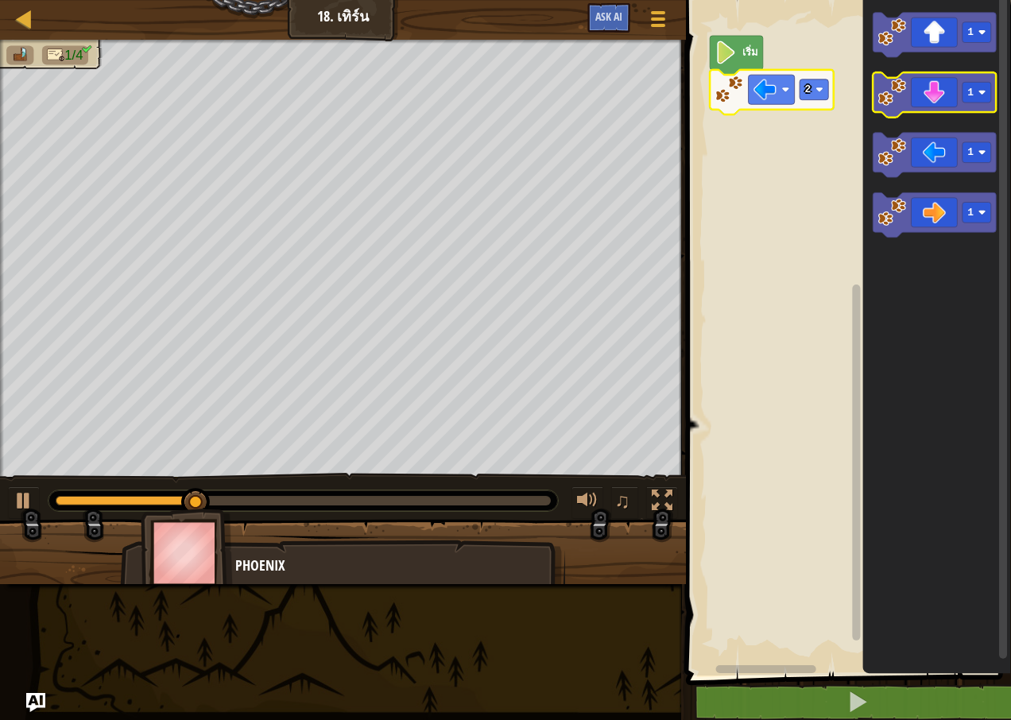
click at [883, 83] on image "พื้นที่ทำงาน Blockly" at bounding box center [892, 92] width 28 height 28
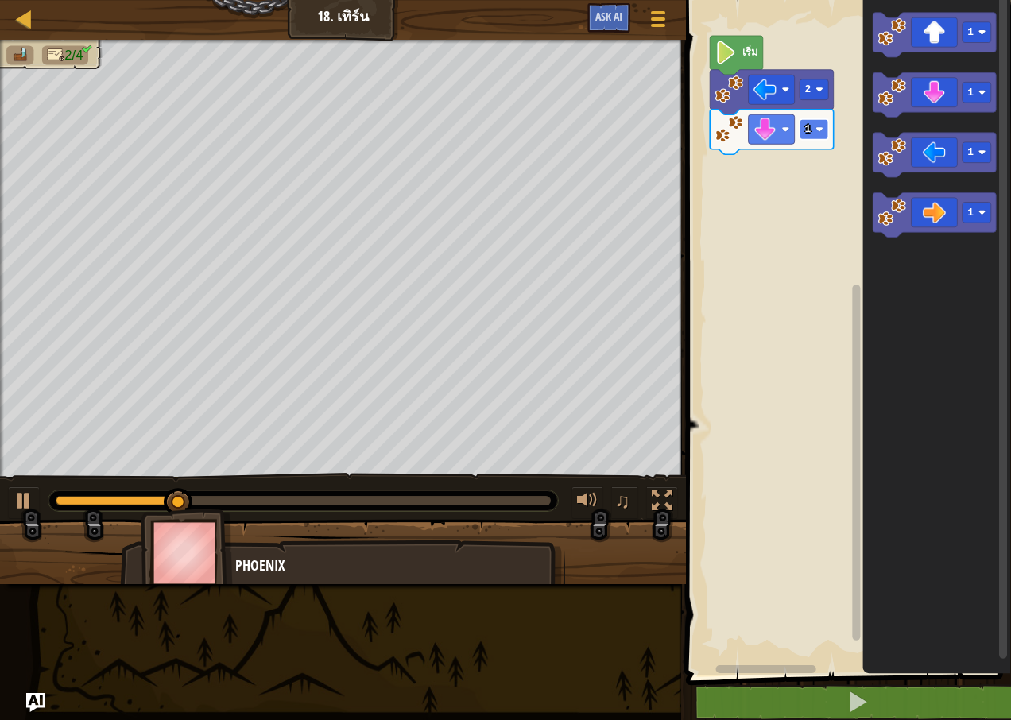
click at [808, 129] on text "1" at bounding box center [807, 129] width 6 height 12
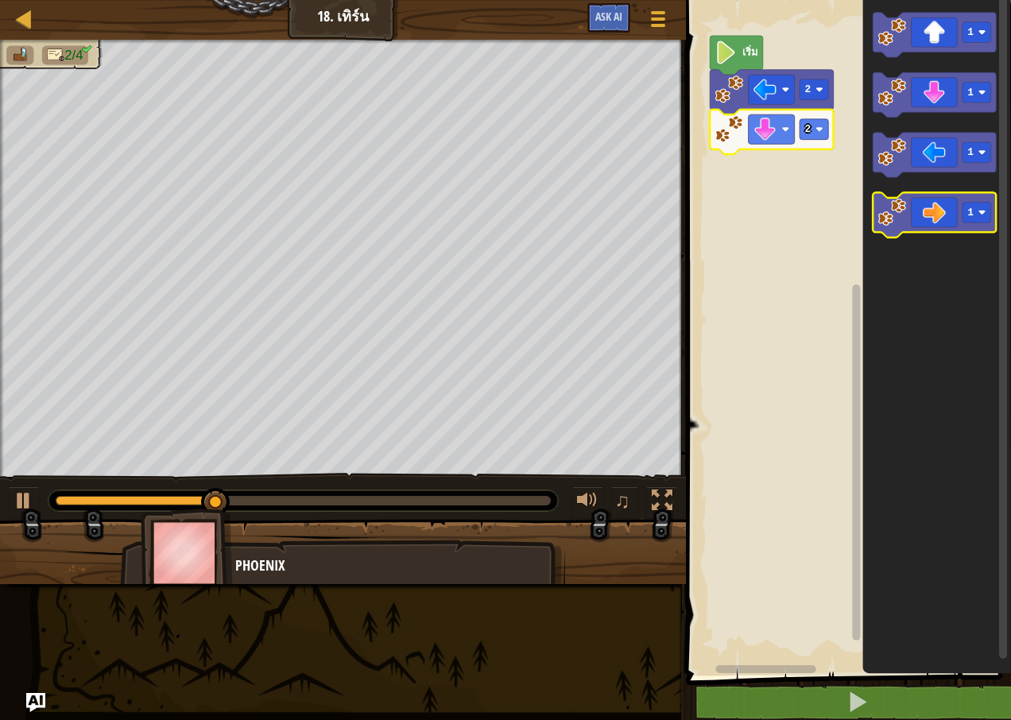
click at [927, 223] on icon "พื้นที่ทำงาน Blockly" at bounding box center [934, 215] width 123 height 45
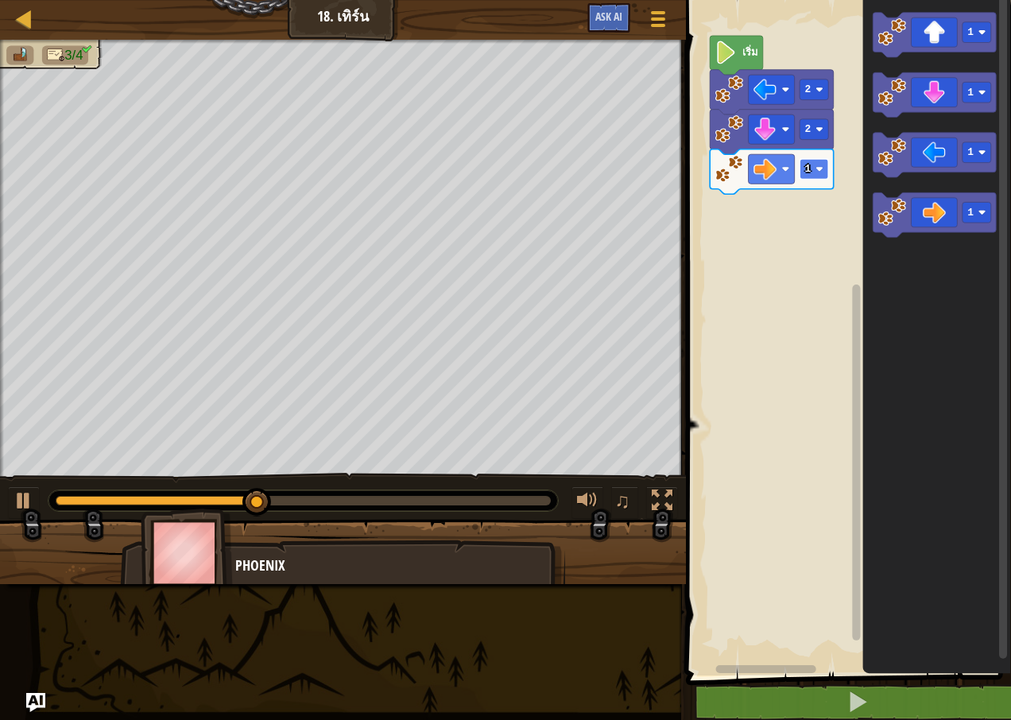
click at [816, 172] on image "พื้นที่ทำงาน Blockly" at bounding box center [820, 169] width 8 height 8
click at [814, 174] on rect "พื้นที่ทำงาน Blockly" at bounding box center [814, 169] width 29 height 21
click at [929, 37] on icon "พื้นที่ทำงาน Blockly" at bounding box center [934, 35] width 123 height 45
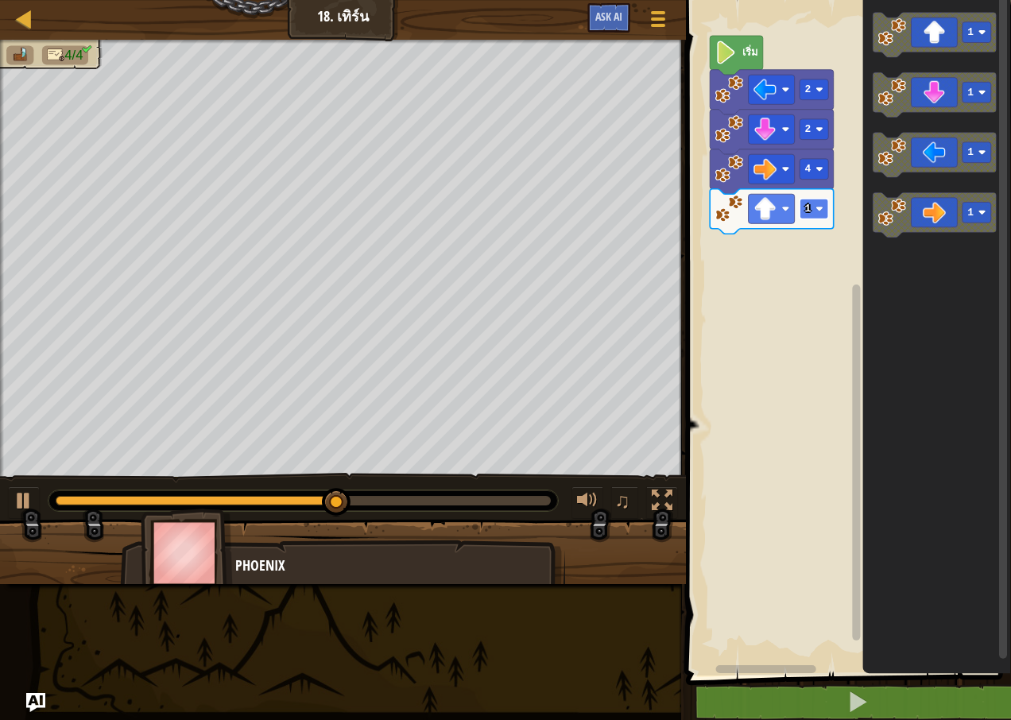
click at [805, 211] on text "1" at bounding box center [807, 209] width 6 height 12
click at [803, 208] on rect "พื้นที่ทำงาน Blockly" at bounding box center [814, 209] width 29 height 21
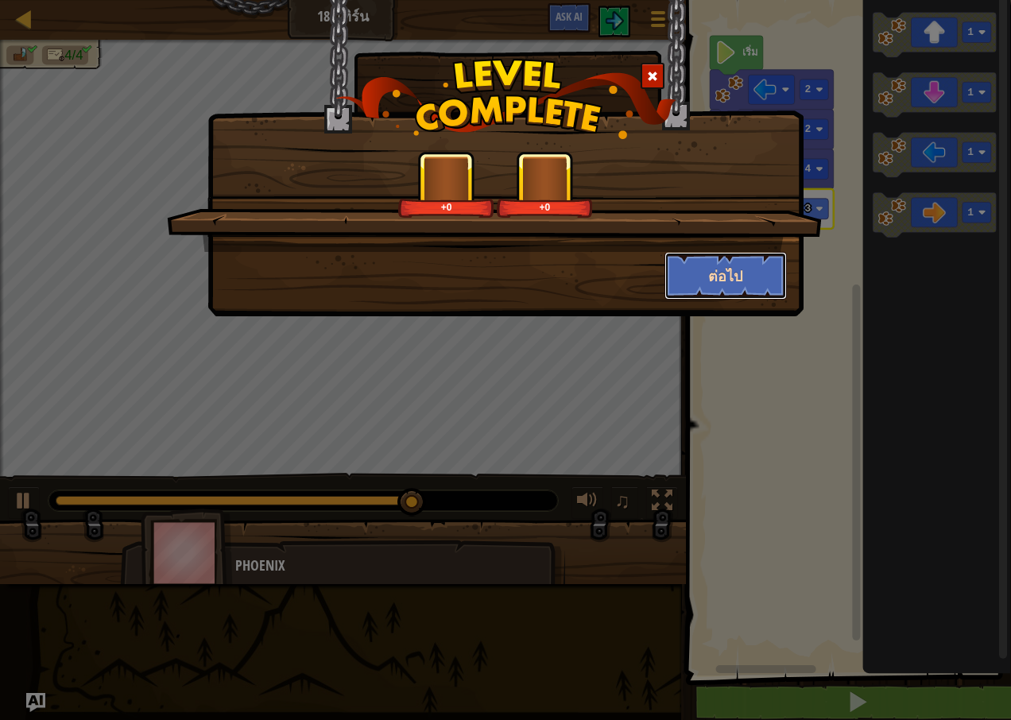
click at [722, 267] on button "ต่อไป" at bounding box center [726, 276] width 123 height 48
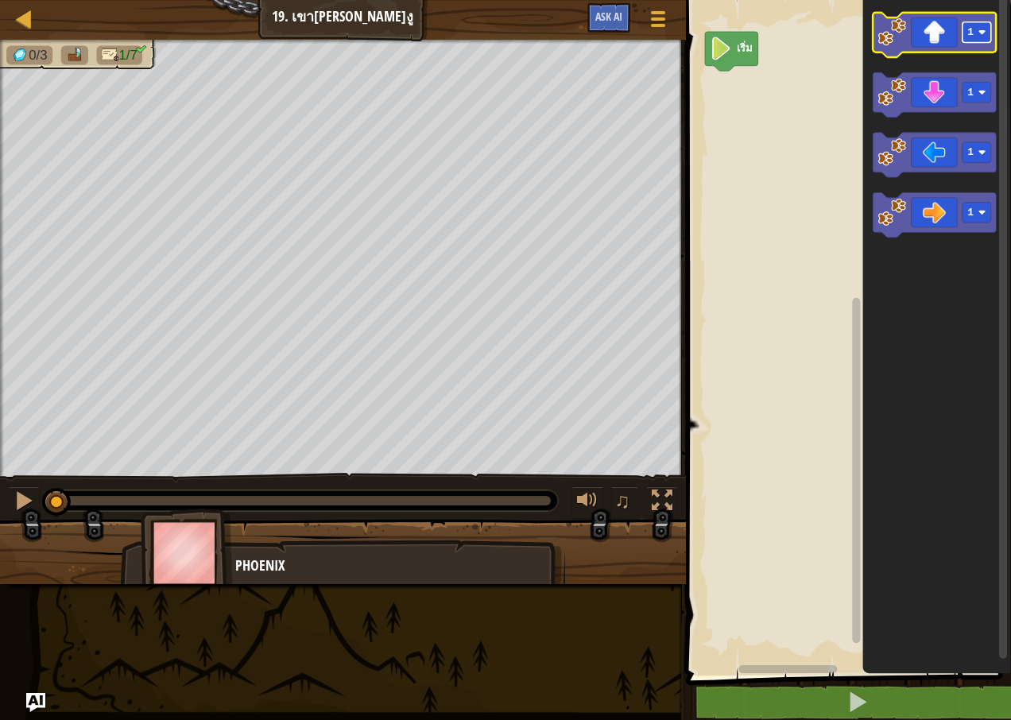
click at [967, 26] on rect "พื้นที่ทำงาน Blockly" at bounding box center [977, 32] width 29 height 21
click at [938, 37] on icon "พื้นที่ทำงาน Blockly" at bounding box center [934, 35] width 123 height 45
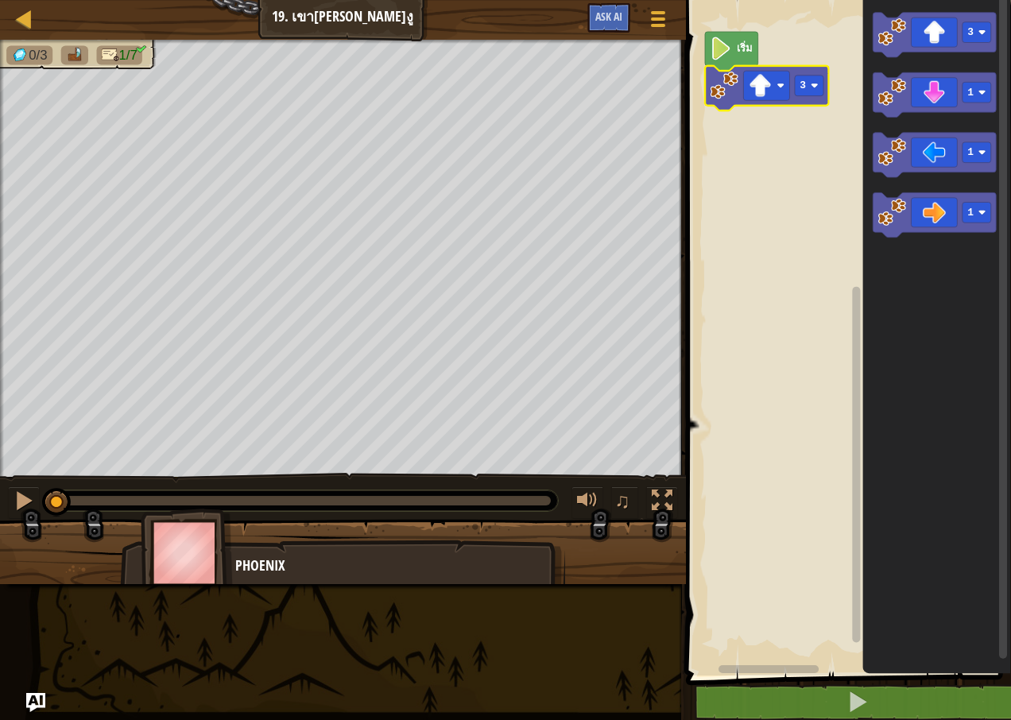
click at [782, 87] on image "พื้นที่ทำงาน Blockly" at bounding box center [781, 86] width 8 height 8
click at [811, 87] on image "พื้นที่ทำงาน Blockly" at bounding box center [815, 86] width 8 height 8
click at [769, 94] on div "เริ่ม 3 3 1 1 1 3" at bounding box center [846, 334] width 330 height 684
click at [805, 79] on rect "พื้นที่ทำงาน Blockly" at bounding box center [809, 86] width 29 height 21
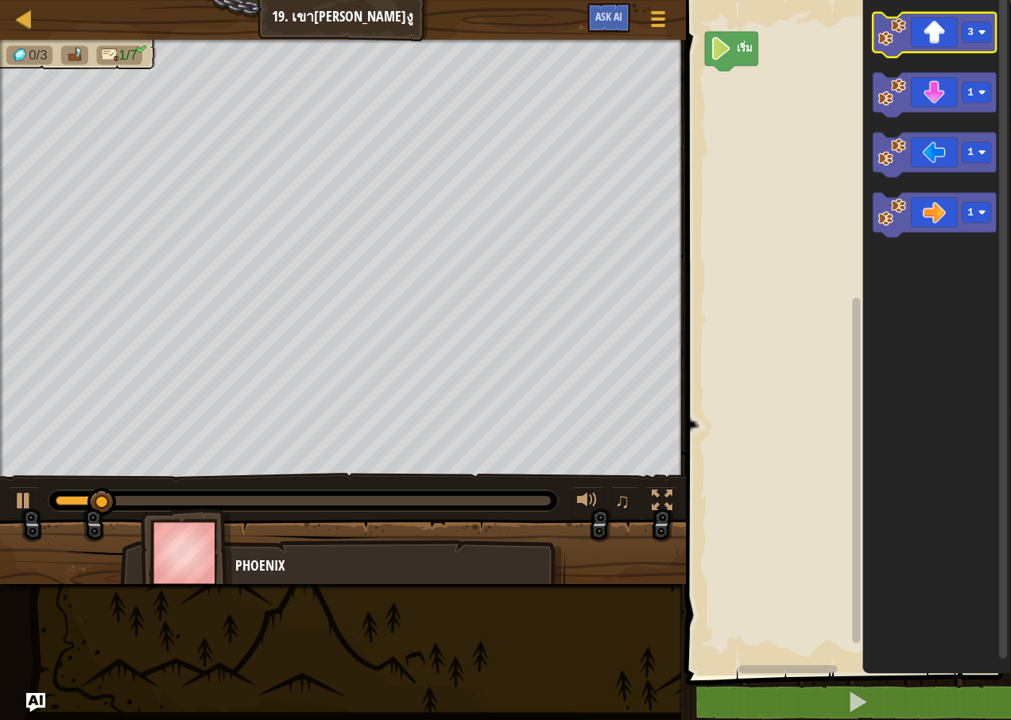
click at [939, 19] on icon "พื้นที่ทำงาน Blockly" at bounding box center [934, 35] width 123 height 45
click at [983, 35] on image "พื้นที่ทำงาน Blockly" at bounding box center [983, 33] width 8 height 8
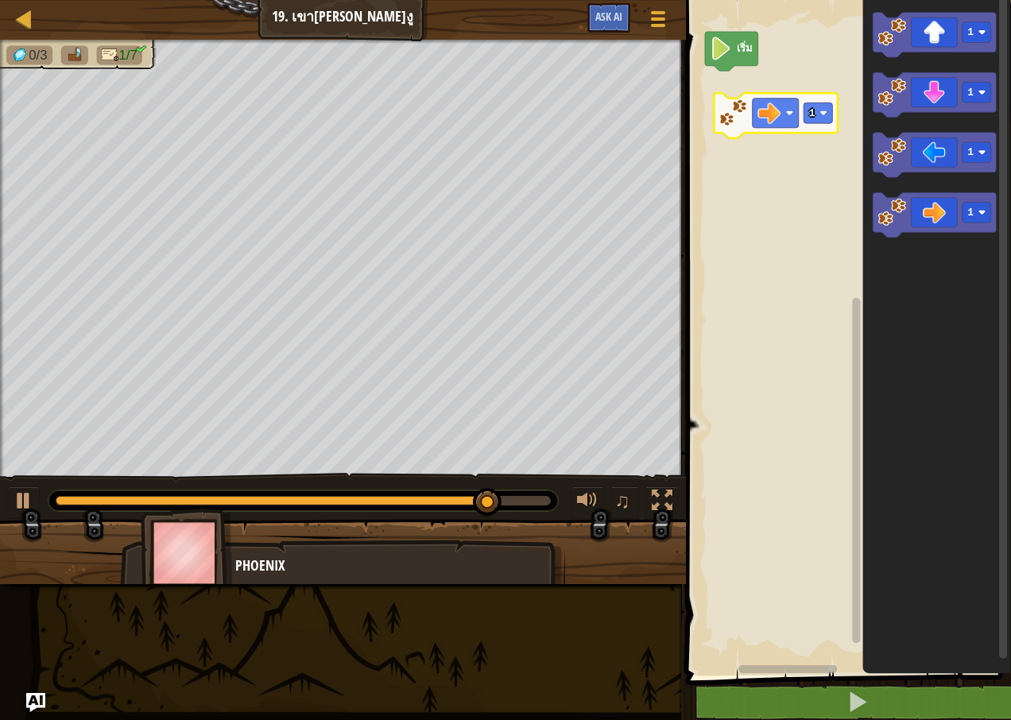
click at [766, 86] on div "เริ่ม 1 1 1 1 1" at bounding box center [846, 334] width 330 height 684
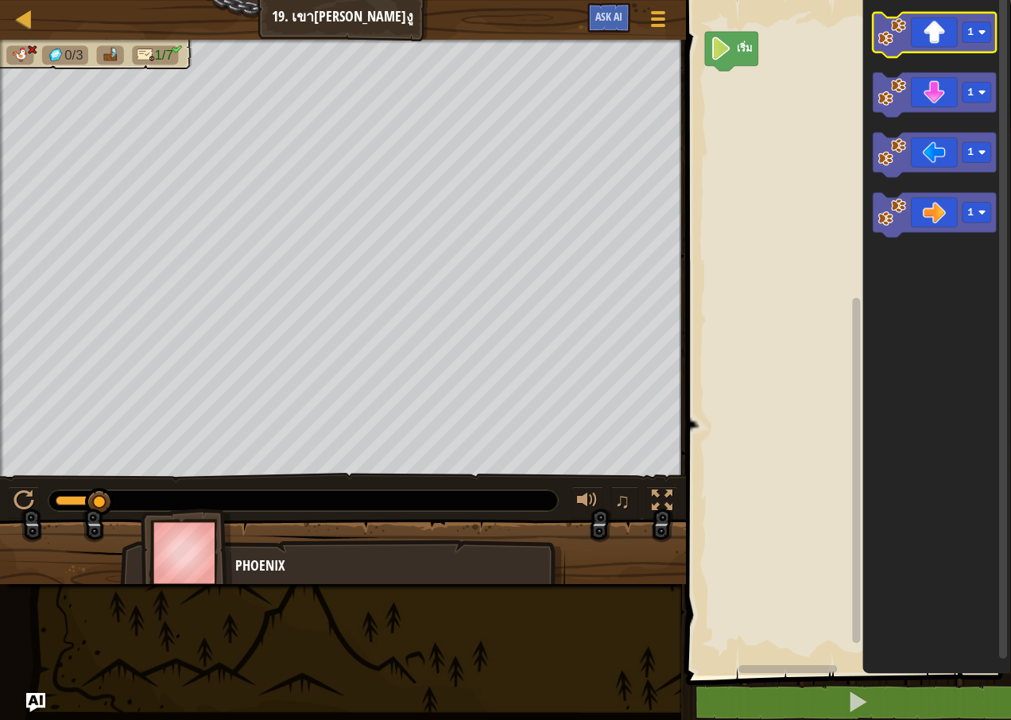
click at [959, 29] on icon "พื้นที่ทำงาน Blockly" at bounding box center [934, 35] width 123 height 45
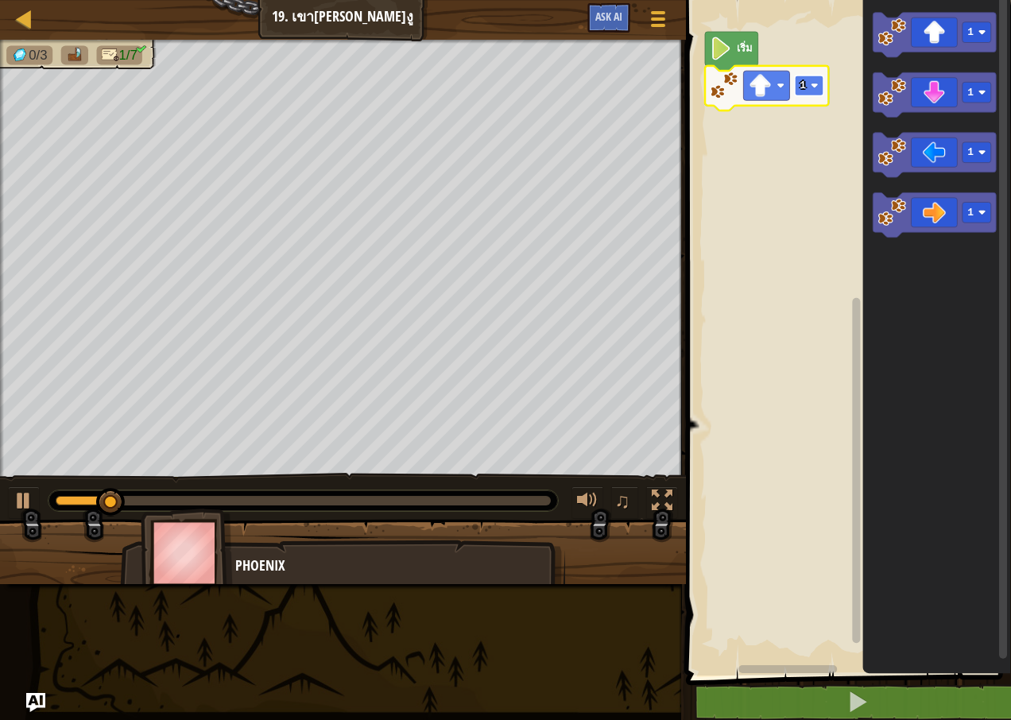
click at [814, 84] on image "พื้นที่ทำงาน Blockly" at bounding box center [815, 86] width 8 height 8
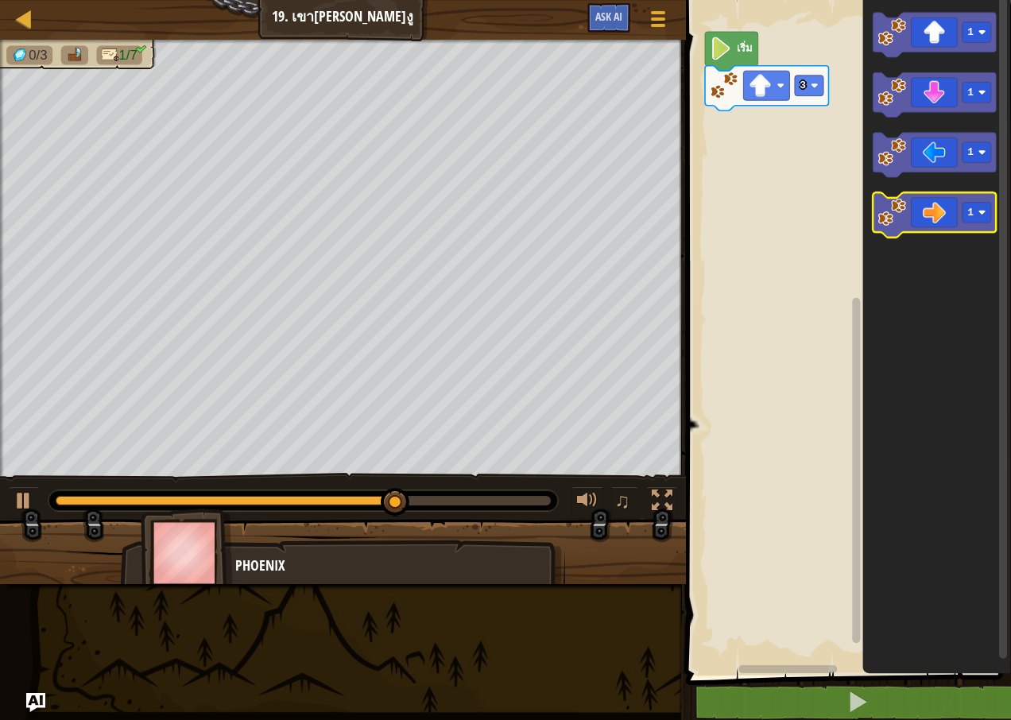
click at [921, 214] on icon "พื้นที่ทำงาน Blockly" at bounding box center [934, 215] width 123 height 45
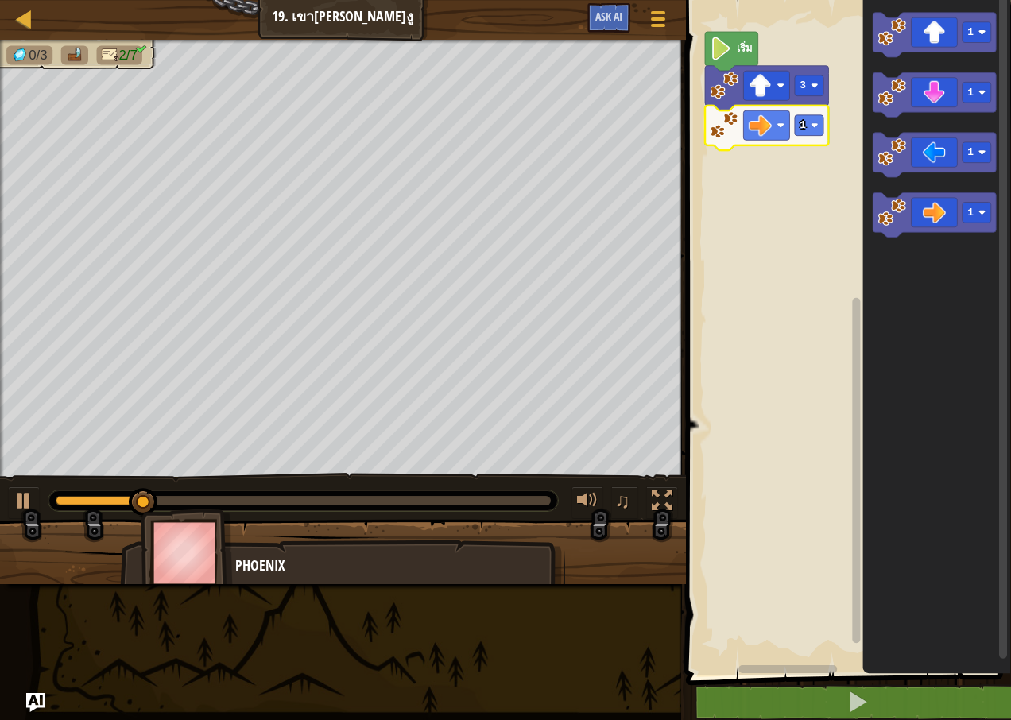
click at [824, 135] on icon "พื้นที่ทำงาน Blockly" at bounding box center [766, 128] width 123 height 45
click at [812, 131] on rect "พื้นที่ทำงาน Blockly" at bounding box center [809, 125] width 29 height 21
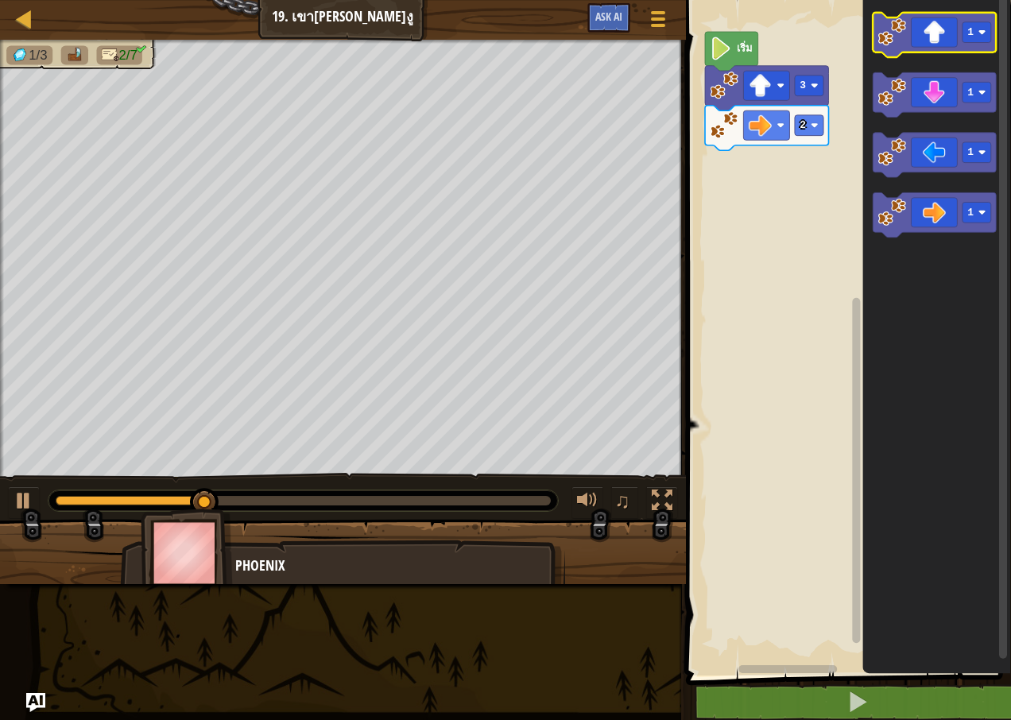
click at [940, 41] on icon "พื้นที่ทำงาน Blockly" at bounding box center [934, 35] width 123 height 45
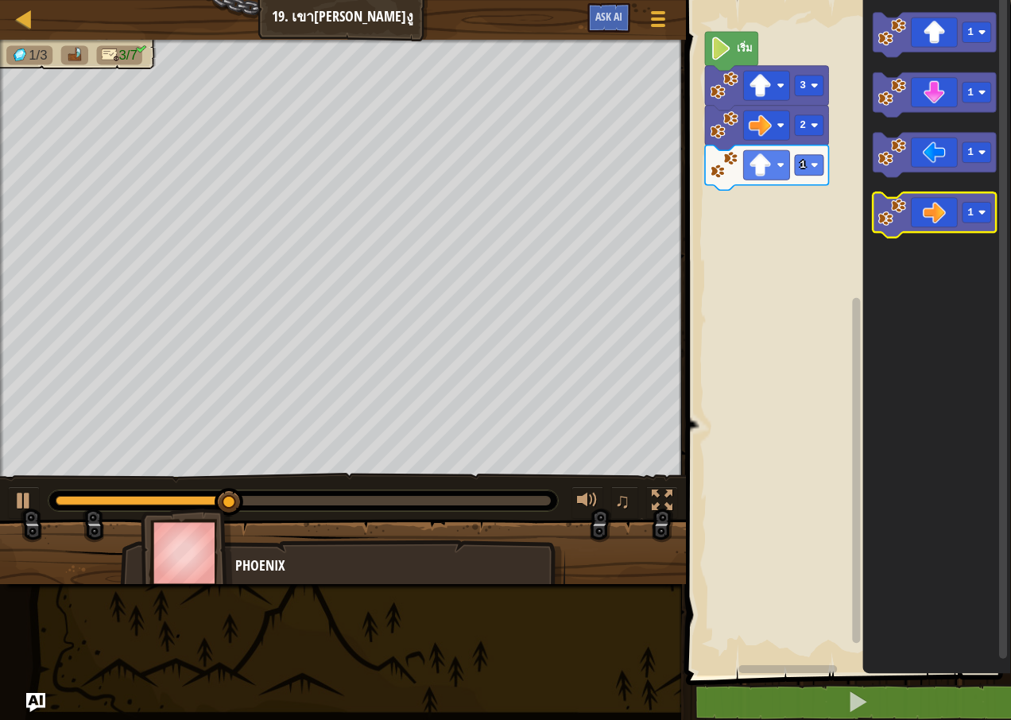
click at [917, 215] on icon "พื้นที่ทำงาน Blockly" at bounding box center [934, 215] width 123 height 45
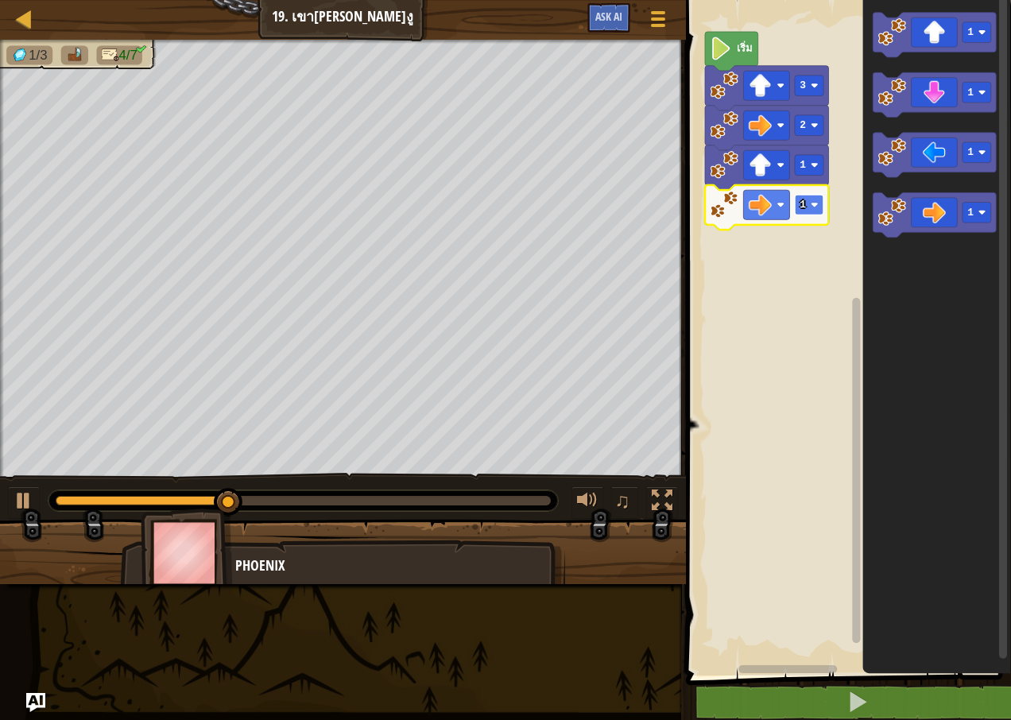
click at [808, 205] on rect "พื้นที่ทำงาน Blockly" at bounding box center [809, 205] width 29 height 21
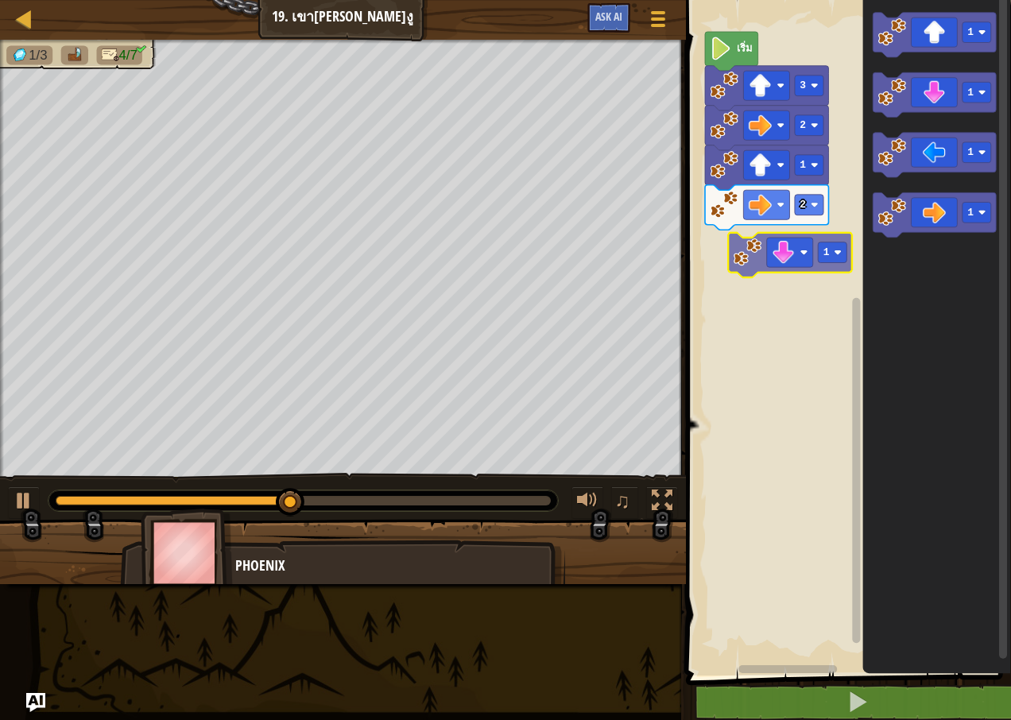
click at [784, 258] on div "เริ่ม 3 2 1 2 1 1 1 1 1" at bounding box center [846, 334] width 330 height 684
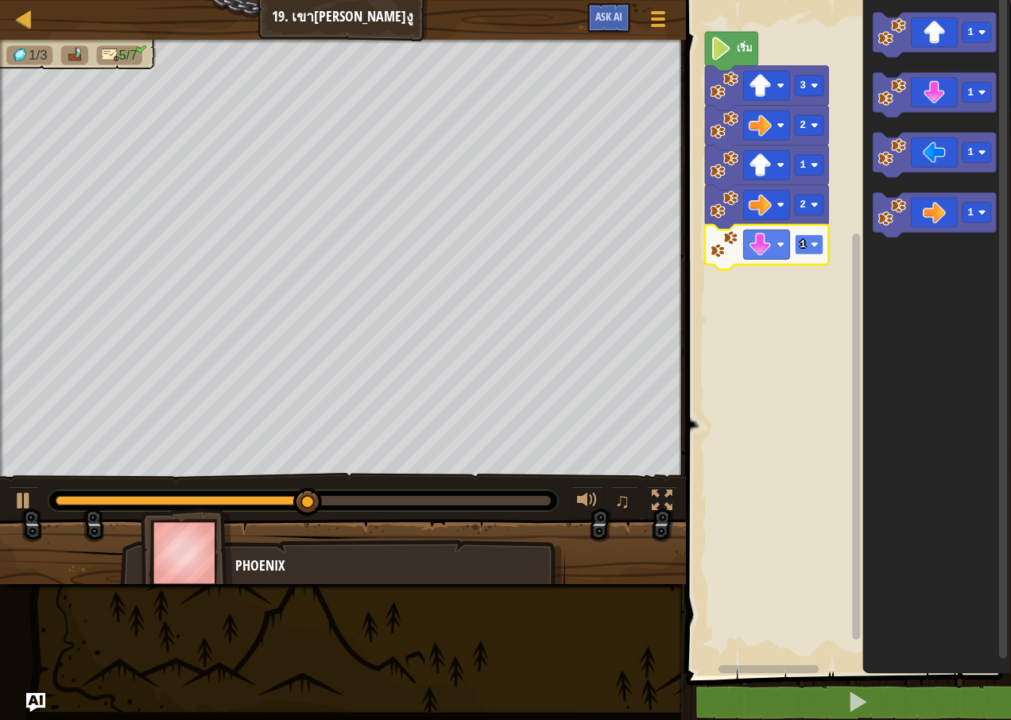
click at [811, 242] on image "พื้นที่ทำงาน Blockly" at bounding box center [815, 245] width 8 height 8
click at [923, 219] on icon "พื้นที่ทำงาน Blockly" at bounding box center [934, 215] width 123 height 45
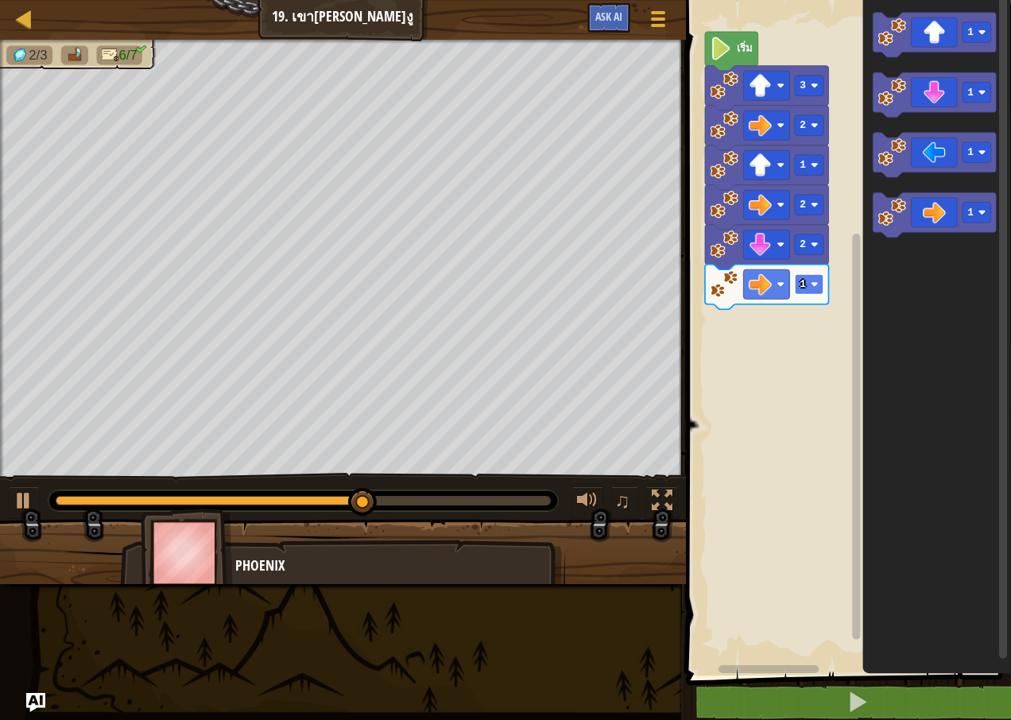
click at [815, 285] on image "พื้นที่ทำงาน Blockly" at bounding box center [815, 285] width 8 height 8
click at [930, 27] on icon "พื้นที่ทำงาน Blockly" at bounding box center [934, 35] width 123 height 45
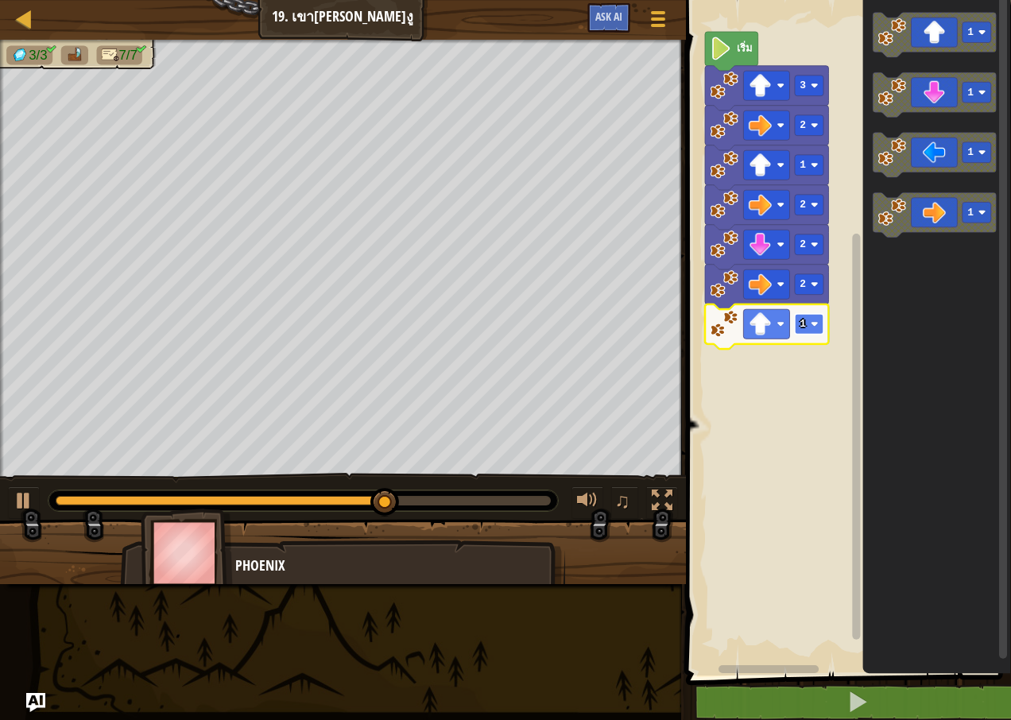
click at [802, 331] on rect "พื้นที่ทำงาน Blockly" at bounding box center [809, 324] width 29 height 21
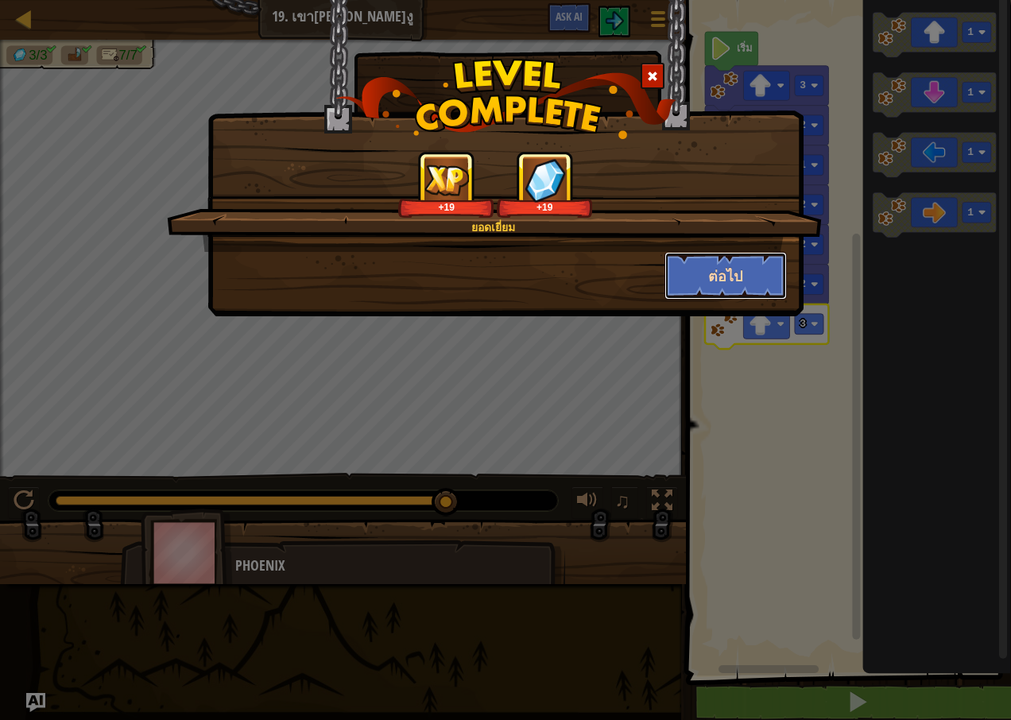
click at [731, 281] on button "ต่อไป" at bounding box center [726, 276] width 123 height 48
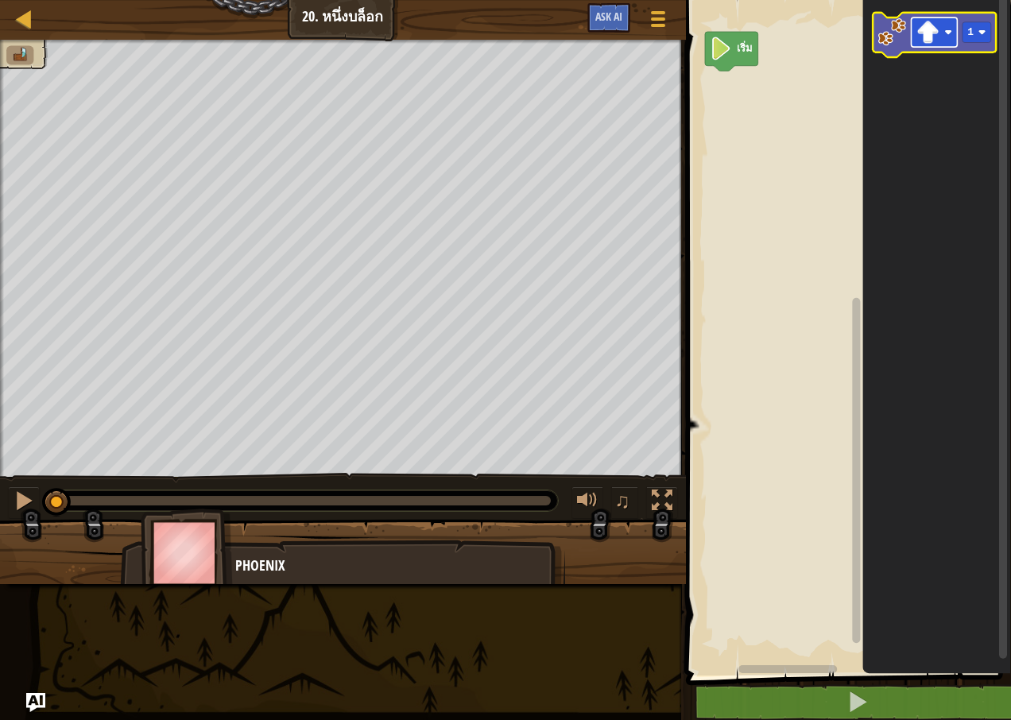
click at [946, 29] on image "พื้นที่ทำงาน Blockly" at bounding box center [948, 33] width 8 height 8
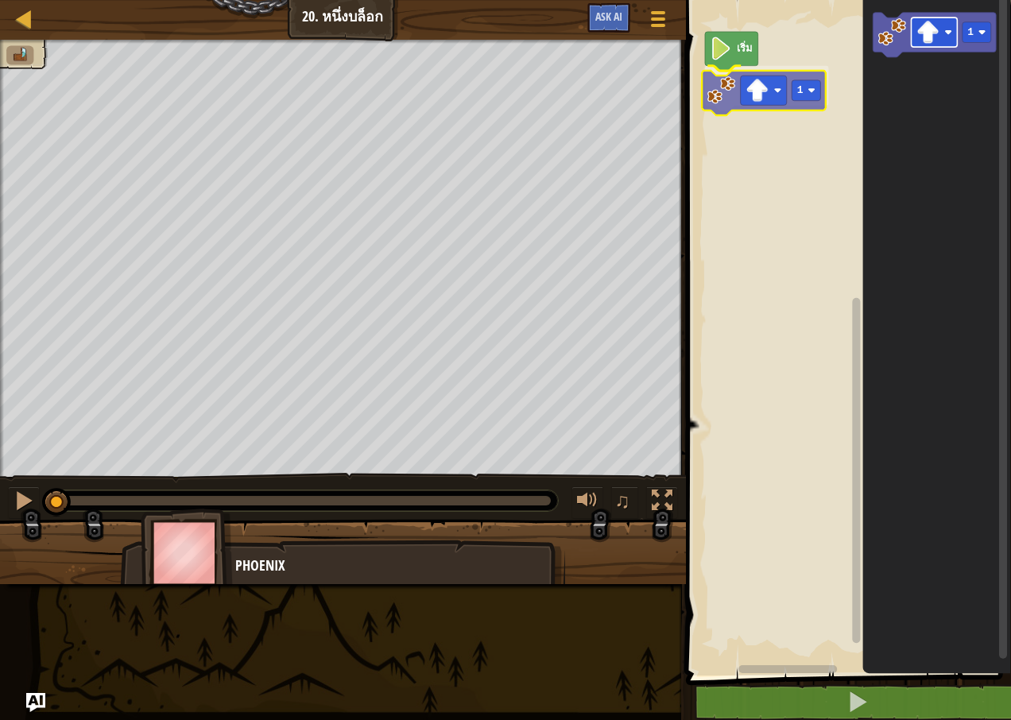
click at [741, 89] on div "เริ่ม 1 1 1" at bounding box center [846, 334] width 330 height 684
click at [797, 87] on rect "พื้นที่ทำงาน Blockly" at bounding box center [809, 86] width 29 height 21
